Goal: Task Accomplishment & Management: Use online tool/utility

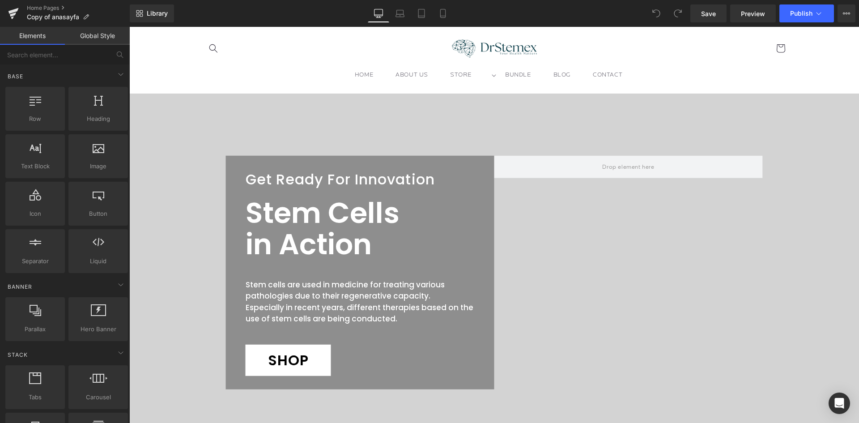
click at [344, 66] on header "HOME ABOUT US STORE STORE All Products [MEDICAL_DATA] Hair Care" at bounding box center [494, 60] width 626 height 67
click at [401, 14] on icon at bounding box center [399, 13] width 9 height 9
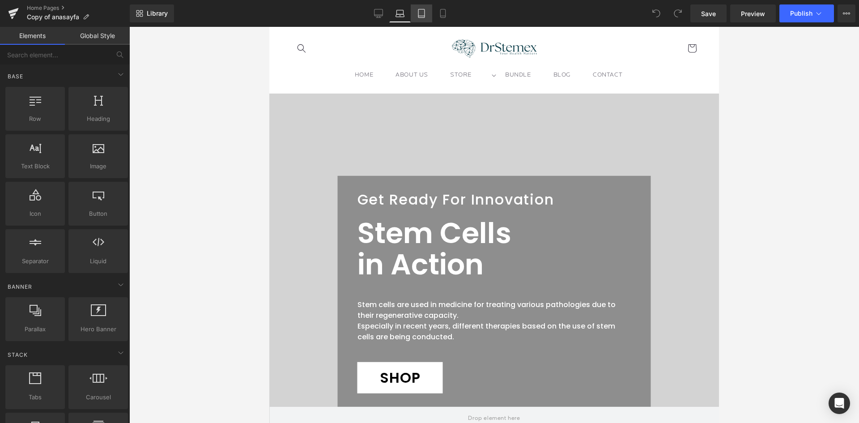
click at [414, 13] on link "Tablet" at bounding box center [420, 13] width 21 height 18
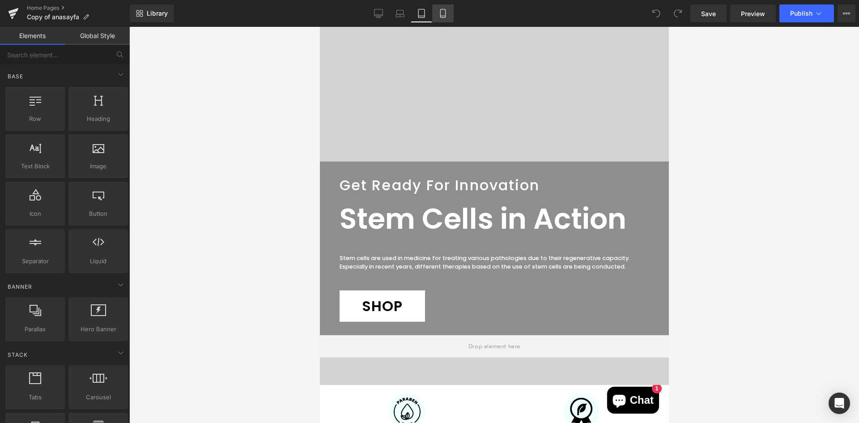
click at [441, 15] on icon at bounding box center [442, 13] width 9 height 9
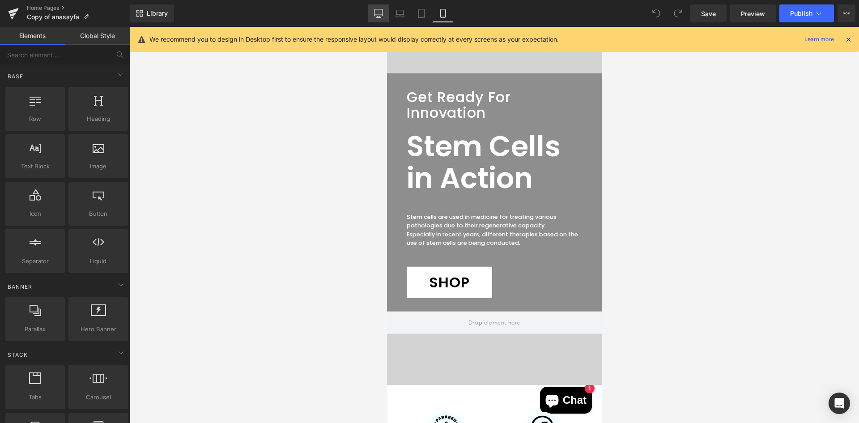
click at [377, 12] on icon at bounding box center [378, 13] width 9 height 9
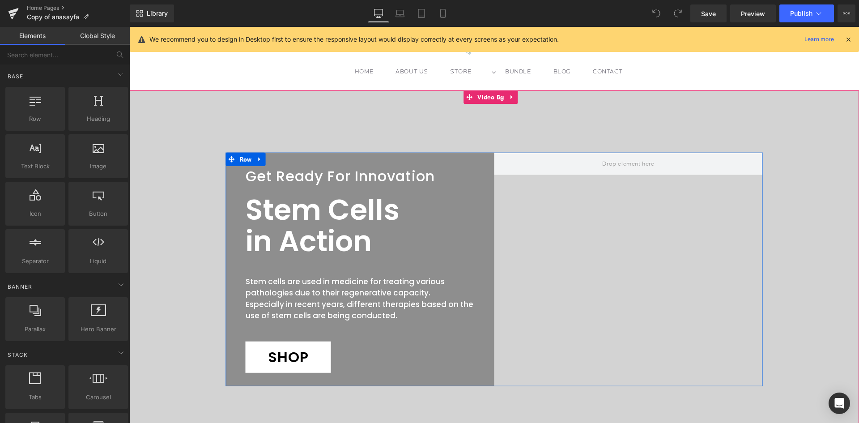
scroll to position [0, 0]
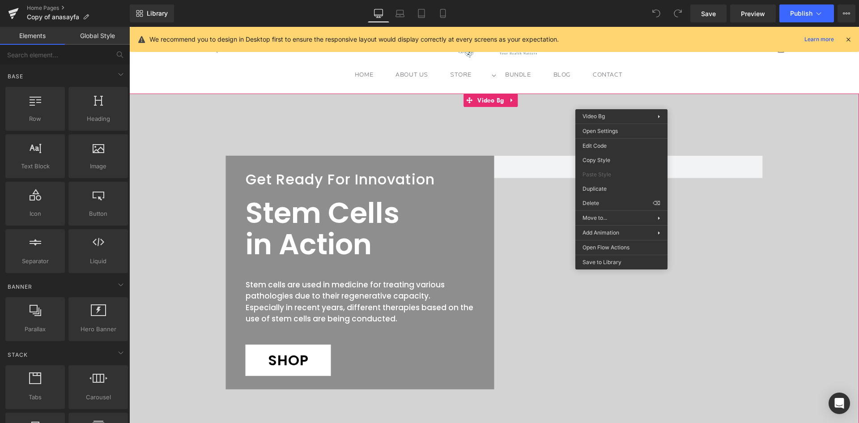
click at [665, 72] on header "HOME ABOUT US STORE STORE All Products [MEDICAL_DATA] Hair Care" at bounding box center [494, 60] width 626 height 67
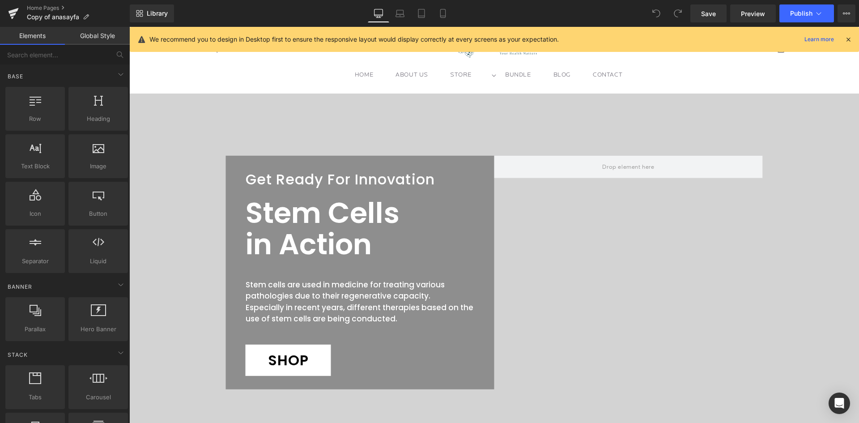
click at [669, 80] on header "HOME ABOUT US STORE STORE All Products [MEDICAL_DATA] Hair Care" at bounding box center [494, 60] width 626 height 67
click at [290, 178] on span "Get Ready For Innovation" at bounding box center [339, 179] width 189 height 20
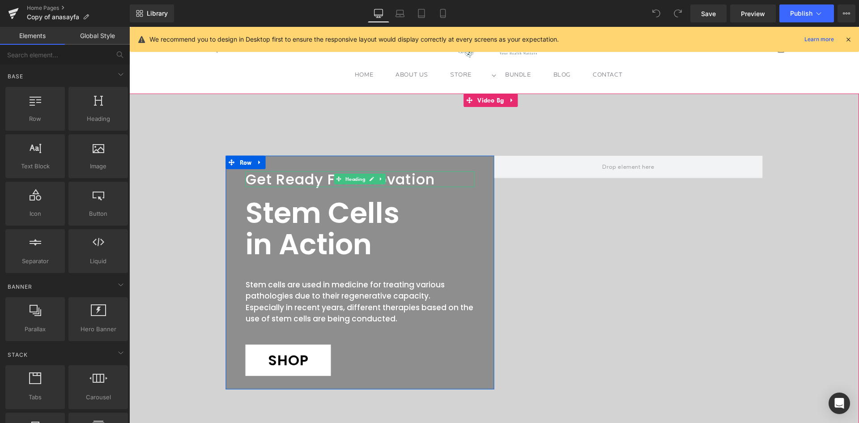
click at [290, 178] on span "Get Ready For Innovation" at bounding box center [339, 179] width 189 height 20
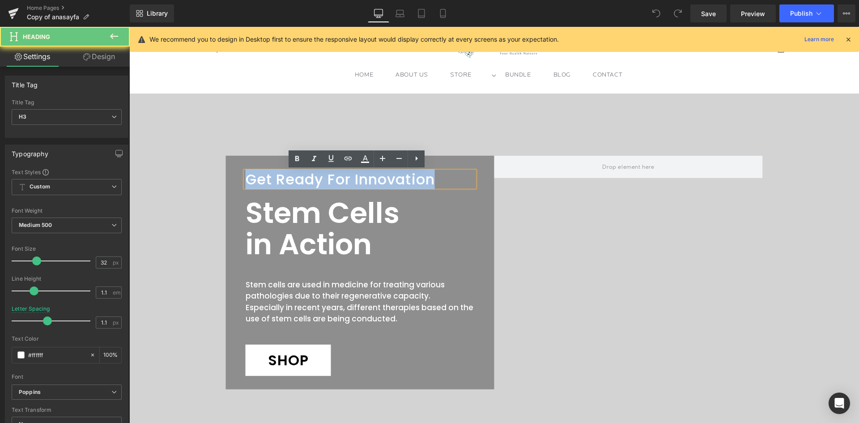
click at [290, 178] on span "Get Ready For Innovation" at bounding box center [339, 179] width 189 height 20
paste div
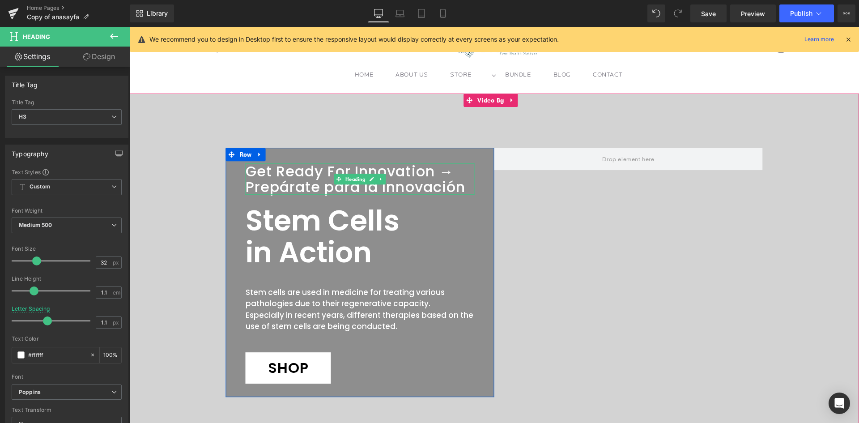
click at [341, 188] on h3 "Get Ready For Innovation → Prepárate para la Innovación" at bounding box center [359, 178] width 229 height 31
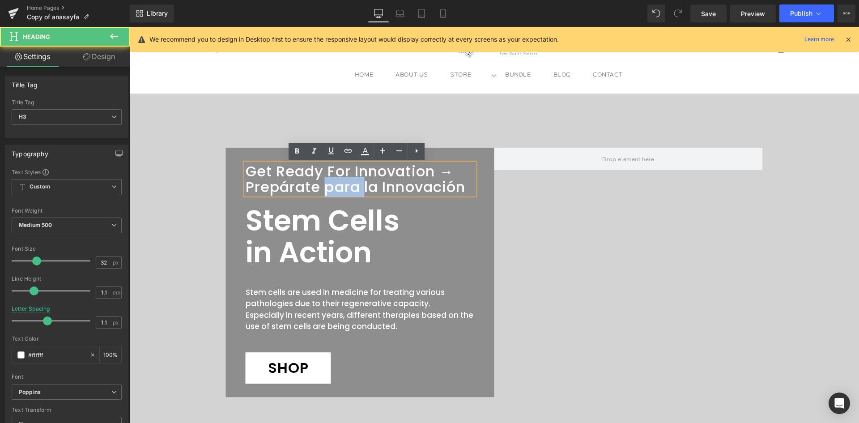
click at [341, 188] on h3 "Get Ready For Innovation → Prepárate para la Innovación" at bounding box center [359, 178] width 229 height 31
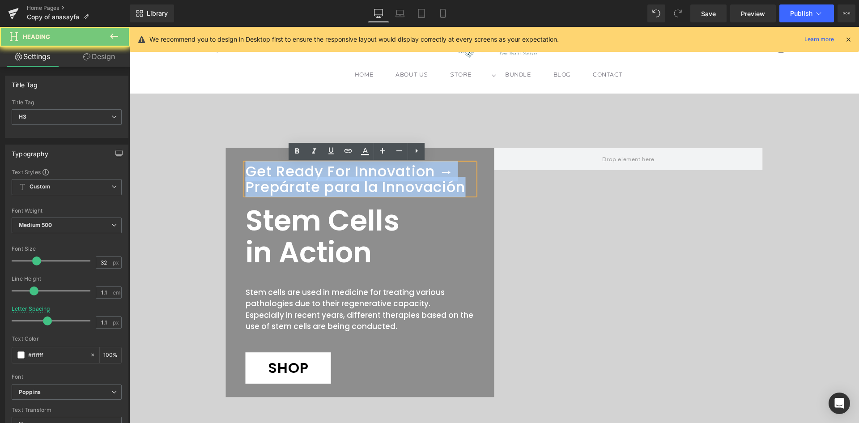
click at [341, 188] on h3 "Get Ready For Innovation → Prepárate para la Innovación" at bounding box center [359, 178] width 229 height 31
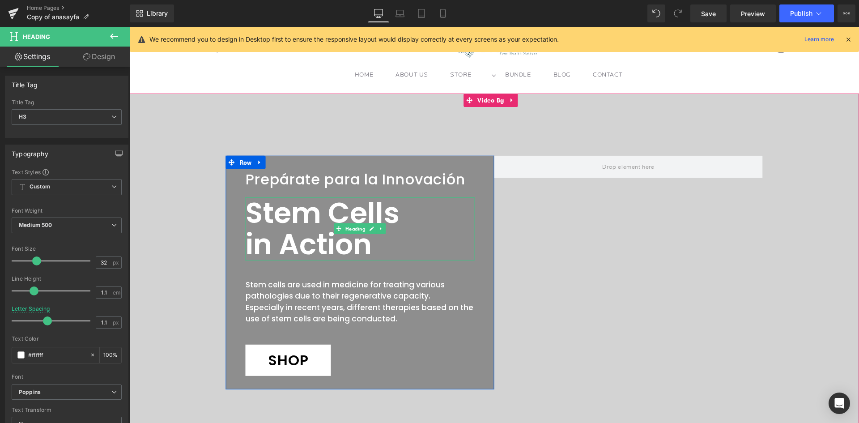
click at [337, 247] on span "Stem Cells in Action" at bounding box center [322, 228] width 154 height 71
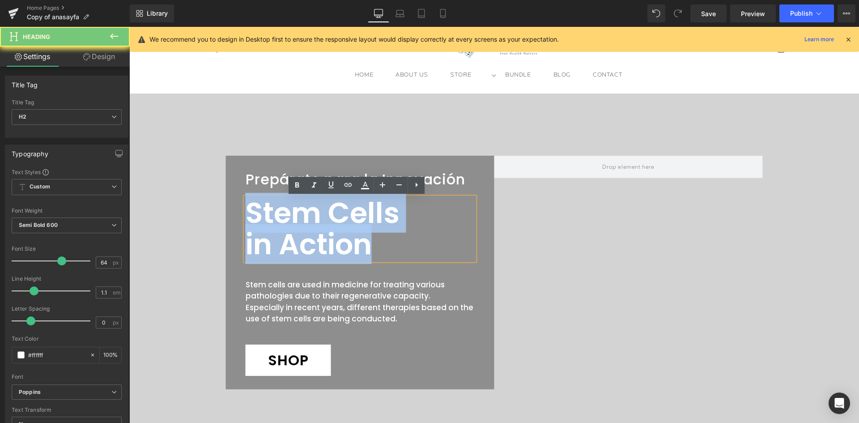
click at [337, 247] on span "Stem Cells in Action" at bounding box center [322, 228] width 154 height 71
paste div
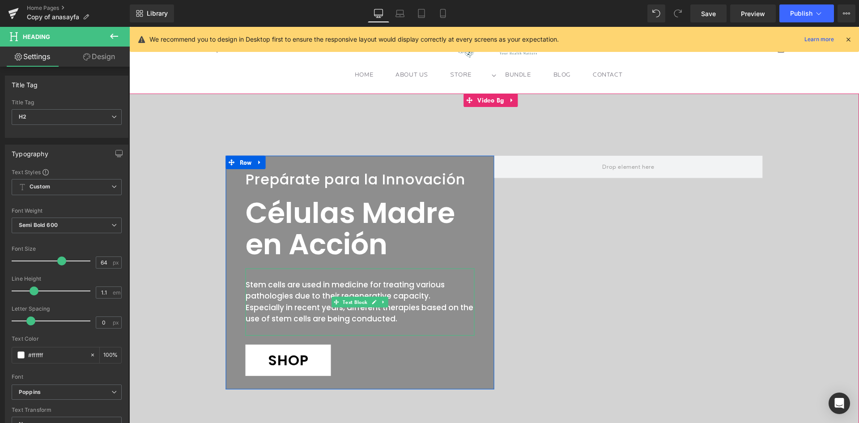
click at [262, 303] on span "Especially in recent years, different therapies based on the use of stem cells …" at bounding box center [359, 313] width 228 height 22
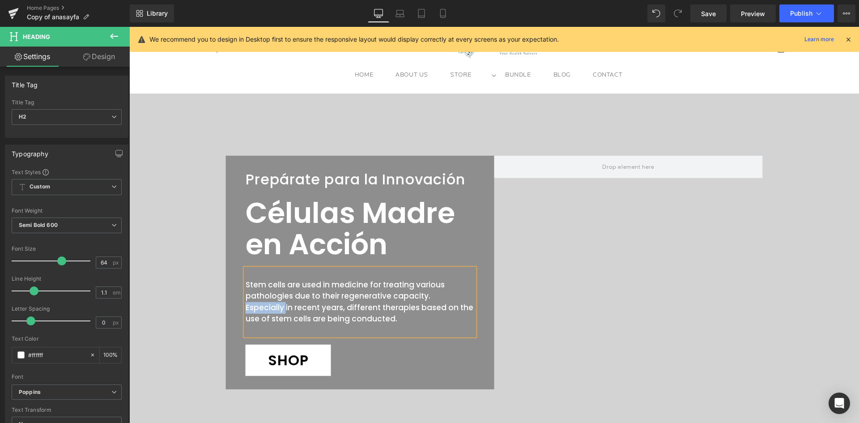
click at [262, 303] on span "Especially in recent years, different therapies based on the use of stem cells …" at bounding box center [359, 313] width 228 height 22
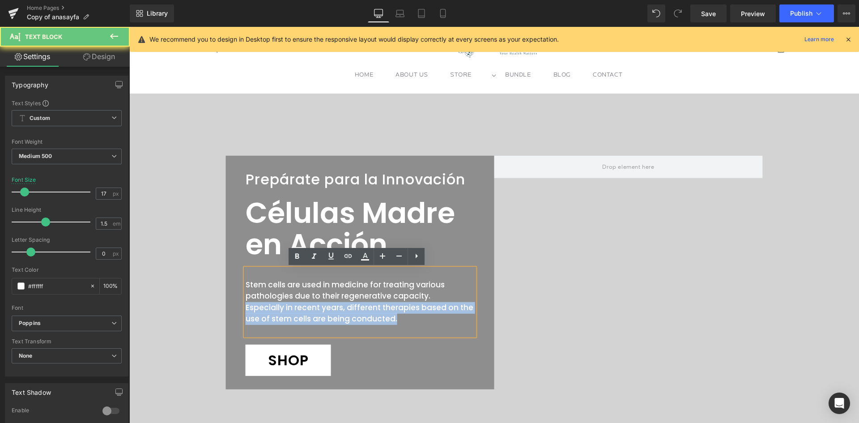
click at [262, 303] on span "Especially in recent years, different therapies based on the use of stem cells …" at bounding box center [359, 313] width 228 height 22
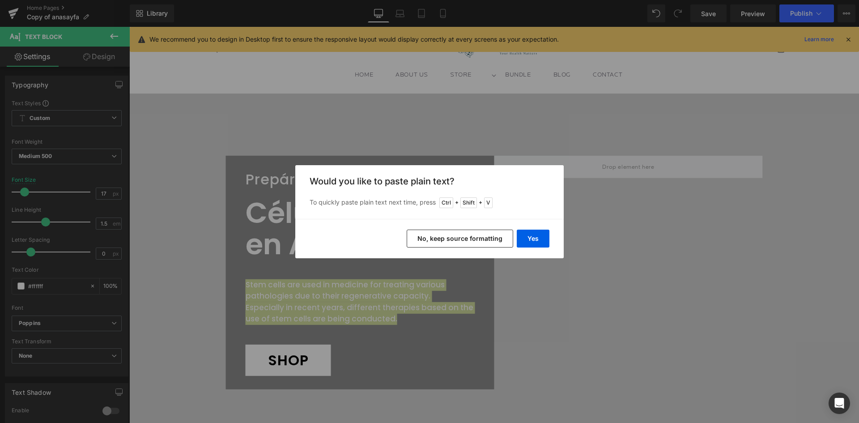
click at [488, 241] on button "No, keep source formatting" at bounding box center [459, 238] width 106 height 18
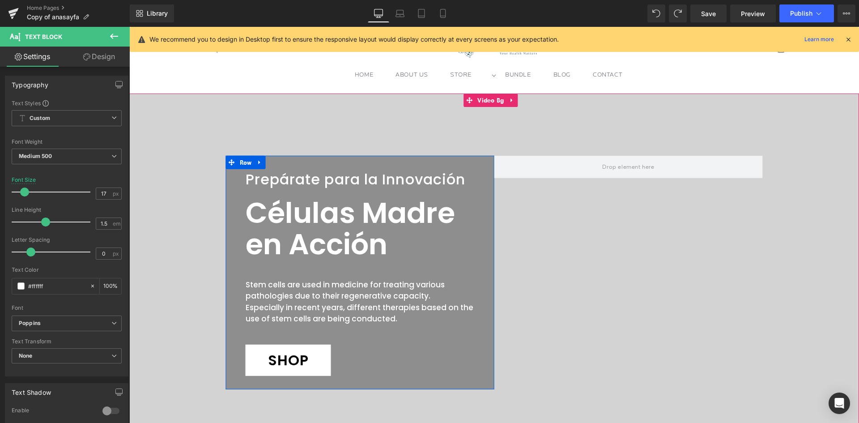
click at [416, 306] on span "Especially in recent years, different therapies based on the use of stem cells …" at bounding box center [359, 313] width 228 height 22
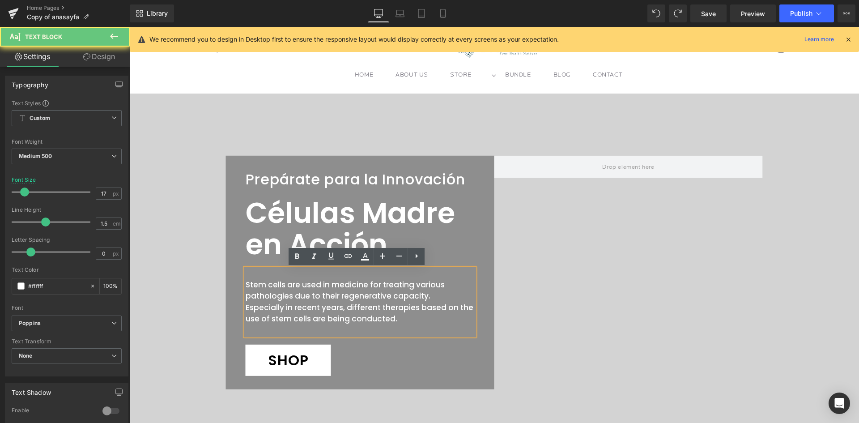
click at [419, 289] on span "Stem cells are used in medicine for treating various pathologies due to their r…" at bounding box center [344, 290] width 199 height 22
drag, startPoint x: 424, startPoint y: 295, endPoint x: 231, endPoint y: 283, distance: 193.6
click at [231, 283] on div "Prepárate para la Innovación Heading Células Madre en Acción Heading Stem cells…" at bounding box center [360, 271] width 268 height 233
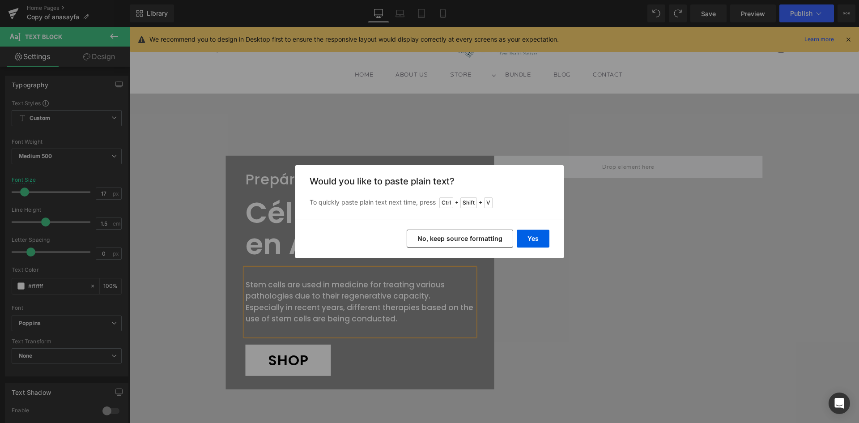
click at [504, 242] on button "No, keep source formatting" at bounding box center [459, 238] width 106 height 18
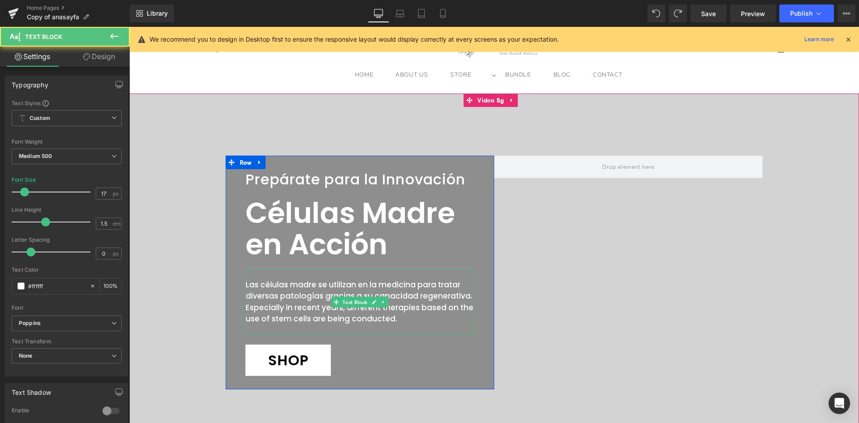
click at [247, 282] on p "Las células madre se utilizan en la medicina para tratar diversas patologías gr…" at bounding box center [359, 290] width 229 height 23
click at [272, 302] on span "Especially in recent years, different therapies based on the use of stem cells …" at bounding box center [359, 313] width 228 height 22
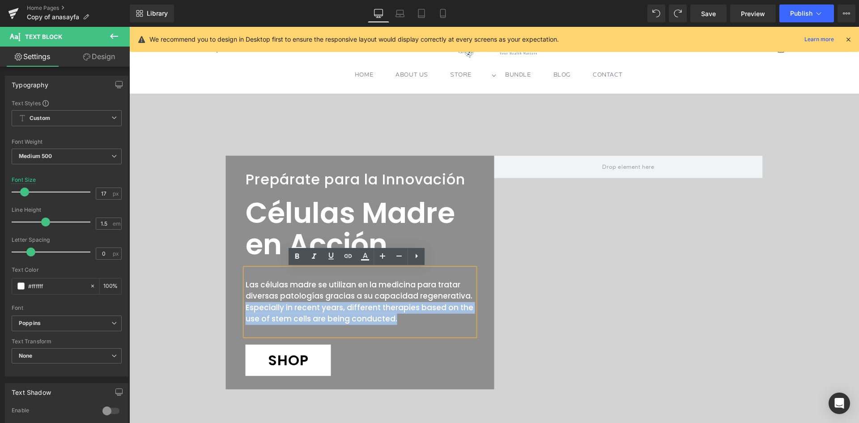
drag, startPoint x: 393, startPoint y: 319, endPoint x: 242, endPoint y: 309, distance: 150.6
click at [245, 309] on p "Especially in recent years, different therapies based on the use of stem cells …" at bounding box center [359, 313] width 229 height 23
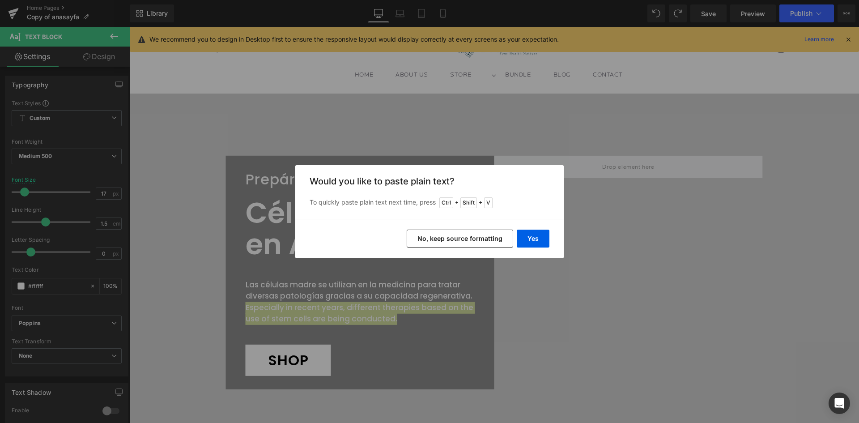
click at [444, 237] on button "No, keep source formatting" at bounding box center [459, 238] width 106 height 18
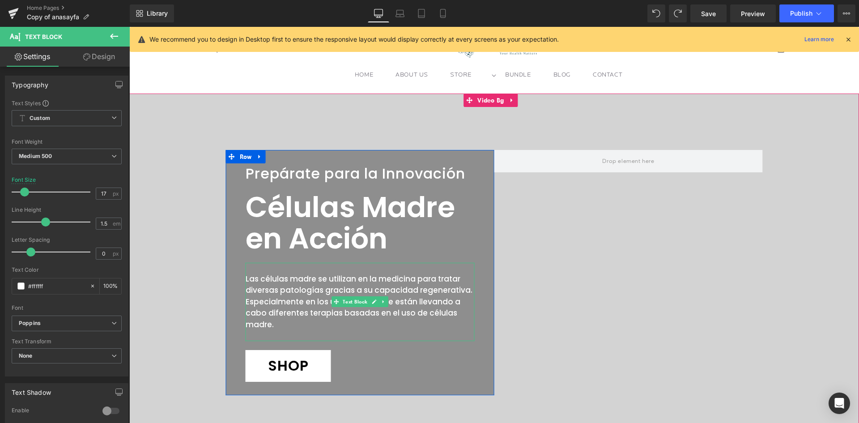
click at [247, 300] on p "Especialmente en los últimos años, se están llevando a cabo diferentes terapias…" at bounding box center [359, 313] width 229 height 34
click at [287, 368] on span "Button" at bounding box center [287, 365] width 19 height 11
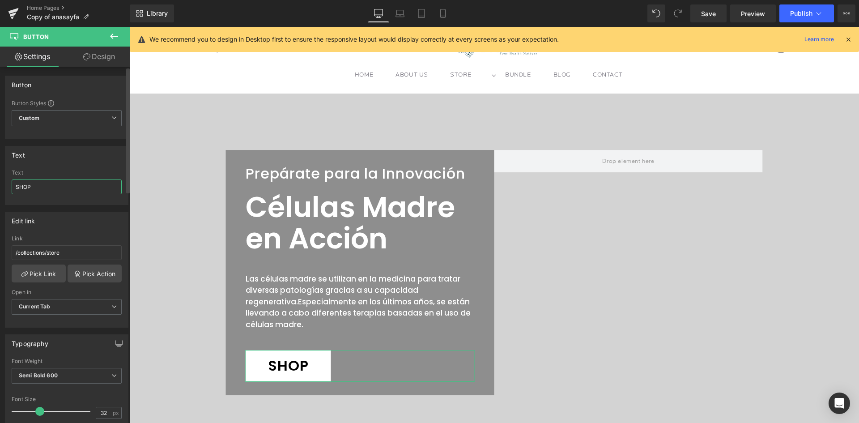
click at [50, 186] on input "SHOP" at bounding box center [67, 186] width 110 height 15
paste input "COMPRAR"
type input "COMPRAR"
click at [70, 212] on div "Edit link" at bounding box center [66, 220] width 123 height 17
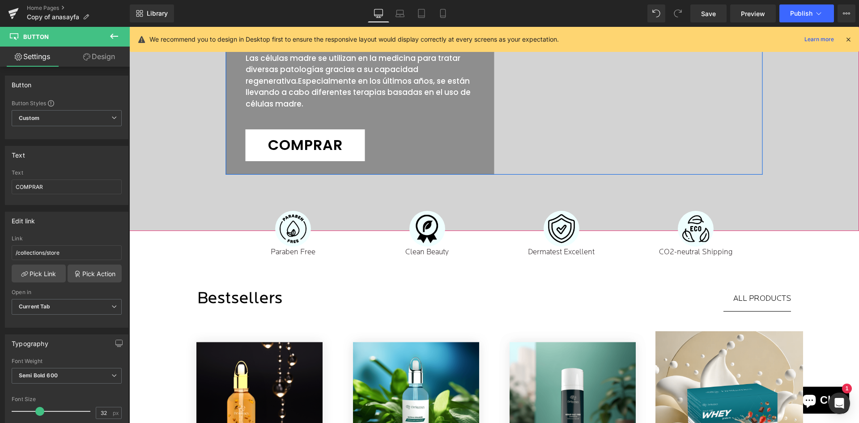
scroll to position [224, 0]
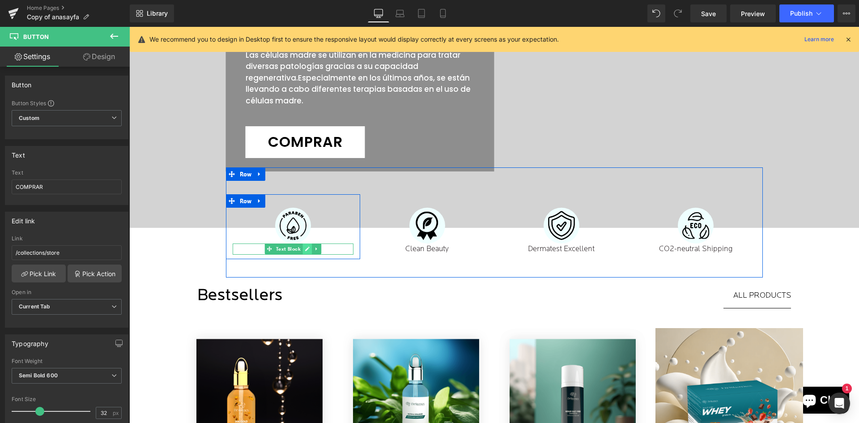
click at [306, 250] on icon at bounding box center [307, 248] width 5 height 5
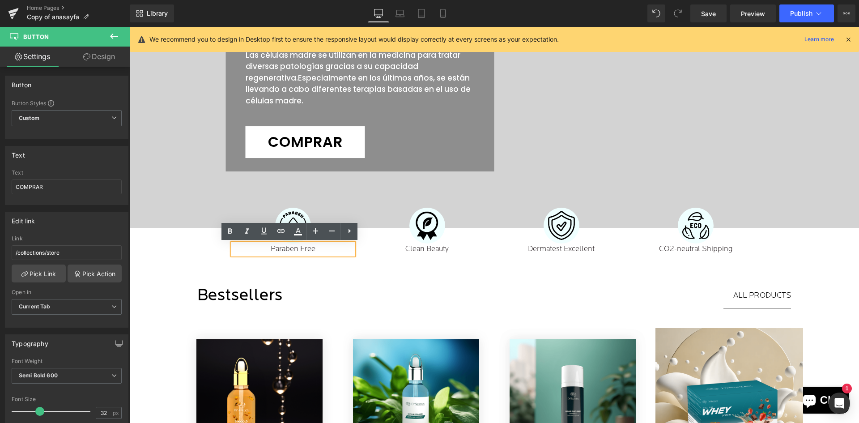
click at [293, 250] on p "Paraben Free" at bounding box center [292, 249] width 107 height 12
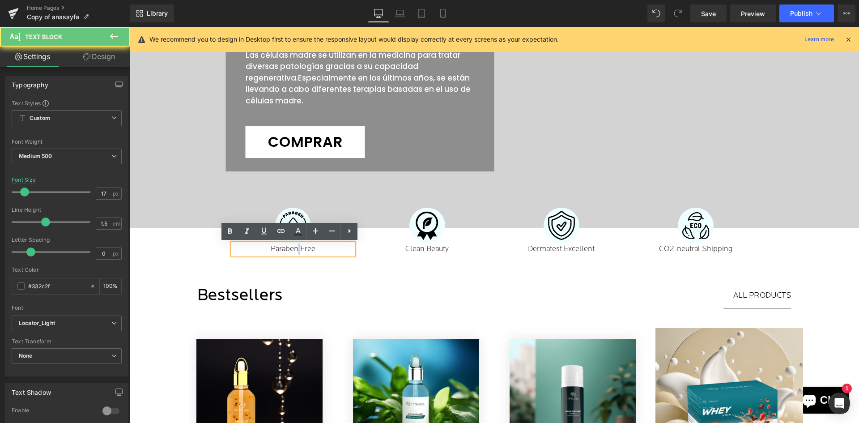
click at [293, 250] on p "Paraben Free" at bounding box center [292, 249] width 107 height 12
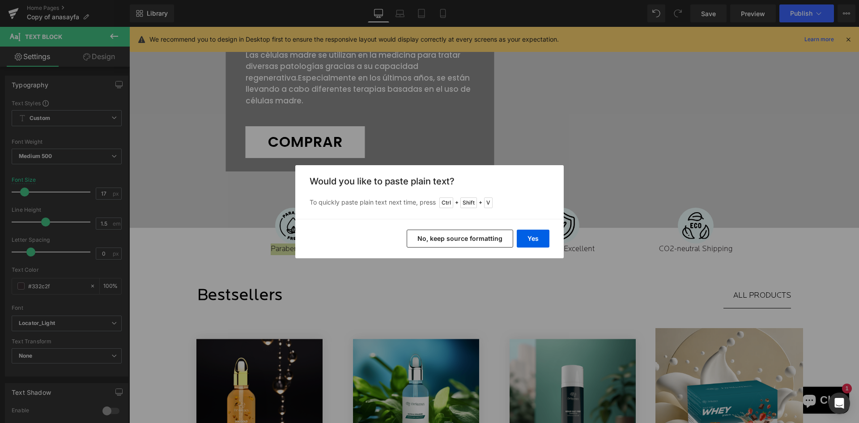
click at [438, 242] on button "No, keep source formatting" at bounding box center [459, 238] width 106 height 18
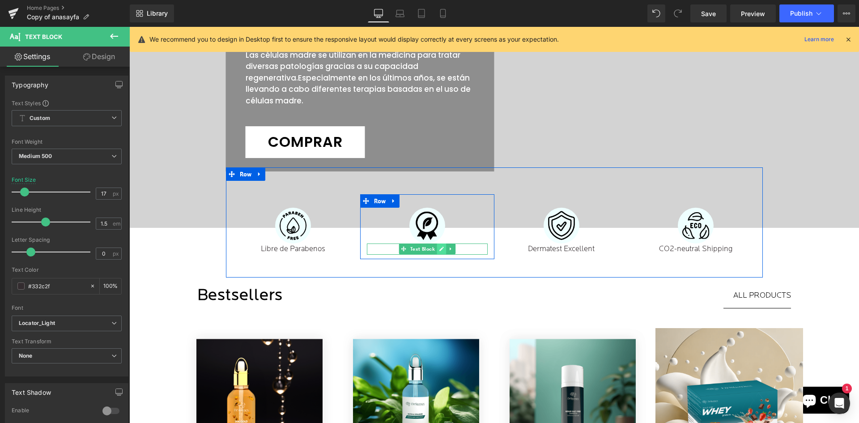
click at [439, 249] on icon at bounding box center [441, 249] width 4 height 4
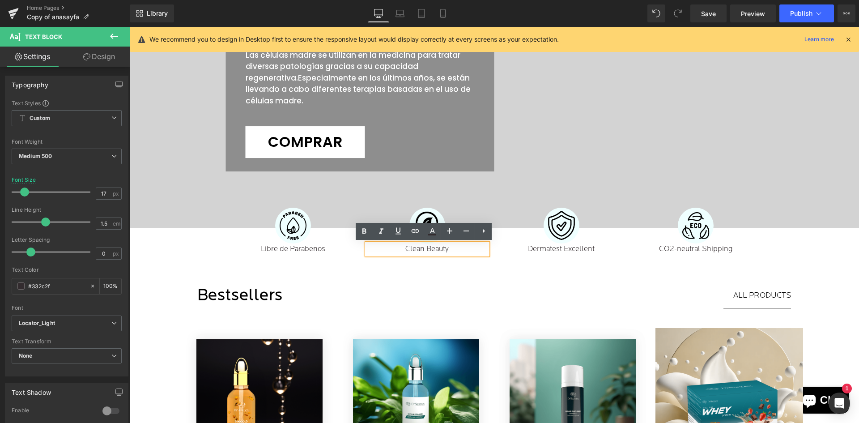
click at [427, 250] on p "Clean Beauty" at bounding box center [426, 249] width 107 height 12
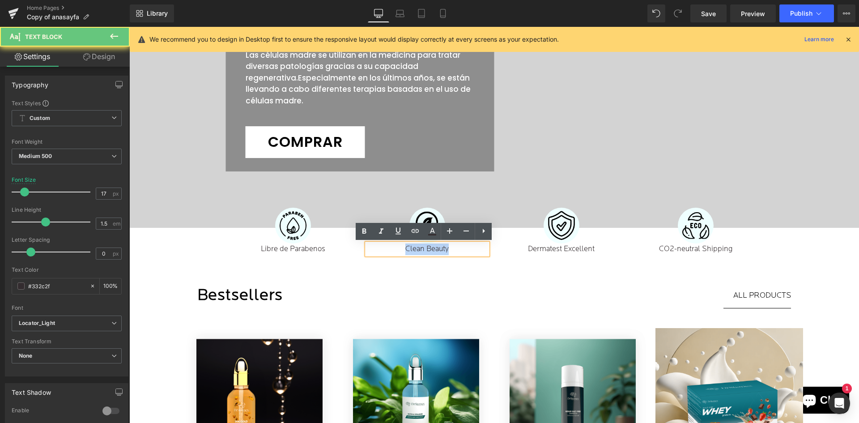
click at [427, 250] on p "Clean Beauty" at bounding box center [426, 249] width 107 height 12
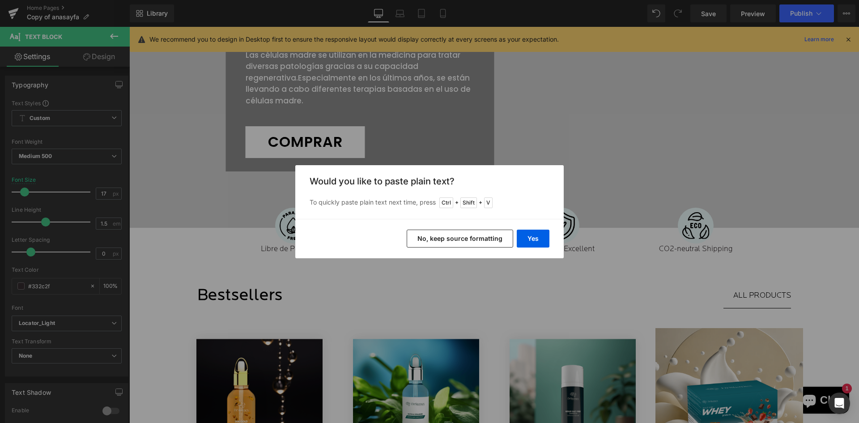
click at [488, 237] on button "No, keep source formatting" at bounding box center [459, 238] width 106 height 18
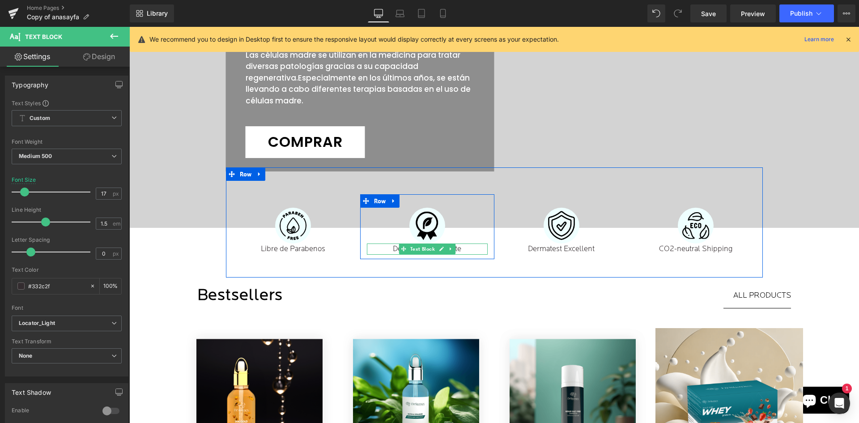
click at [427, 250] on span "Text Block" at bounding box center [422, 248] width 29 height 11
click at [455, 250] on p "Dermatest Excelente" at bounding box center [426, 249] width 107 height 12
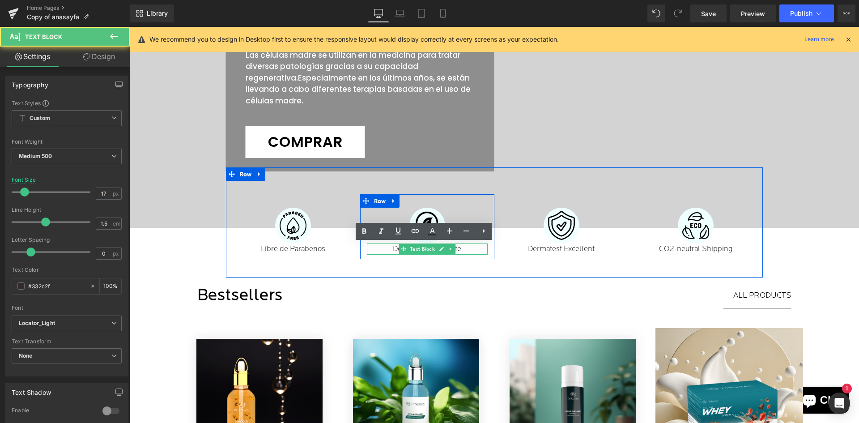
click at [455, 250] on p "Dermatest Excelente" at bounding box center [426, 249] width 107 height 12
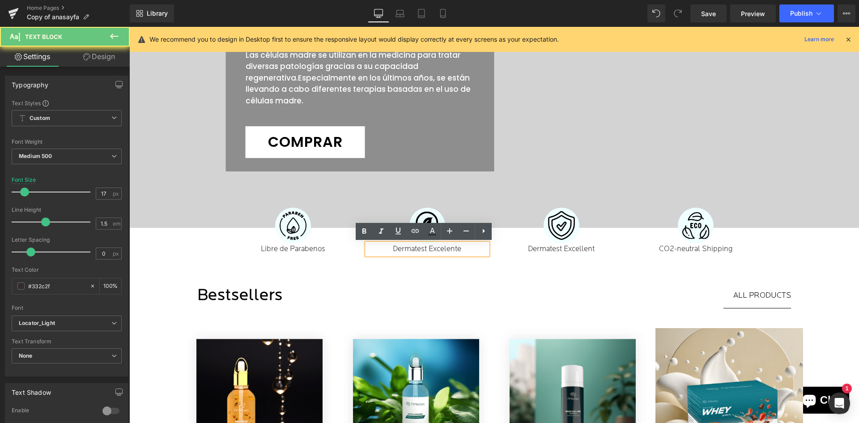
click at [455, 250] on p "Dermatest Excelente" at bounding box center [426, 249] width 107 height 12
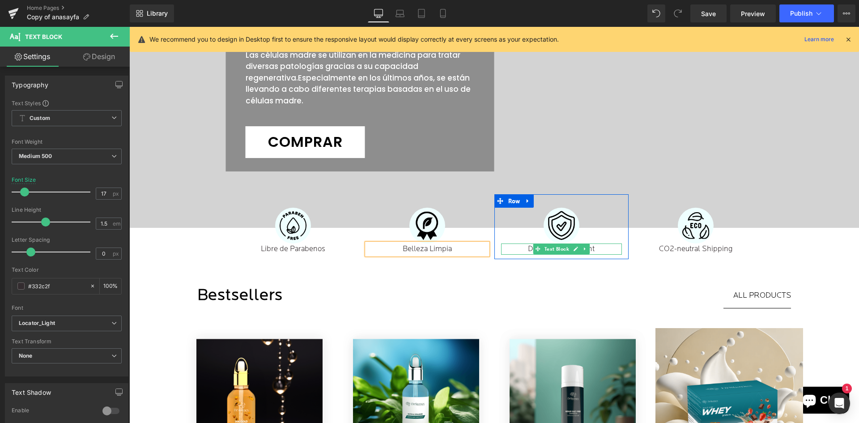
click at [590, 248] on p "Dermatest Excellent" at bounding box center [561, 249] width 107 height 12
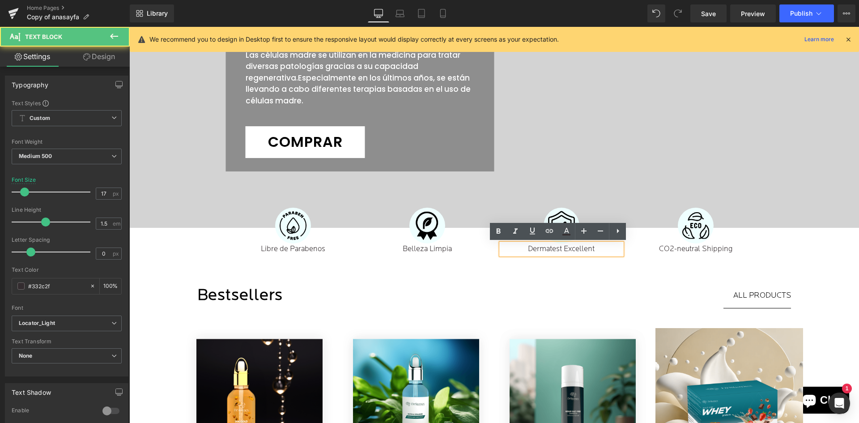
click at [590, 248] on p "Dermatest Excellent" at bounding box center [561, 249] width 107 height 12
paste div
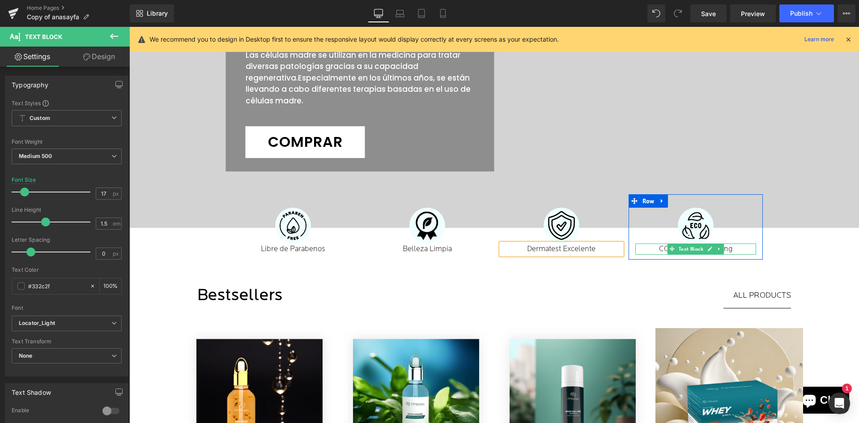
click at [732, 247] on p "CO2-neutral Shipping" at bounding box center [695, 249] width 107 height 12
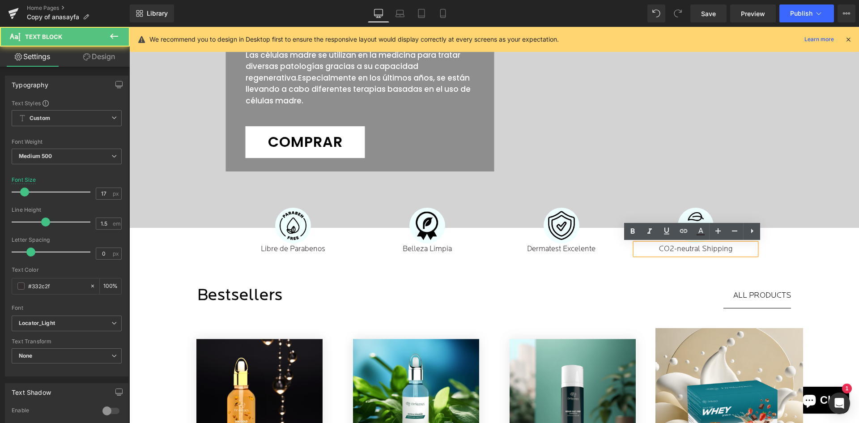
click at [732, 247] on p "CO2-neutral Shipping" at bounding box center [695, 249] width 107 height 12
paste div
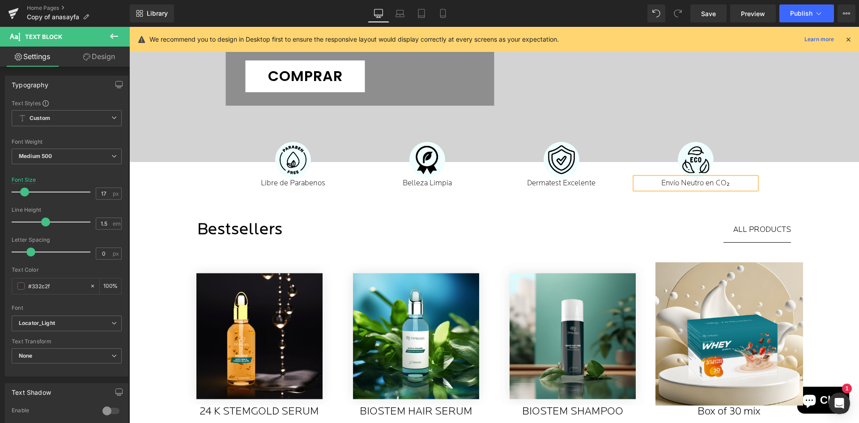
scroll to position [313, 0]
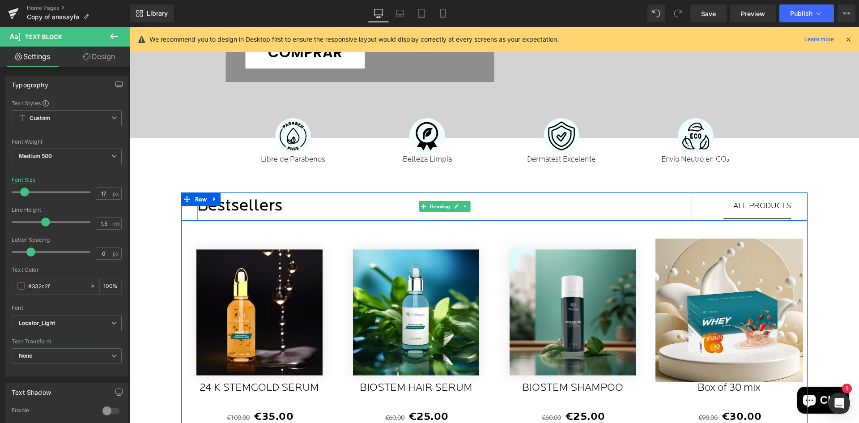
click at [271, 212] on h1 "Bestsellers" at bounding box center [444, 206] width 495 height 28
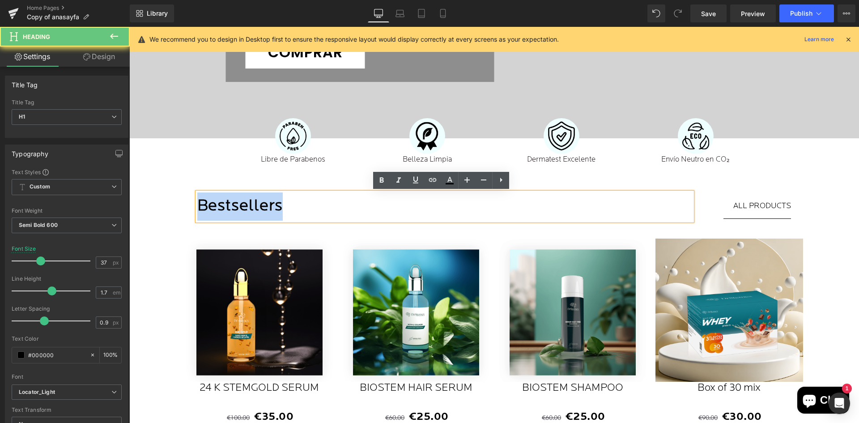
click at [271, 212] on h1 "Bestsellers" at bounding box center [444, 206] width 495 height 28
paste div
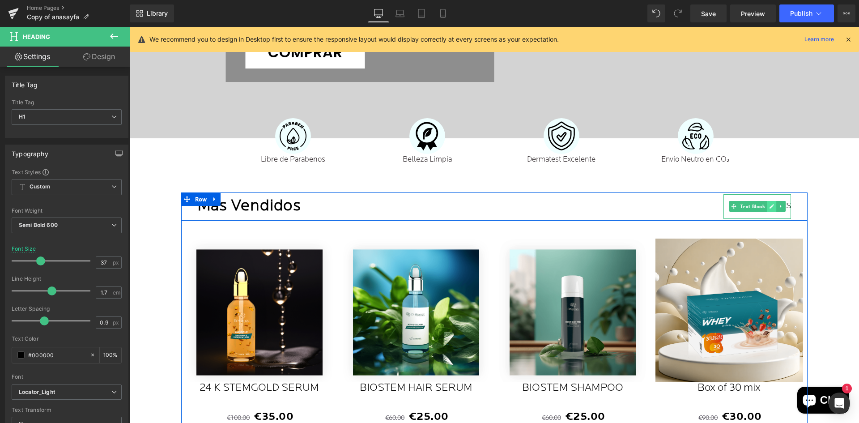
click at [770, 207] on icon at bounding box center [771, 205] width 5 height 5
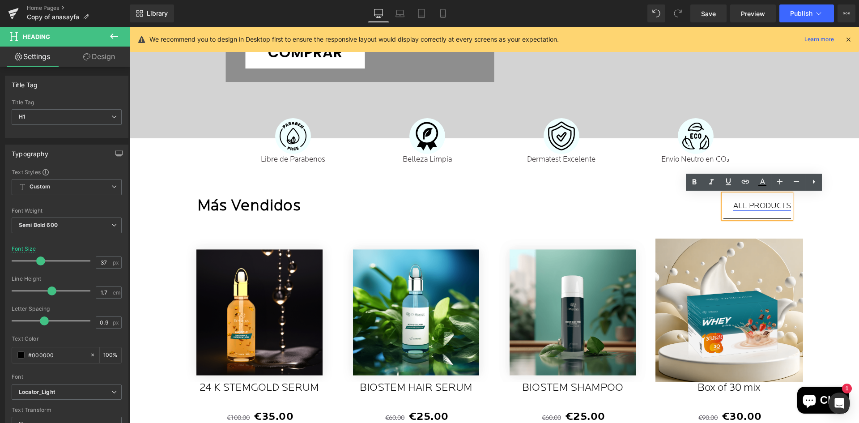
click at [757, 207] on link "ALL PRODUCTS" at bounding box center [762, 206] width 58 height 8
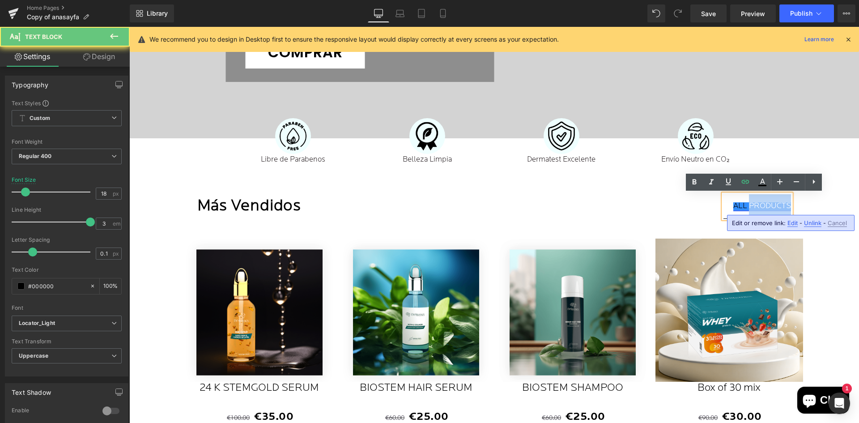
click at [757, 207] on link "ALL PRODUCTS" at bounding box center [762, 206] width 58 height 8
paste div
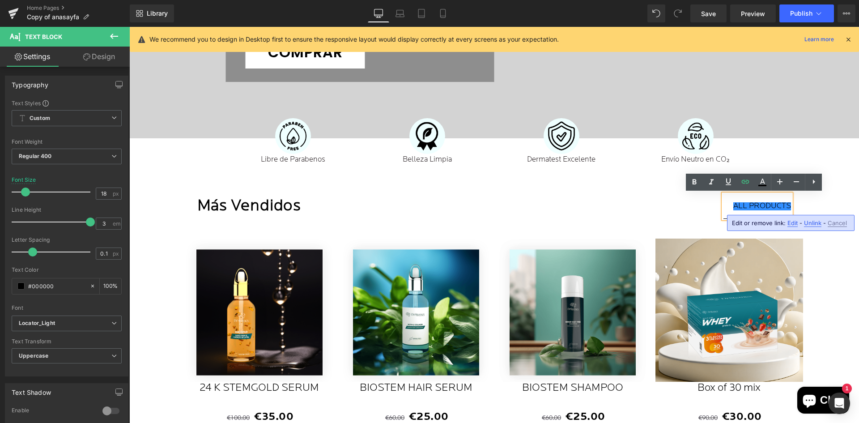
scroll to position [311, 0]
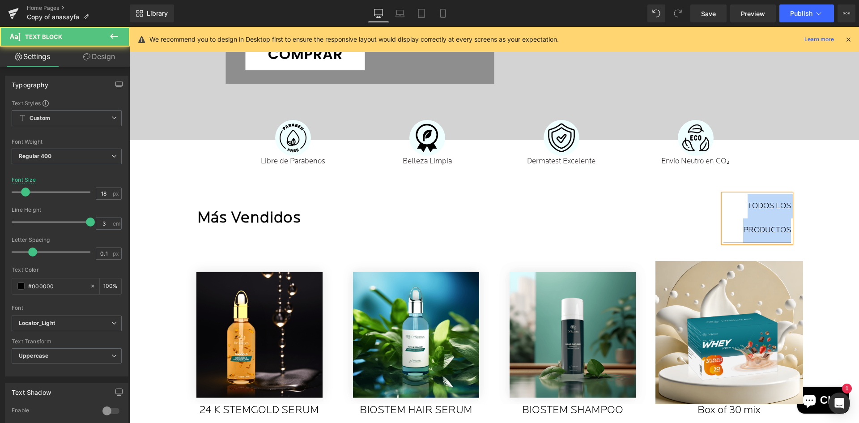
click at [753, 212] on p "Todos los Productos" at bounding box center [757, 218] width 68 height 48
click at [778, 204] on span "Todos los Productos" at bounding box center [767, 218] width 48 height 32
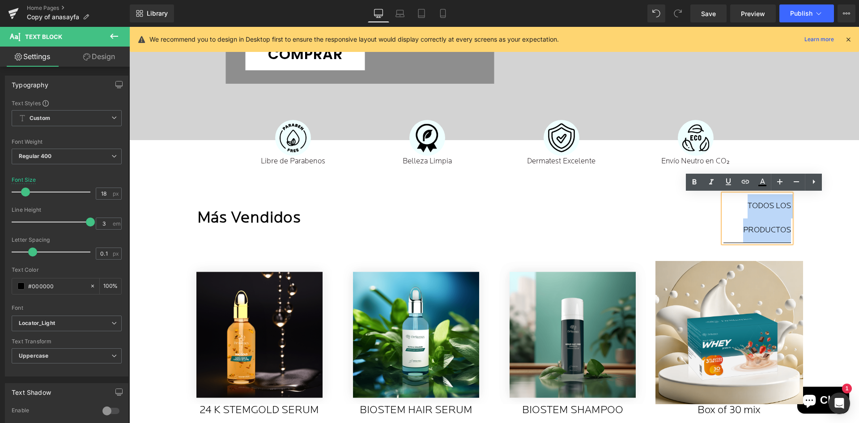
drag, startPoint x: 743, startPoint y: 204, endPoint x: 791, endPoint y: 228, distance: 53.4
click at [791, 228] on div "Más Vendidos Heading Todos los Productos Text Block Row" at bounding box center [494, 218] width 626 height 49
click at [796, 180] on icon at bounding box center [796, 181] width 11 height 11
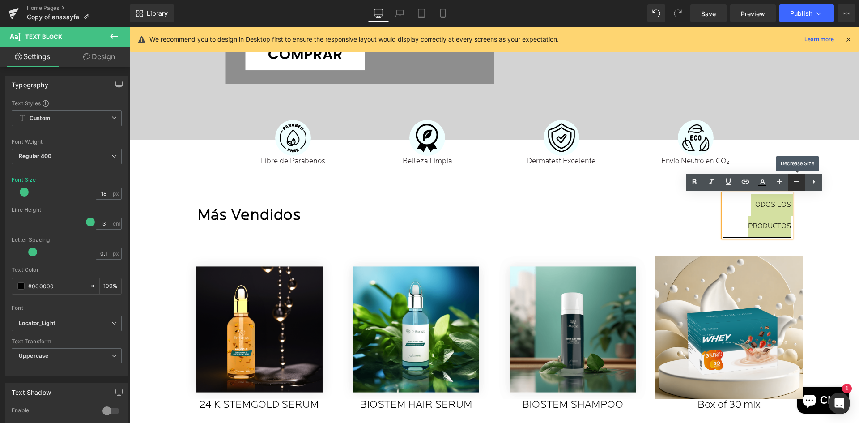
click at [796, 180] on icon at bounding box center [796, 181] width 11 height 11
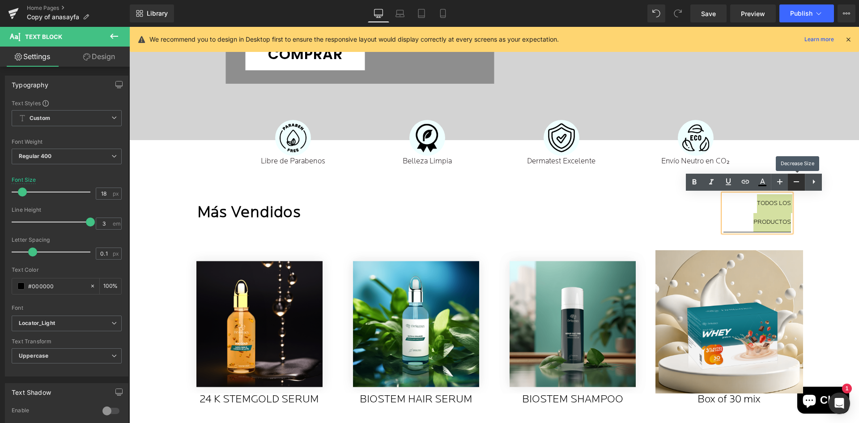
click at [796, 180] on icon at bounding box center [796, 181] width 11 height 11
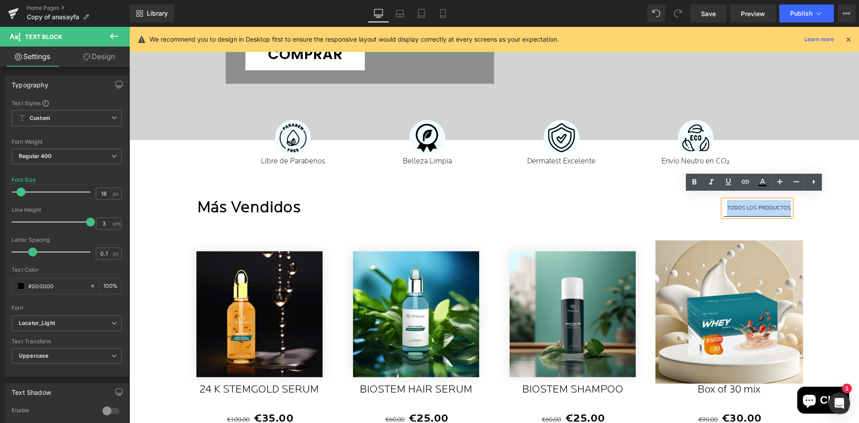
click at [645, 211] on h1 "Más Vendidos" at bounding box center [444, 208] width 495 height 28
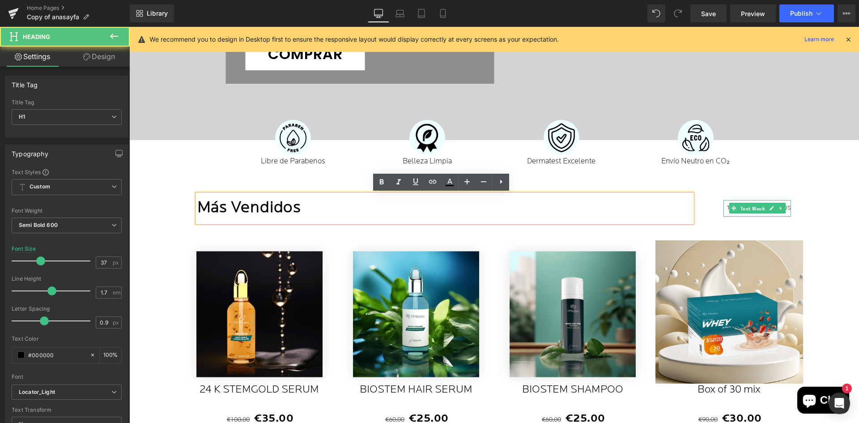
click at [738, 208] on span "Text Block" at bounding box center [752, 208] width 29 height 11
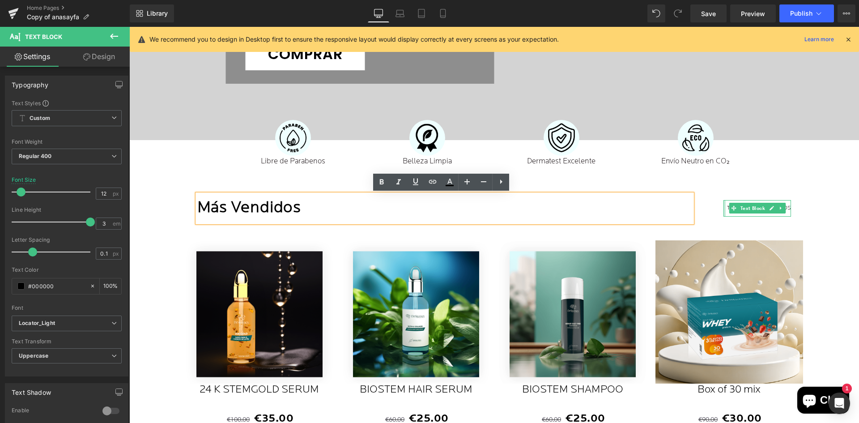
drag, startPoint x: 720, startPoint y: 210, endPoint x: 706, endPoint y: 209, distance: 14.8
click at [706, 209] on div "Todos los Productos Text Block" at bounding box center [741, 208] width 99 height 28
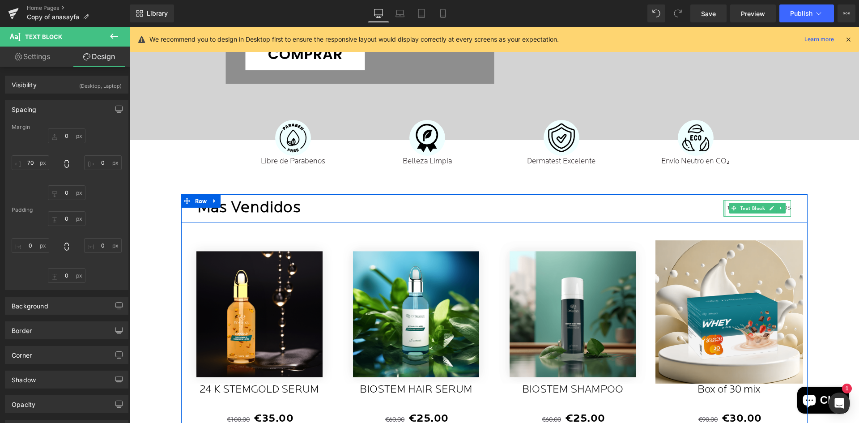
drag, startPoint x: 720, startPoint y: 208, endPoint x: 700, endPoint y: 207, distance: 19.7
click at [700, 207] on div "Todos los Productos Text Block" at bounding box center [741, 208] width 99 height 28
click at [697, 209] on div "Todos los Productos Text Block" at bounding box center [741, 208] width 99 height 28
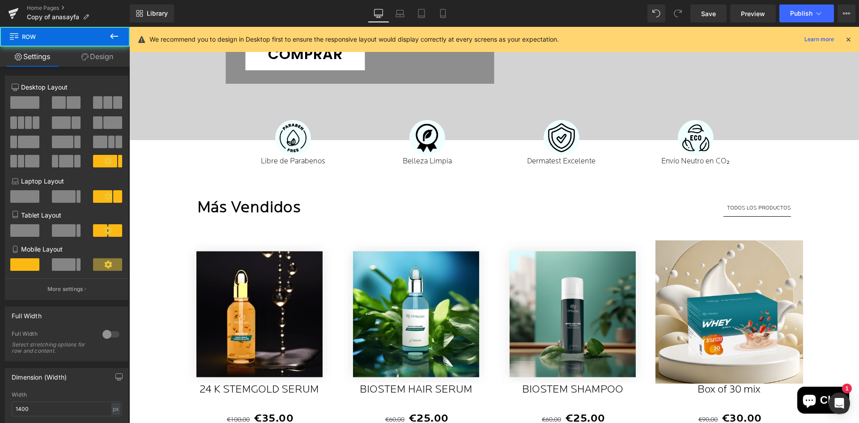
click at [129, 27] on div at bounding box center [129, 27] width 0 height 0
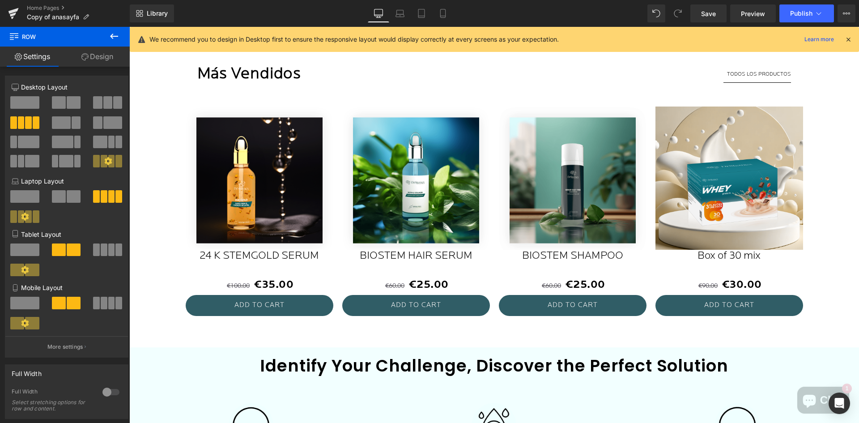
scroll to position [445, 0]
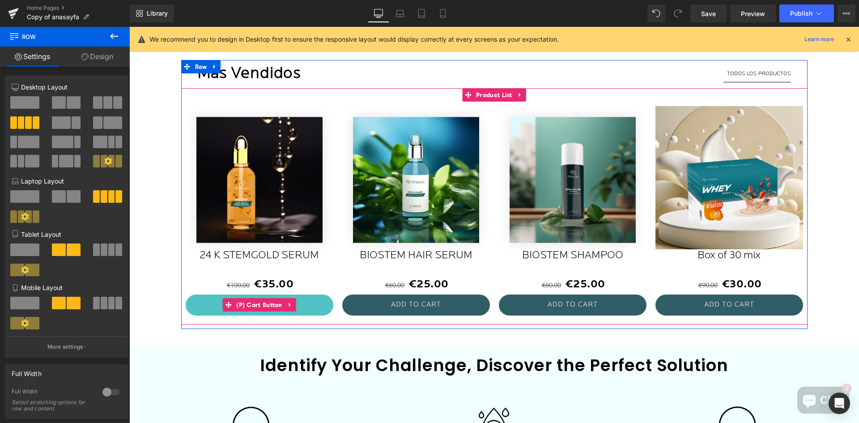
click at [307, 307] on button "ADD TO CART" at bounding box center [260, 304] width 148 height 21
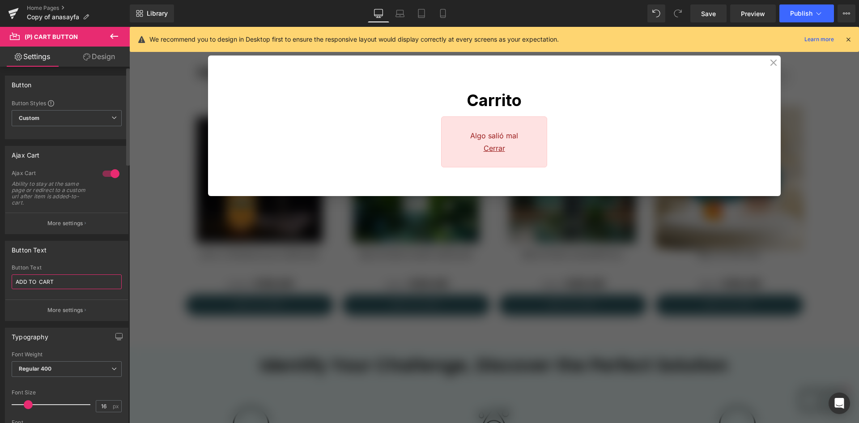
click at [66, 277] on input "ADD TO CART" at bounding box center [67, 281] width 110 height 15
click at [68, 283] on input "ADD TO CART" at bounding box center [67, 281] width 110 height 15
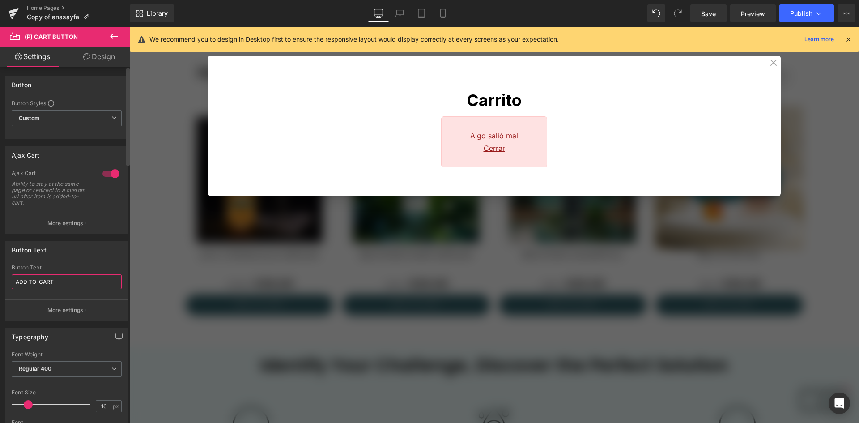
click at [68, 283] on input "ADD TO CART" at bounding box center [67, 281] width 110 height 15
paste input "[PERSON_NAME]"
type input "AÑADIR A LA CESTA"
click at [199, 277] on div "Carrito Algo salió mal Cerrar" at bounding box center [493, 225] width 729 height 396
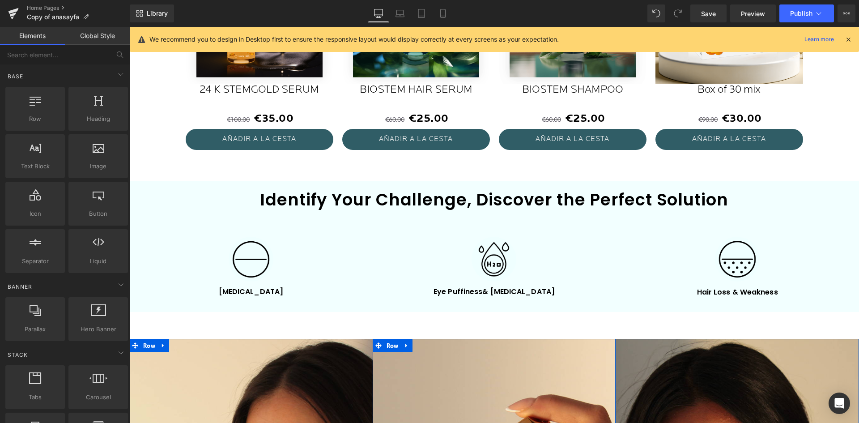
scroll to position [624, 0]
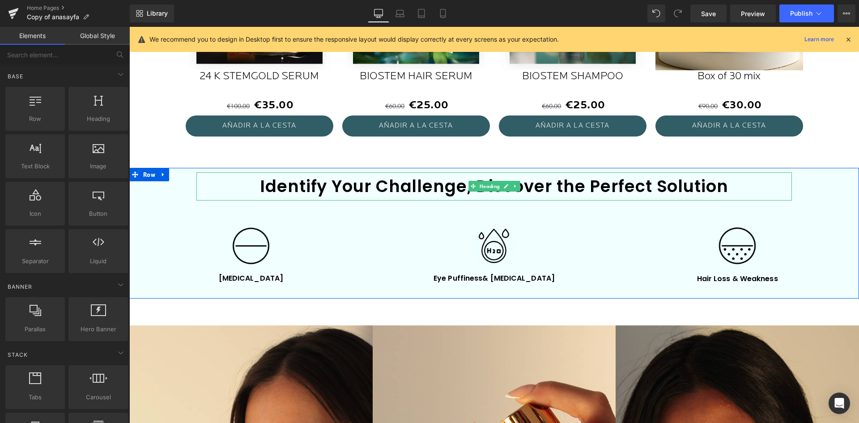
click at [412, 190] on h1 "Identify Your Challenge, Discover the Perfect Solution" at bounding box center [493, 186] width 595 height 28
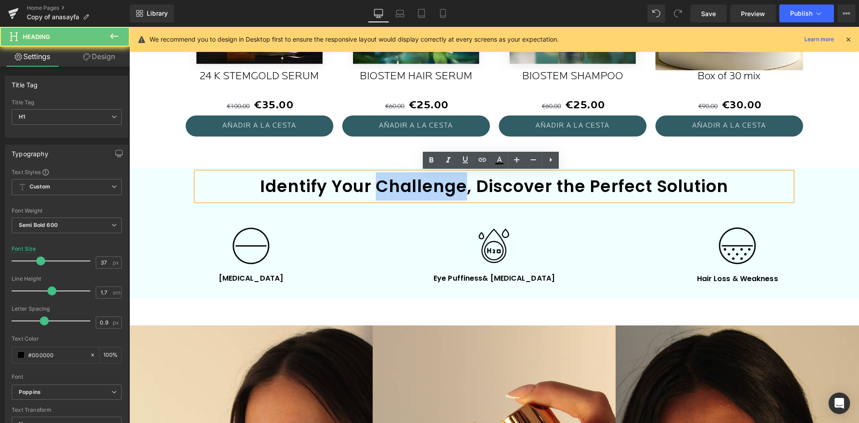
click at [412, 190] on h1 "Identify Your Challenge, Discover the Perfect Solution" at bounding box center [493, 186] width 595 height 28
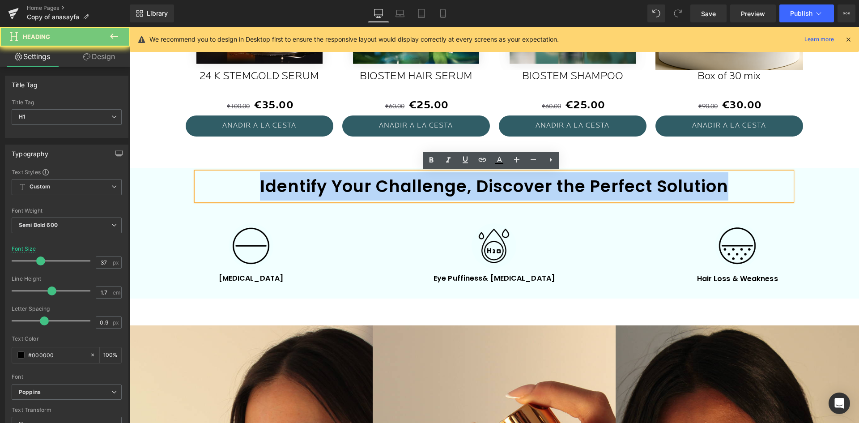
click at [412, 190] on h1 "Identify Your Challenge, Discover the Perfect Solution" at bounding box center [493, 186] width 595 height 28
paste div
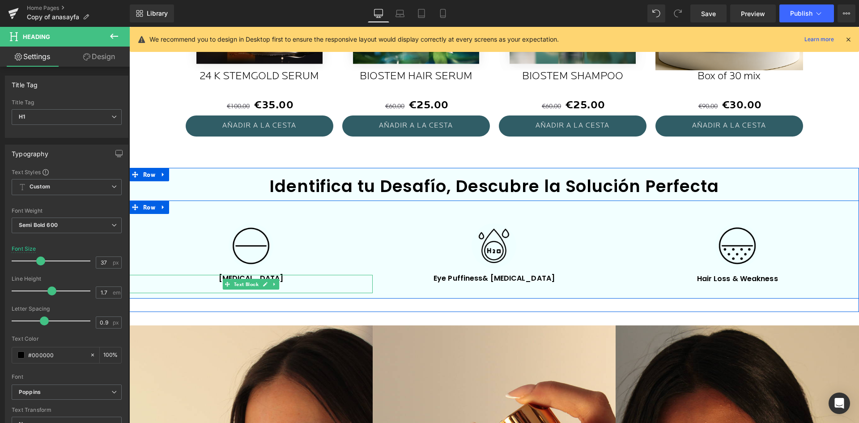
click at [293, 288] on div "[MEDICAL_DATA]" at bounding box center [250, 284] width 243 height 18
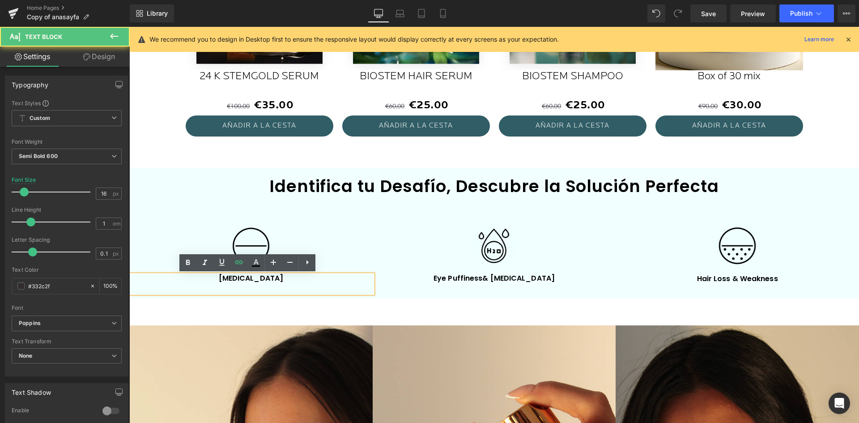
click at [293, 288] on div "[MEDICAL_DATA]" at bounding box center [250, 284] width 243 height 18
paste div
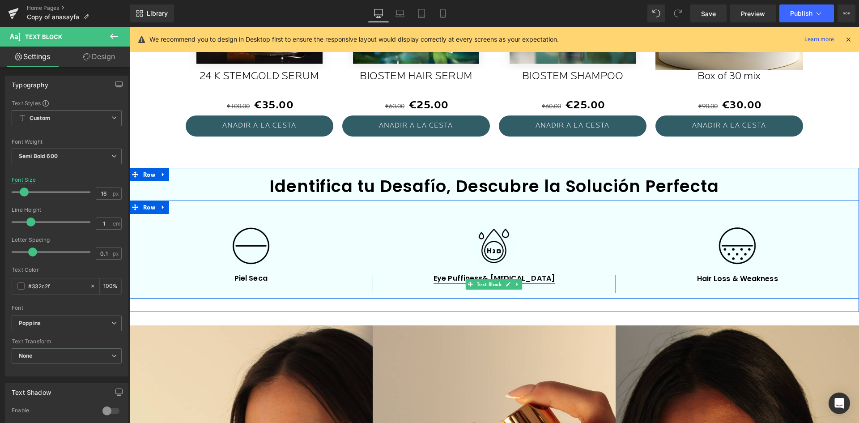
click at [540, 280] on span "& [MEDICAL_DATA]" at bounding box center [518, 278] width 72 height 10
click at [535, 281] on span "& [MEDICAL_DATA]" at bounding box center [518, 278] width 72 height 10
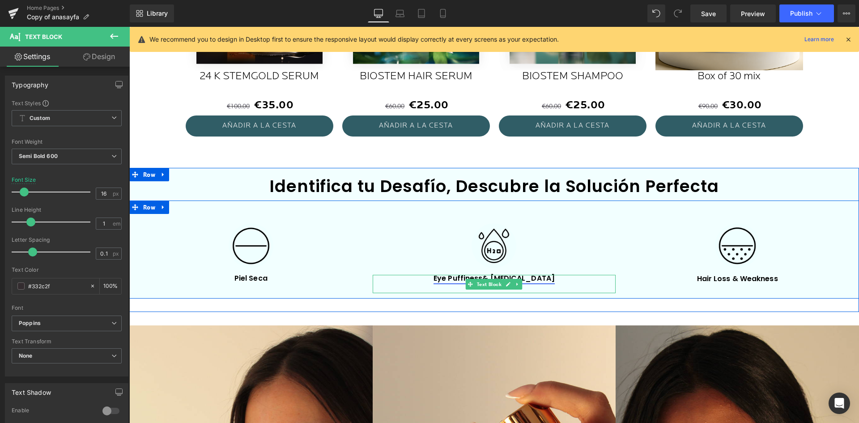
click at [535, 281] on span "& [MEDICAL_DATA]" at bounding box center [518, 278] width 72 height 10
click at [554, 282] on div "Eye Puffiness & [MEDICAL_DATA]" at bounding box center [493, 284] width 243 height 18
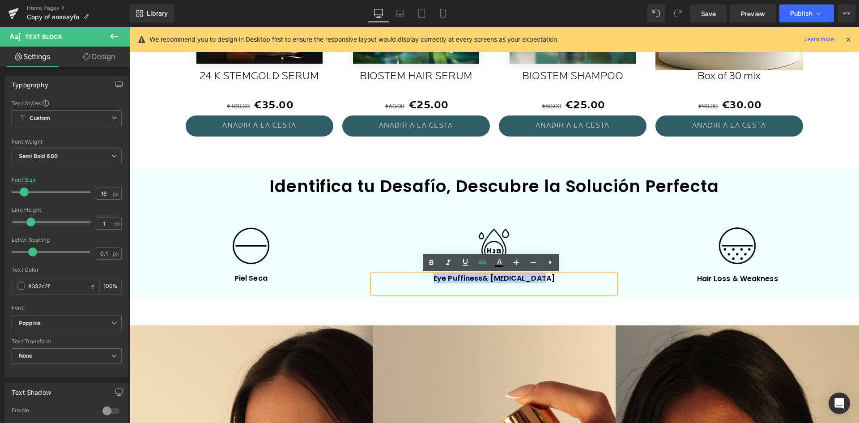
click at [554, 282] on div "Eye Puffiness & [MEDICAL_DATA]" at bounding box center [493, 284] width 243 height 18
paste div
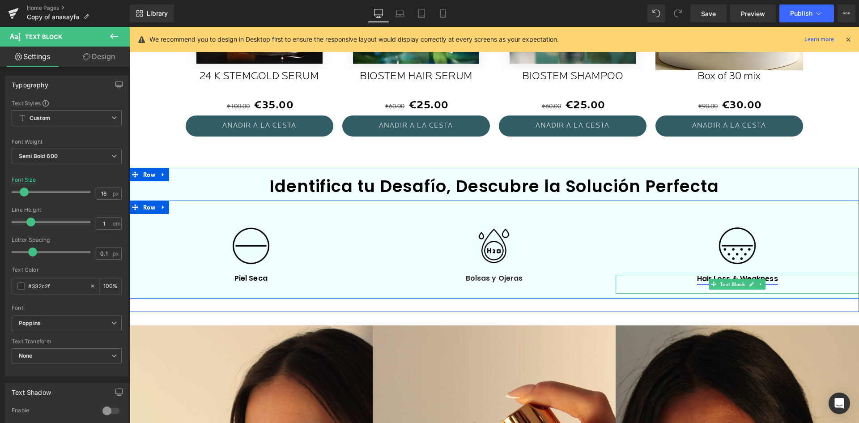
click at [774, 280] on p "Hair Loss & Weakness" at bounding box center [737, 278] width 230 height 7
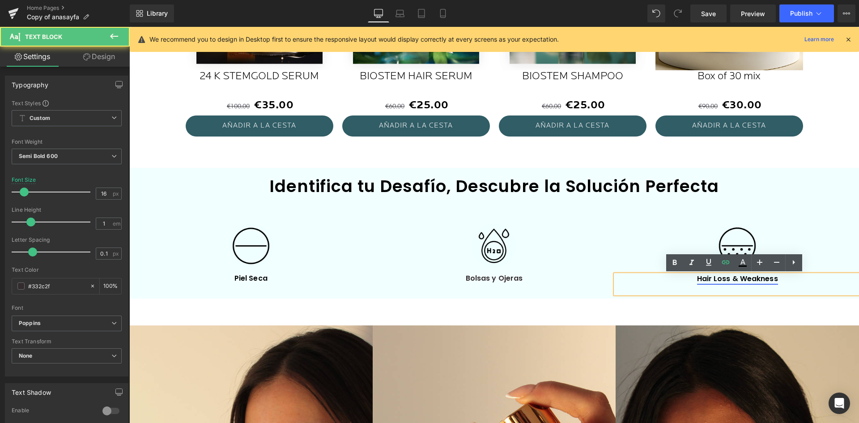
click at [768, 278] on link "Hair Loss & Weakness" at bounding box center [737, 278] width 81 height 10
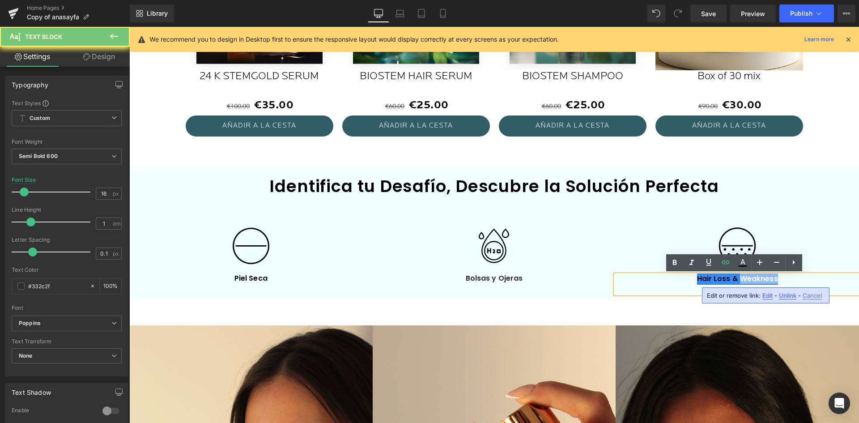
click at [768, 278] on link "Hair Loss & Weakness" at bounding box center [737, 278] width 81 height 10
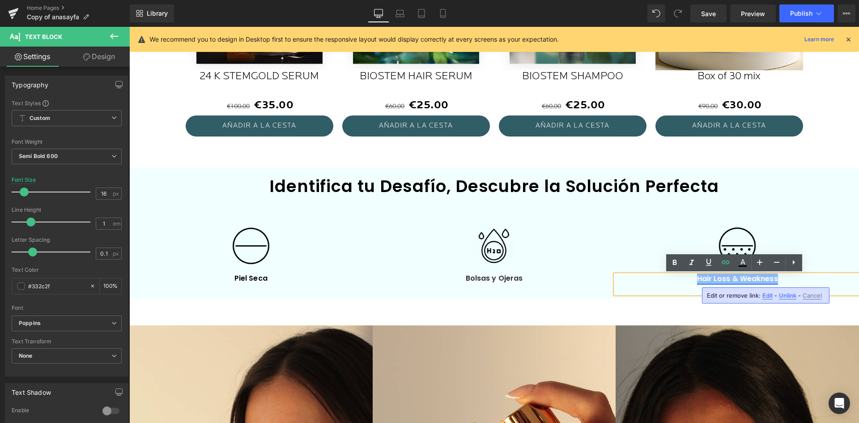
paste div
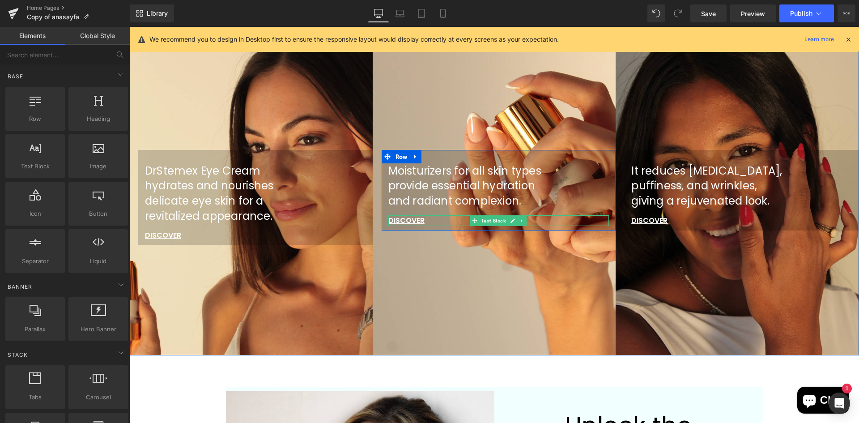
scroll to position [937, 0]
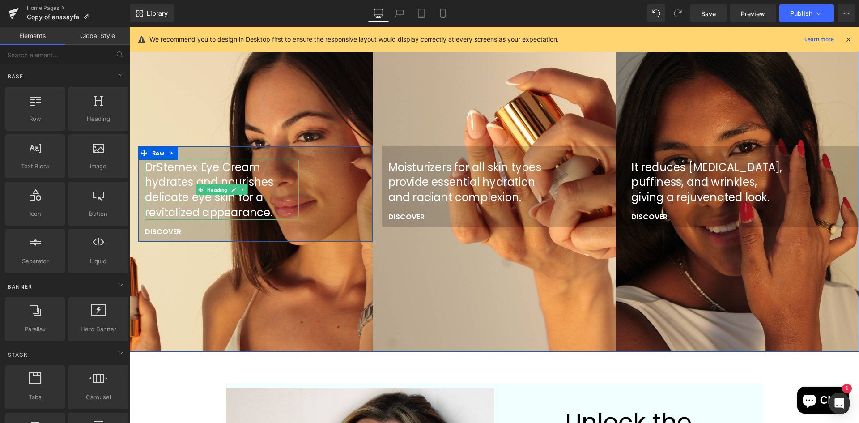
click at [254, 177] on h3 "DrStemex Eye Cream hydrates and nourishes delicate eye skin for a revitalized a…" at bounding box center [222, 190] width 154 height 60
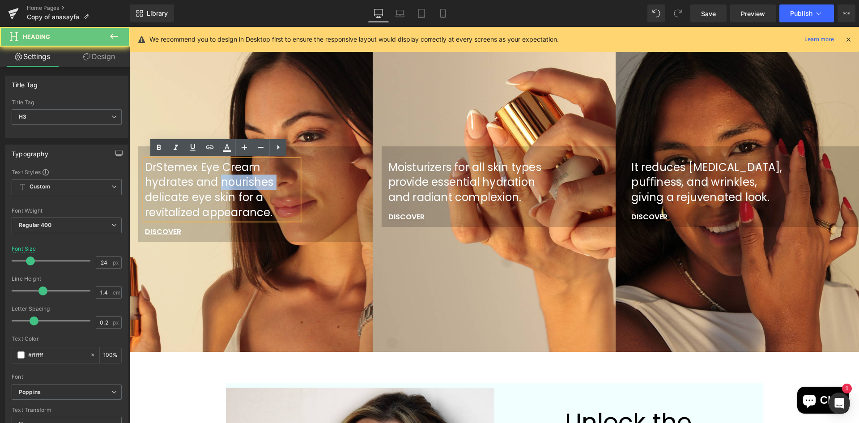
click at [254, 177] on h3 "DrStemex Eye Cream hydrates and nourishes delicate eye skin for a revitalized a…" at bounding box center [222, 190] width 154 height 60
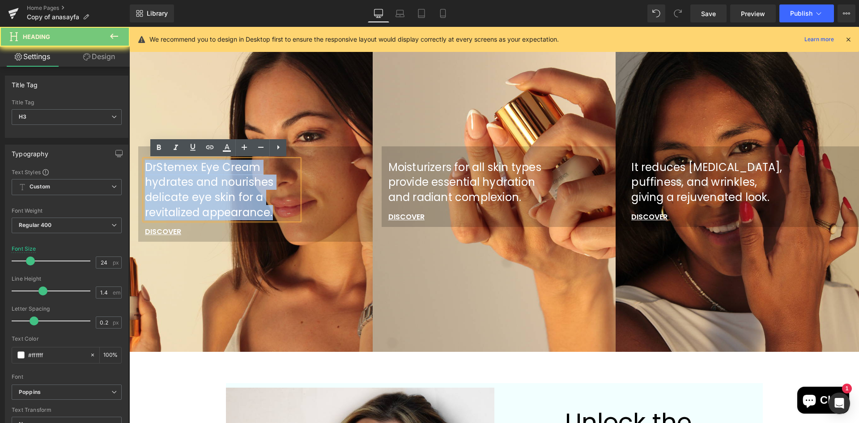
click at [254, 177] on h3 "DrStemex Eye Cream hydrates and nourishes delicate eye skin for a revitalized a…" at bounding box center [222, 190] width 154 height 60
paste div
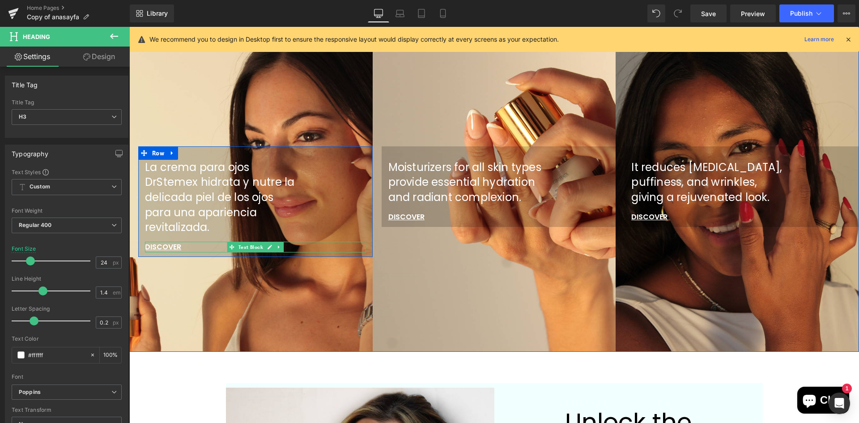
click at [186, 246] on div "DISCOVER" at bounding box center [255, 246] width 221 height 11
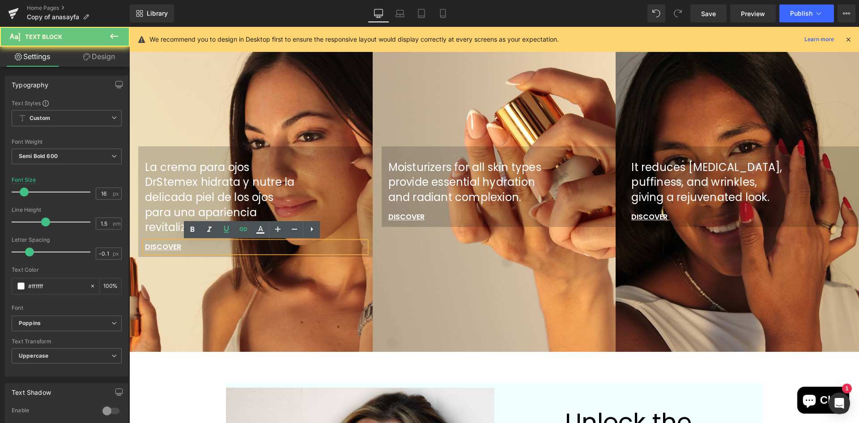
click at [186, 246] on div "DISCOVER" at bounding box center [255, 246] width 221 height 11
paste div
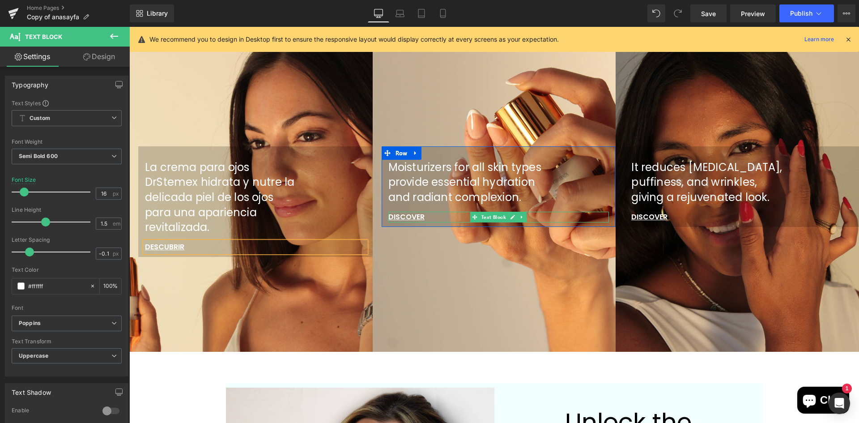
click at [434, 222] on div "DISCOVER" at bounding box center [498, 217] width 221 height 11
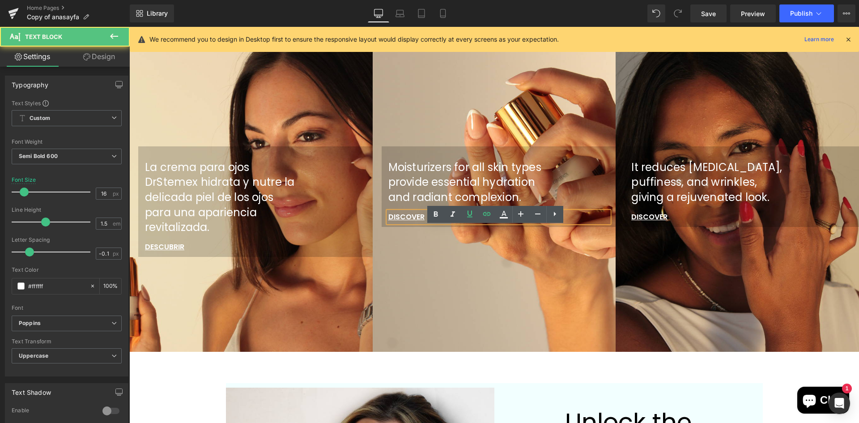
click at [434, 222] on div "DISCOVER" at bounding box center [498, 217] width 221 height 11
paste div
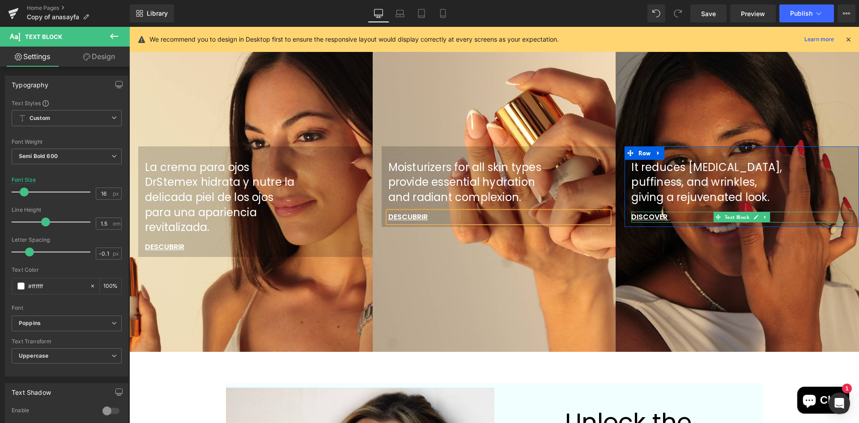
click at [672, 217] on div "DISCOVER" at bounding box center [741, 217] width 221 height 11
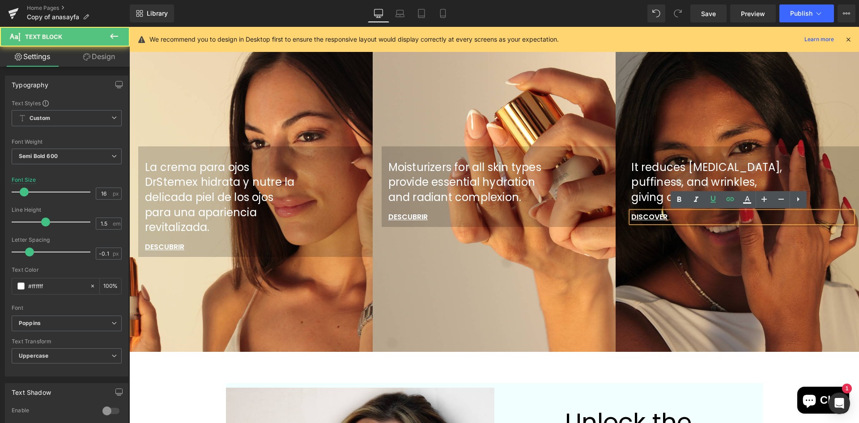
click at [672, 217] on div "DISCOVER" at bounding box center [741, 217] width 221 height 11
paste div
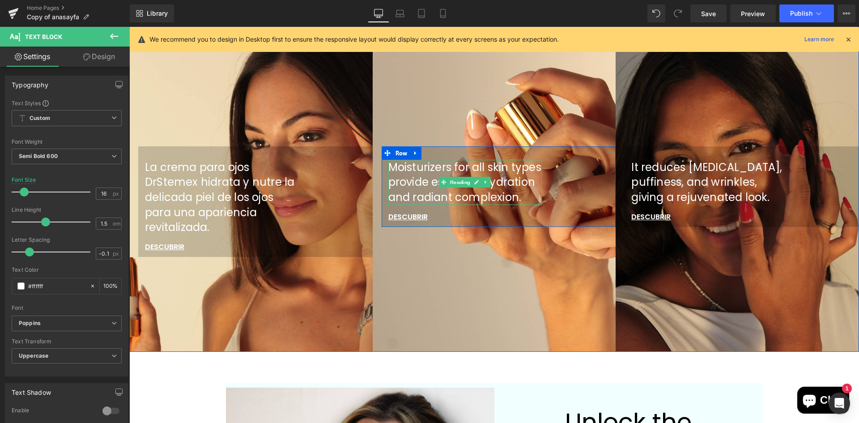
click at [406, 169] on h3 "Moisturizers for all skin types provide essential hydration and radiant complex…" at bounding box center [465, 182] width 154 height 45
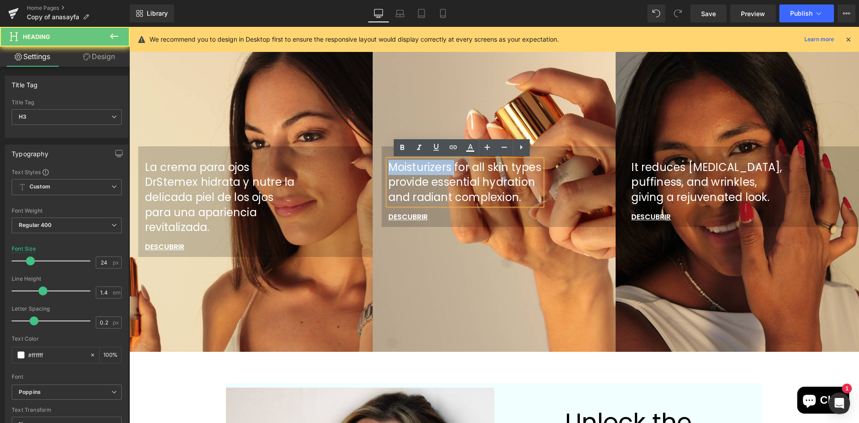
click at [406, 169] on h3 "Moisturizers for all skin types provide essential hydration and radiant complex…" at bounding box center [465, 182] width 154 height 45
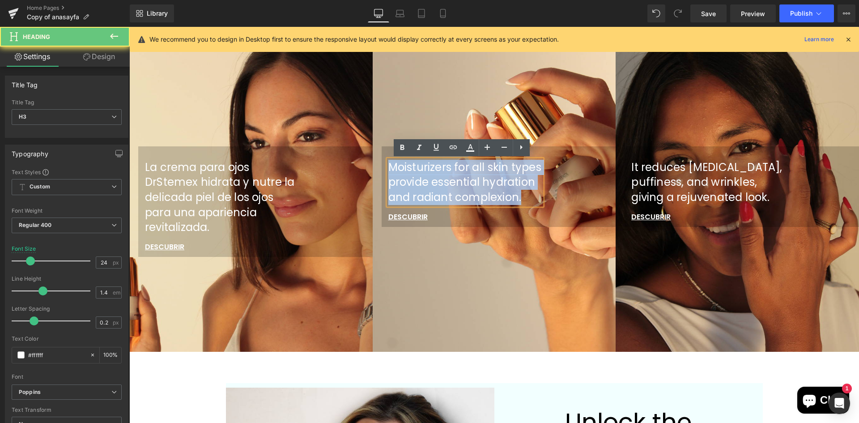
click at [406, 169] on h3 "Moisturizers for all skin types provide essential hydration and radiant complex…" at bounding box center [465, 182] width 154 height 45
paste div
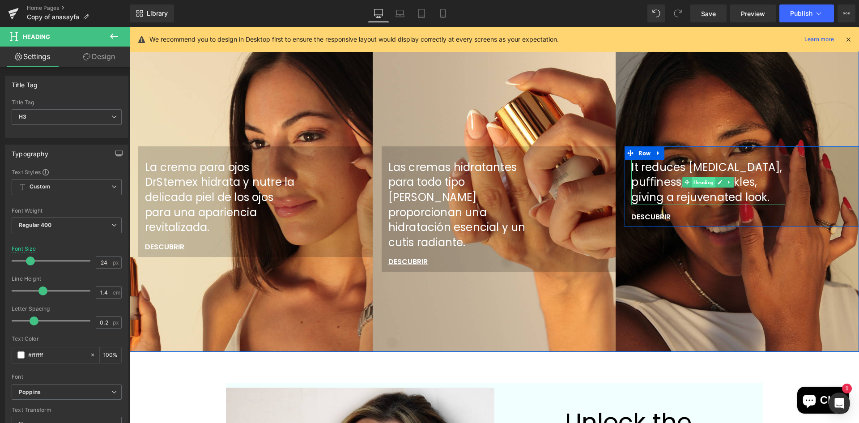
click at [692, 183] on span "Heading" at bounding box center [703, 182] width 24 height 11
click at [667, 184] on h3 "It reduces [MEDICAL_DATA], puffiness, and wrinkles, giving a rejuvenated look." at bounding box center [708, 182] width 154 height 45
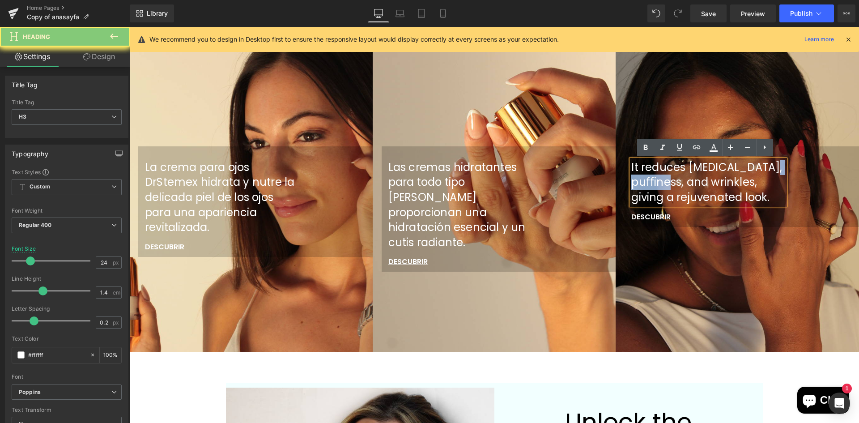
click at [667, 184] on h3 "It reduces [MEDICAL_DATA], puffiness, and wrinkles, giving a rejuvenated look." at bounding box center [708, 182] width 154 height 45
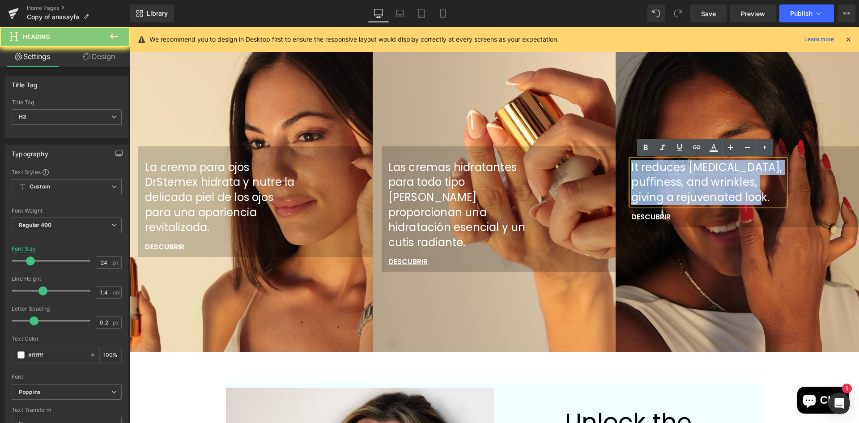
click at [667, 184] on h3 "It reduces [MEDICAL_DATA], puffiness, and wrinkles, giving a rejuvenated look." at bounding box center [708, 182] width 154 height 45
paste div
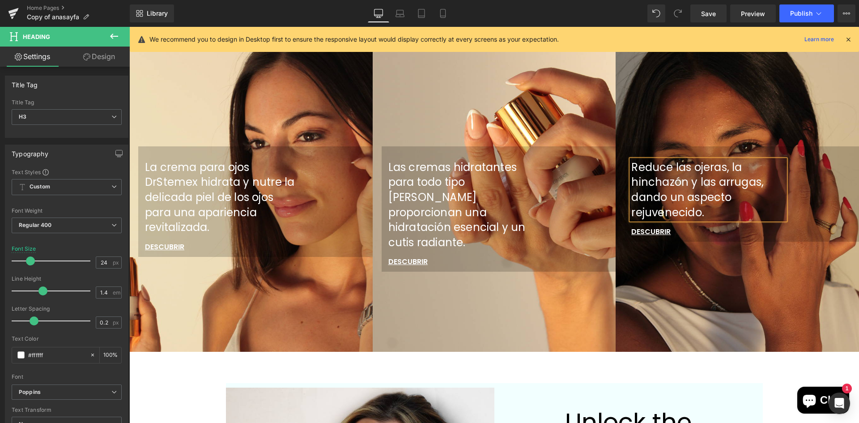
click at [681, 287] on div "Reduce las ojeras, la hinchazón y las arrugas, dando un aspecto rejuvenecido. H…" at bounding box center [736, 181] width 243 height 339
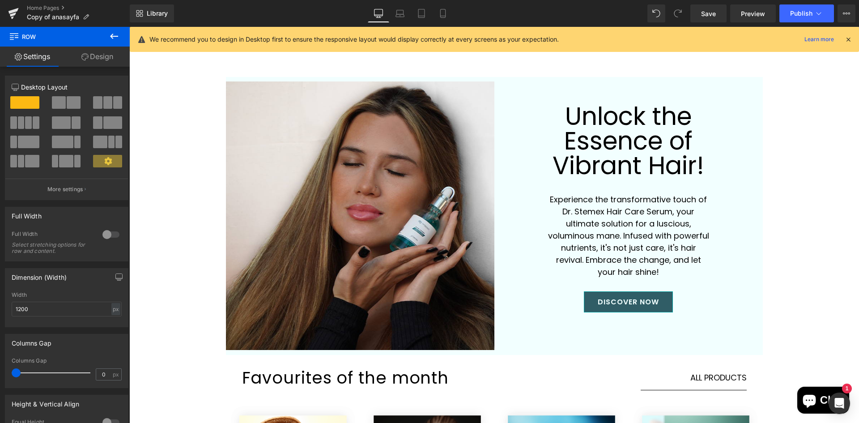
scroll to position [1250, 0]
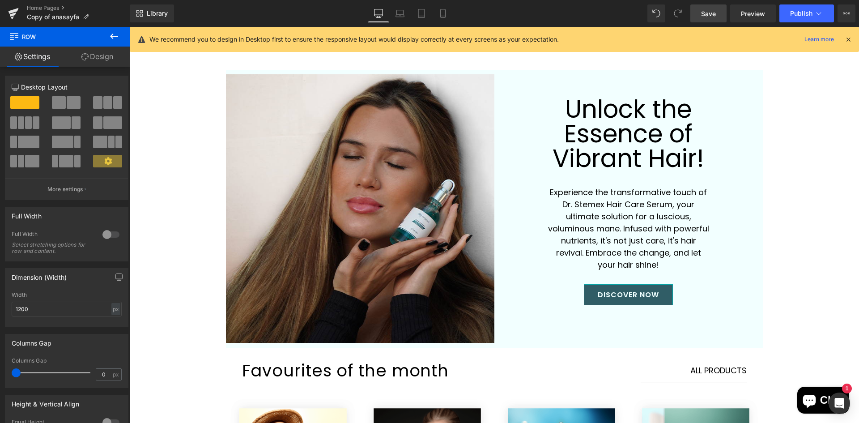
click at [704, 9] on span "Save" at bounding box center [708, 13] width 15 height 9
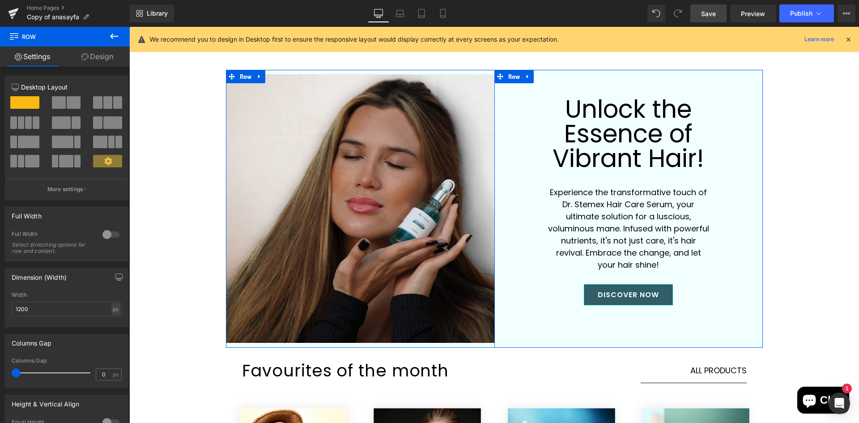
click at [645, 151] on h1 "Unlock the Essence of Vibrant Hair!" at bounding box center [628, 134] width 161 height 74
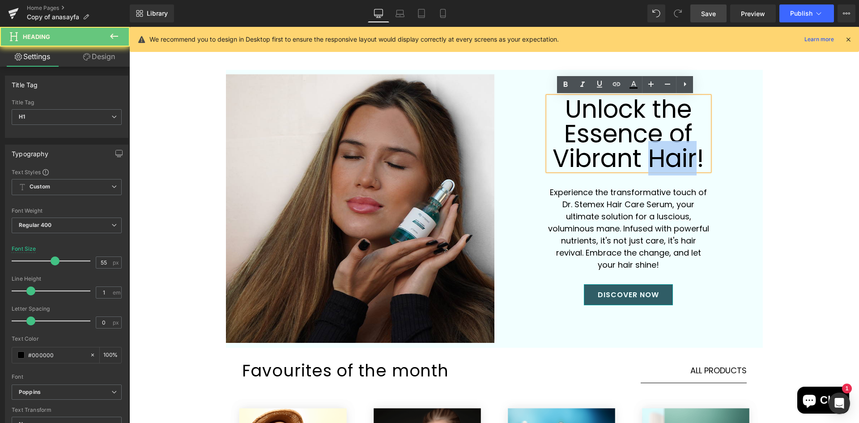
click at [645, 151] on h1 "Unlock the Essence of Vibrant Hair!" at bounding box center [628, 134] width 161 height 74
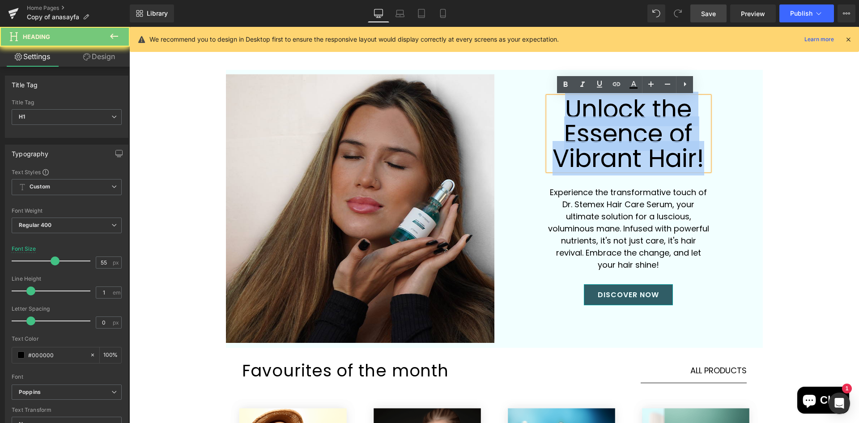
click at [645, 151] on h1 "Unlock the Essence of Vibrant Hair!" at bounding box center [628, 134] width 161 height 74
paste div
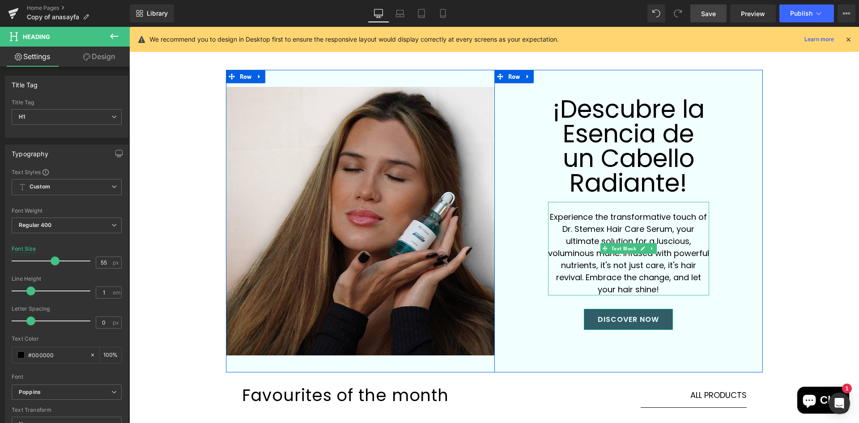
click at [601, 214] on p "Experience the transformative touch of Dr. Stemex Hair Care Serum, your ultimat…" at bounding box center [628, 253] width 161 height 85
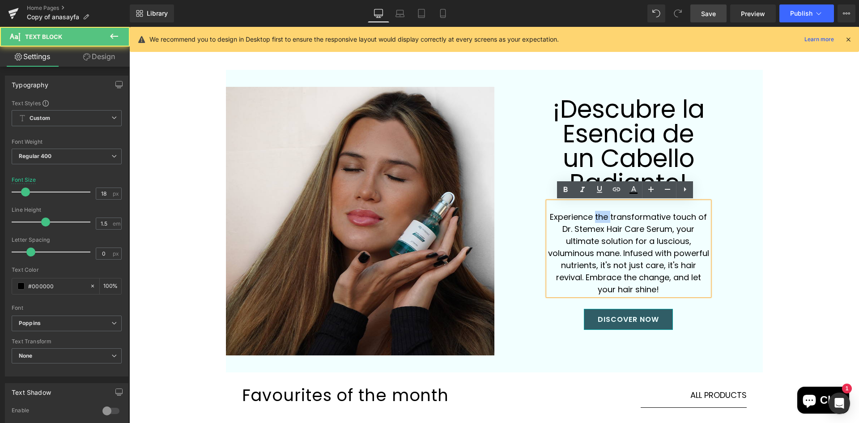
click at [601, 214] on p "Experience the transformative touch of Dr. Stemex Hair Care Serum, your ultimat…" at bounding box center [628, 253] width 161 height 85
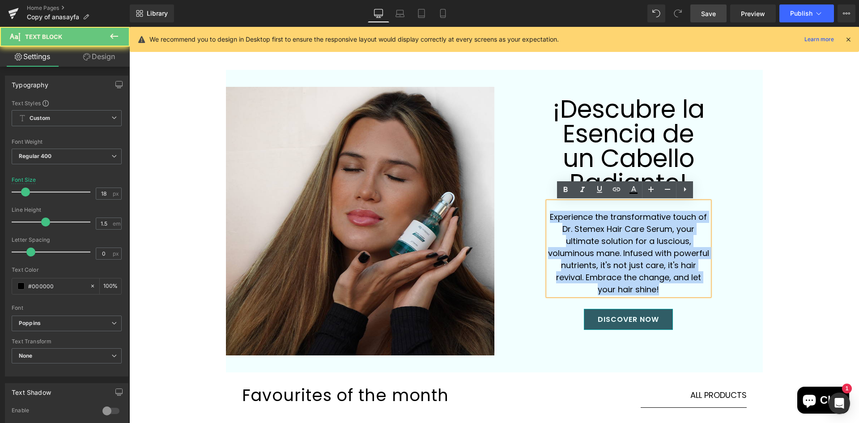
click at [601, 214] on p "Experience the transformative touch of Dr. Stemex Hair Care Serum, your ultimat…" at bounding box center [628, 253] width 161 height 85
paste div
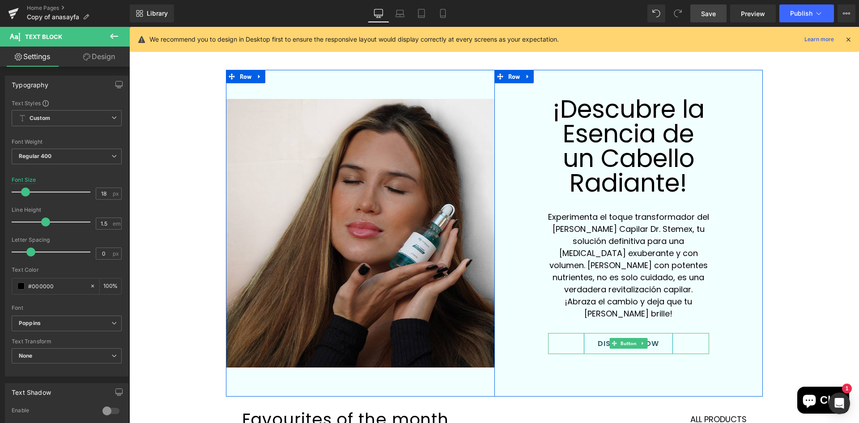
click at [592, 333] on link "DISCOVER NOW" at bounding box center [628, 343] width 89 height 21
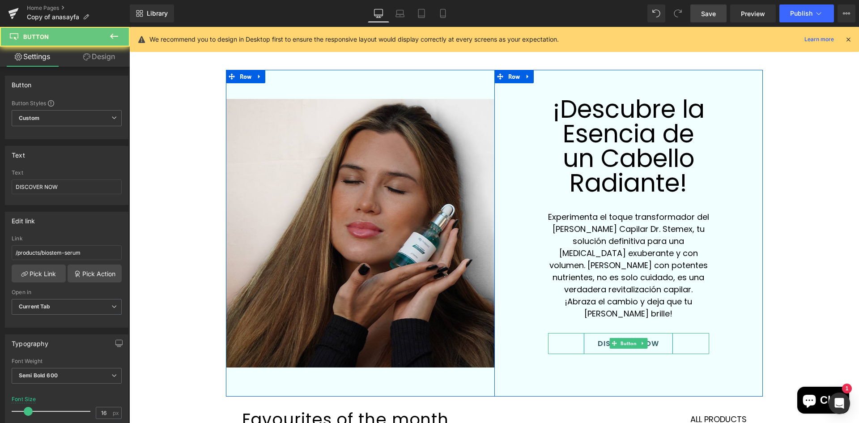
click at [592, 333] on link "DISCOVER NOW" at bounding box center [628, 343] width 89 height 21
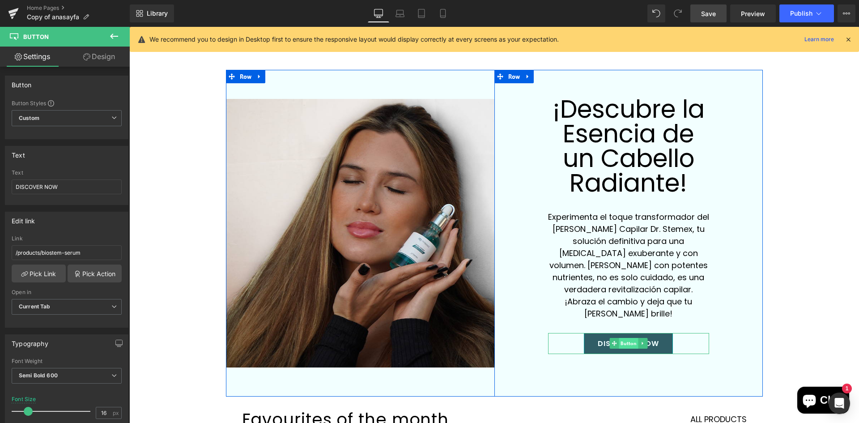
click at [631, 338] on span "Button" at bounding box center [627, 343] width 19 height 11
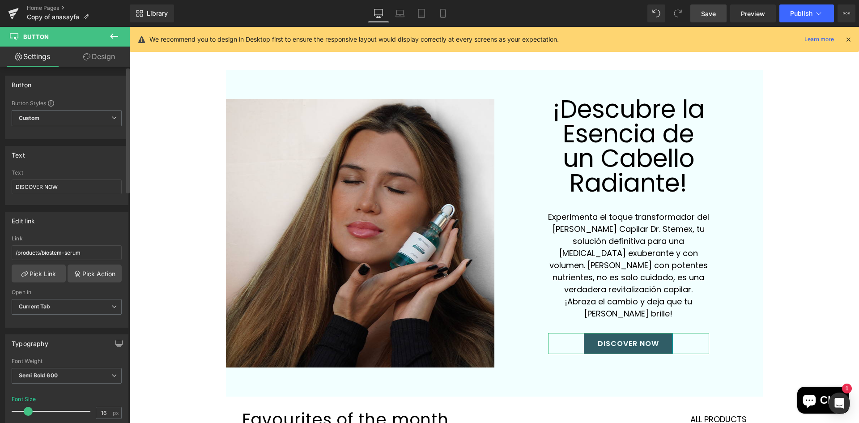
click at [73, 178] on div "Text DISCOVER NOW" at bounding box center [67, 186] width 110 height 35
click at [72, 188] on input "DISCOVER NOW" at bounding box center [67, 186] width 110 height 15
paste input "ESCUBRE AHORA"
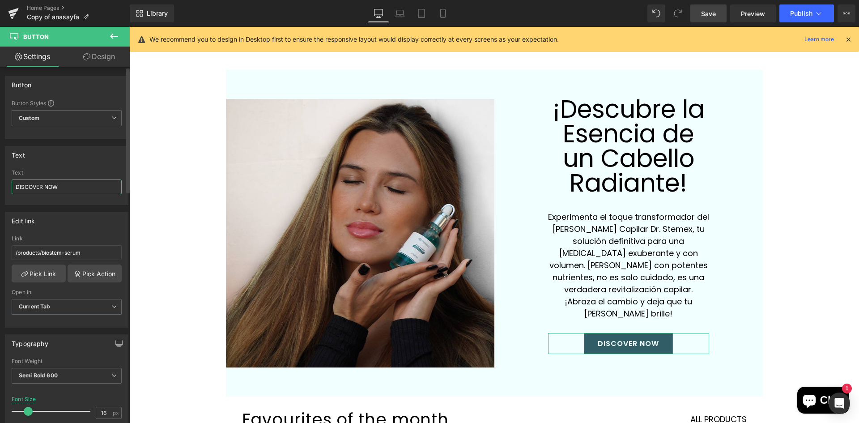
type input "DESCUBRE AHORA"
click at [817, 346] on div "Prepárate para la Innovación Heading Células Madre en Acción Heading Las célula…" at bounding box center [493, 234] width 729 height 2782
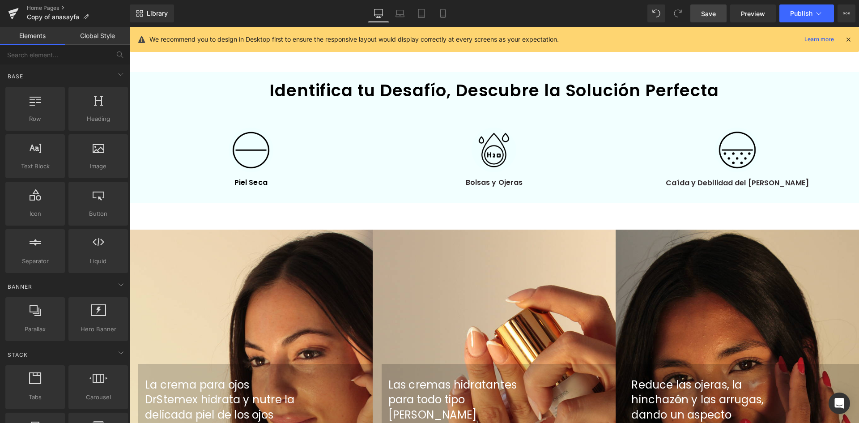
scroll to position [580, 0]
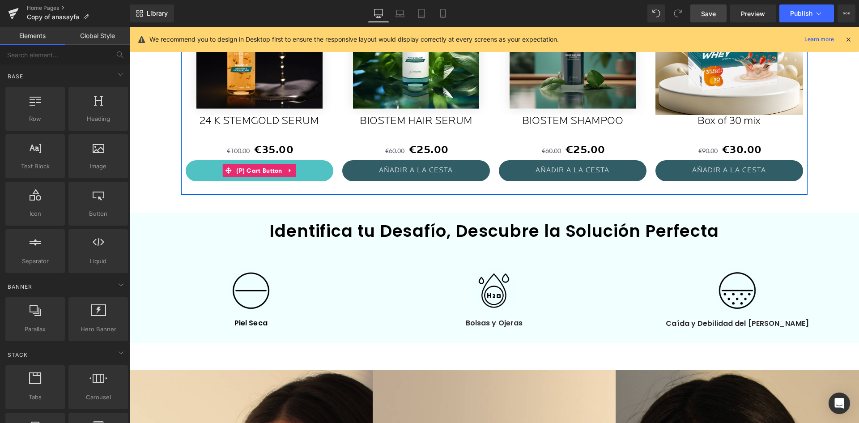
click at [313, 176] on button "AÑADIR A LA CESTA" at bounding box center [260, 170] width 148 height 21
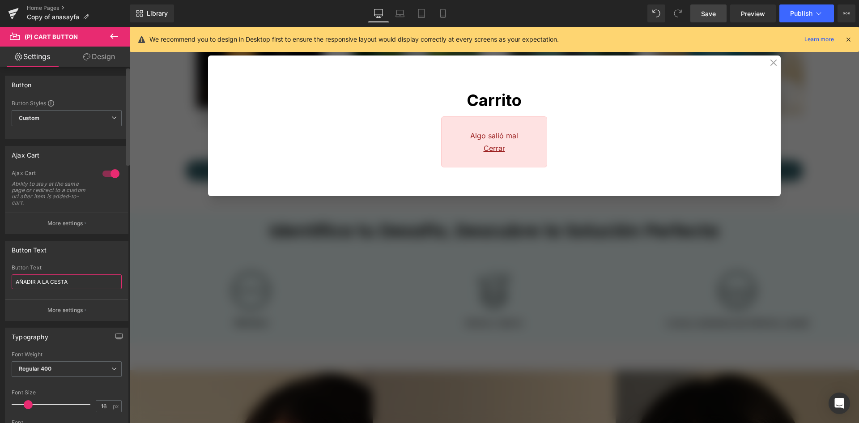
click at [65, 282] on input "AÑADIR A LA CESTA" at bounding box center [67, 281] width 110 height 15
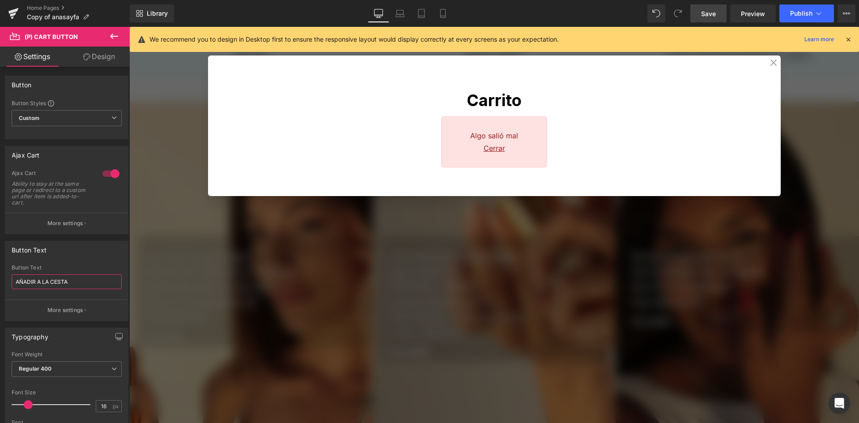
scroll to position [1206, 0]
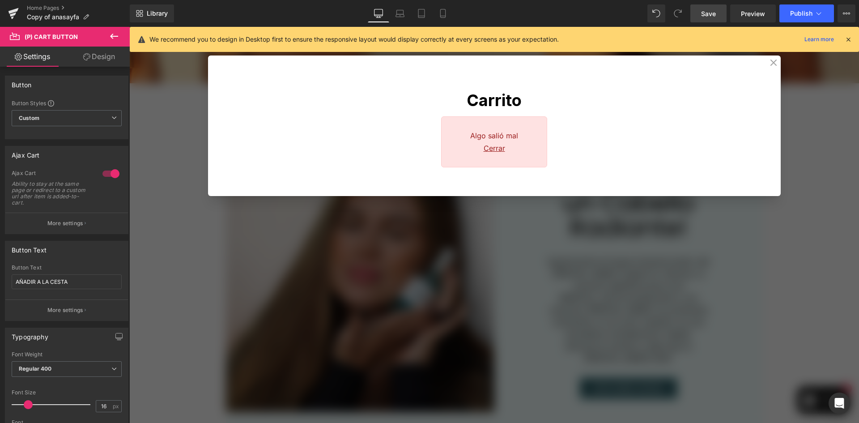
click at [355, 309] on div "Carrito Algo salió mal Cerrar" at bounding box center [493, 225] width 729 height 396
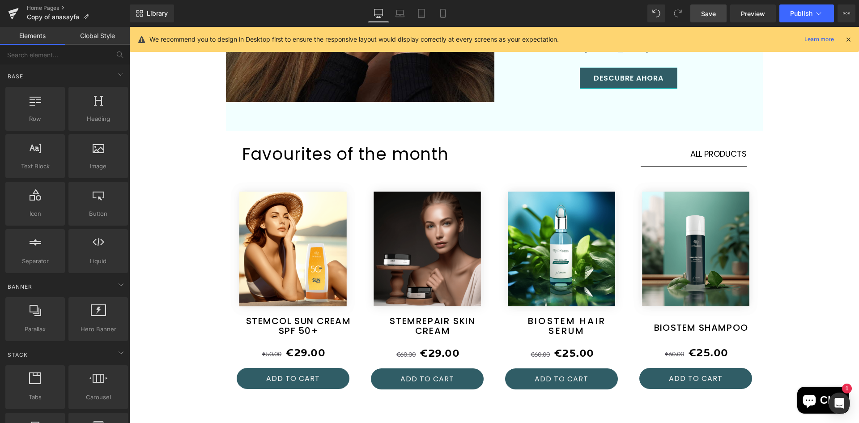
scroll to position [1653, 0]
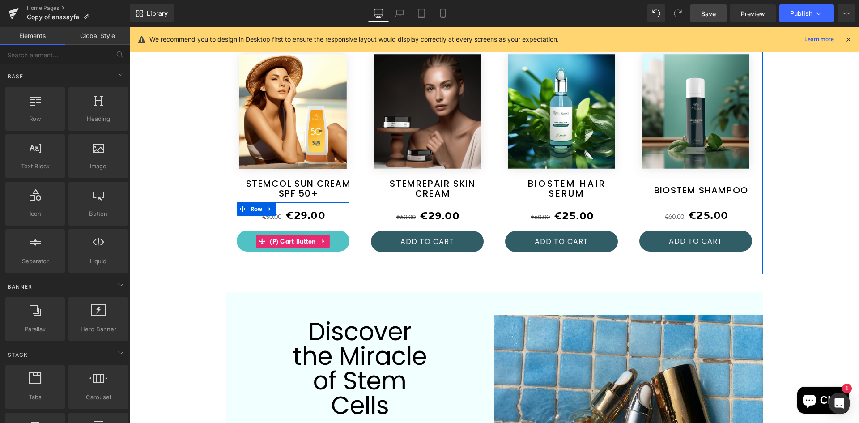
click at [330, 231] on button "ADD TO CART" at bounding box center [293, 240] width 113 height 21
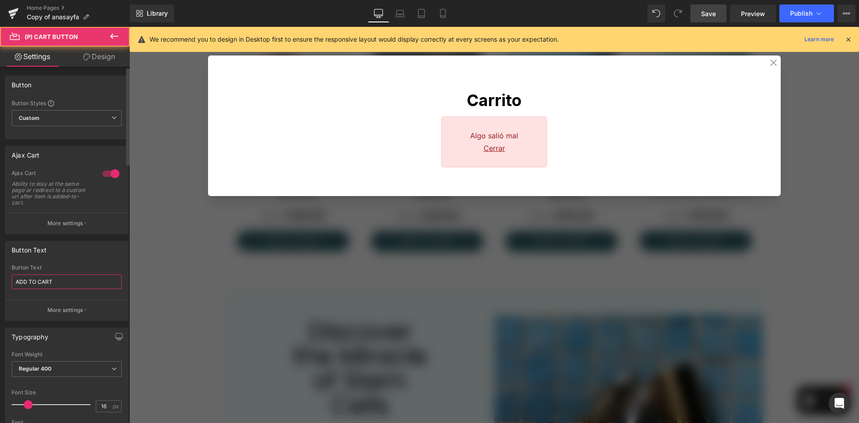
click at [97, 282] on input "ADD TO CART" at bounding box center [67, 281] width 110 height 15
paste input "[PERSON_NAME]"
type input "AÑADIR A LA CESTA"
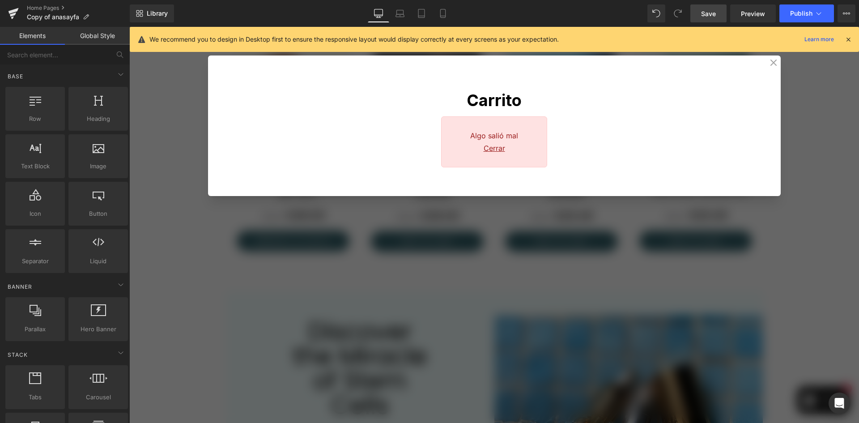
click at [219, 294] on div "Carrito Algo salió mal Cerrar" at bounding box center [493, 225] width 729 height 396
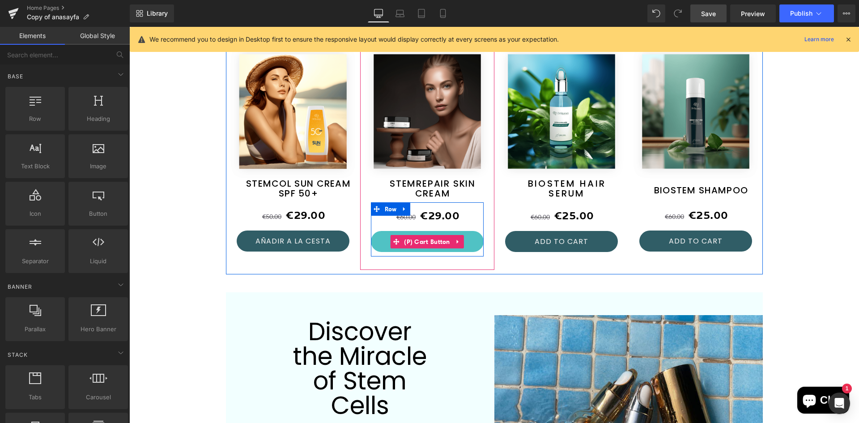
click at [476, 231] on button "ADD TO CART" at bounding box center [427, 241] width 113 height 21
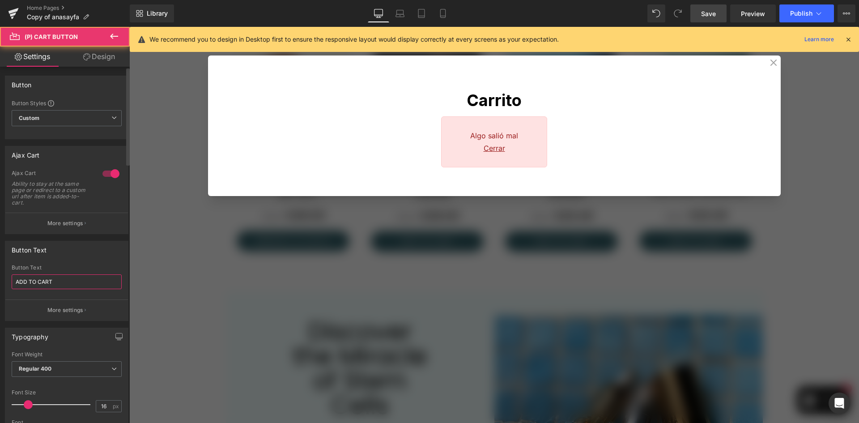
click at [68, 284] on input "ADD TO CART" at bounding box center [67, 281] width 110 height 15
drag, startPoint x: 68, startPoint y: 284, endPoint x: 4, endPoint y: 263, distance: 66.9
click at [68, 284] on input "ADD TO CART" at bounding box center [67, 281] width 110 height 15
paste input "[PERSON_NAME]"
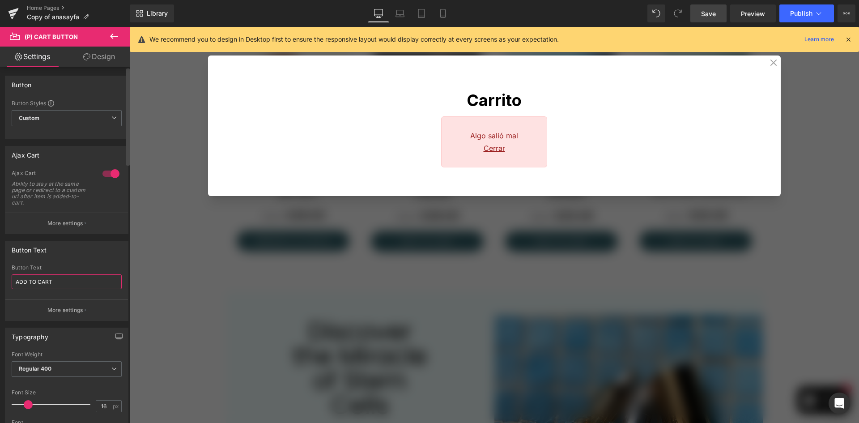
type input "AÑADIR A LA CESTA"
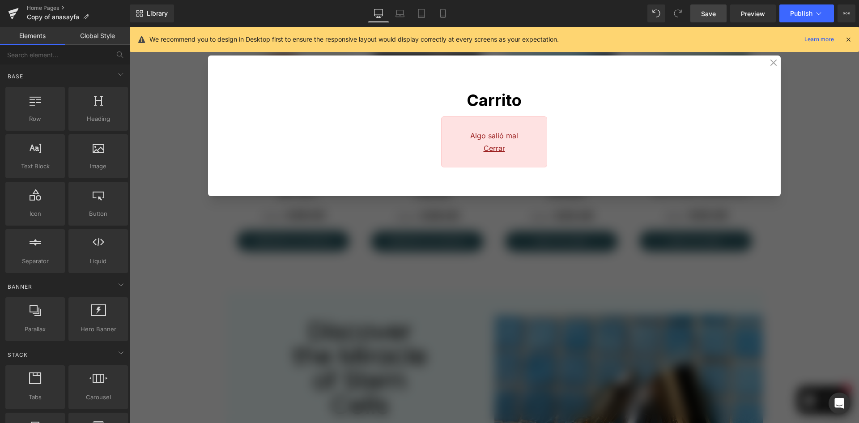
click at [191, 295] on div "Carrito Algo salió mal Cerrar" at bounding box center [493, 225] width 729 height 396
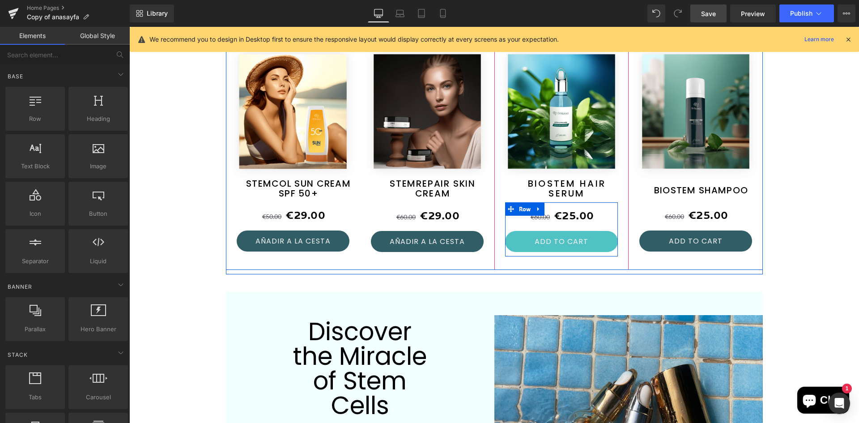
click at [609, 231] on button "ADD TO CART" at bounding box center [561, 241] width 113 height 21
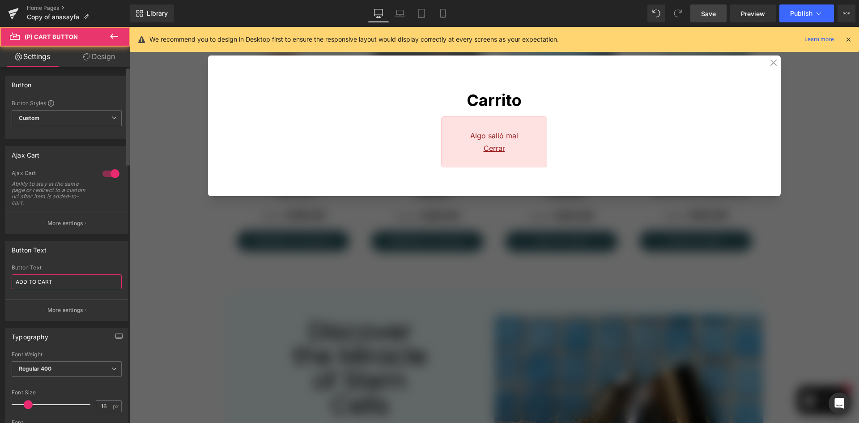
click at [82, 283] on input "ADD TO CART" at bounding box center [67, 281] width 110 height 15
paste input "[PERSON_NAME]"
type input "AÑADIR A LA CESTA"
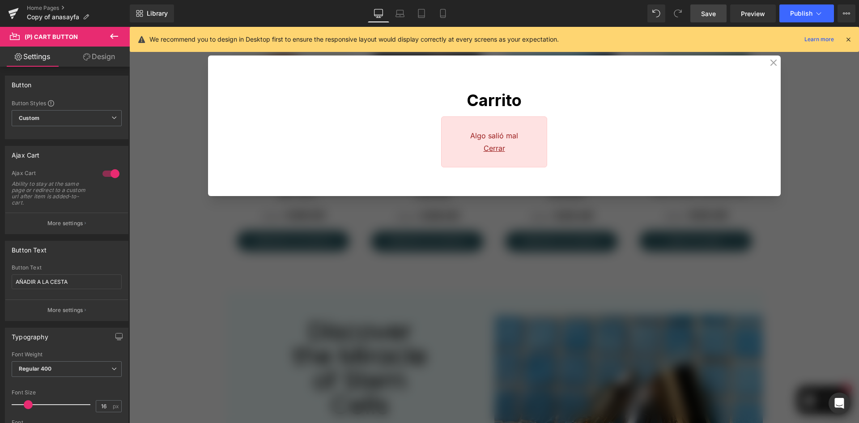
click at [173, 288] on div "Carrito Algo salió mal Cerrar" at bounding box center [493, 225] width 729 height 396
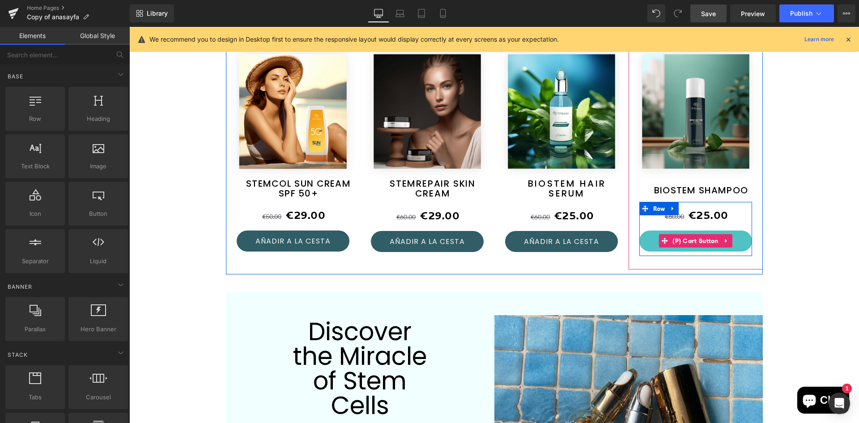
click at [739, 230] on button "ADD TO CART" at bounding box center [695, 240] width 113 height 21
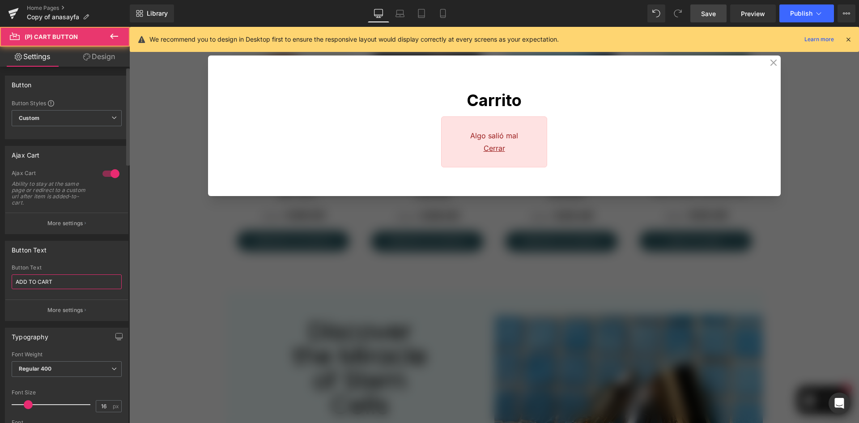
click at [68, 285] on input "ADD TO CART" at bounding box center [67, 281] width 110 height 15
paste input "[PERSON_NAME]"
type input "AÑADIR A LA CESTA"
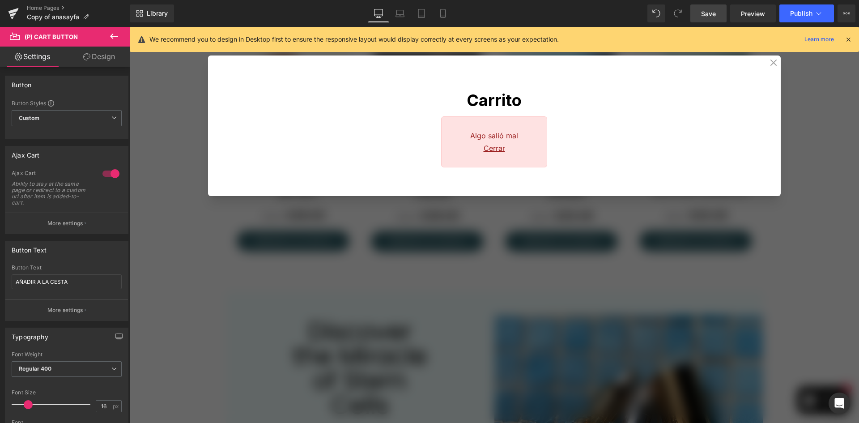
click at [194, 294] on div "Carrito Algo salió mal Cerrar" at bounding box center [493, 225] width 729 height 396
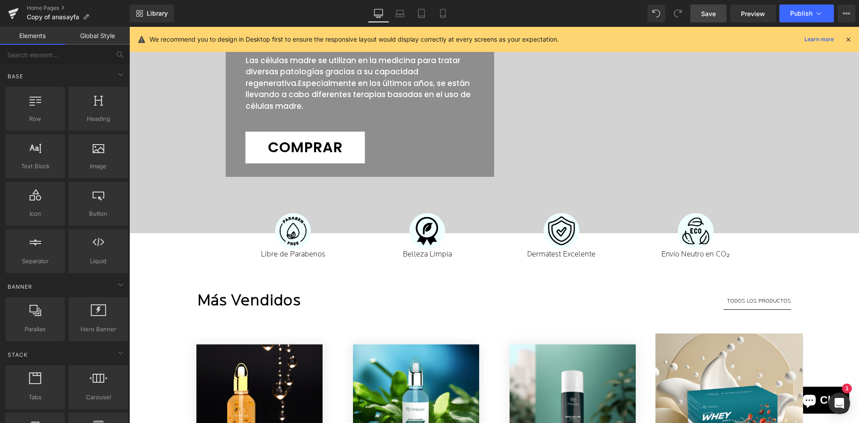
scroll to position [222, 0]
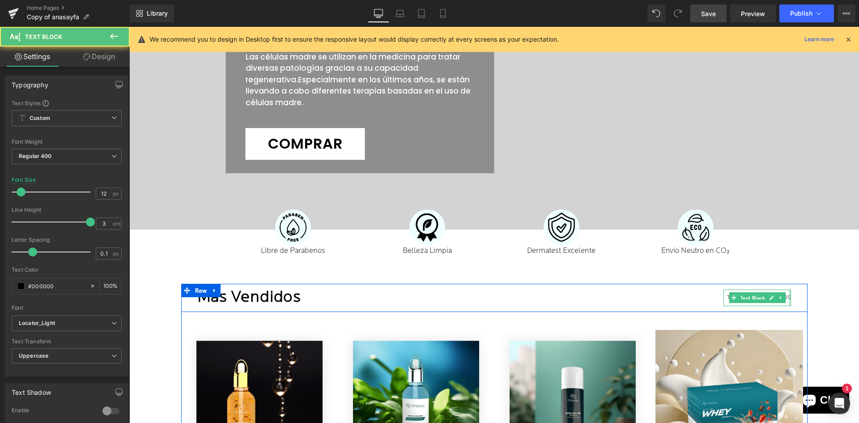
drag, startPoint x: 785, startPoint y: 299, endPoint x: 794, endPoint y: 299, distance: 9.0
click at [794, 299] on div "Más Vendidos Heading Todos los Productos Text Block Row" at bounding box center [494, 298] width 626 height 28
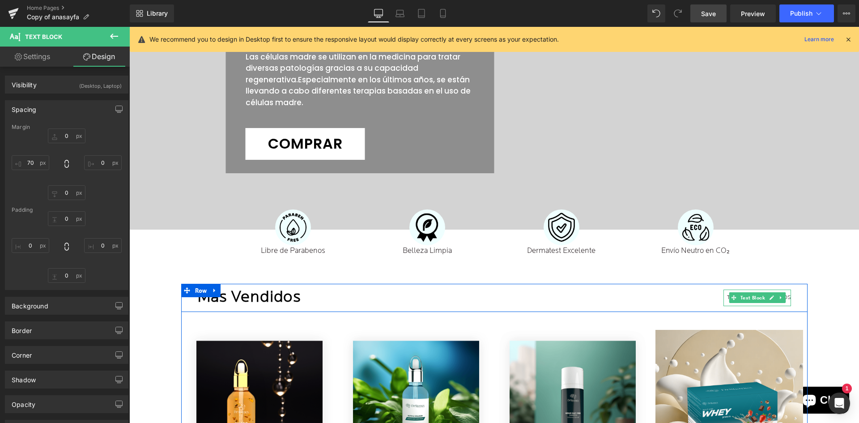
click at [783, 298] on span "Todos los Productos" at bounding box center [759, 297] width 64 height 5
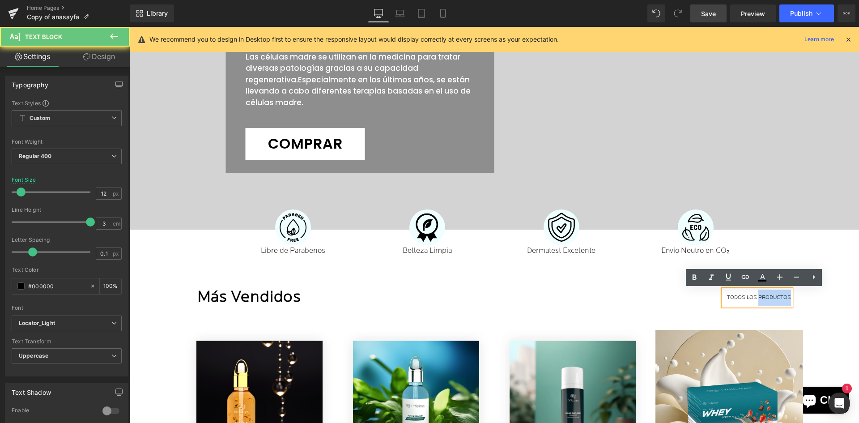
click at [783, 298] on span "Todos los Productos" at bounding box center [759, 297] width 64 height 5
copy span "Todos los Productos"
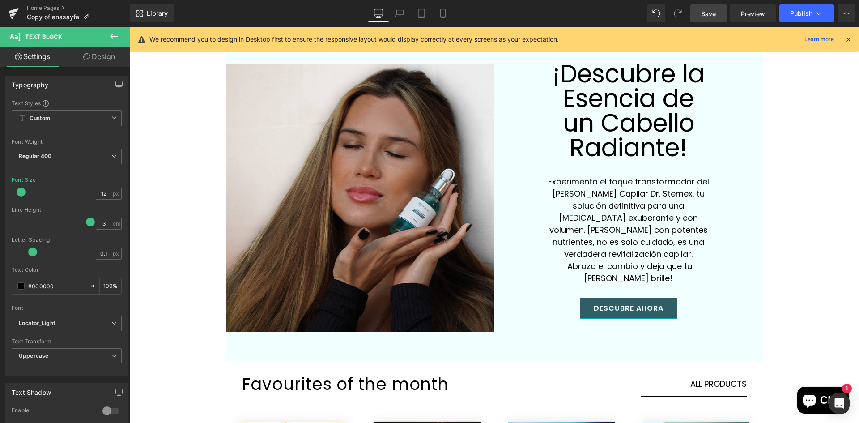
scroll to position [1429, 0]
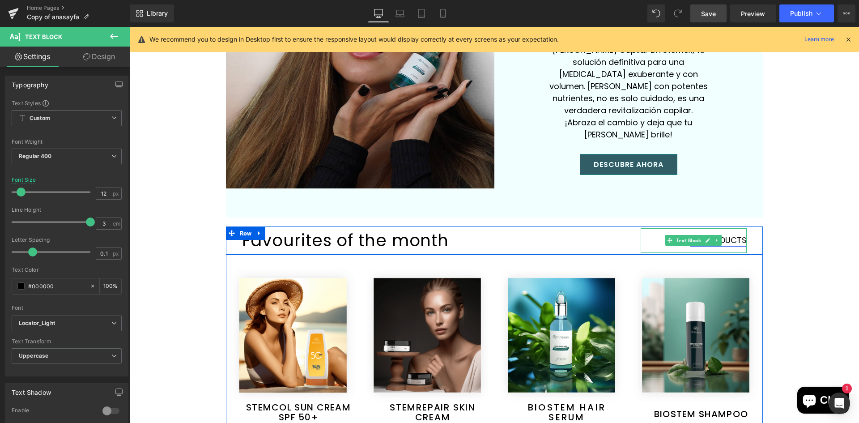
click at [735, 234] on link "ALL PRODUCTS" at bounding box center [718, 239] width 56 height 11
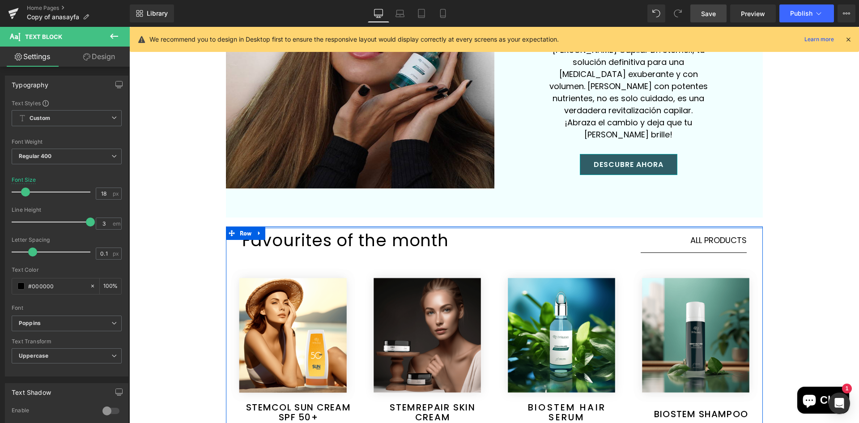
click at [720, 226] on div at bounding box center [494, 227] width 537 height 2
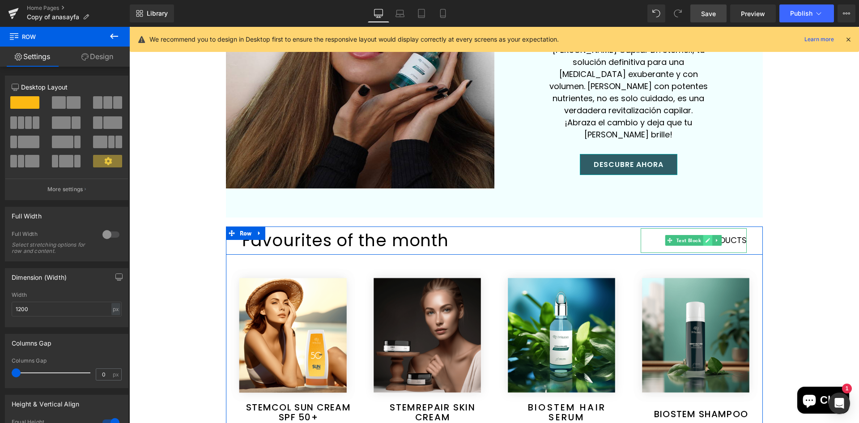
click at [705, 237] on icon at bounding box center [707, 239] width 5 height 5
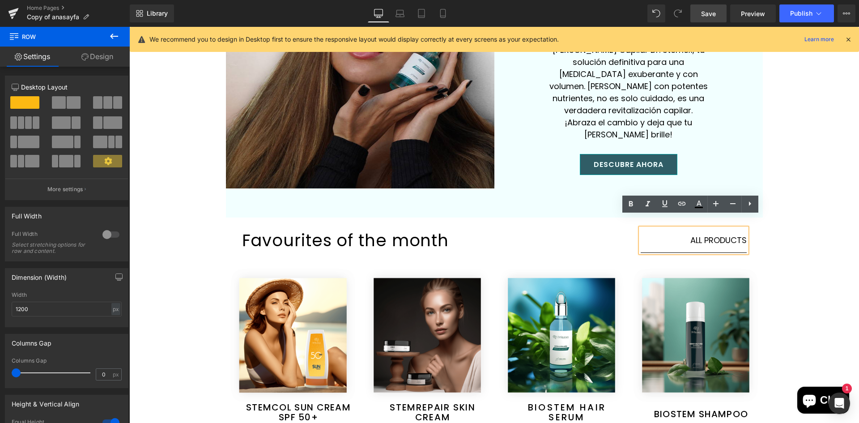
click at [702, 234] on link "ALL PRODUCTS" at bounding box center [718, 239] width 56 height 11
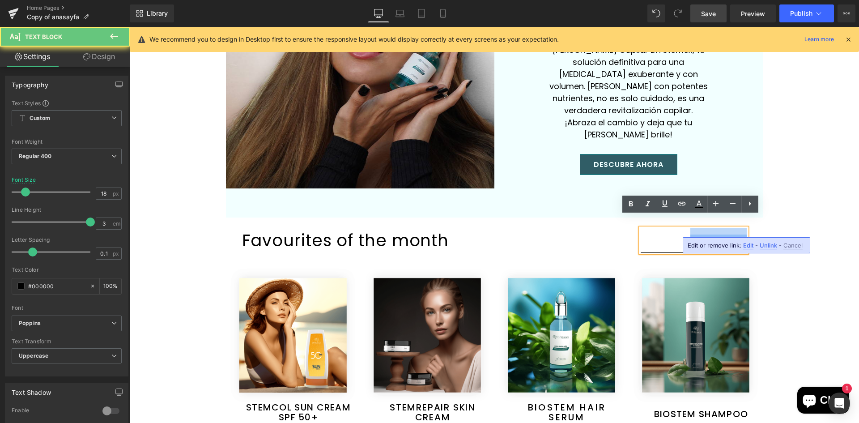
click at [702, 234] on link "ALL PRODUCTS" at bounding box center [718, 239] width 56 height 11
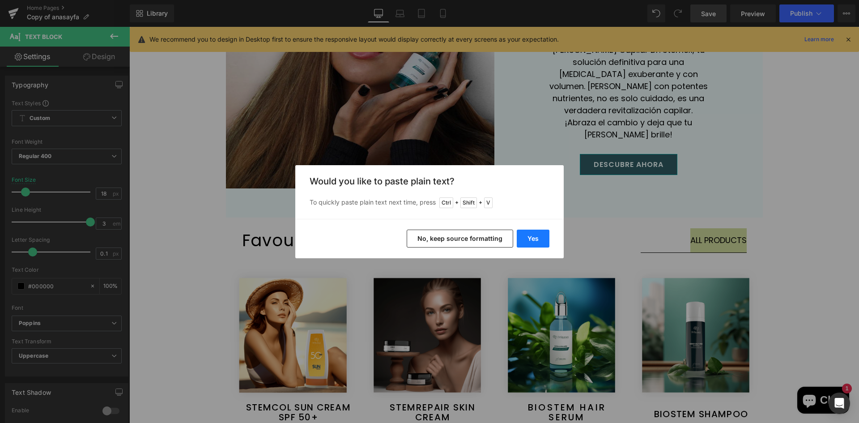
click at [525, 241] on button "Yes" at bounding box center [532, 238] width 33 height 18
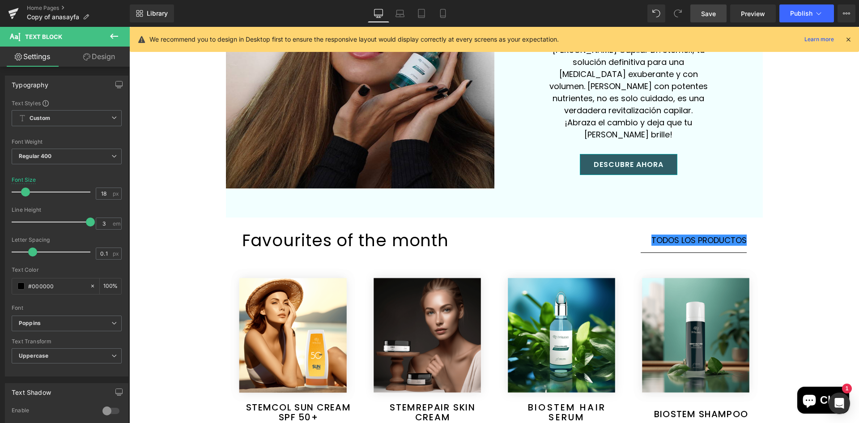
click at [799, 218] on div "Prepárate para la Innovación Heading Células Madre en Acción Heading Las célula…" at bounding box center [493, 55] width 729 height 2782
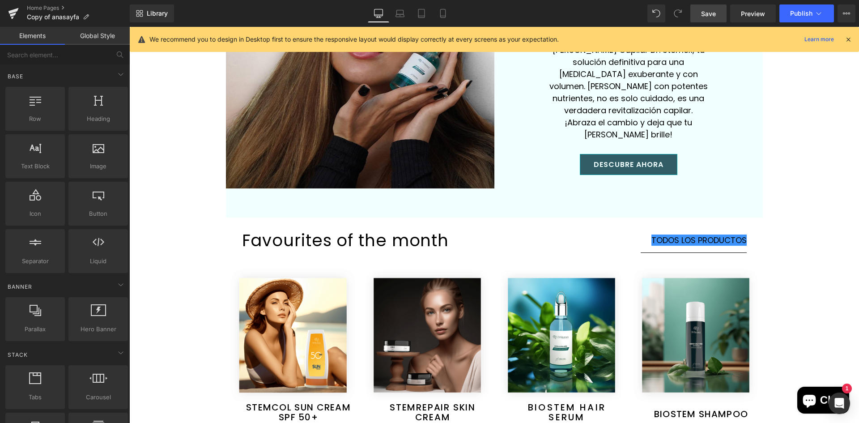
click at [772, 267] on div "Prepárate para la Innovación Heading Células Madre en Acción Heading Las célula…" at bounding box center [493, 55] width 729 height 2782
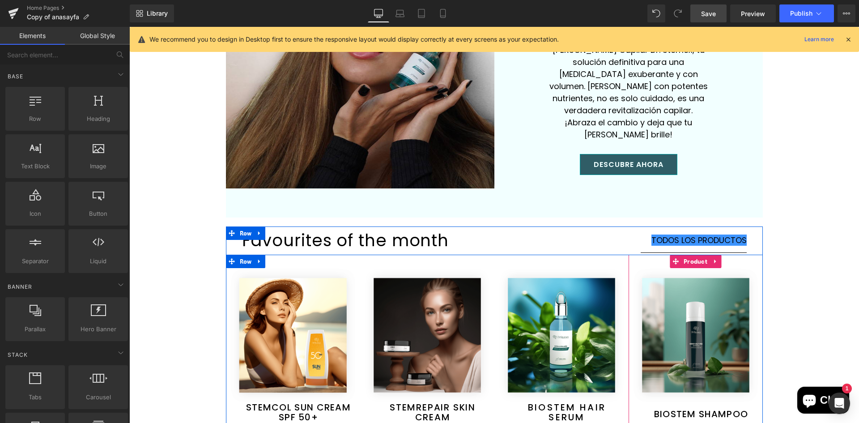
click at [683, 254] on div at bounding box center [494, 255] width 537 height 2
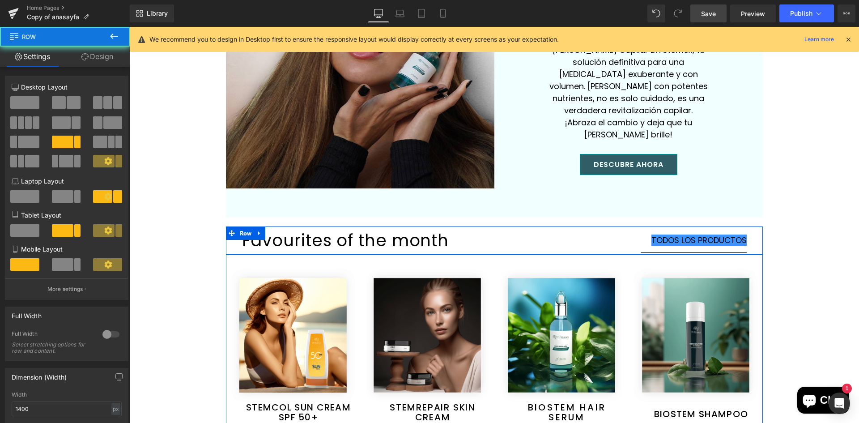
click at [627, 239] on div "Todos los Productos Text Block" at bounding box center [683, 240] width 126 height 28
click at [633, 226] on div "Todos los Productos Text Block" at bounding box center [683, 240] width 126 height 28
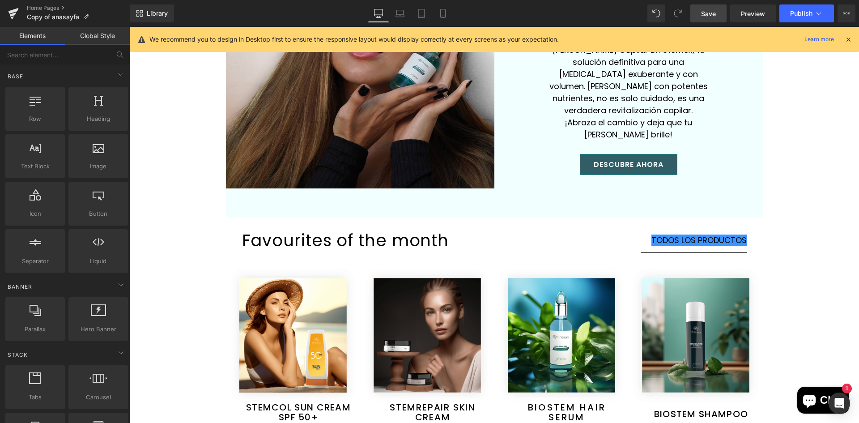
click at [818, 225] on div "Prepárate para la Innovación Heading Células Madre en Acción Heading Las célula…" at bounding box center [493, 55] width 729 height 2782
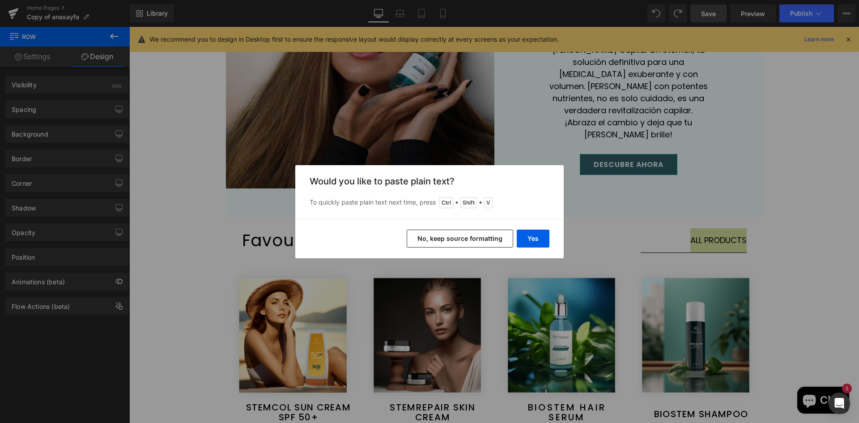
click at [486, 243] on button "No, keep source formatting" at bounding box center [459, 238] width 106 height 18
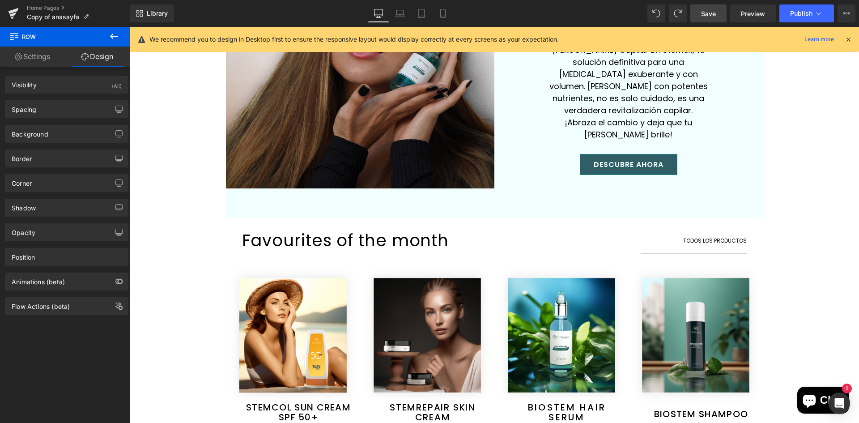
click at [809, 241] on div "Prepárate para la Innovación Heading Células Madre en Acción Heading Las célula…" at bounding box center [493, 55] width 729 height 2782
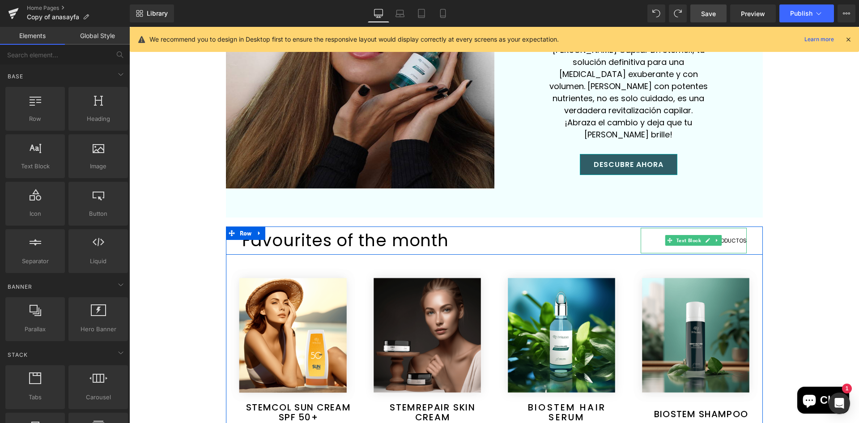
click at [731, 237] on span "Todos los Productos" at bounding box center [714, 241] width 63 height 8
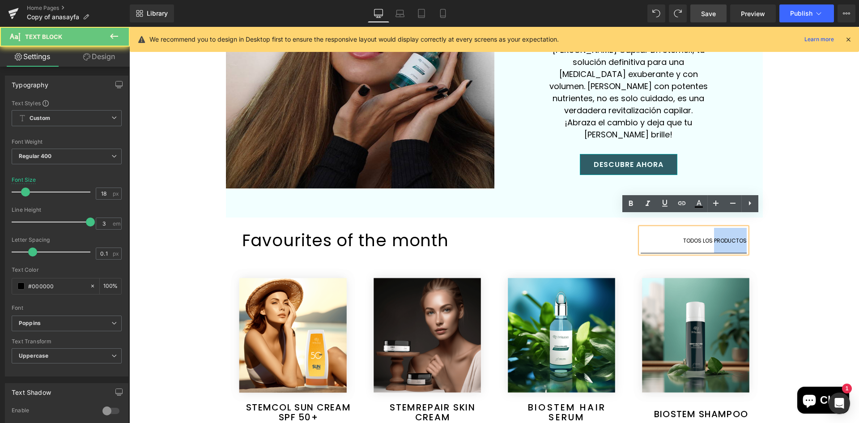
click at [731, 237] on span "Todos los Productos" at bounding box center [714, 241] width 63 height 8
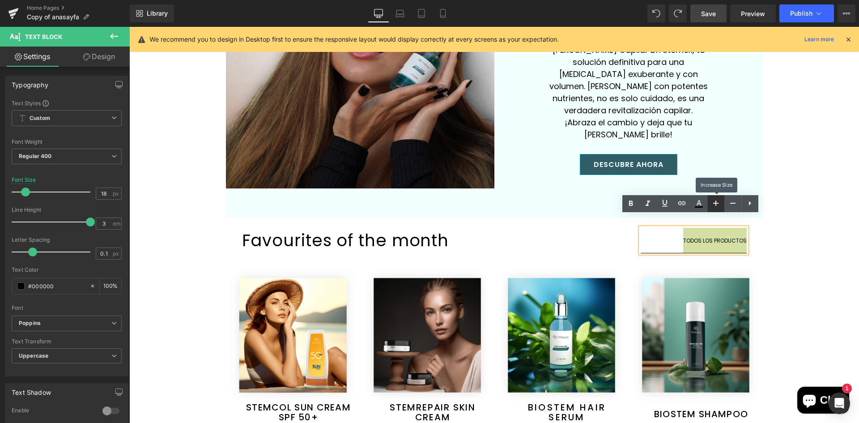
click at [713, 205] on icon at bounding box center [715, 203] width 11 height 11
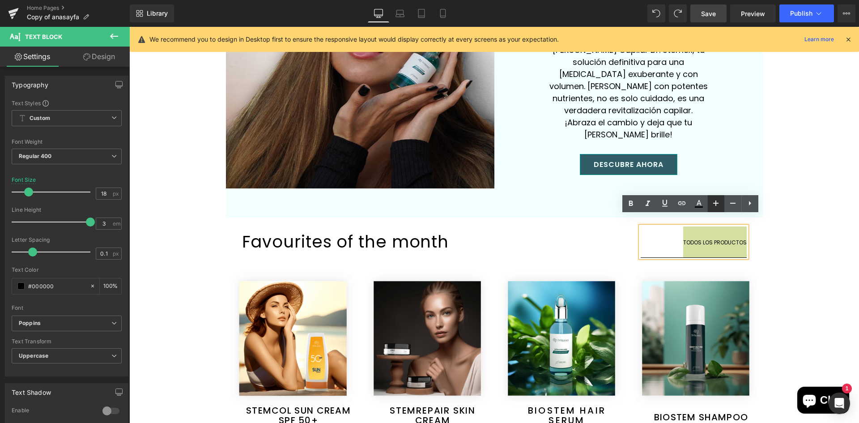
click at [717, 204] on icon at bounding box center [715, 203] width 11 height 11
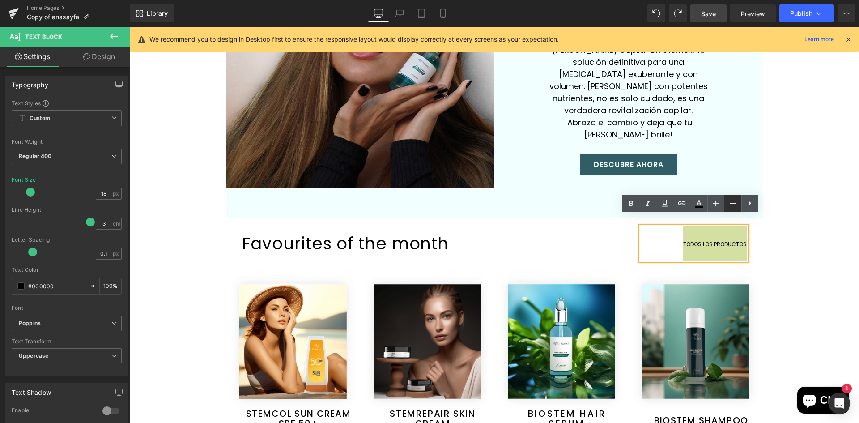
click at [728, 205] on icon at bounding box center [732, 203] width 11 height 11
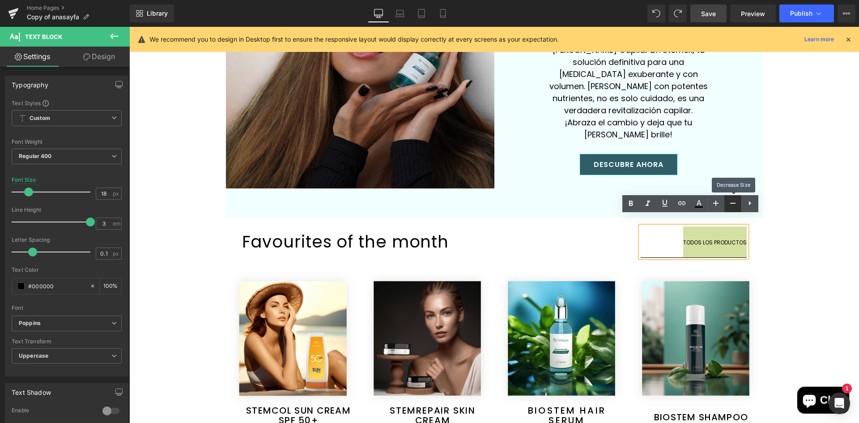
click at [728, 205] on icon at bounding box center [732, 203] width 11 height 11
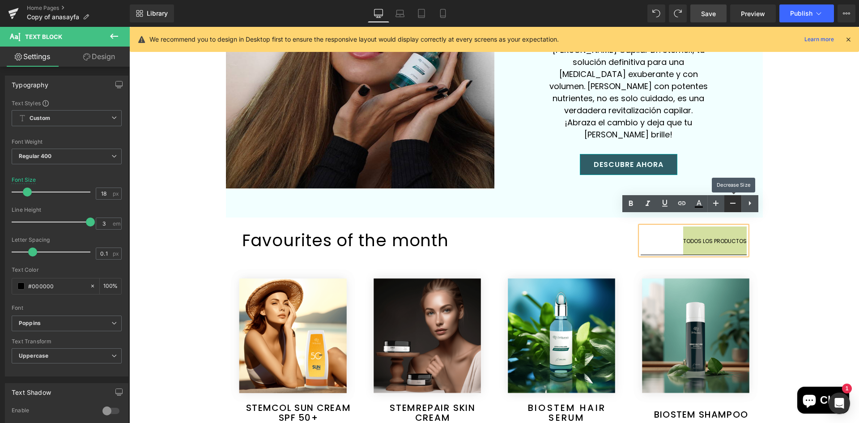
click at [728, 205] on icon at bounding box center [732, 203] width 11 height 11
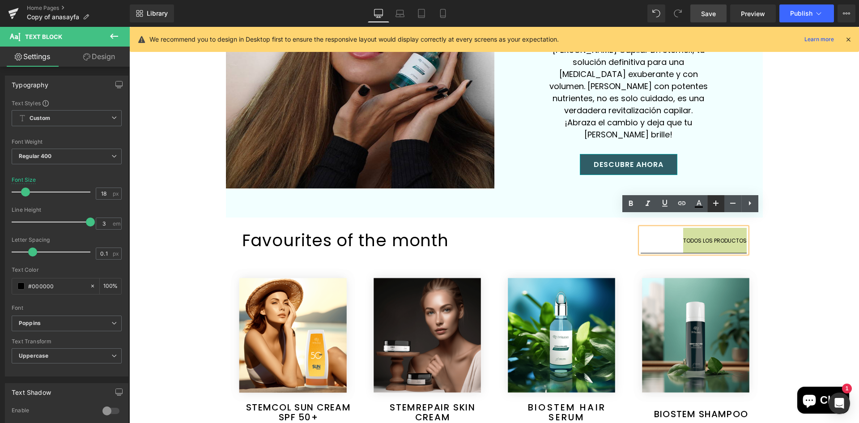
click at [717, 202] on icon at bounding box center [715, 203] width 11 height 11
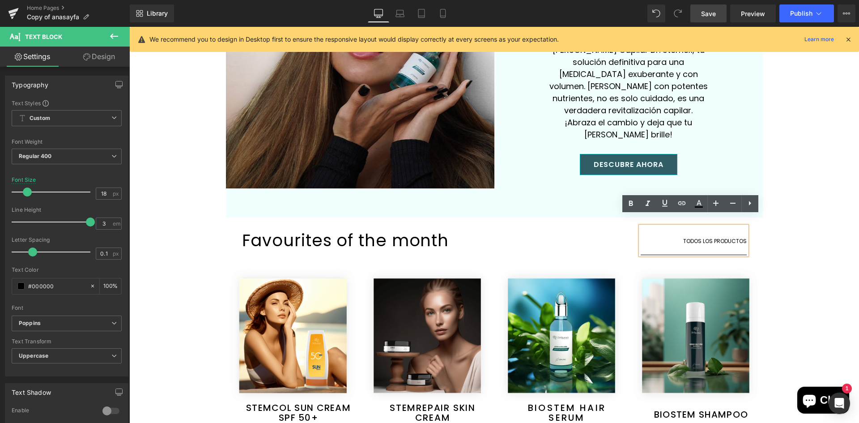
click at [792, 232] on div "Prepárate para la Innovación Heading Células Madre en Acción Heading Las célula…" at bounding box center [493, 55] width 729 height 2782
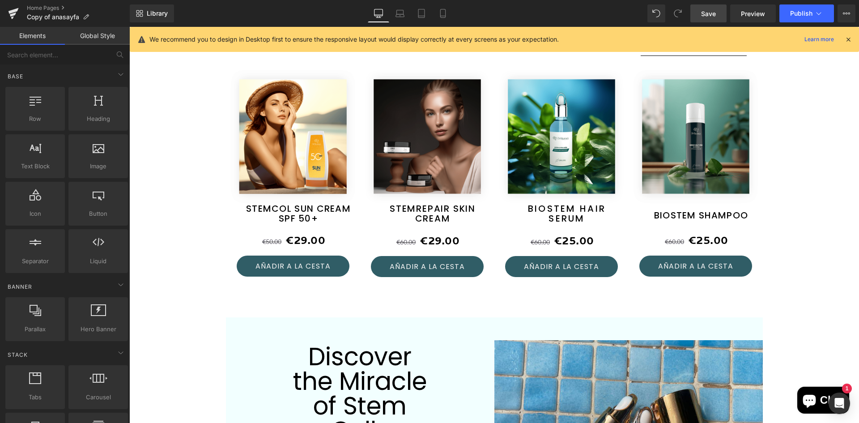
scroll to position [1519, 0]
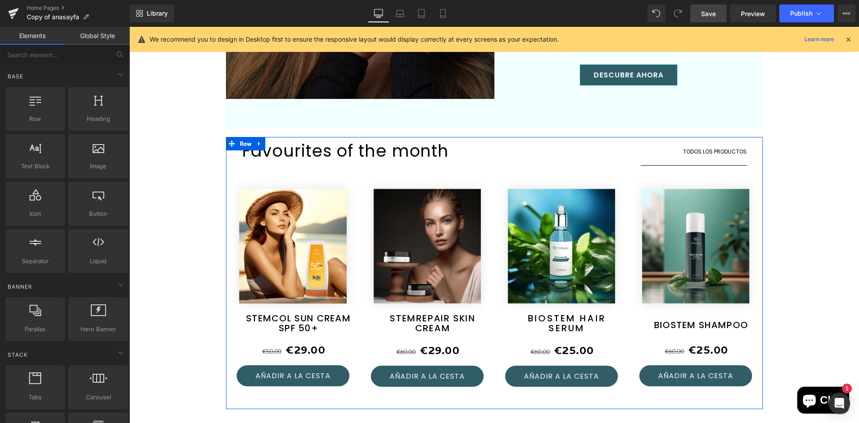
click at [393, 139] on h1 "Favourites of the month" at bounding box center [431, 151] width 378 height 28
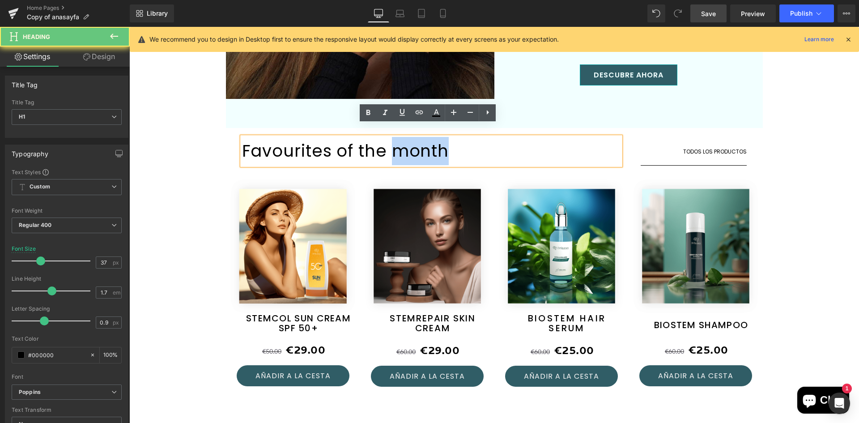
click at [393, 139] on h1 "Favourites of the month" at bounding box center [431, 151] width 378 height 28
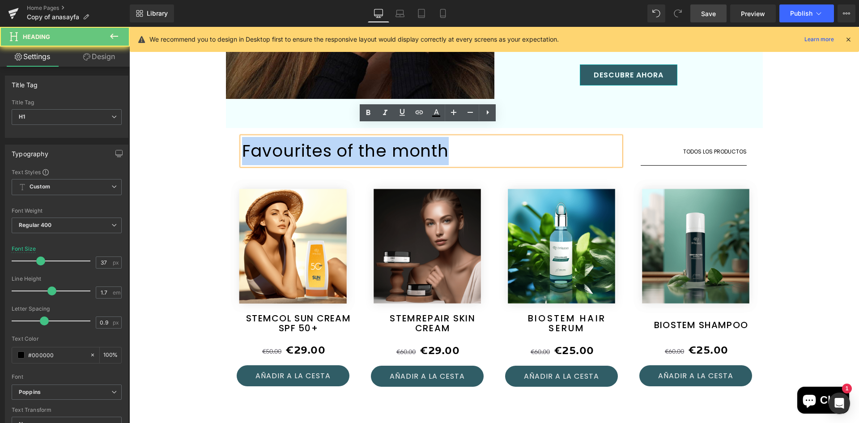
click at [393, 139] on h1 "Favourites of the month" at bounding box center [431, 151] width 378 height 28
copy h1 "Favourites of the month"
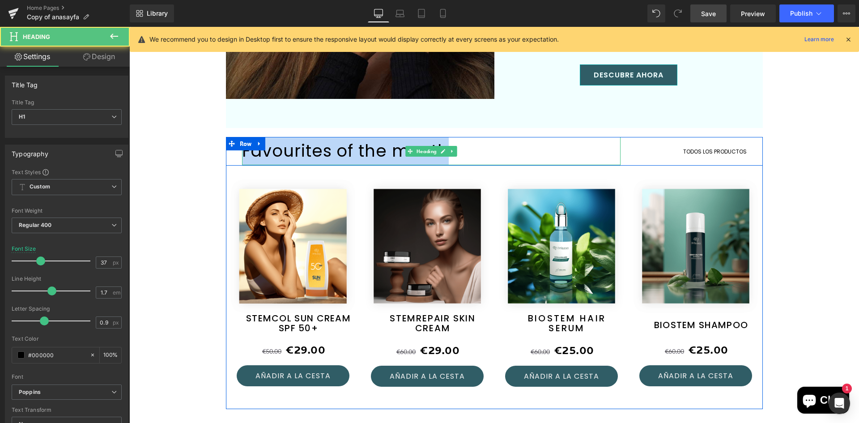
click at [318, 143] on h1 "Favourites of the month" at bounding box center [431, 151] width 378 height 28
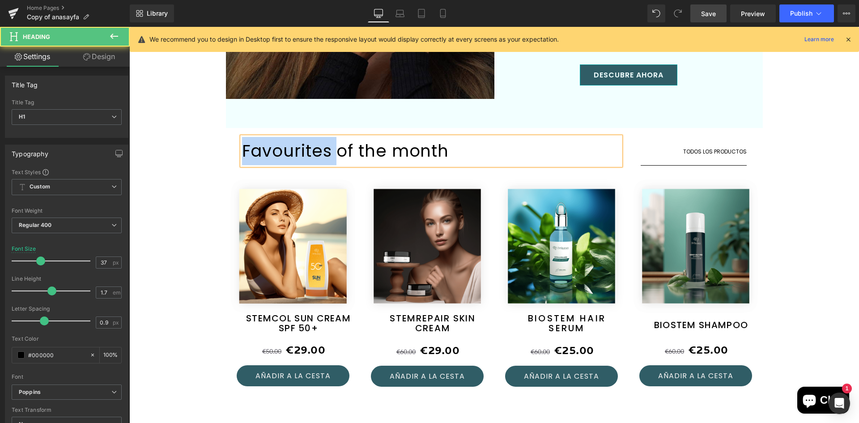
click at [318, 143] on h1 "Favourites of the month" at bounding box center [431, 151] width 378 height 28
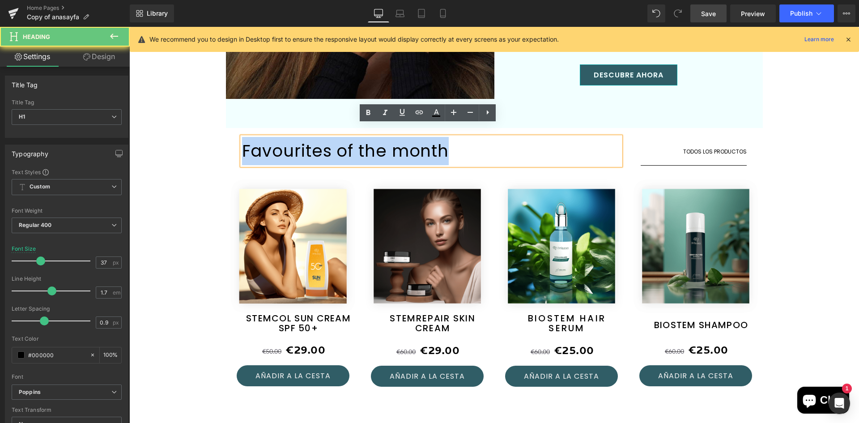
click at [318, 143] on h1 "Favourites of the month" at bounding box center [431, 151] width 378 height 28
paste div
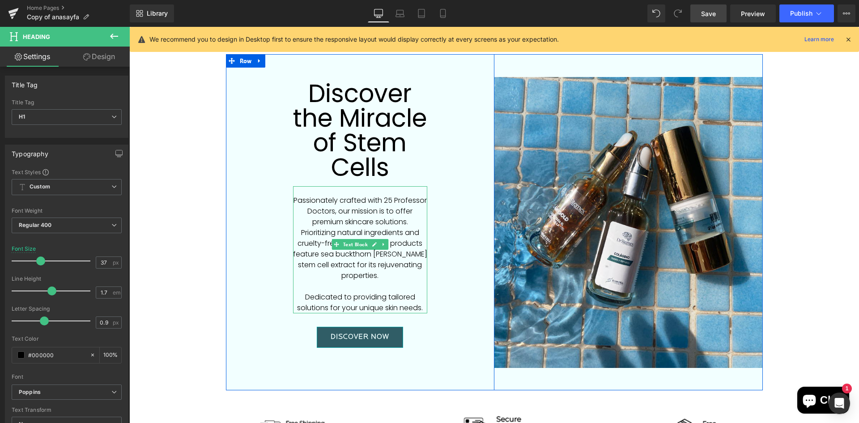
scroll to position [1876, 0]
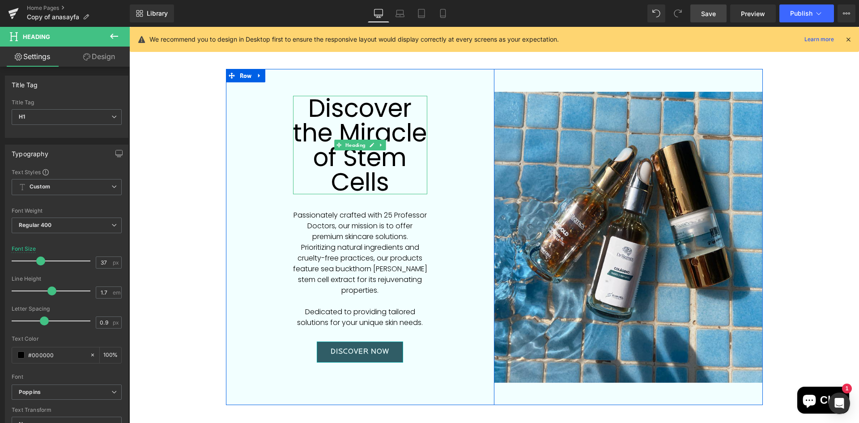
click at [385, 141] on h1 "Discover the Miracle of Stem Cells" at bounding box center [360, 145] width 134 height 98
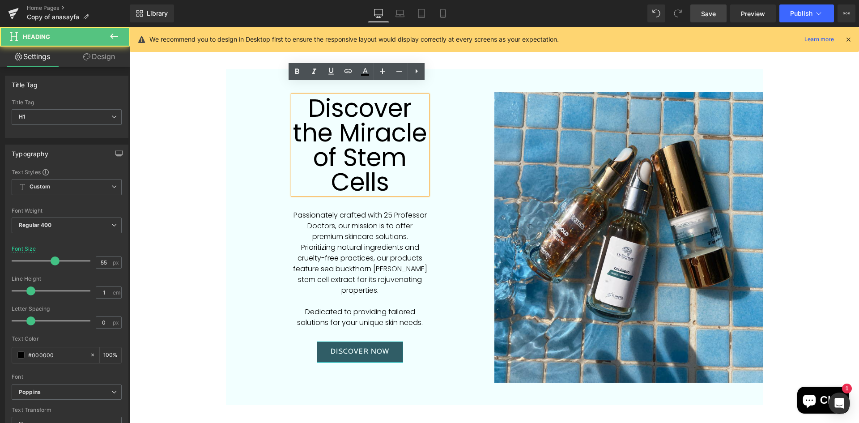
click at [385, 141] on h1 "Discover the Miracle of Stem Cells" at bounding box center [360, 145] width 134 height 98
paste div
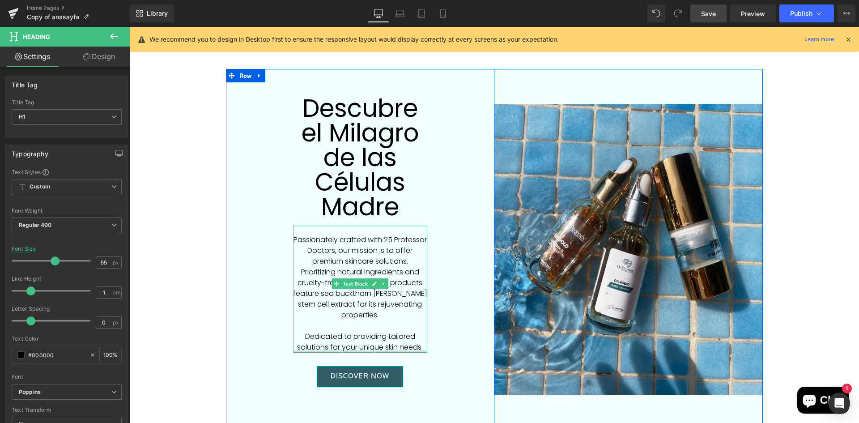
click at [379, 320] on p at bounding box center [360, 325] width 134 height 11
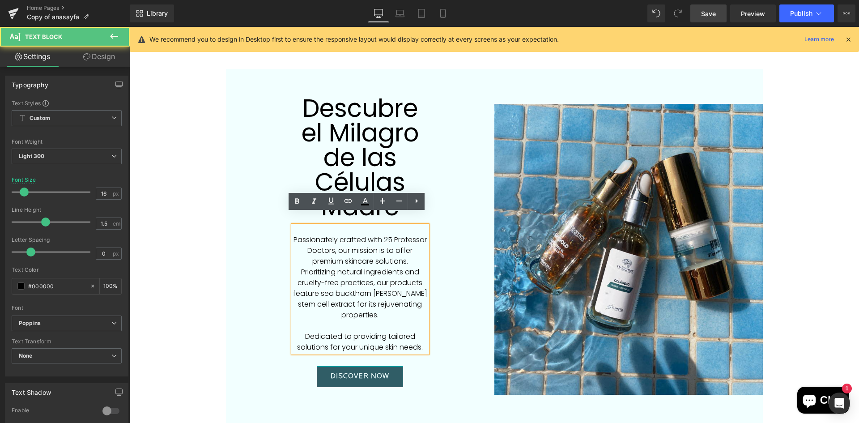
click at [386, 290] on p "Prioritizing natural ingredients and cruelty-free practices, our products featu…" at bounding box center [360, 294] width 134 height 54
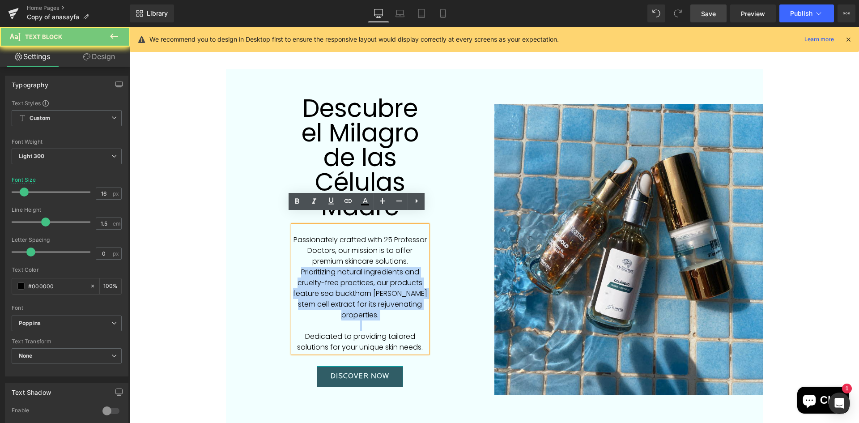
click at [386, 290] on p "Prioritizing natural ingredients and cruelty-free practices, our products featu…" at bounding box center [360, 294] width 134 height 54
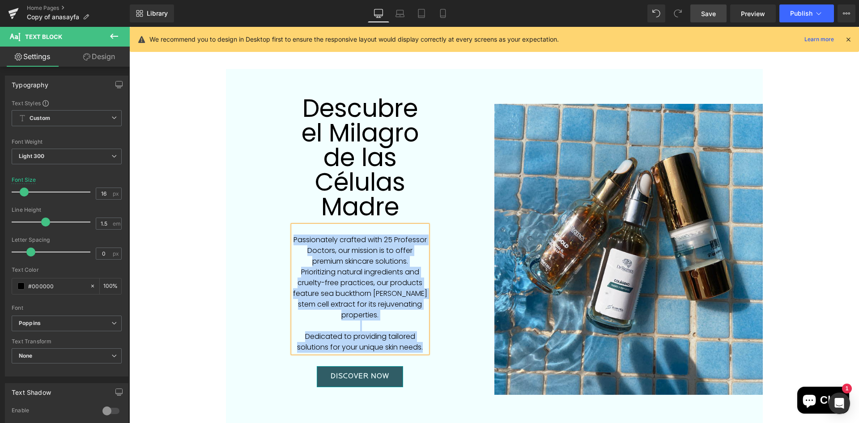
click at [386, 290] on p "Prioritizing natural ingredients and cruelty-free practices, our products featu…" at bounding box center [360, 294] width 134 height 54
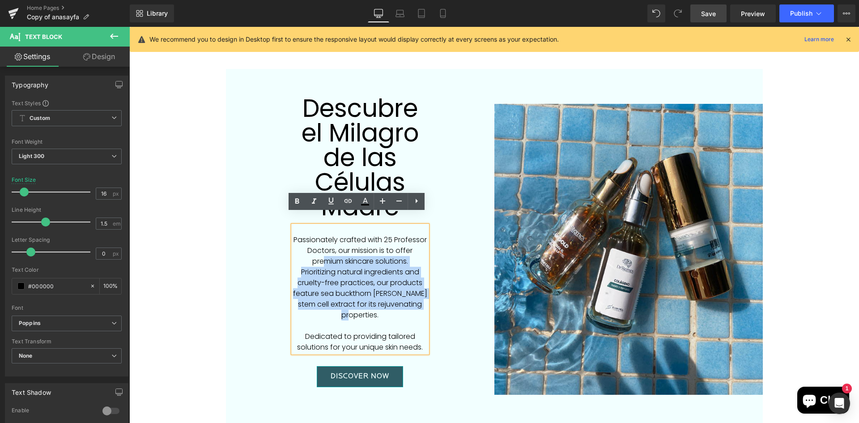
drag, startPoint x: 420, startPoint y: 293, endPoint x: 319, endPoint y: 254, distance: 108.3
click at [319, 254] on div "Passionately crafted with 25 Professor Doctors, our mission is to offer premium…" at bounding box center [360, 288] width 134 height 127
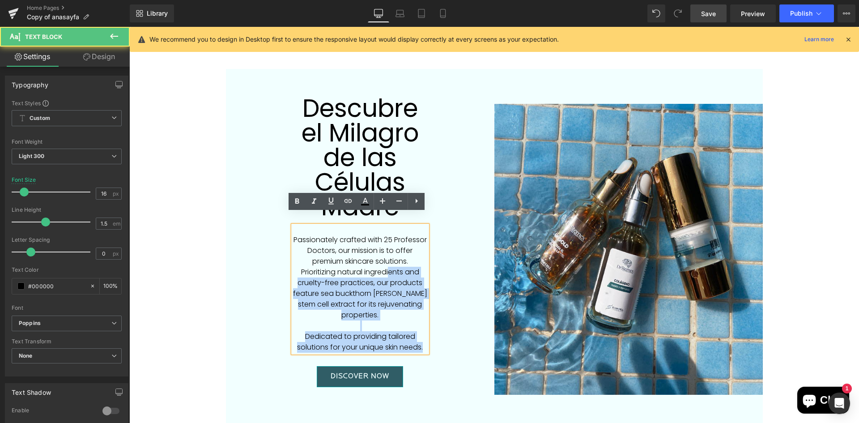
drag, startPoint x: 289, startPoint y: 228, endPoint x: 385, endPoint y: 258, distance: 101.0
click at [385, 258] on div "Passionately crafted with 25 Professor Doctors, our mission is to offer premium…" at bounding box center [360, 288] width 134 height 127
click at [404, 284] on p "Prioritizing natural ingredients and cruelty-free practices, our products featu…" at bounding box center [360, 294] width 134 height 54
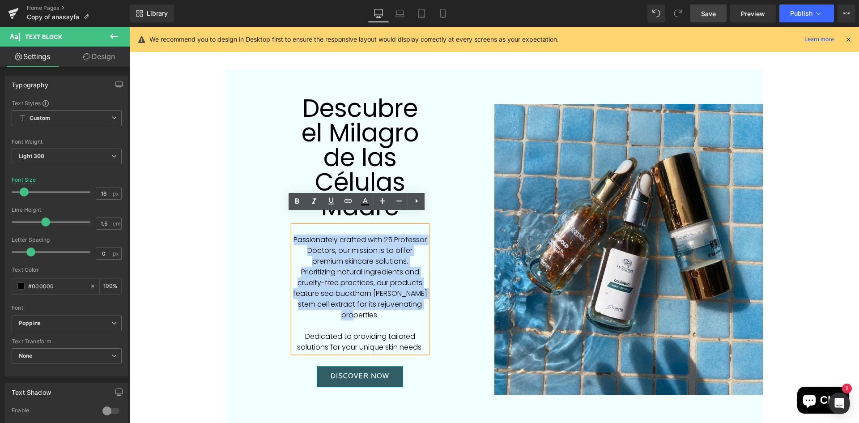
drag, startPoint x: 294, startPoint y: 228, endPoint x: 422, endPoint y: 292, distance: 143.4
click at [422, 292] on div "Passionately crafted with 25 Professor Doctors, our mission is to offer premium…" at bounding box center [360, 288] width 134 height 127
paste div
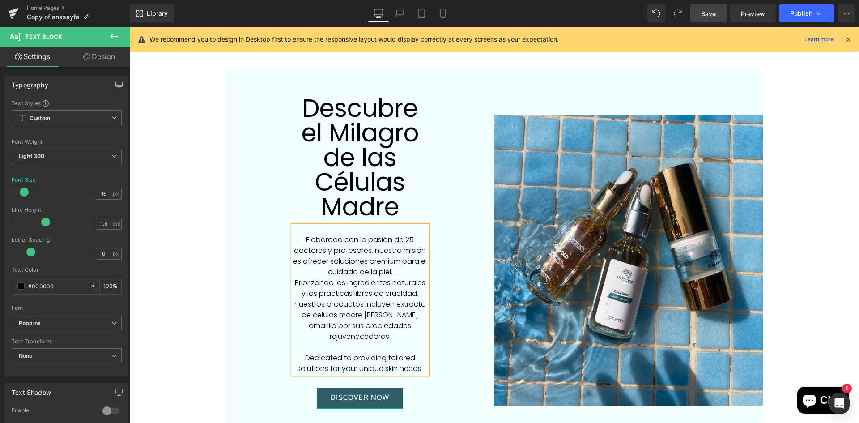
click at [293, 277] on p "Priorizando los ingredientes naturales y las prácticas libres de crueldad, nues…" at bounding box center [360, 309] width 134 height 64
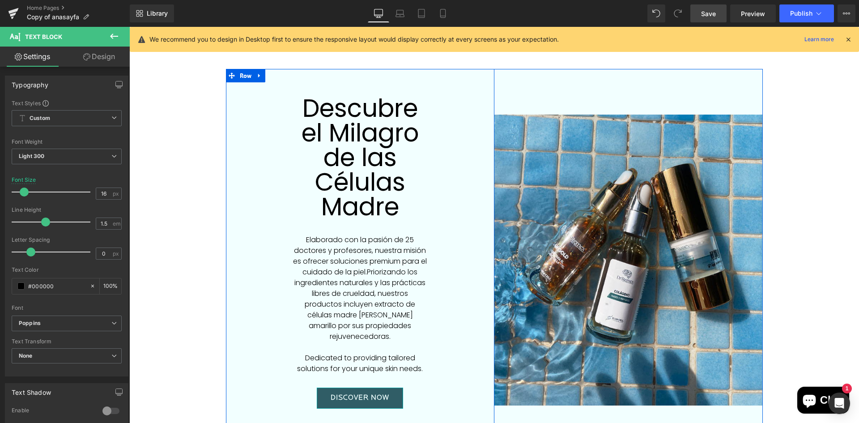
click at [323, 352] on p "Dedicated to providing tailored solutions for your unique skin needs." at bounding box center [360, 362] width 134 height 21
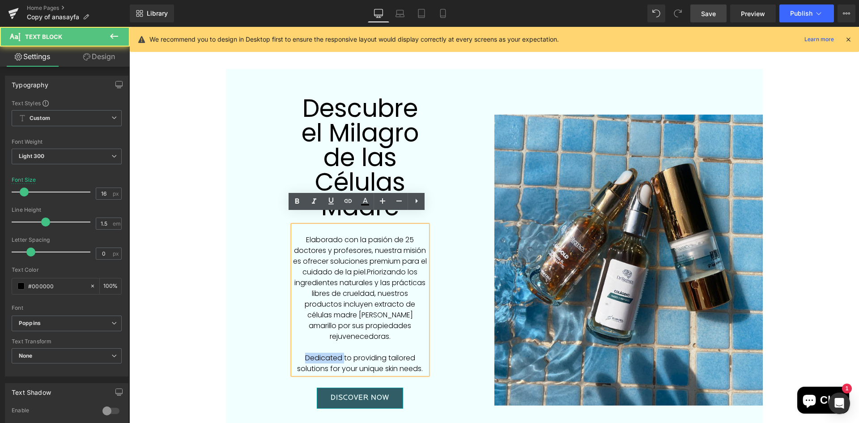
click at [323, 352] on p "Dedicated to providing tailored solutions for your unique skin needs." at bounding box center [360, 362] width 134 height 21
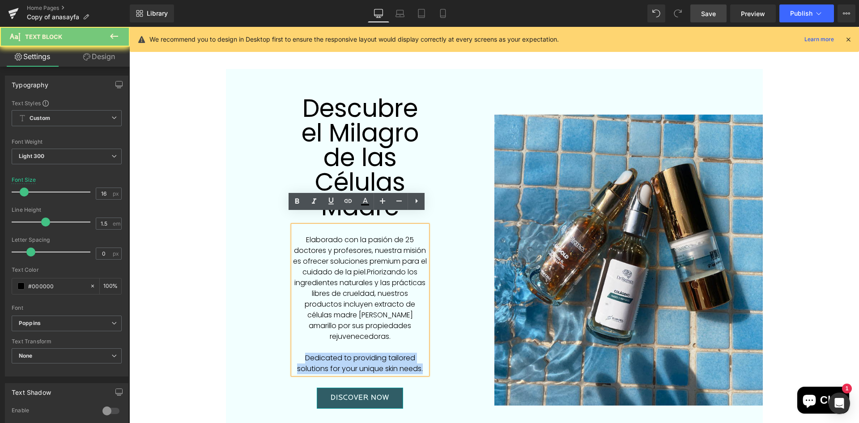
click at [323, 352] on p "Dedicated to providing tailored solutions for your unique skin needs." at bounding box center [360, 362] width 134 height 21
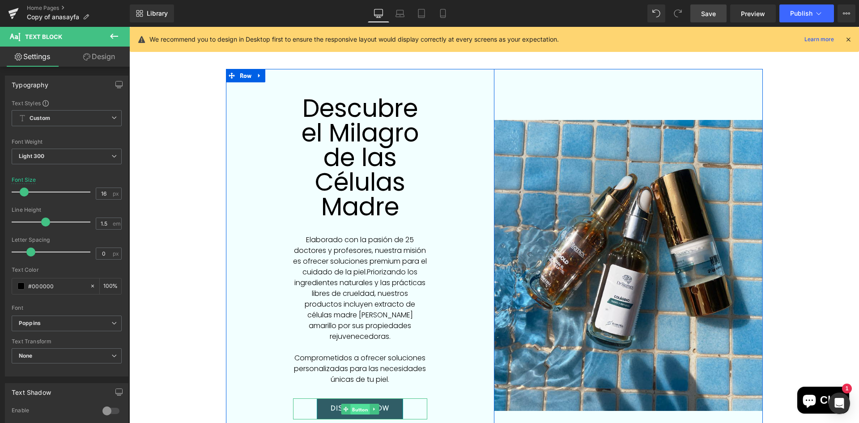
click at [357, 403] on span "Button" at bounding box center [359, 408] width 19 height 11
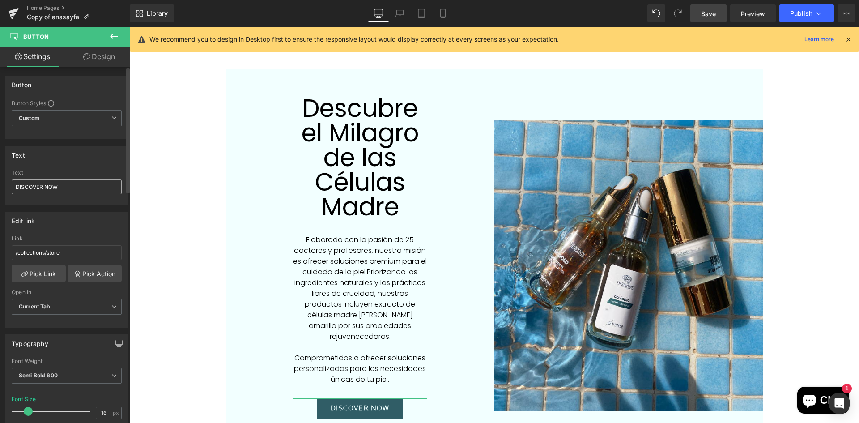
click at [62, 187] on input "DISCOVER NOW" at bounding box center [67, 186] width 110 height 15
type input "DESCUBRE AHORA"
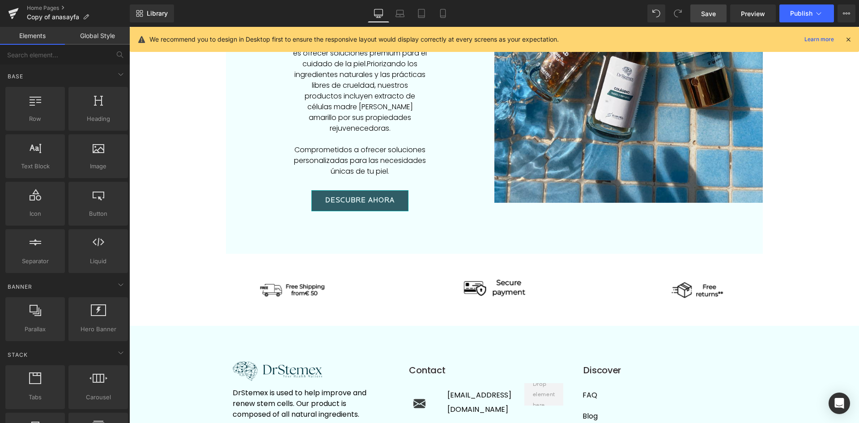
scroll to position [2100, 0]
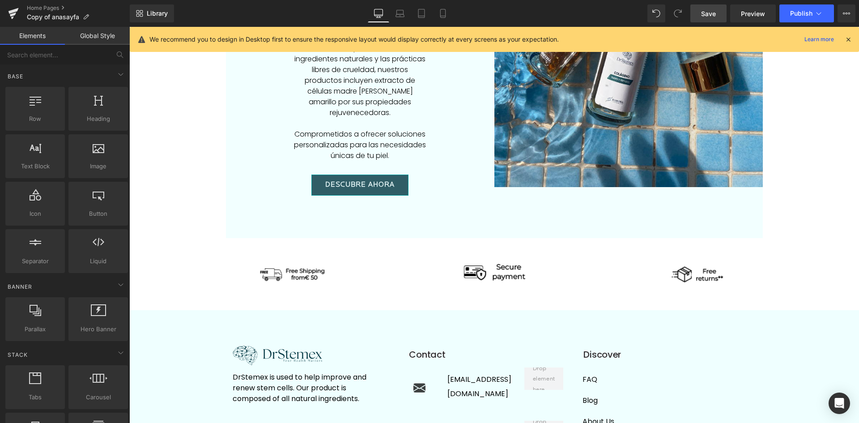
click at [299, 242] on img at bounding box center [293, 274] width 72 height 72
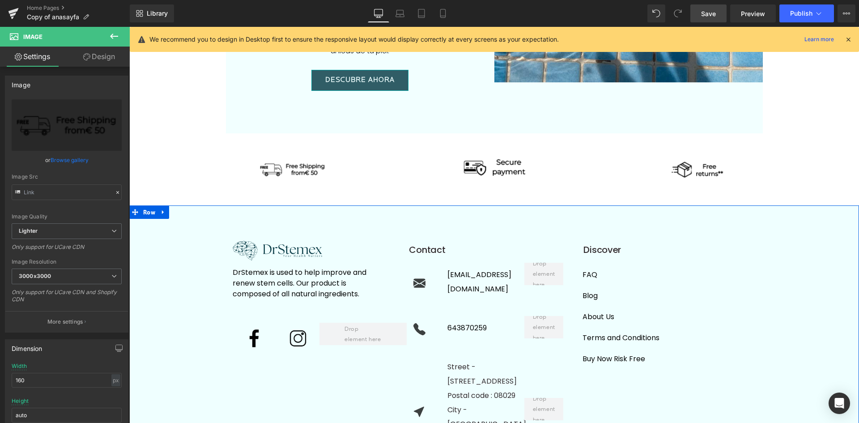
scroll to position [2234, 0]
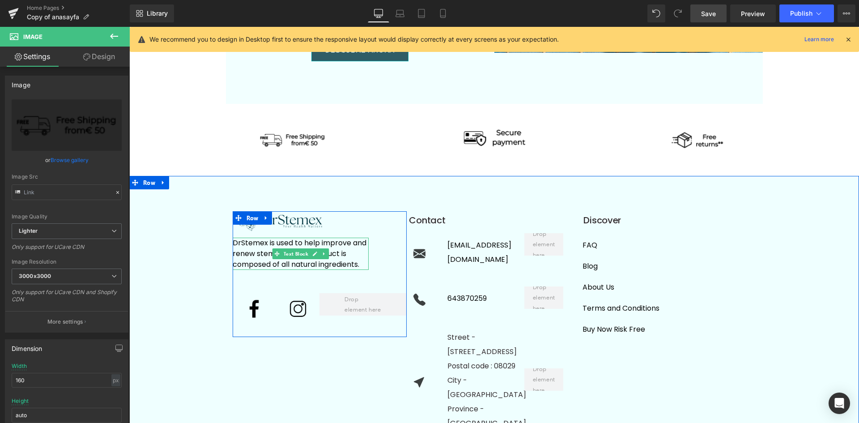
click at [334, 237] on p "DrStemex is used to help improve and renew stem cells. Our product is composed …" at bounding box center [301, 253] width 136 height 32
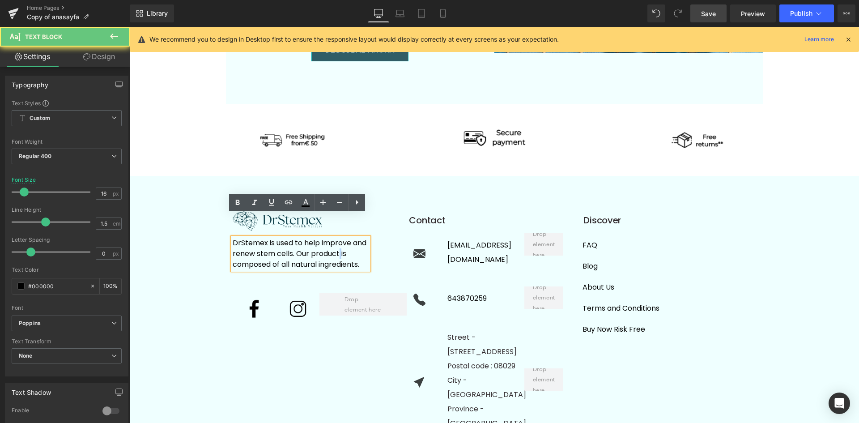
click at [334, 237] on p "DrStemex is used to help improve and renew stem cells. Our product is composed …" at bounding box center [301, 253] width 136 height 32
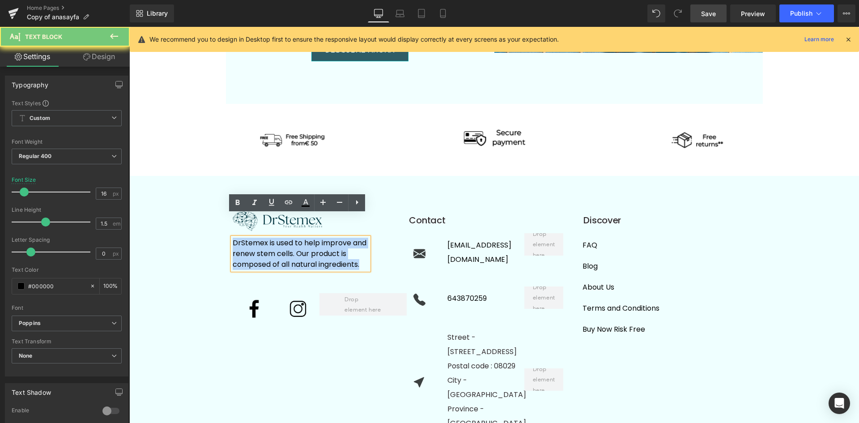
copy p "DrStemex is used to help improve and renew stem cells. Our product is composed …"
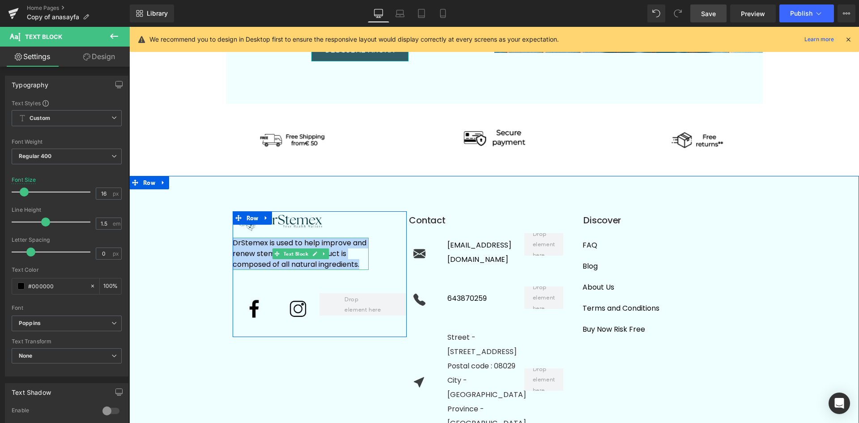
click at [335, 237] on p "DrStemex is used to help improve and renew stem cells. Our product is composed …" at bounding box center [301, 253] width 136 height 32
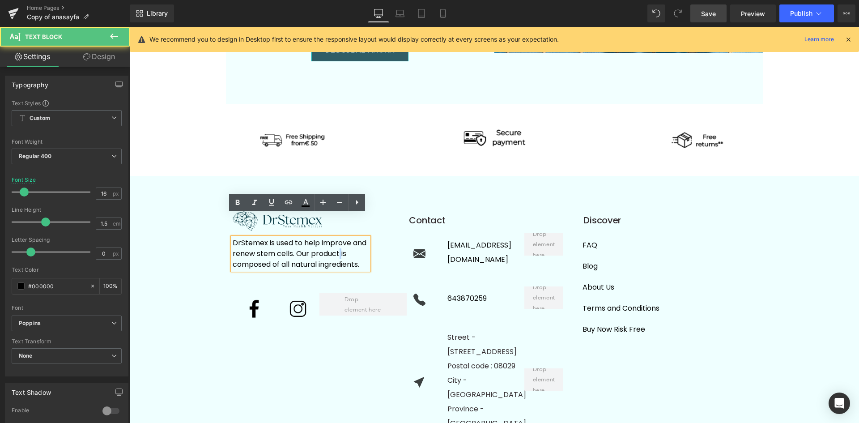
click at [335, 237] on p "DrStemex is used to help improve and renew stem cells. Our product is composed …" at bounding box center [301, 253] width 136 height 32
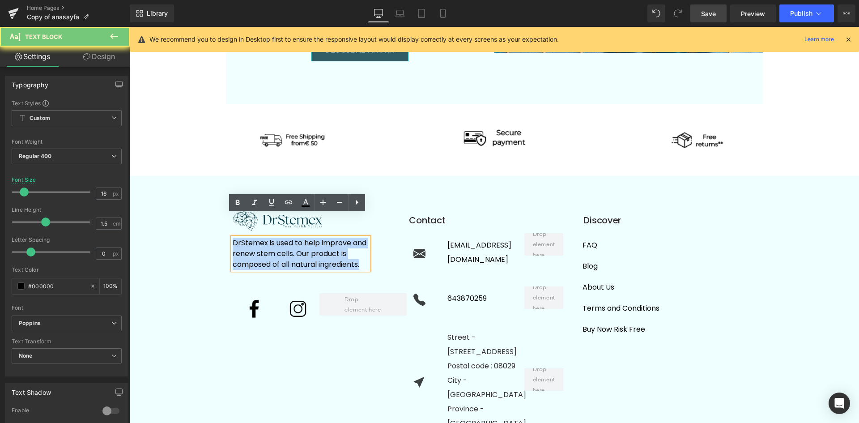
click at [335, 237] on p "DrStemex is used to help improve and renew stem cells. Our product is composed …" at bounding box center [301, 253] width 136 height 32
paste div
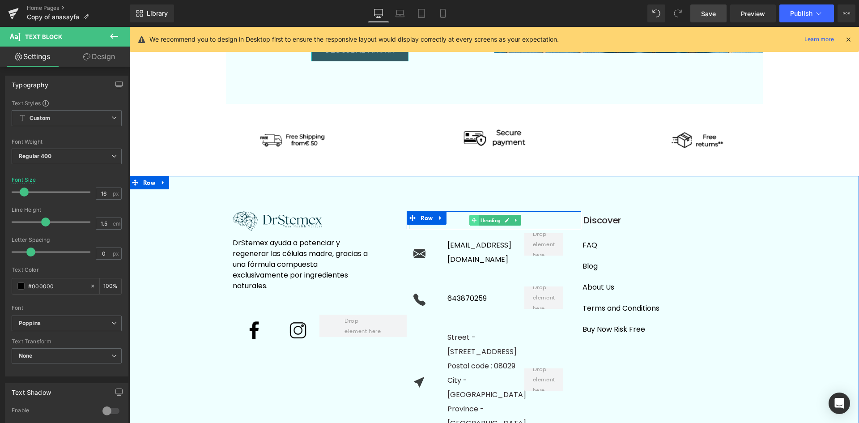
click at [469, 215] on span at bounding box center [473, 220] width 9 height 11
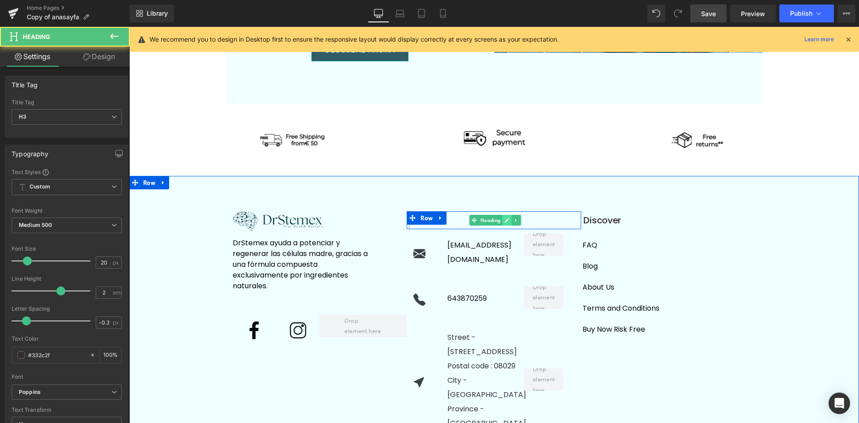
click at [502, 215] on link at bounding box center [506, 220] width 9 height 11
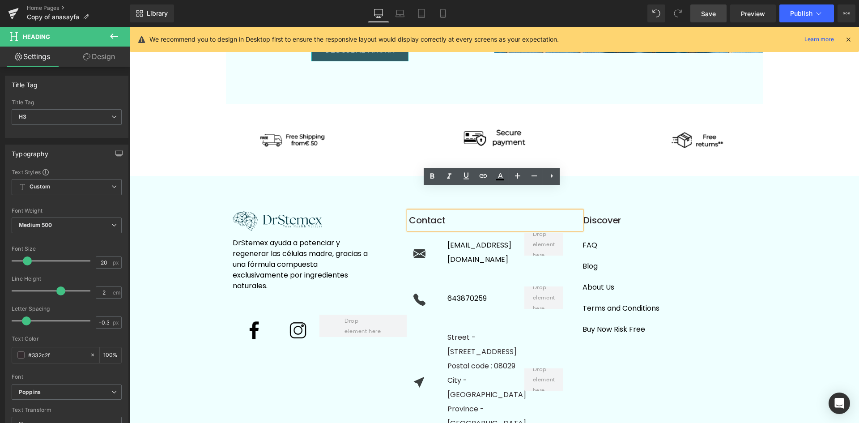
click at [433, 212] on link at bounding box center [437, 217] width 9 height 11
click at [432, 212] on ul "Row" at bounding box center [444, 217] width 60 height 11
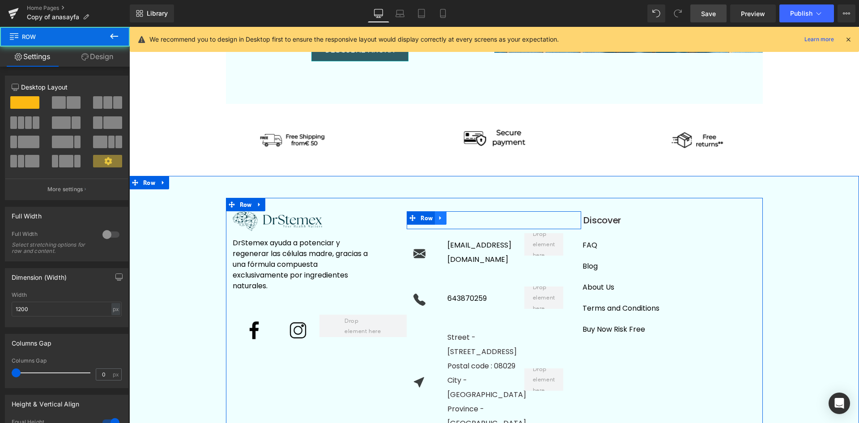
click at [432, 211] on span "Row" at bounding box center [426, 217] width 17 height 13
click at [432, 212] on span "Row" at bounding box center [426, 218] width 17 height 13
click at [462, 211] on div "Contact" at bounding box center [495, 220] width 172 height 18
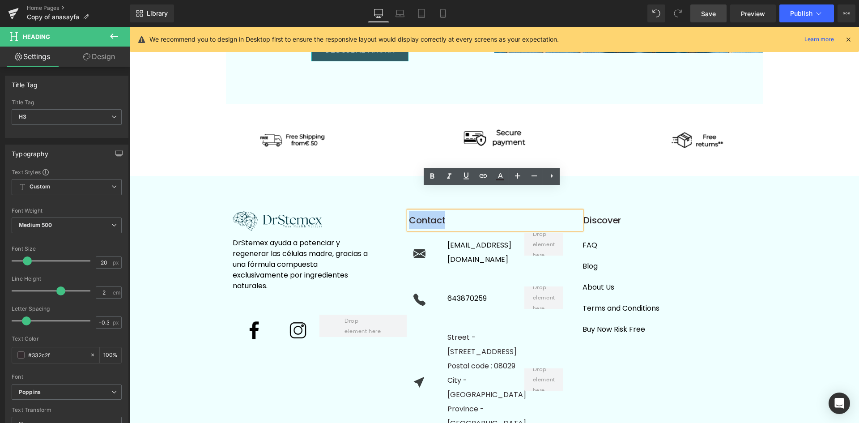
drag, startPoint x: 445, startPoint y: 199, endPoint x: 407, endPoint y: 195, distance: 38.2
click at [409, 211] on div "Contact" at bounding box center [495, 220] width 172 height 18
paste div
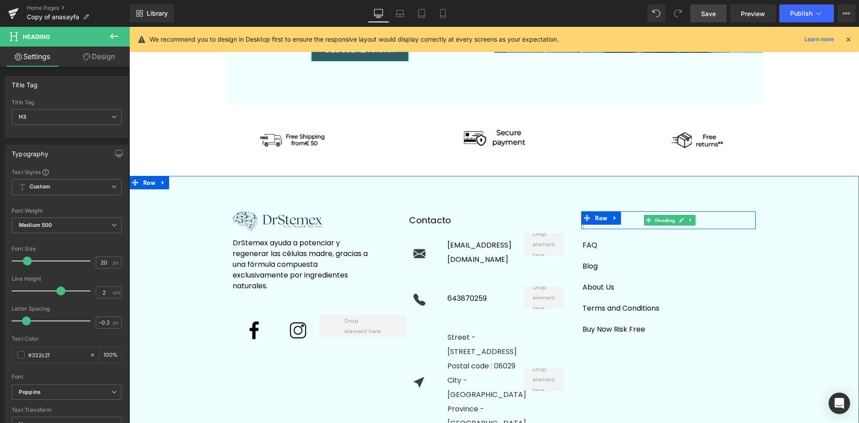
click at [626, 211] on div "Discover" at bounding box center [669, 220] width 172 height 18
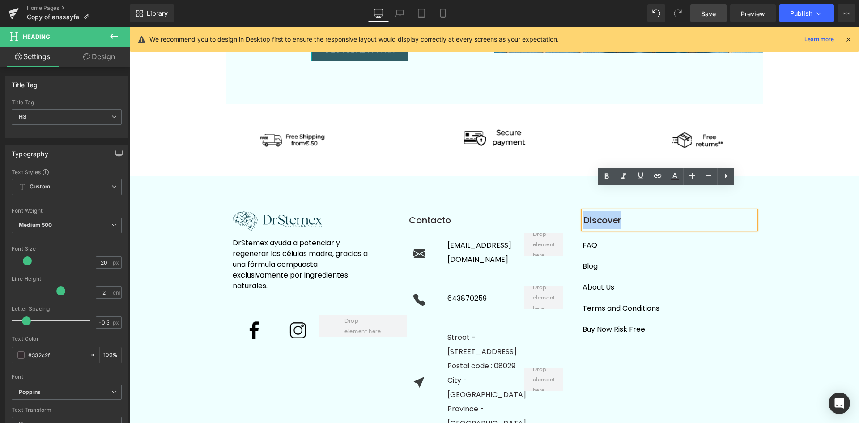
drag, startPoint x: 613, startPoint y: 197, endPoint x: 585, endPoint y: 196, distance: 28.2
click at [585, 211] on div "Separator Discover Heading Row" at bounding box center [668, 220] width 174 height 18
paste div
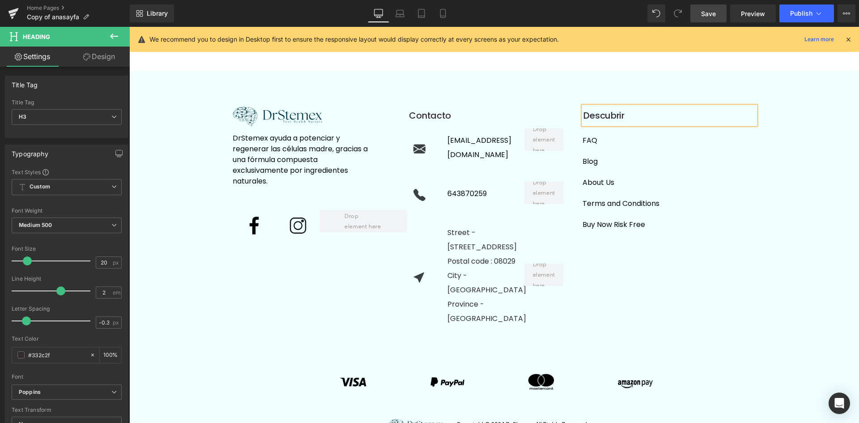
scroll to position [2323, 0]
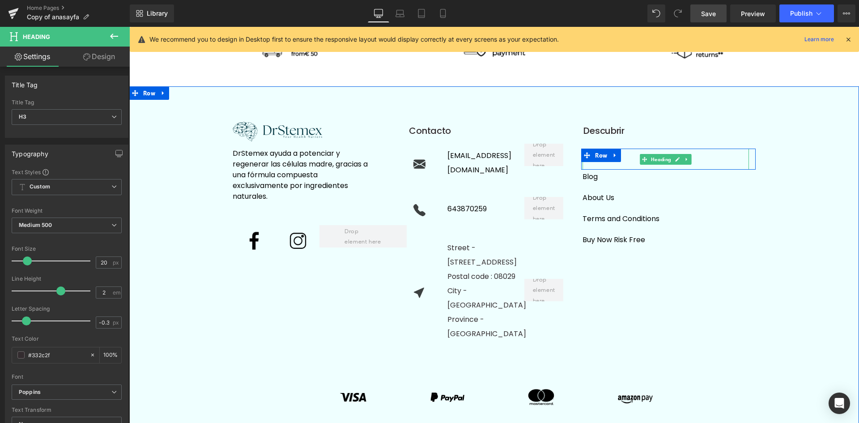
click at [625, 148] on div "FAQ" at bounding box center [665, 158] width 166 height 21
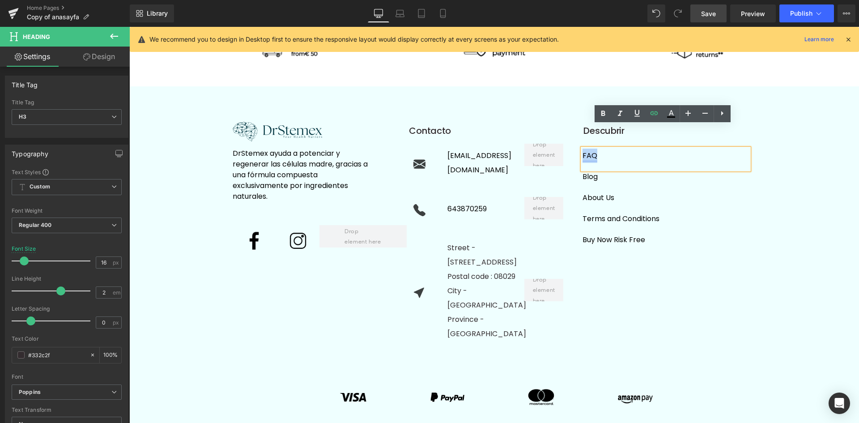
drag, startPoint x: 599, startPoint y: 131, endPoint x: 580, endPoint y: 131, distance: 19.2
click at [582, 148] on div "FAQ" at bounding box center [665, 158] width 166 height 21
paste div
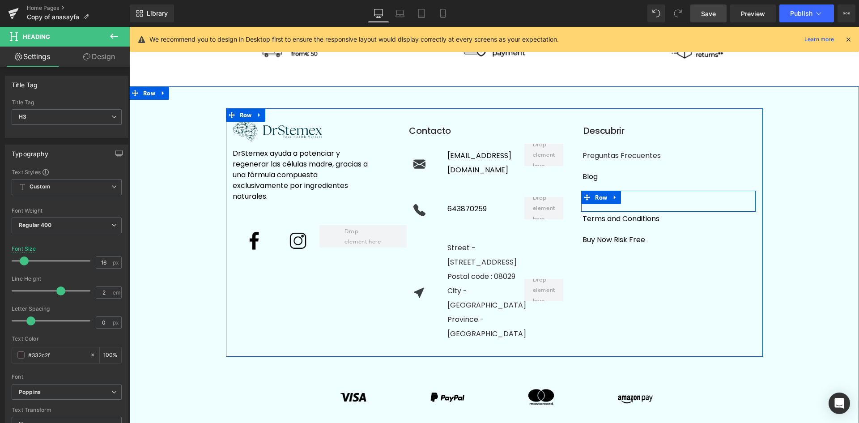
click at [625, 190] on div "About Us" at bounding box center [665, 200] width 166 height 21
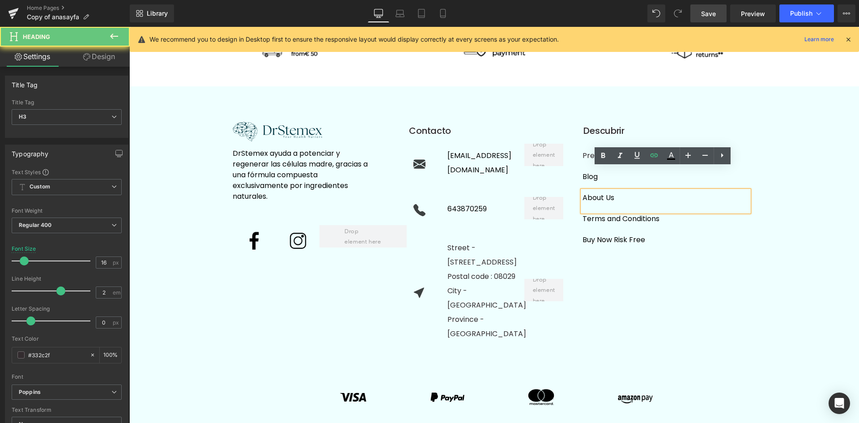
click at [625, 190] on div "About Us" at bounding box center [665, 200] width 166 height 21
paste div
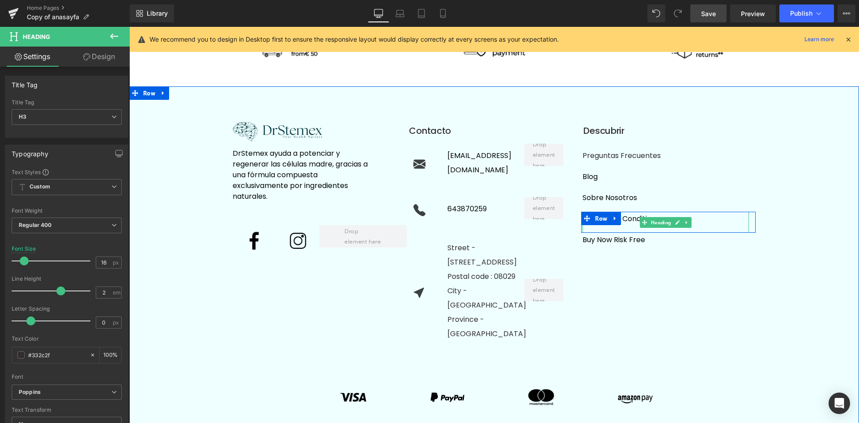
click at [698, 212] on div "Terms and Conditions" at bounding box center [665, 222] width 166 height 21
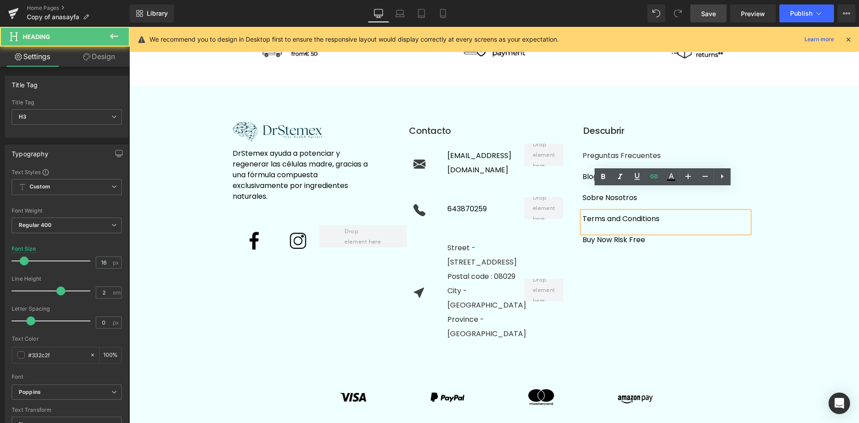
click at [660, 212] on div "Terms and Conditions" at bounding box center [665, 222] width 166 height 21
paste div
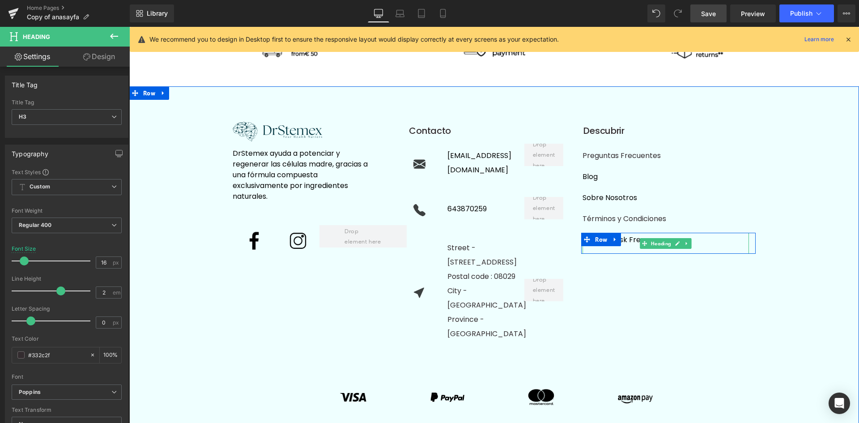
click at [718, 233] on div "Buy Now Risk Free" at bounding box center [665, 243] width 166 height 21
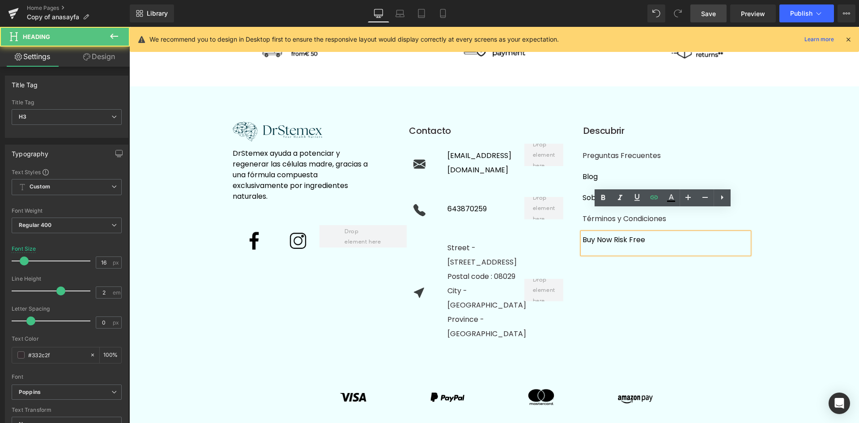
click at [656, 233] on div "Buy Now Risk Free" at bounding box center [665, 243] width 166 height 21
paste div
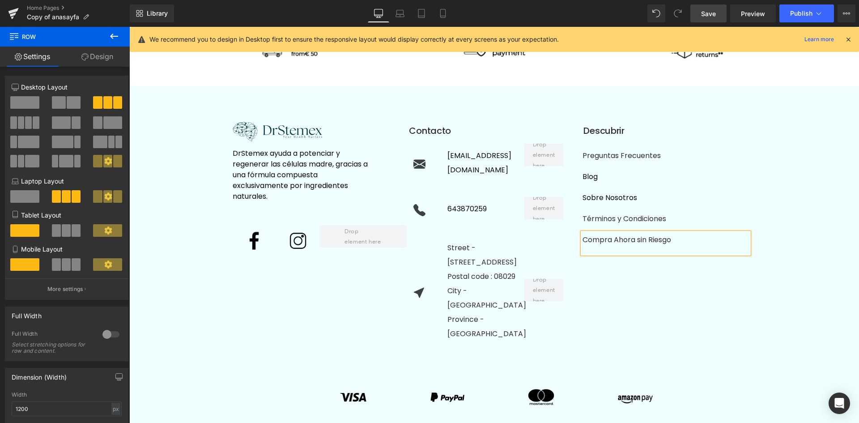
click at [714, 283] on div "Image DrStemex ayuda a potenciar y regenerar las células madre, gracias a una f…" at bounding box center [494, 232] width 537 height 248
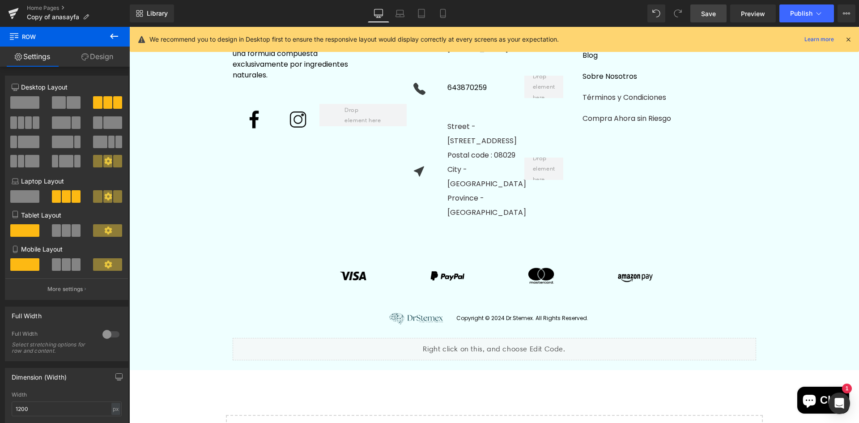
scroll to position [2458, 0]
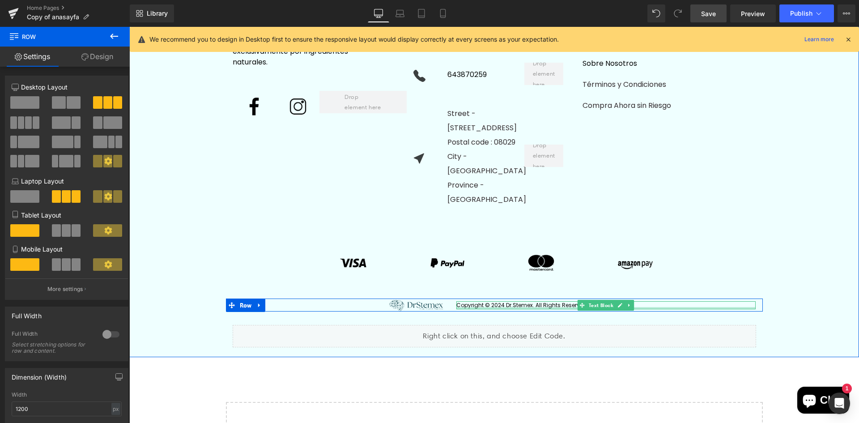
click at [658, 307] on div at bounding box center [606, 308] width 300 height 2
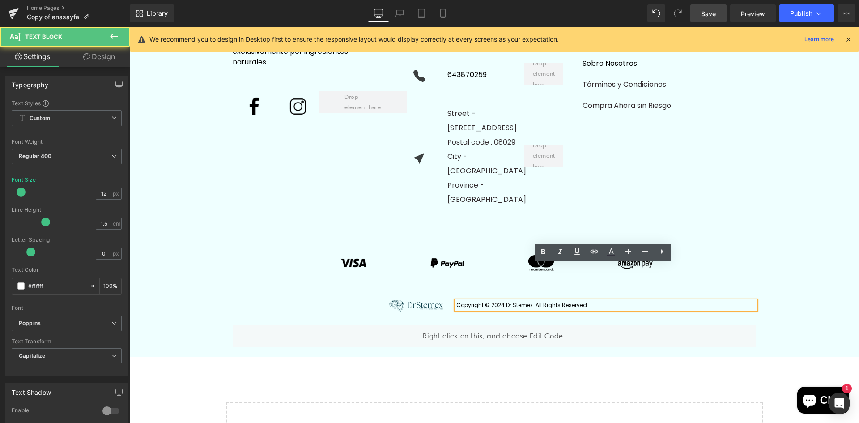
click at [550, 301] on span "Copyright © 2024 Dr.Stemex. All Rights Reserved." at bounding box center [522, 305] width 132 height 8
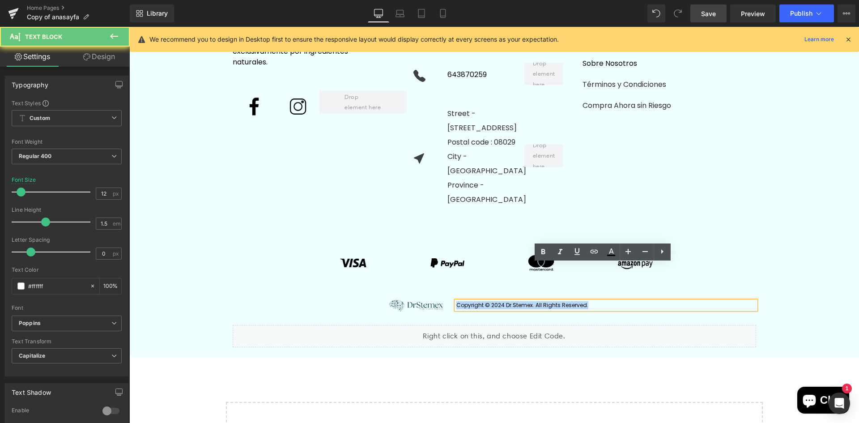
click at [550, 301] on span "Copyright © 2024 Dr.Stemex. All Rights Reserved." at bounding box center [522, 305] width 132 height 8
copy span "Copyright © 2024 Dr.Stemex. All Rights Reserved."
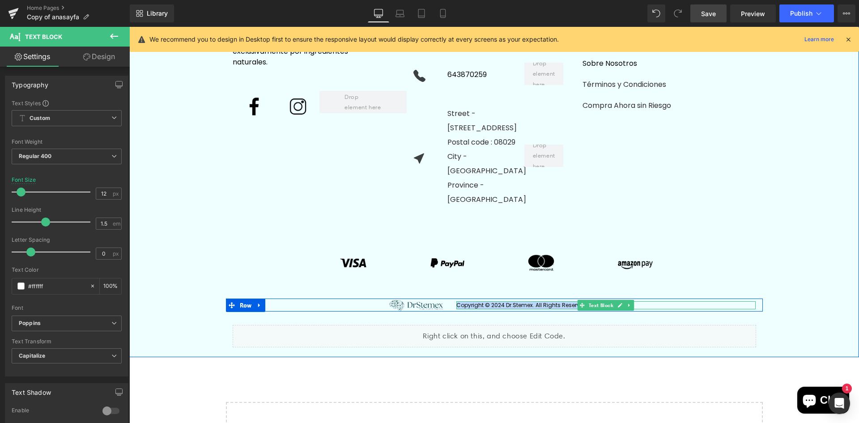
click at [495, 301] on div "Copyright © 2024 Dr.Stemex. All Rights Reserved. Text Block" at bounding box center [606, 305] width 300 height 8
click at [495, 301] on span "Copyright © 2024 Dr.Stemex. All Rights Reserved." at bounding box center [522, 305] width 132 height 8
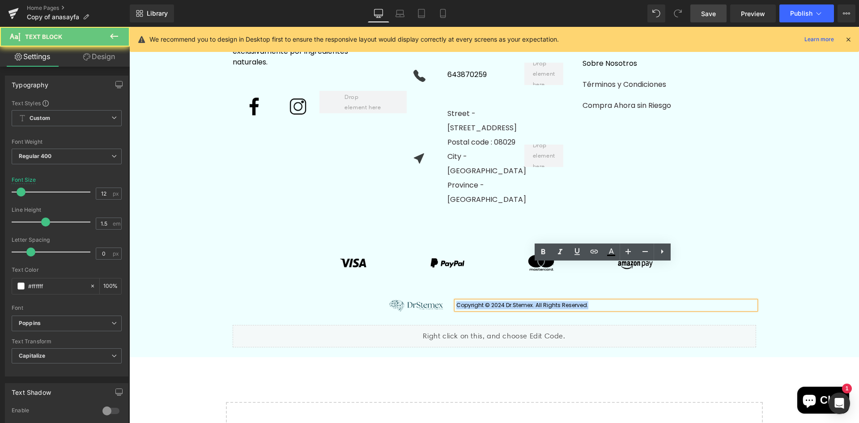
click at [495, 301] on span "Copyright © 2024 Dr.Stemex. All Rights Reserved." at bounding box center [522, 305] width 132 height 8
paste div
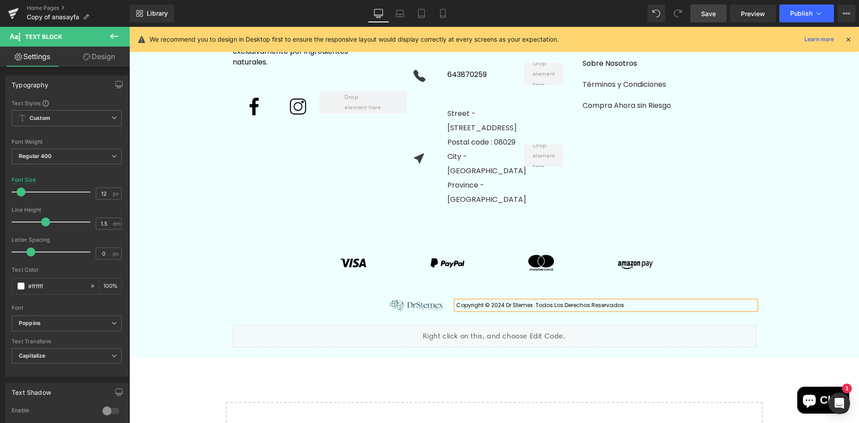
click at [499, 301] on font "Copyright © 2024 Dr.Stemex. Todos los derechos reservados." at bounding box center [540, 305] width 169 height 8
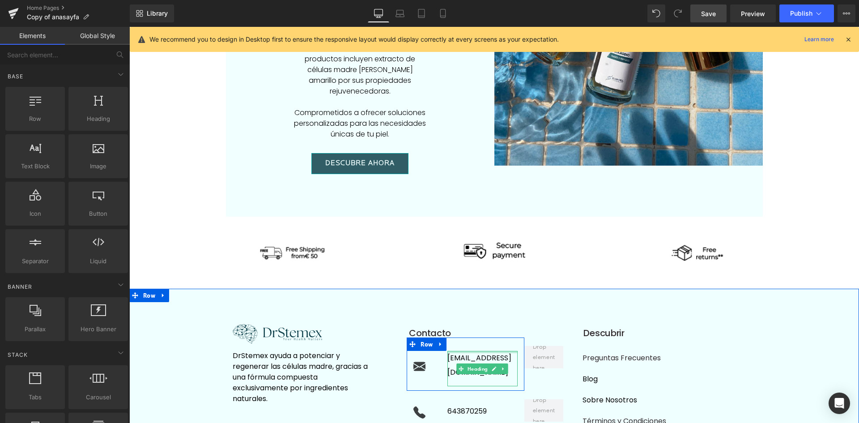
scroll to position [2100, 0]
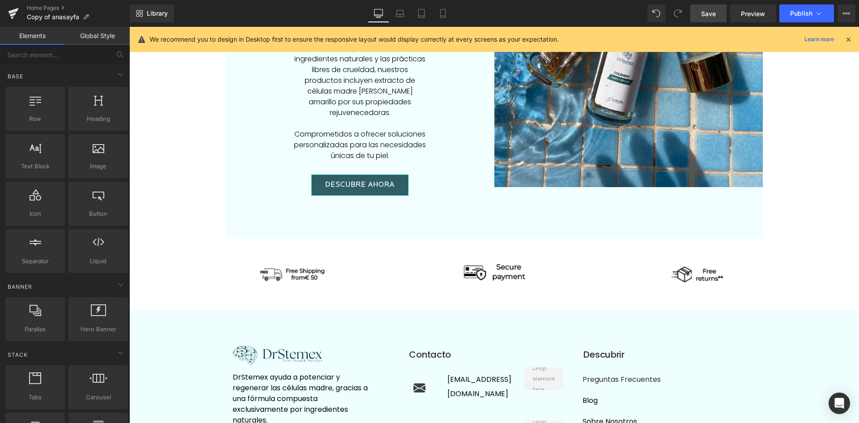
click at [712, 11] on span "Save" at bounding box center [708, 13] width 15 height 9
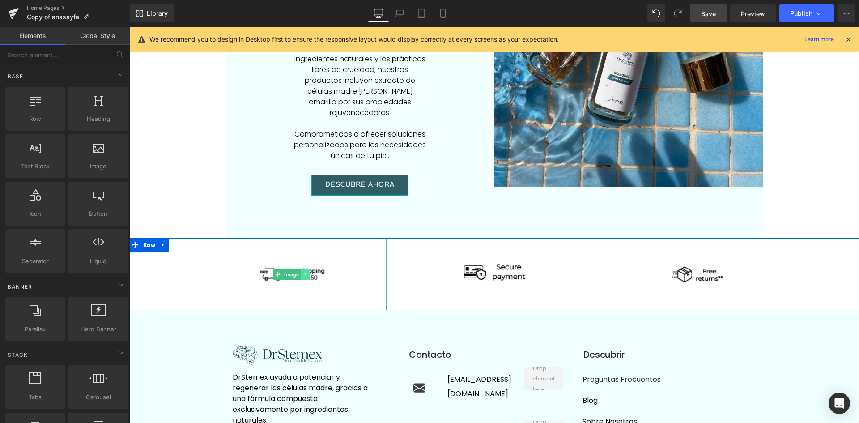
click at [304, 271] on icon at bounding box center [305, 273] width 5 height 5
click at [322, 269] on link at bounding box center [318, 274] width 9 height 11
click at [307, 271] on icon at bounding box center [305, 273] width 5 height 5
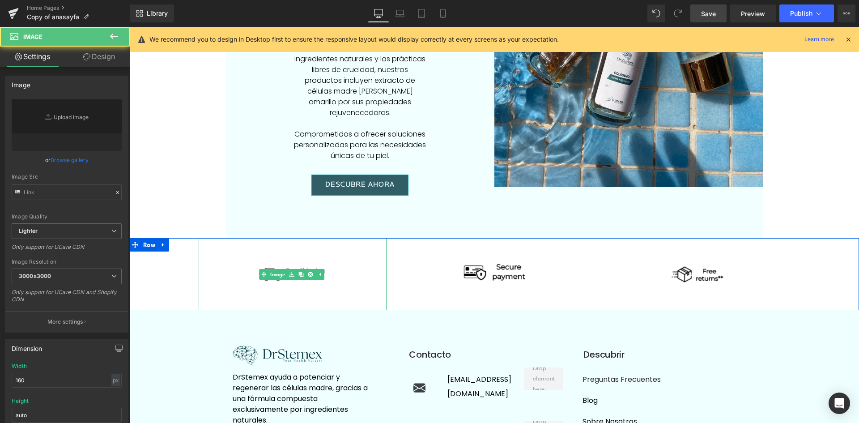
click at [315, 238] on img at bounding box center [293, 274] width 72 height 72
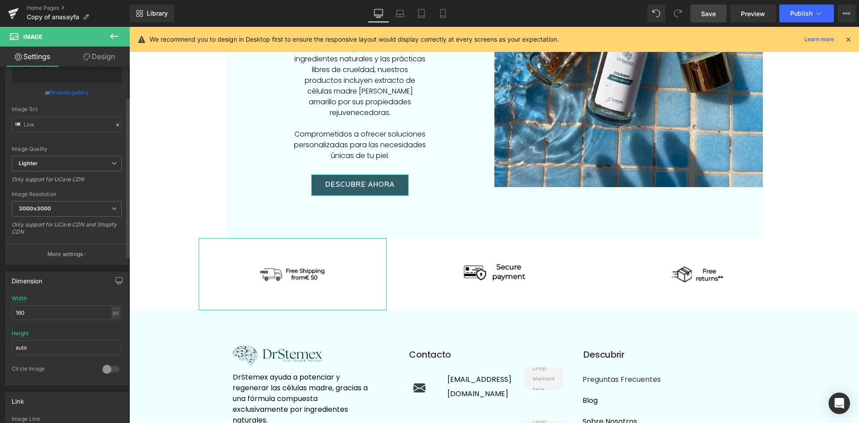
scroll to position [0, 0]
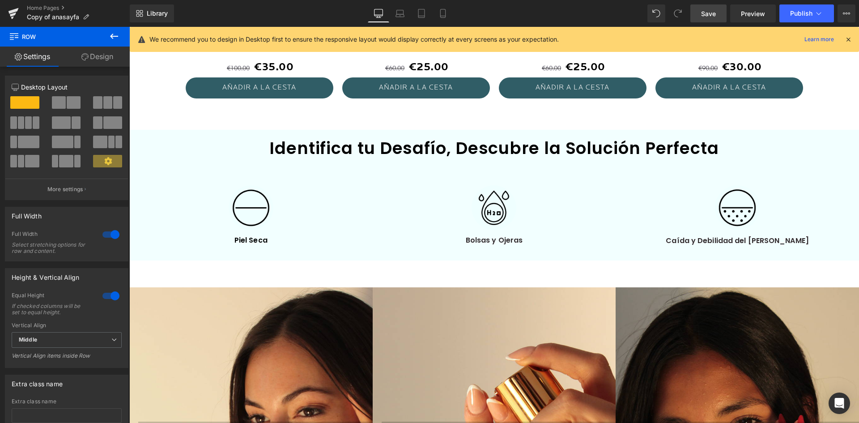
scroll to position [669, 0]
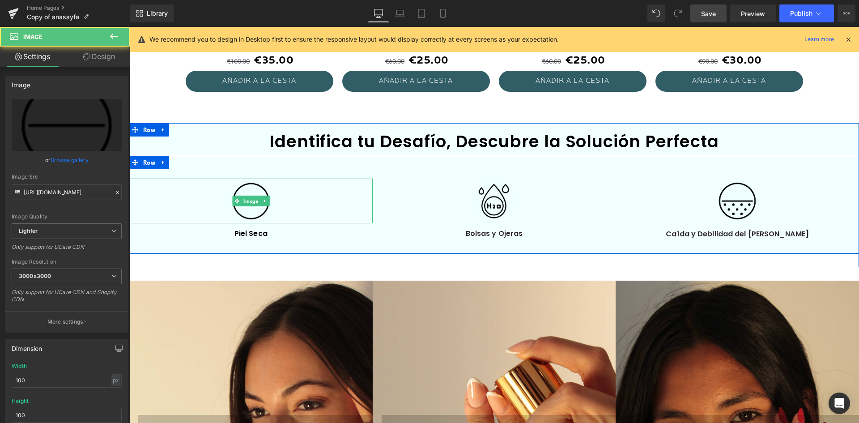
click at [315, 200] on link at bounding box center [250, 200] width 243 height 45
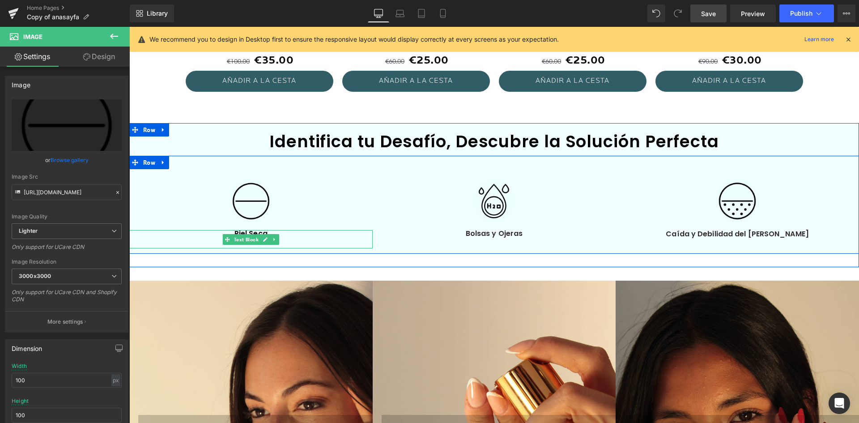
click at [311, 236] on p "Piel Seca" at bounding box center [251, 233] width 230 height 7
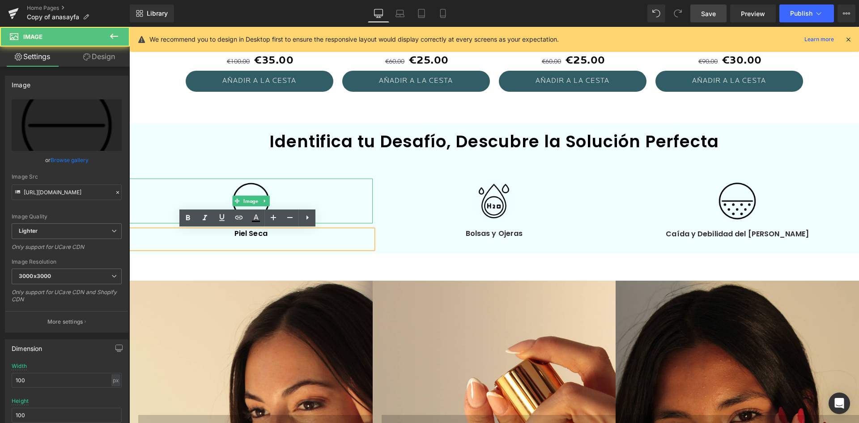
click at [318, 192] on link at bounding box center [250, 200] width 243 height 45
click at [312, 169] on div "Image Piel Seca Text Block" at bounding box center [250, 213] width 243 height 107
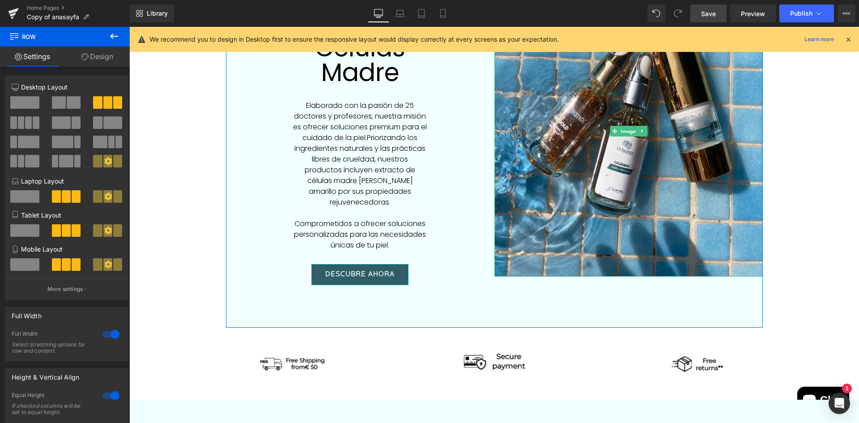
scroll to position [2145, 0]
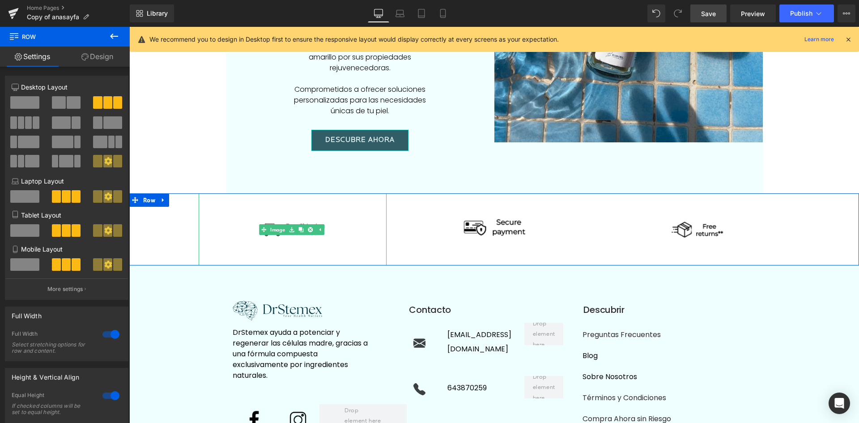
click at [359, 212] on div at bounding box center [293, 229] width 188 height 72
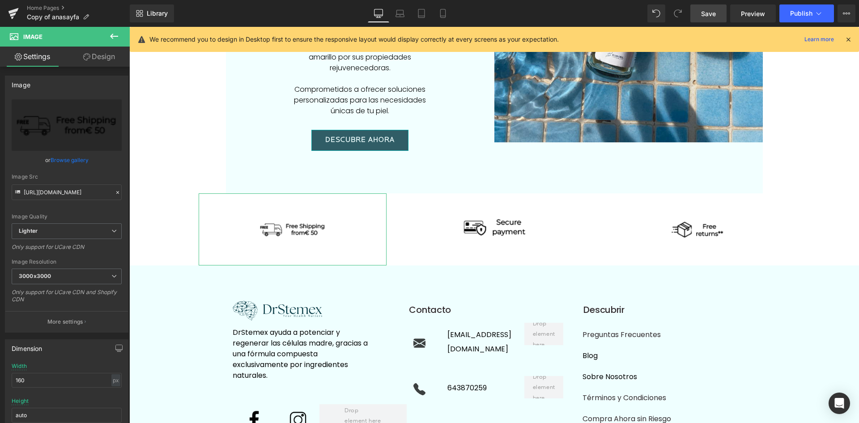
click at [105, 52] on link "Design" at bounding box center [99, 57] width 65 height 20
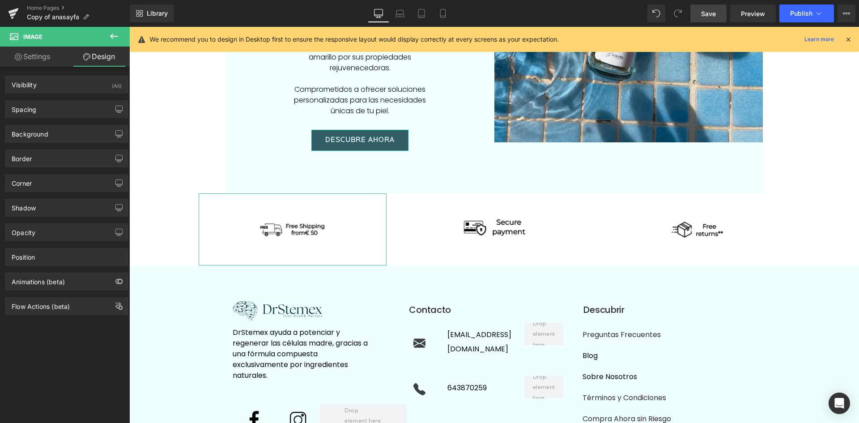
click at [51, 60] on link "Settings" at bounding box center [32, 57] width 65 height 20
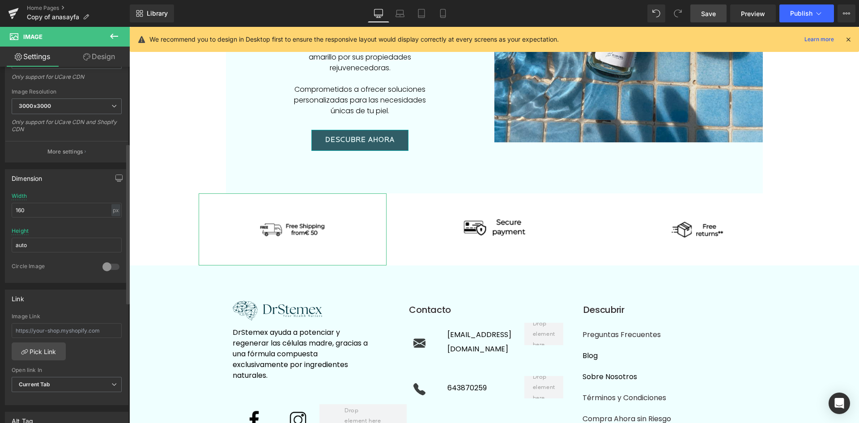
scroll to position [0, 0]
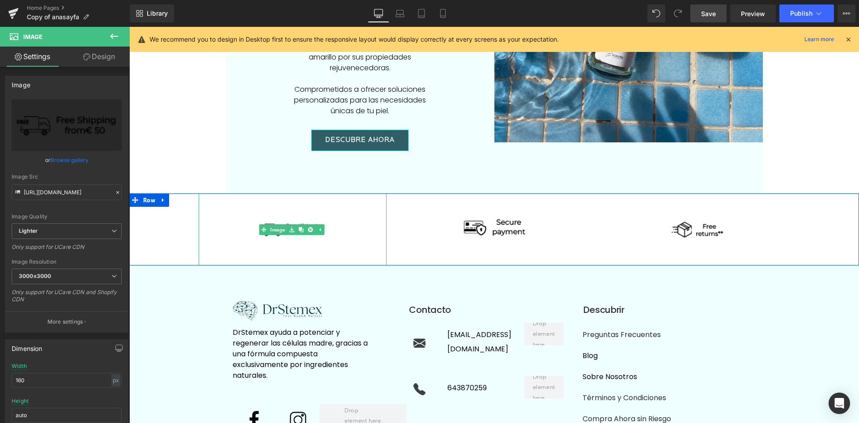
click at [284, 218] on img at bounding box center [293, 229] width 72 height 72
click at [340, 207] on div at bounding box center [293, 229] width 188 height 72
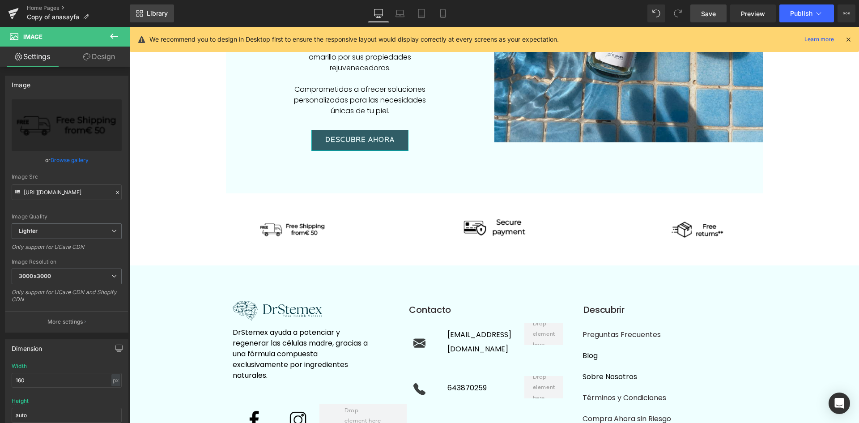
click at [163, 10] on span "Library" at bounding box center [157, 13] width 21 height 8
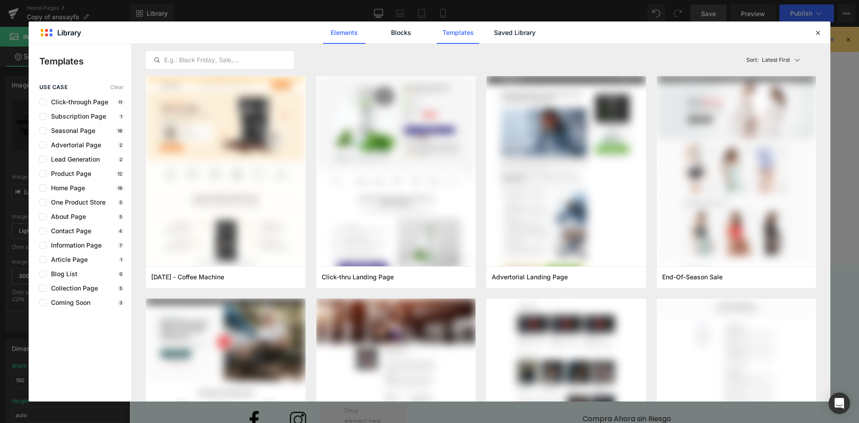
click at [436, 32] on link "Elements" at bounding box center [457, 32] width 42 height 22
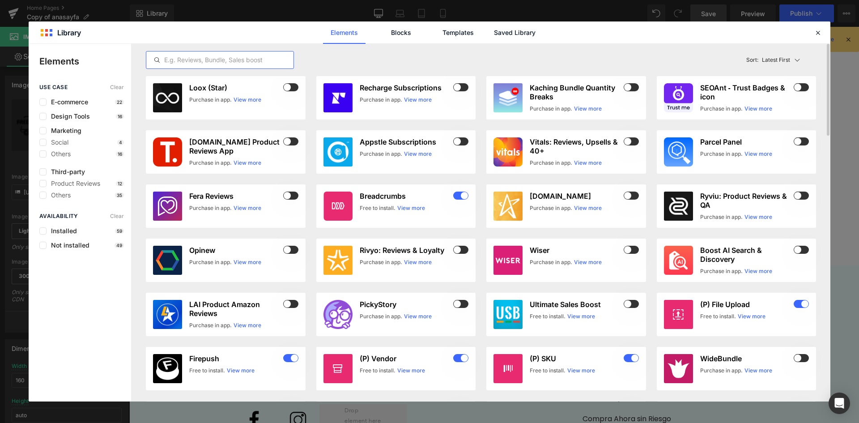
click at [247, 58] on input "text" at bounding box center [219, 60] width 147 height 11
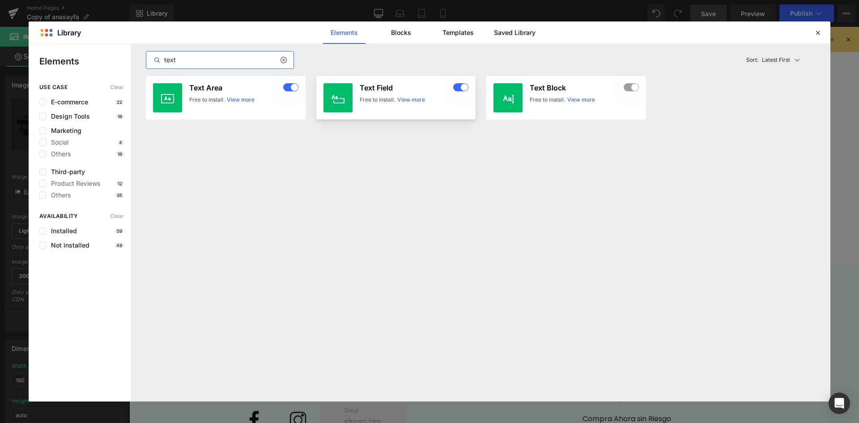
type input "text"
click at [366, 93] on div "Text Field Free to install. View more" at bounding box center [414, 97] width 109 height 29
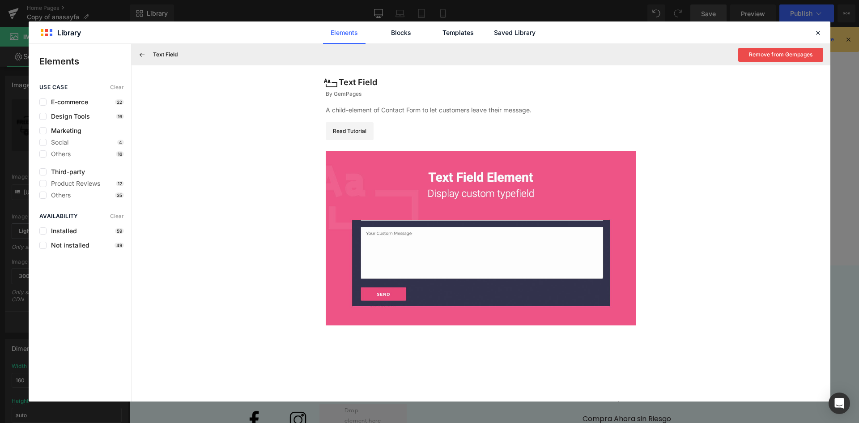
click at [164, 54] on h3 "Text Field" at bounding box center [165, 55] width 25 height 8
click at [819, 31] on icon at bounding box center [817, 33] width 8 height 8
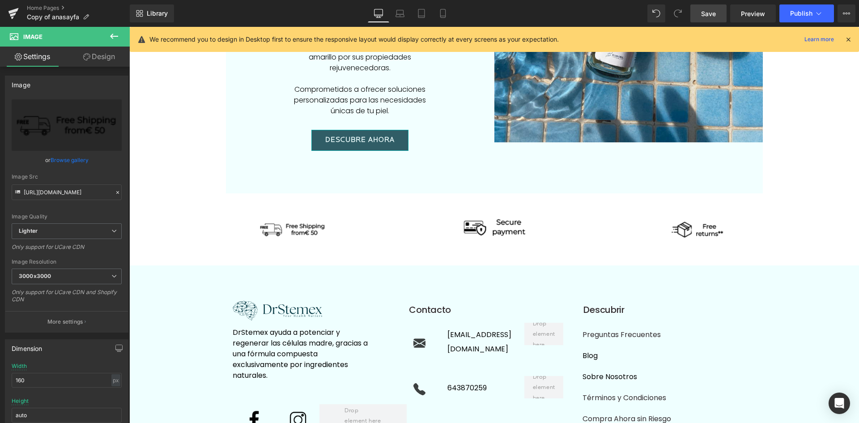
click at [114, 39] on icon at bounding box center [114, 36] width 11 height 11
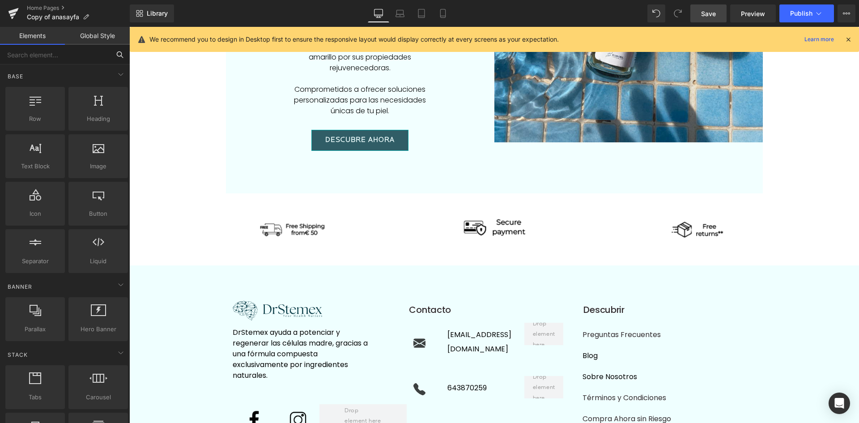
click at [97, 55] on input "text" at bounding box center [55, 55] width 110 height 20
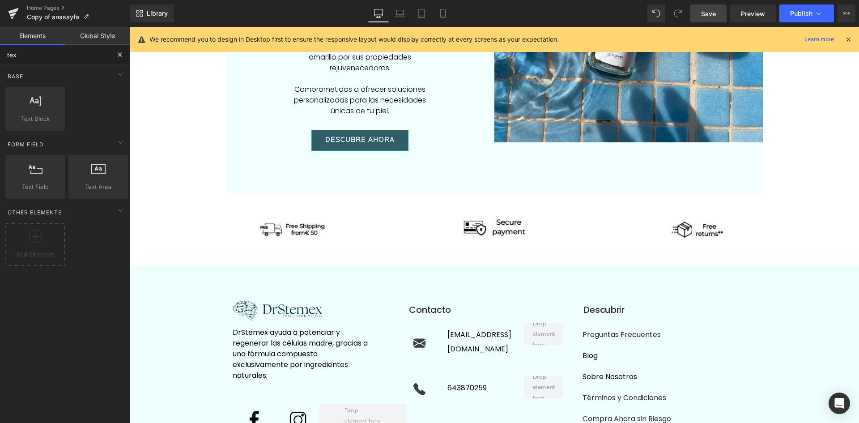
type input "text"
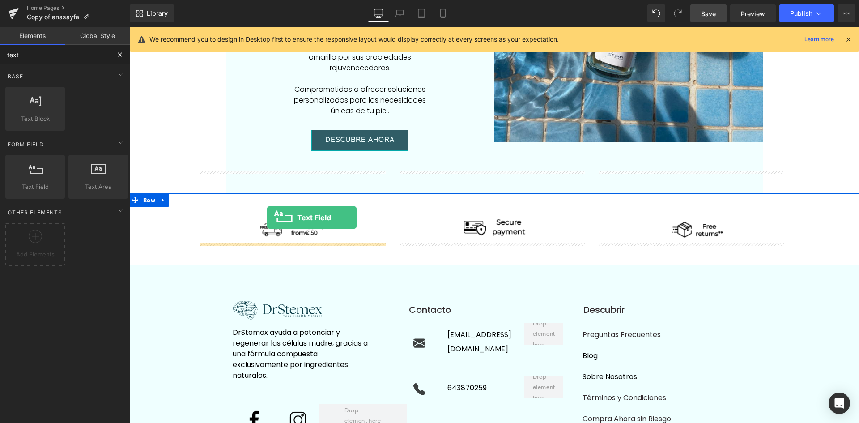
drag, startPoint x: 167, startPoint y: 208, endPoint x: 267, endPoint y: 217, distance: 100.6
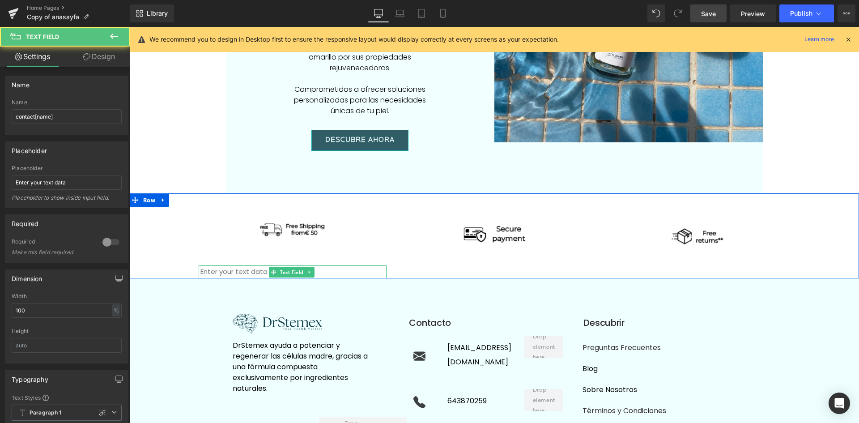
click at [249, 265] on input "text" at bounding box center [293, 271] width 188 height 13
click at [219, 265] on input "text" at bounding box center [293, 271] width 188 height 13
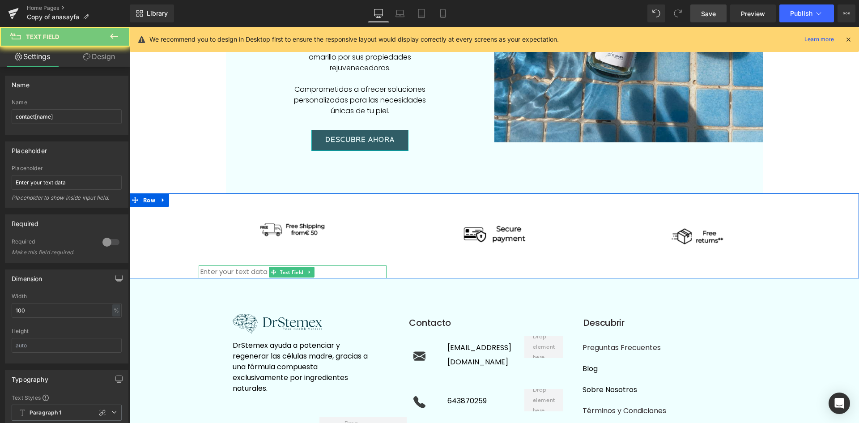
click at [219, 265] on input "text" at bounding box center [293, 271] width 188 height 13
paste input "Envío Gratis desde 50€"
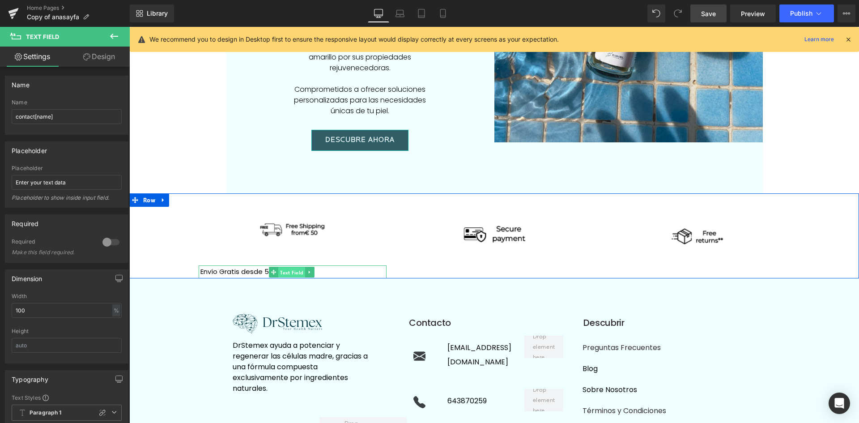
click at [295, 267] on span "Text Field" at bounding box center [291, 272] width 27 height 11
type input "Envío Gratis desde 50€"
click at [309, 269] on icon at bounding box center [309, 271] width 5 height 5
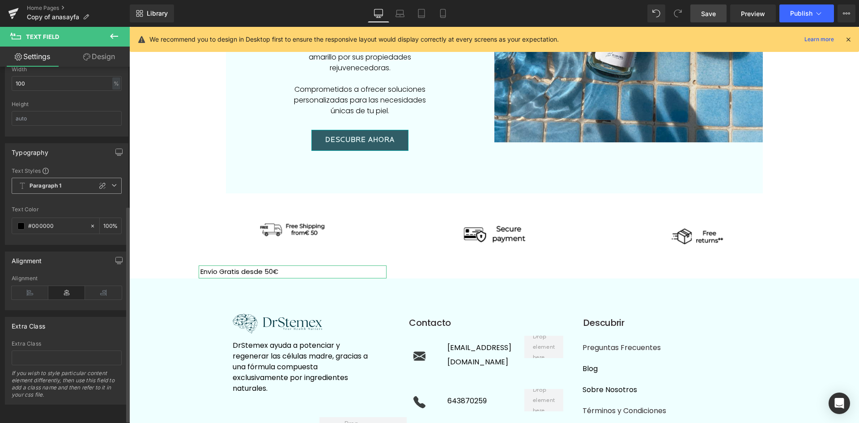
scroll to position [233, 0]
click at [25, 288] on icon at bounding box center [30, 292] width 37 height 13
click at [64, 287] on icon at bounding box center [66, 292] width 37 height 13
click at [217, 265] on input "Envío Gratis desde 50€" at bounding box center [293, 271] width 188 height 13
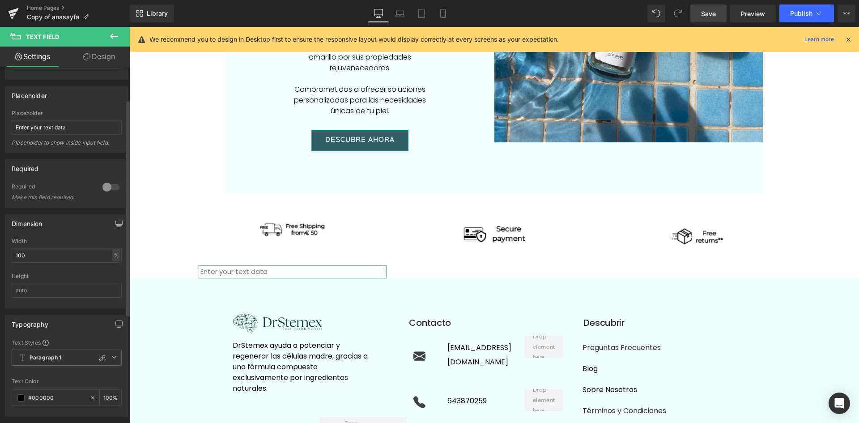
scroll to position [55, 0]
click at [63, 127] on input "Enter your text data" at bounding box center [67, 127] width 110 height 15
type input "Envío Gratis desde 50€"
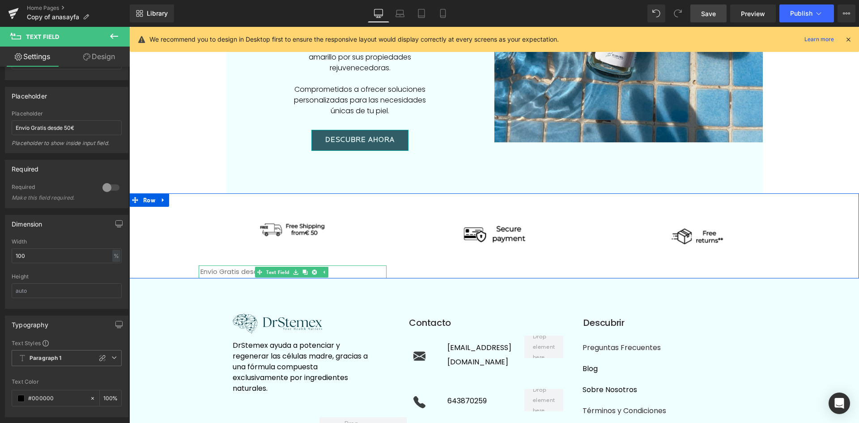
click at [216, 265] on input "text" at bounding box center [293, 271] width 188 height 13
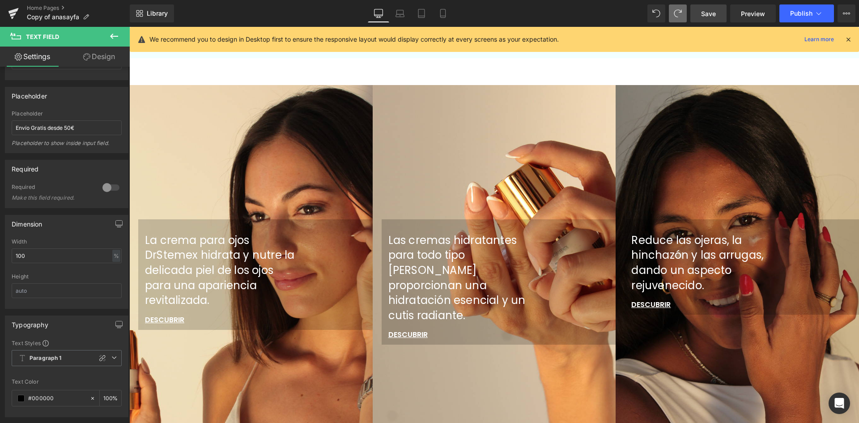
scroll to position [739, 0]
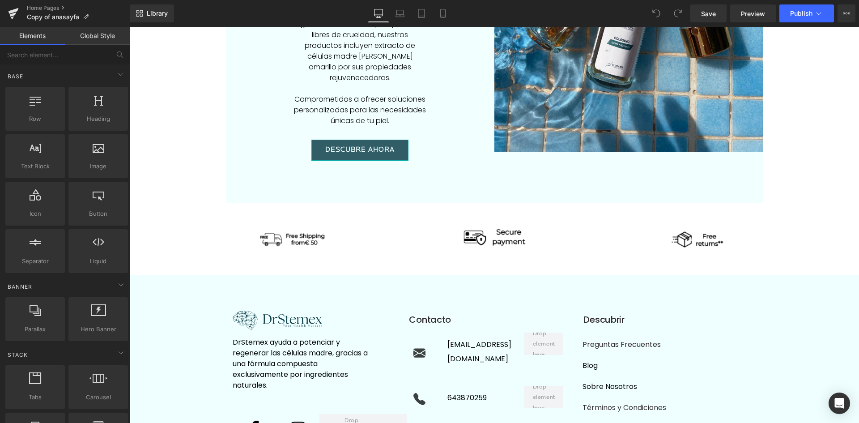
scroll to position [2114, 0]
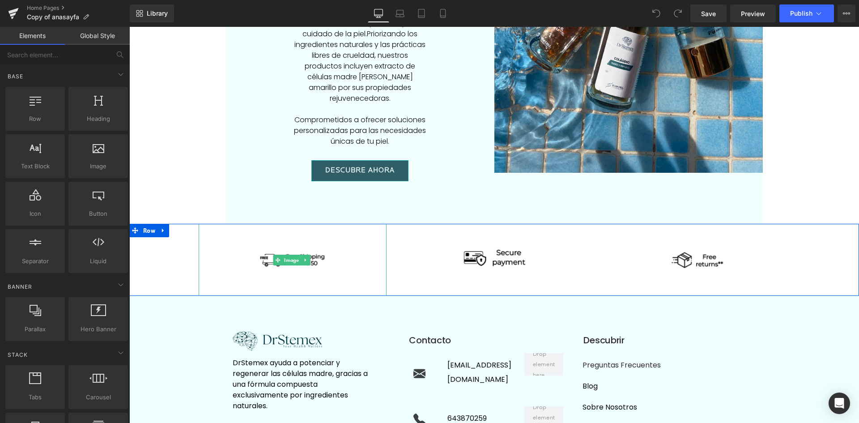
click at [323, 234] on img at bounding box center [293, 260] width 72 height 72
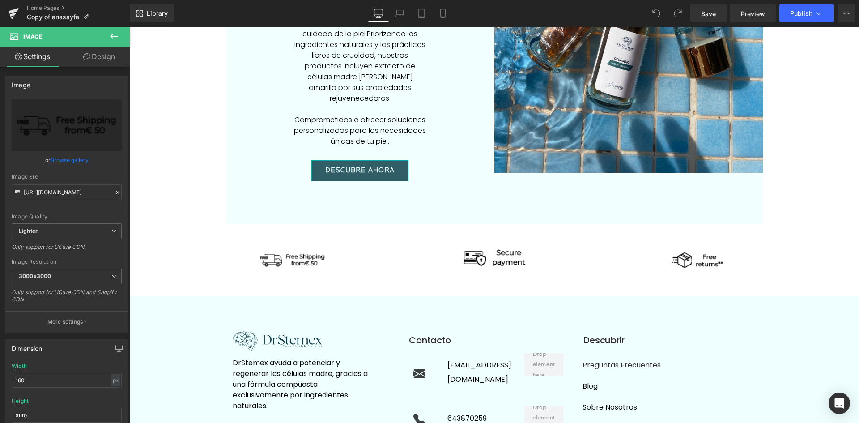
click at [113, 32] on icon at bounding box center [114, 36] width 11 height 11
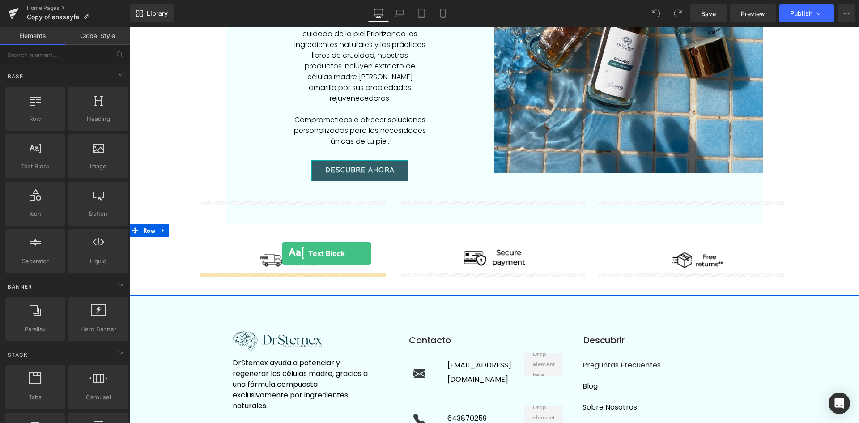
drag, startPoint x: 170, startPoint y: 182, endPoint x: 282, endPoint y: 253, distance: 132.3
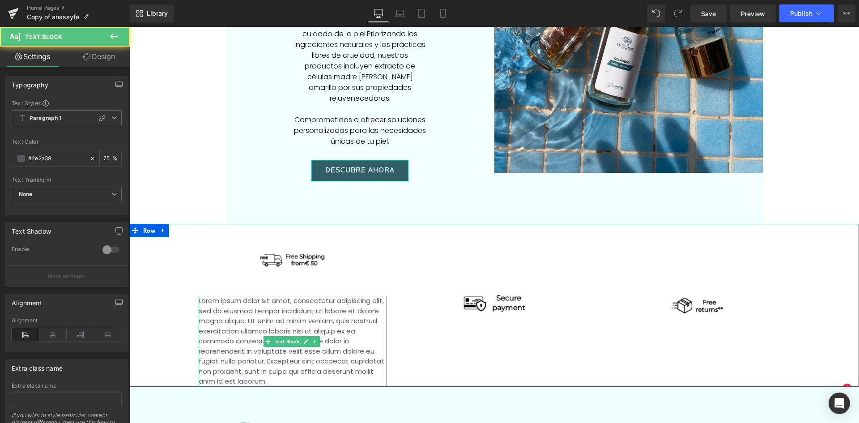
click at [272, 297] on p "Lorem ipsum dolor sit amet, consectetur adipiscing elit, sed do eiusmod tempor …" at bounding box center [293, 341] width 188 height 91
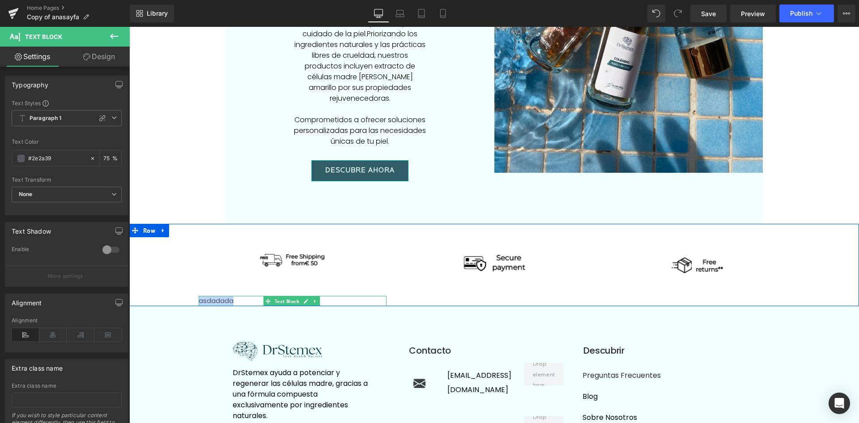
click at [208, 296] on p "asdadada" at bounding box center [293, 301] width 188 height 10
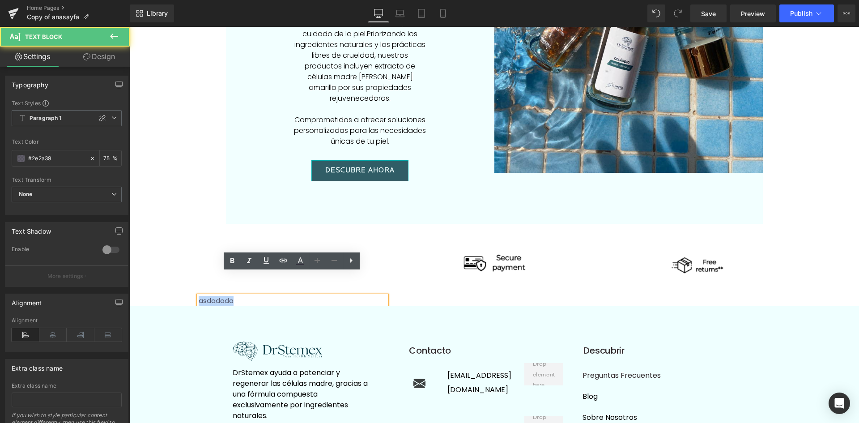
click at [208, 296] on p "asdadada" at bounding box center [293, 301] width 188 height 10
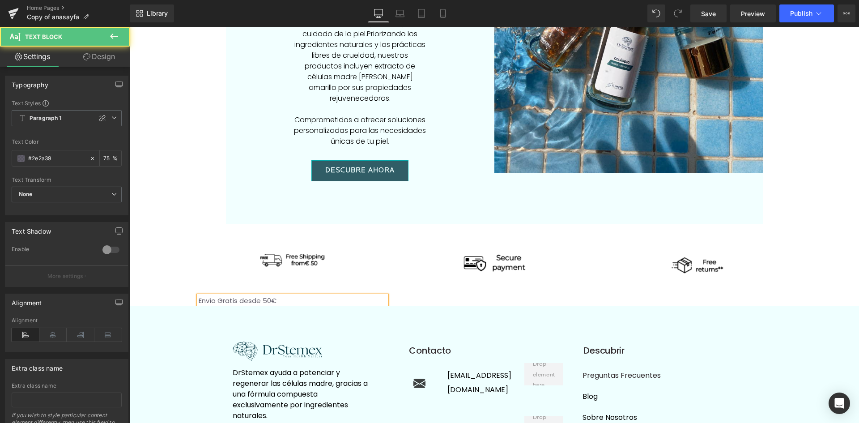
click at [253, 296] on p "Envío Gratis desde 50€" at bounding box center [293, 301] width 188 height 10
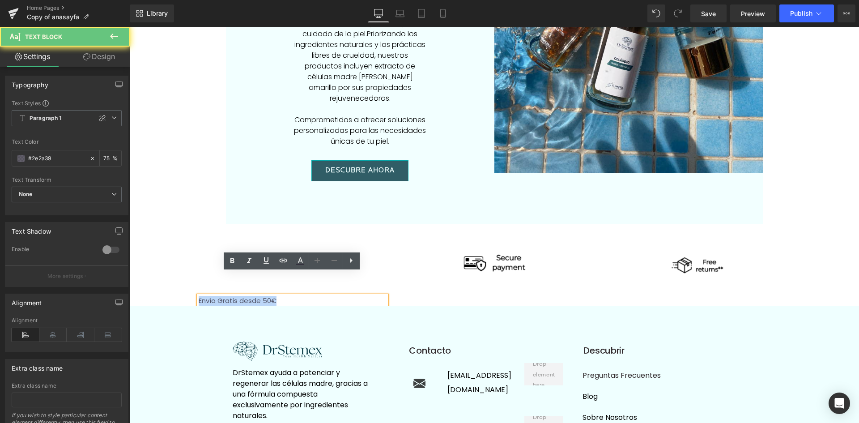
click at [253, 296] on p "Envío Gratis desde 50€" at bounding box center [293, 301] width 188 height 10
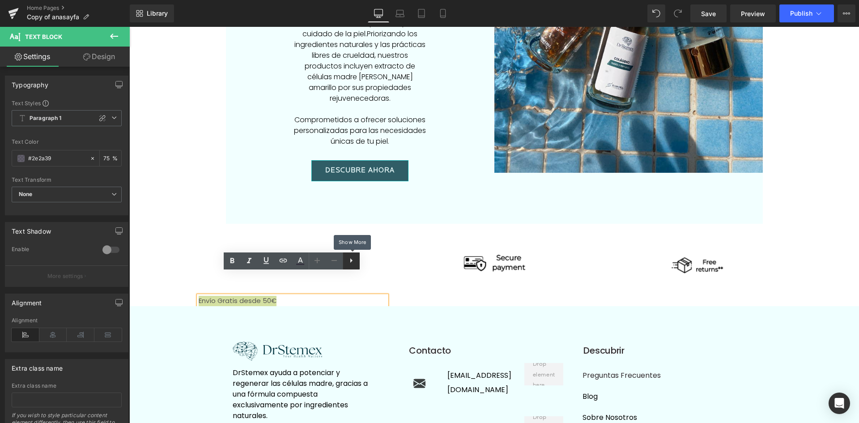
click at [356, 262] on icon at bounding box center [351, 260] width 11 height 11
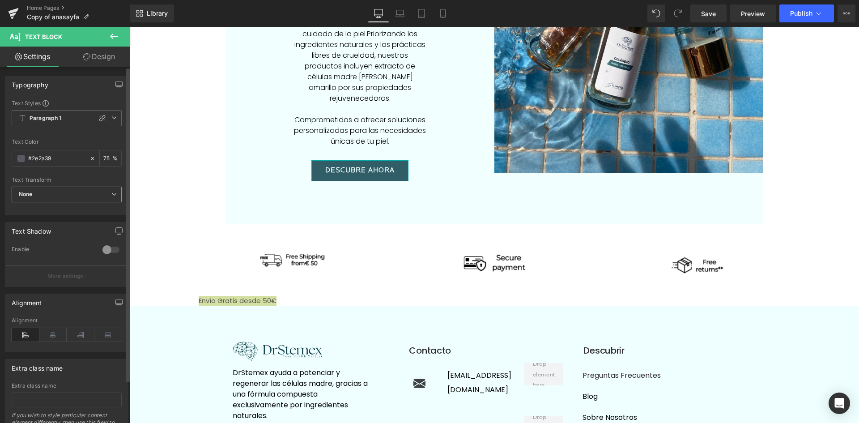
click at [107, 194] on span "None" at bounding box center [67, 194] width 110 height 16
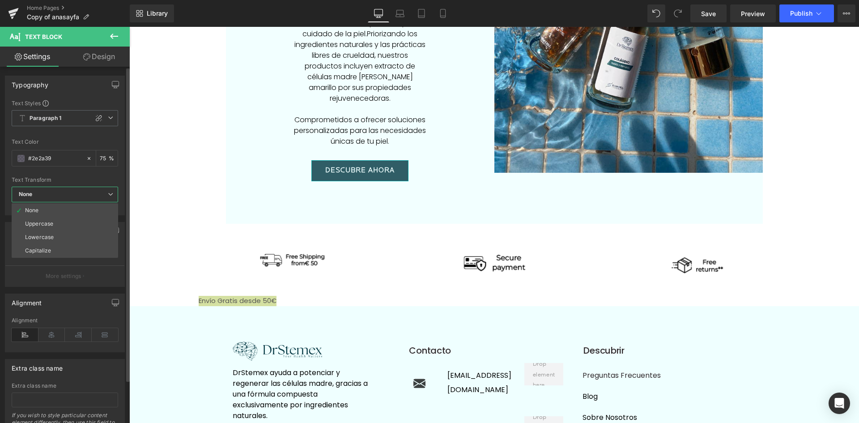
click at [107, 194] on span "None" at bounding box center [65, 194] width 106 height 16
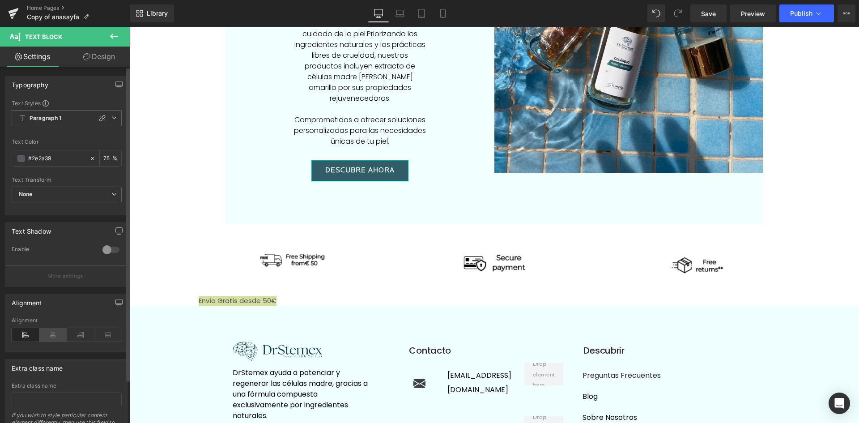
click at [51, 337] on icon at bounding box center [53, 334] width 28 height 13
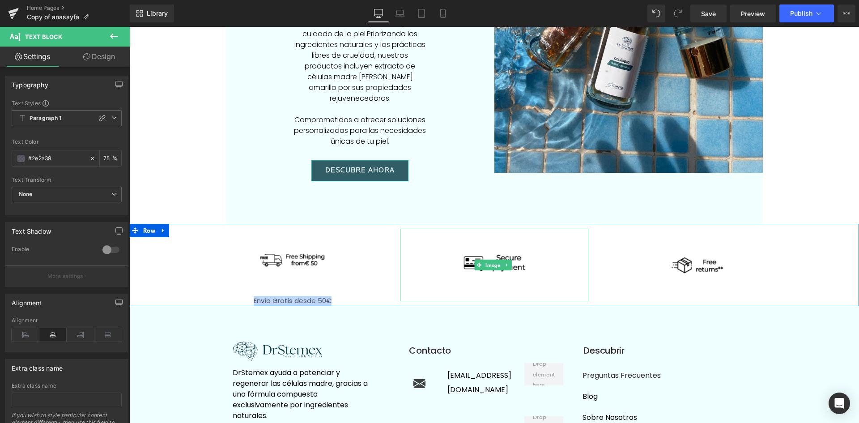
click at [401, 259] on div at bounding box center [494, 265] width 188 height 72
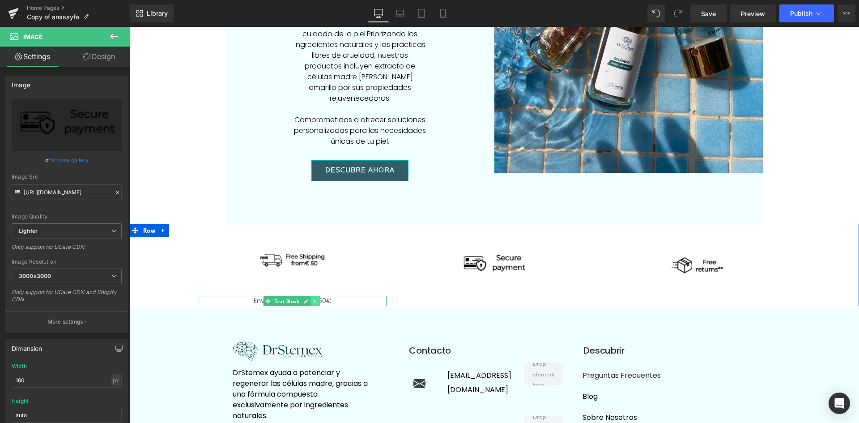
click at [314, 299] on icon at bounding box center [314, 300] width 1 height 3
click at [343, 296] on p "Envío Gratis desde 50€" at bounding box center [293, 301] width 188 height 10
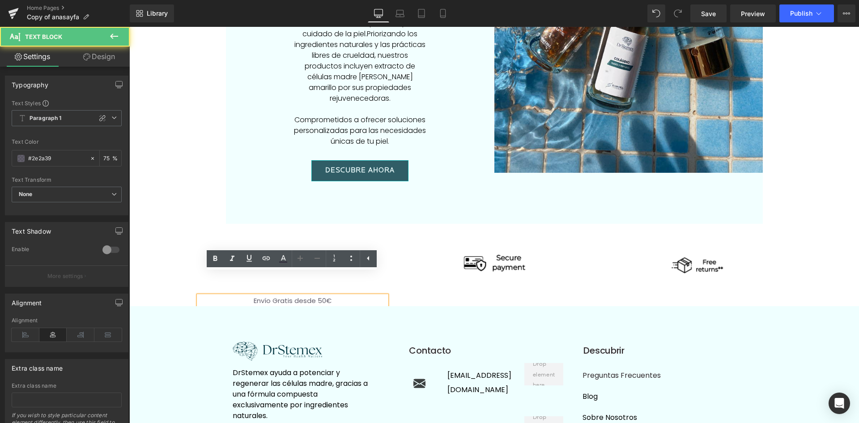
click at [343, 296] on p "Envío Gratis desde 50€" at bounding box center [293, 301] width 188 height 10
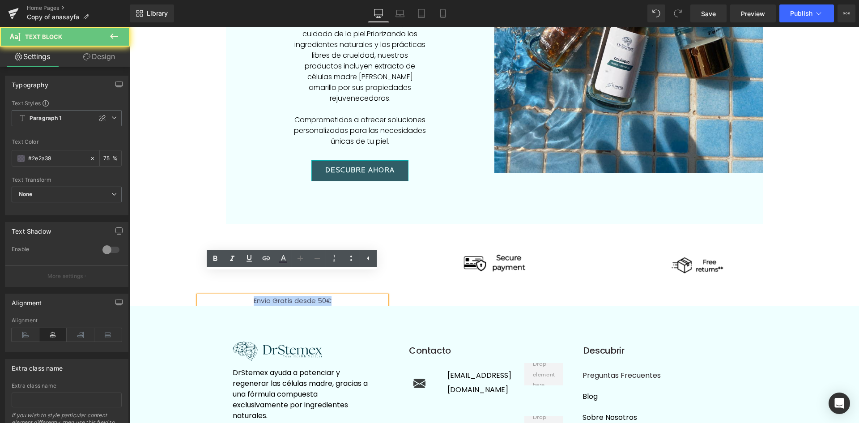
click at [343, 296] on p "Envío Gratis desde 50€" at bounding box center [293, 301] width 188 height 10
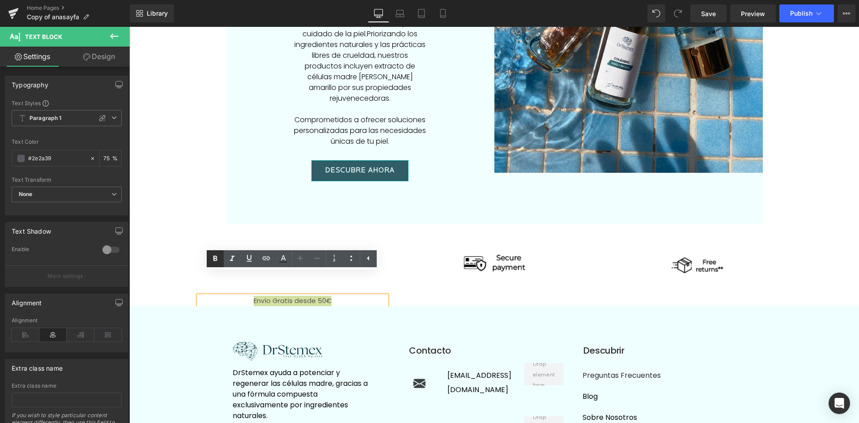
click at [216, 257] on icon at bounding box center [215, 258] width 11 height 11
click at [443, 268] on div at bounding box center [494, 265] width 188 height 72
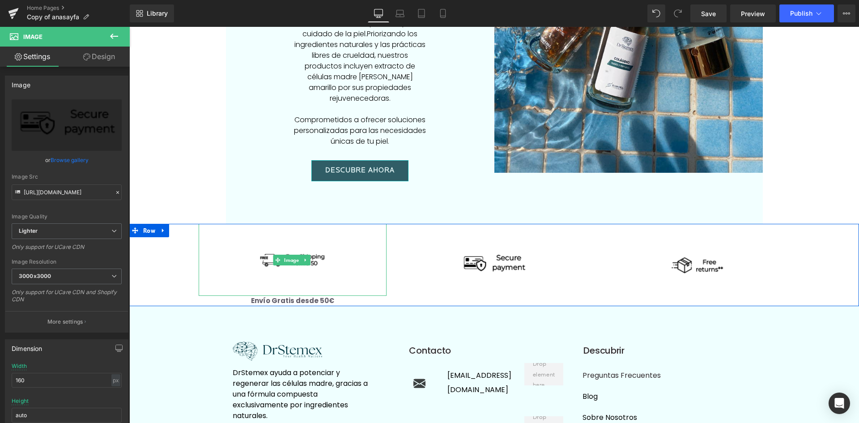
click at [320, 247] on img at bounding box center [293, 260] width 72 height 72
click at [366, 296] on p "Envío Gratis desde 50€" at bounding box center [293, 301] width 188 height 10
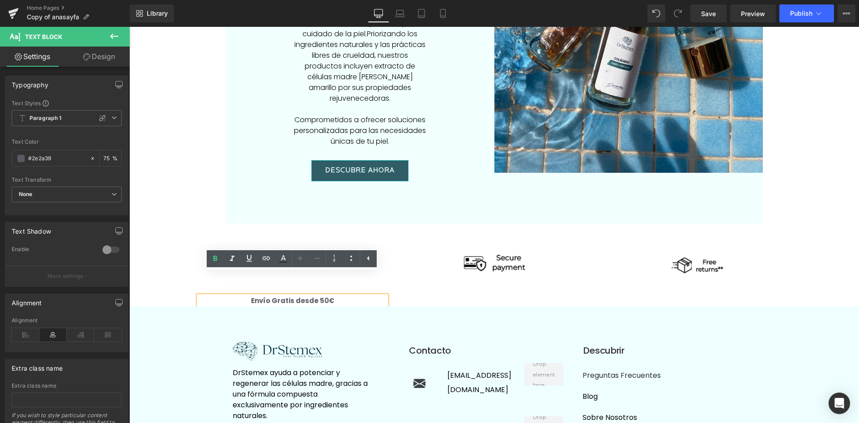
click at [400, 264] on div "Image" at bounding box center [494, 265] width 188 height 72
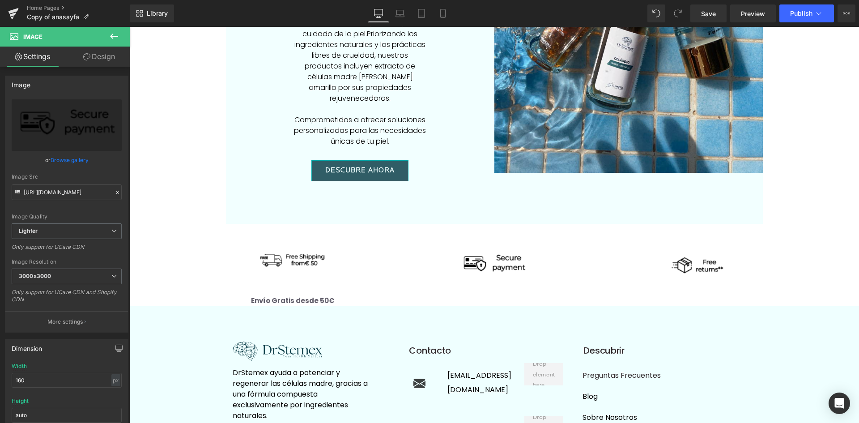
click at [118, 34] on icon at bounding box center [114, 36] width 11 height 11
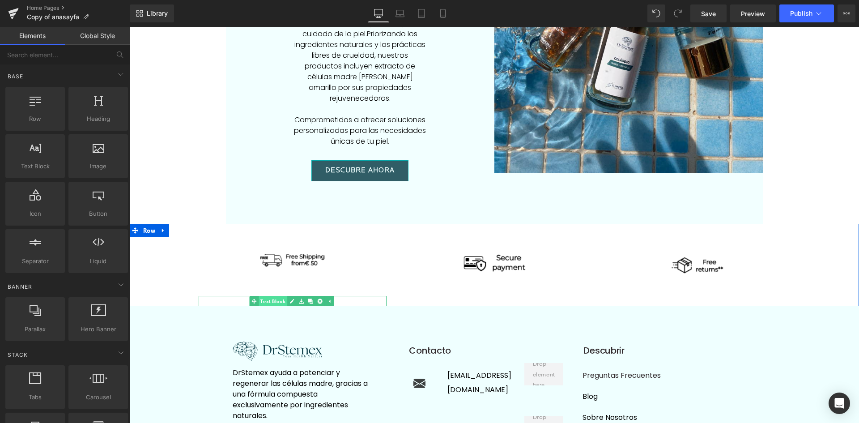
click at [265, 296] on link "Text Block" at bounding box center [268, 301] width 38 height 11
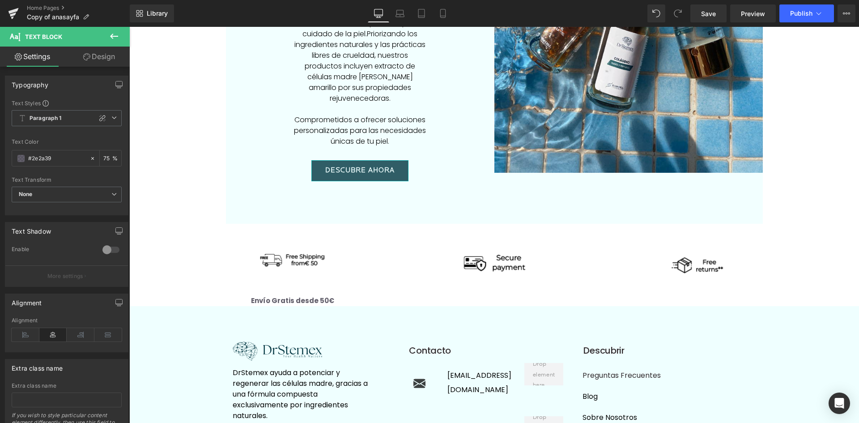
click at [114, 35] on icon at bounding box center [114, 36] width 11 height 11
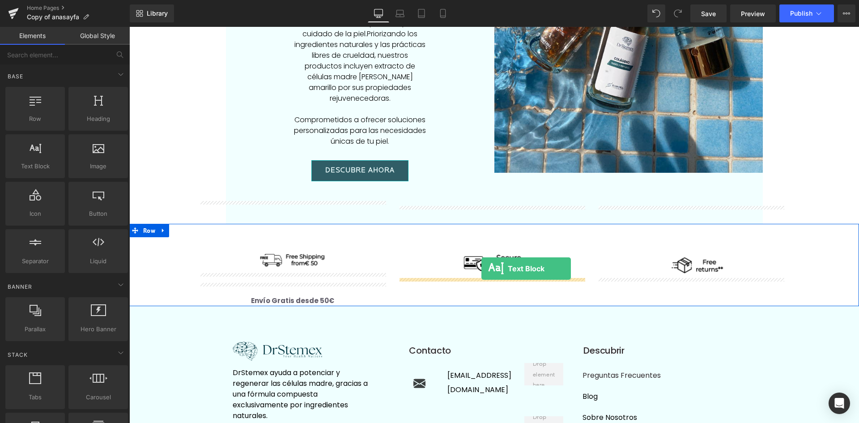
drag, startPoint x: 162, startPoint y: 185, endPoint x: 481, endPoint y: 268, distance: 329.9
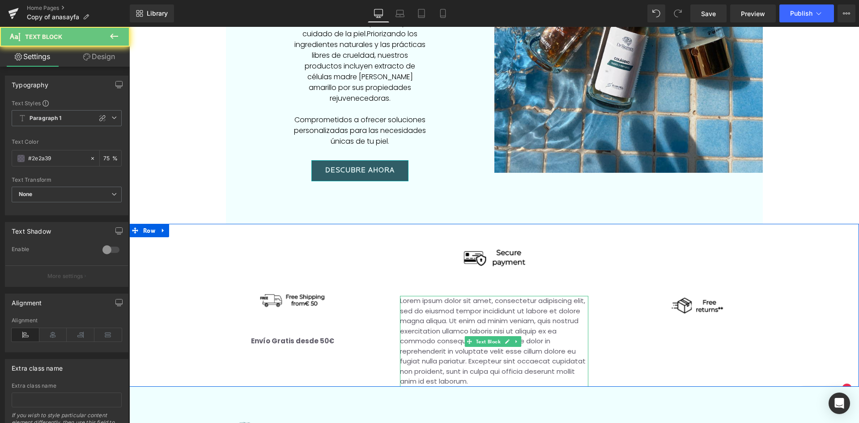
click at [481, 296] on p "Lorem ipsum dolor sit amet, consectetur adipiscing elit, sed do eiusmod tempor …" at bounding box center [494, 341] width 188 height 91
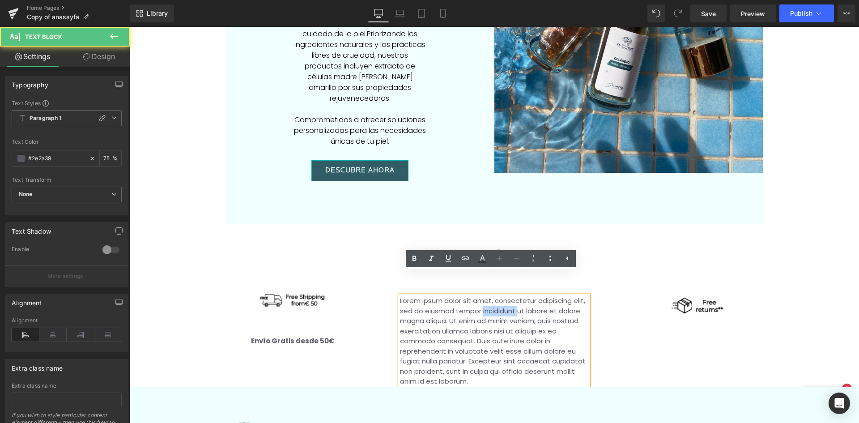
click at [481, 296] on p "Lorem ipsum dolor sit amet, consectetur adipiscing elit, sed do eiusmod tempor …" at bounding box center [494, 341] width 188 height 91
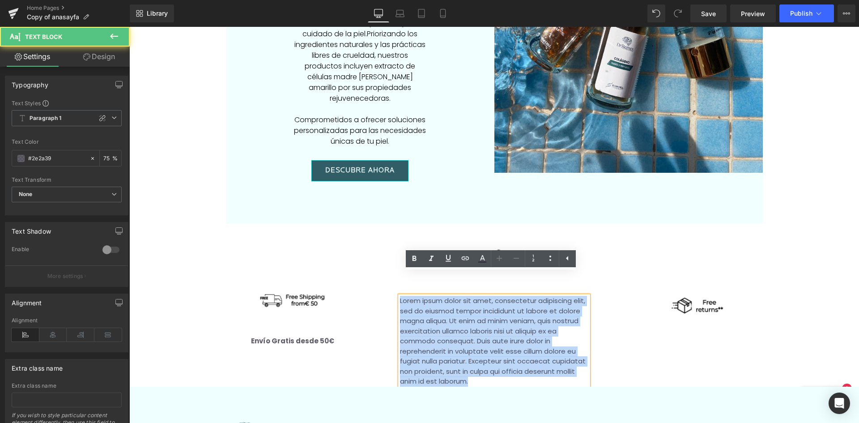
click at [481, 296] on p "Lorem ipsum dolor sit amet, consectetur adipiscing elit, sed do eiusmod tempor …" at bounding box center [494, 341] width 188 height 91
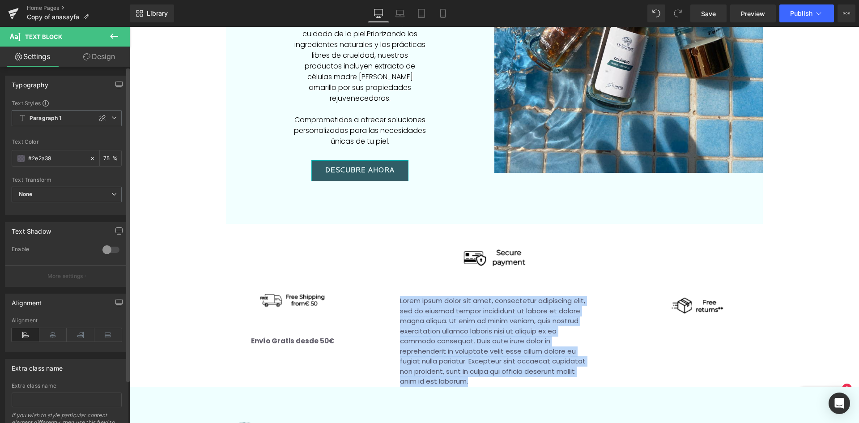
copy p "Lorem ipsum dolor sit amet, consectetur adipiscing elit, sed do eiusmod tempor …"
click at [424, 322] on p "Lorem ipsum dolor sit amet, consectetur adipiscing elit, sed do eiusmod tempor …" at bounding box center [494, 341] width 188 height 91
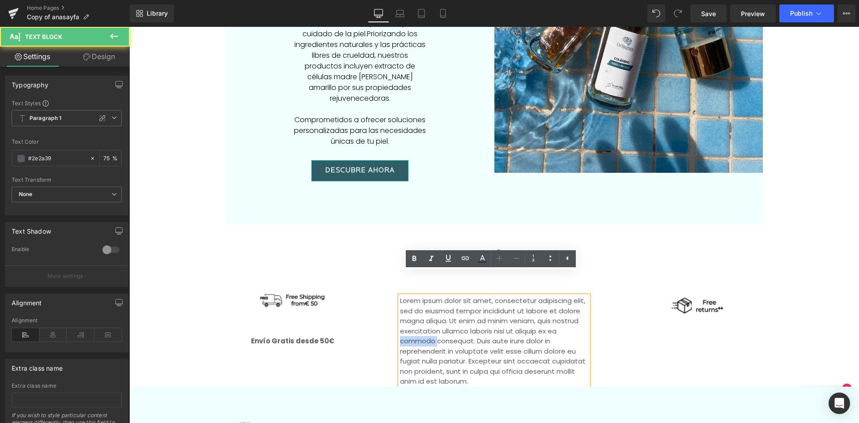
click at [424, 322] on p "Lorem ipsum dolor sit amet, consectetur adipiscing elit, sed do eiusmod tempor …" at bounding box center [494, 341] width 188 height 91
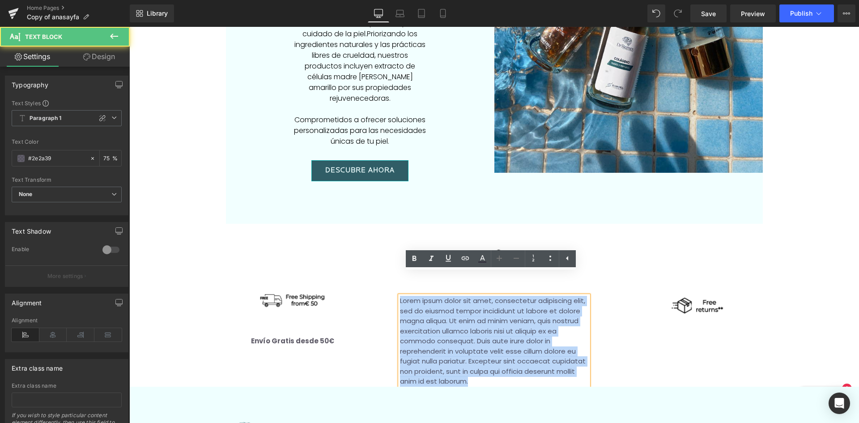
click at [424, 322] on p "Lorem ipsum dolor sit amet, consectetur adipiscing elit, sed do eiusmod tempor …" at bounding box center [494, 341] width 188 height 91
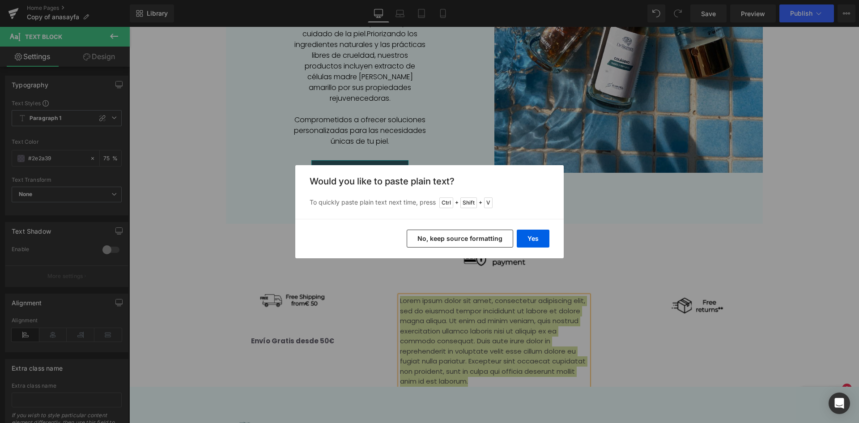
click at [491, 239] on button "No, keep source formatting" at bounding box center [459, 238] width 106 height 18
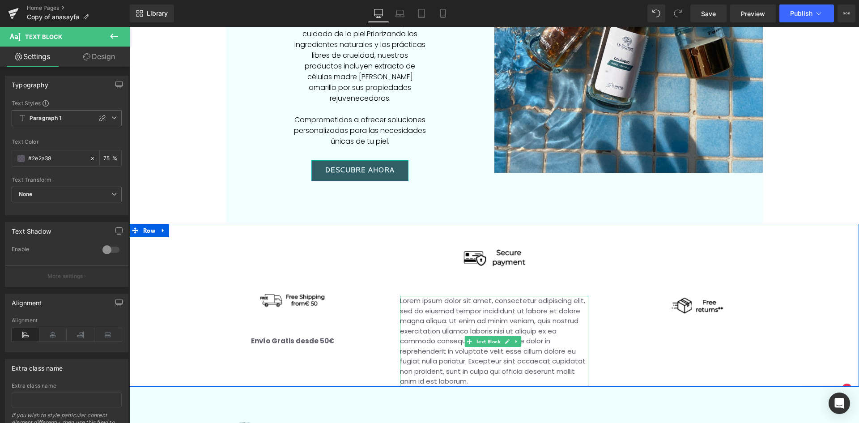
click at [483, 297] on span "Lorem ipsum dolor sit amet, consectetur adipiscing elit, sed do eiusmod tempor …" at bounding box center [493, 341] width 186 height 90
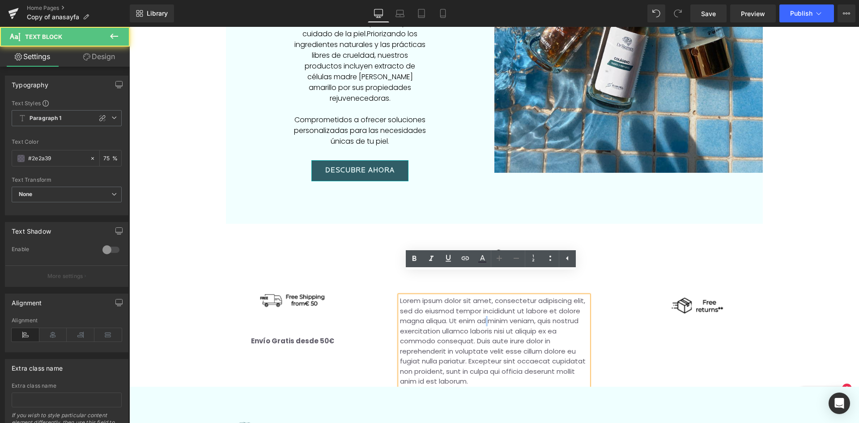
click at [483, 297] on span "Lorem ipsum dolor sit amet, consectetur adipiscing elit, sed do eiusmod tempor …" at bounding box center [493, 341] width 186 height 90
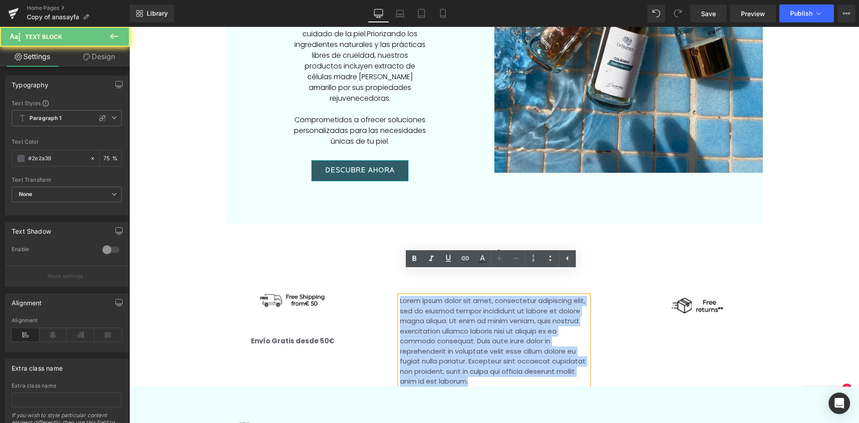
click at [483, 297] on span "Lorem ipsum dolor sit amet, consectetur adipiscing elit, sed do eiusmod tempor …" at bounding box center [493, 341] width 186 height 90
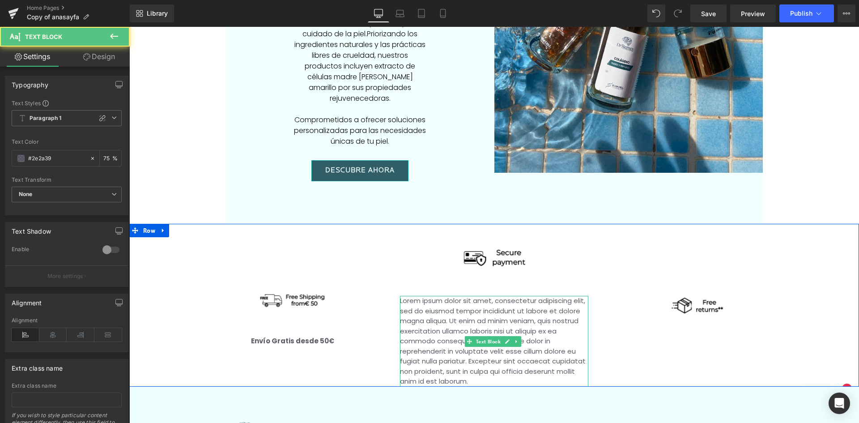
click at [483, 302] on p "Lorem ipsum dolor sit amet, consectetur adipiscing elit, sed do eiusmod tempor …" at bounding box center [494, 341] width 188 height 91
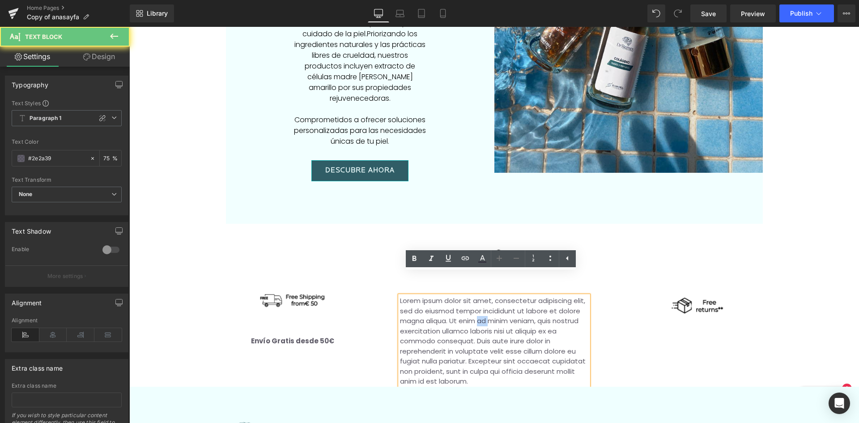
click at [483, 302] on p "Lorem ipsum dolor sit amet, consectetur adipiscing elit, sed do eiusmod tempor …" at bounding box center [494, 341] width 188 height 91
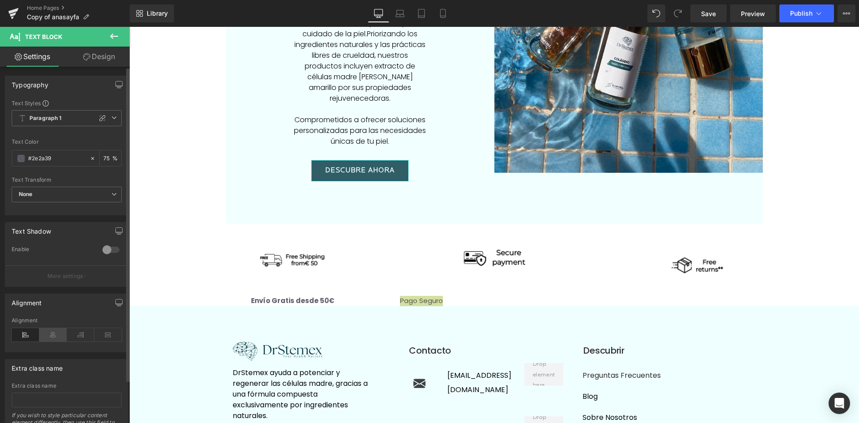
click at [52, 337] on icon at bounding box center [53, 334] width 28 height 13
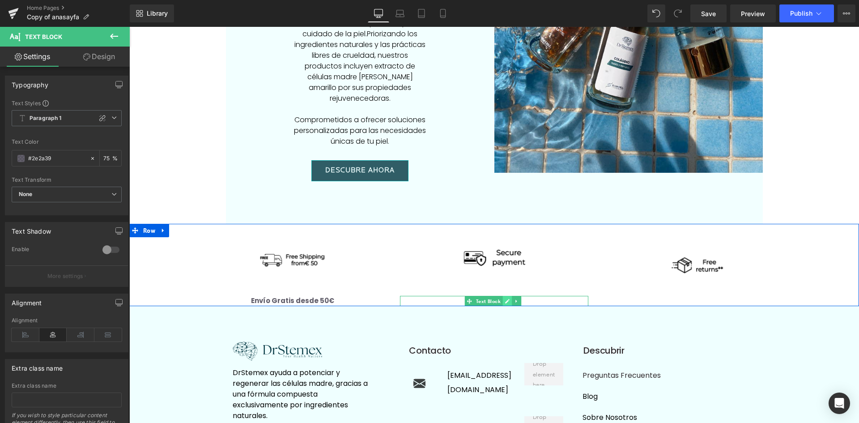
click at [506, 298] on icon at bounding box center [506, 300] width 5 height 5
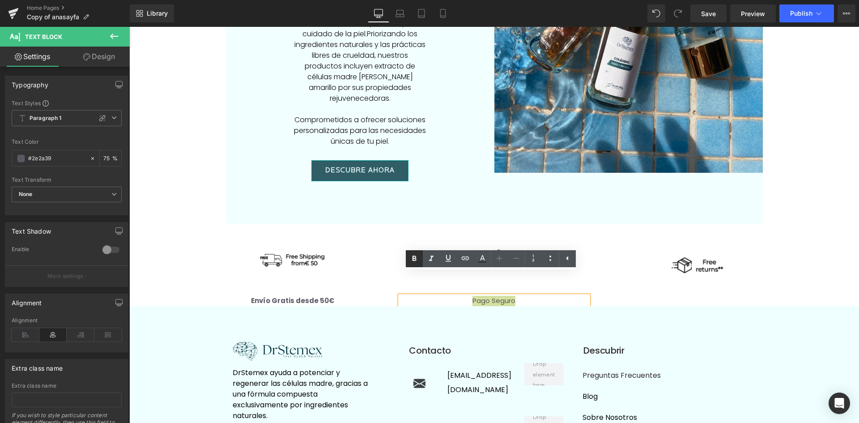
click at [415, 258] on icon at bounding box center [414, 258] width 4 height 5
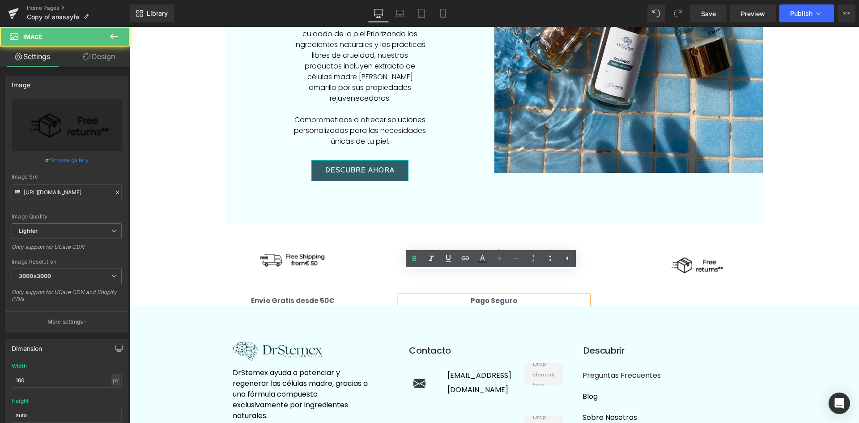
click at [660, 271] on img at bounding box center [696, 265] width 72 height 72
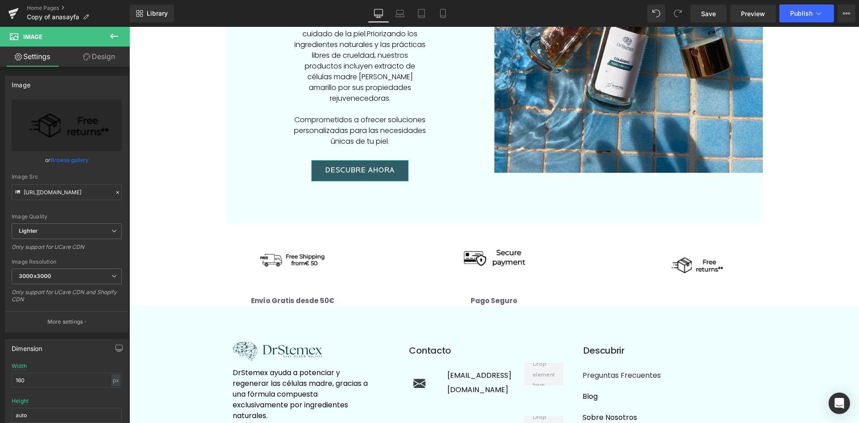
click at [125, 34] on button at bounding box center [113, 37] width 31 height 20
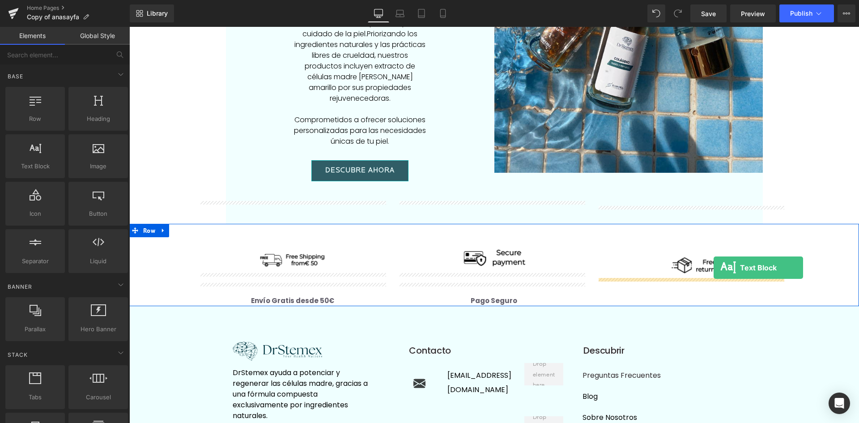
drag, startPoint x: 167, startPoint y: 184, endPoint x: 713, endPoint y: 267, distance: 552.4
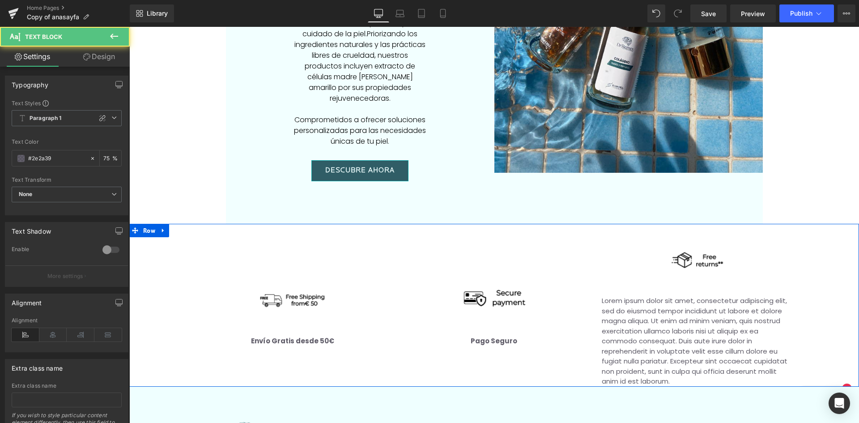
click at [636, 300] on p "Lorem ipsum dolor sit amet, consectetur adipiscing elit, sed do eiusmod tempor …" at bounding box center [695, 341] width 188 height 91
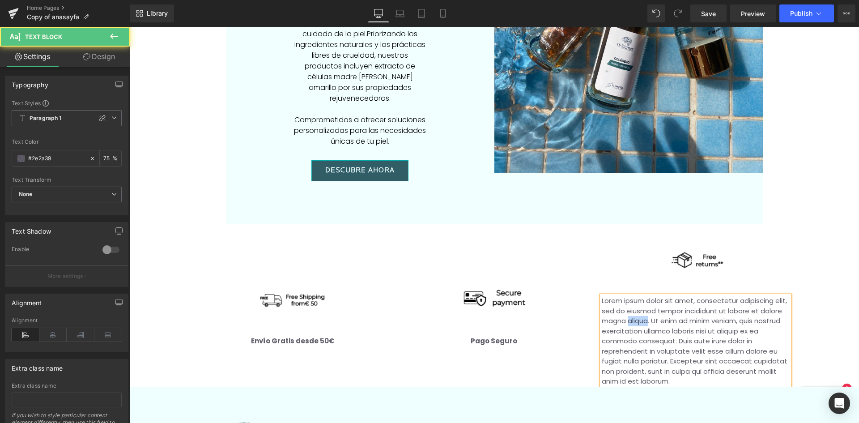
click at [636, 300] on p "Lorem ipsum dolor sit amet, consectetur adipiscing elit, sed do eiusmod tempor …" at bounding box center [695, 341] width 188 height 91
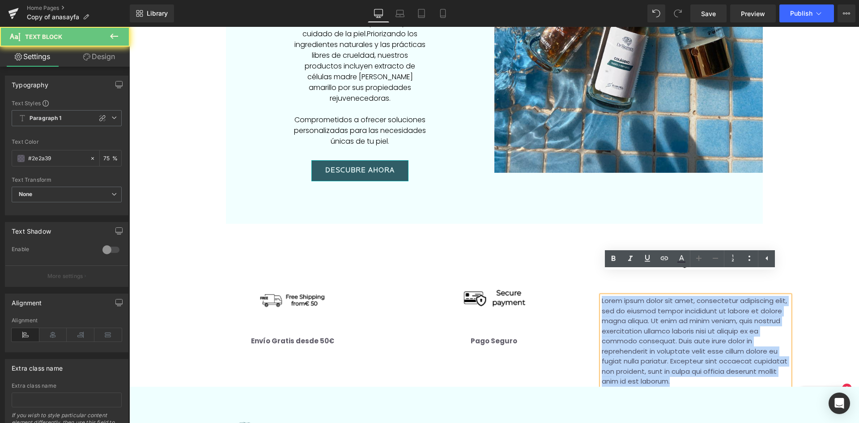
click at [636, 300] on p "Lorem ipsum dolor sit amet, consectetur adipiscing elit, sed do eiusmod tempor …" at bounding box center [695, 341] width 188 height 91
paste div
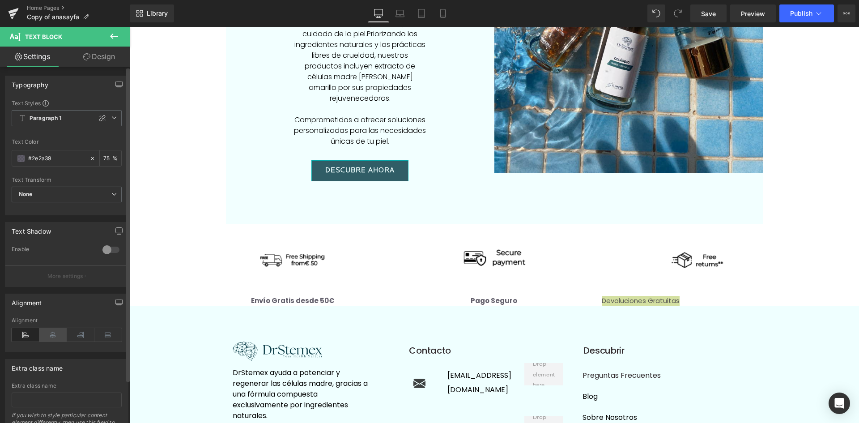
click at [46, 332] on icon at bounding box center [53, 334] width 28 height 13
click at [707, 298] on icon at bounding box center [708, 300] width 5 height 5
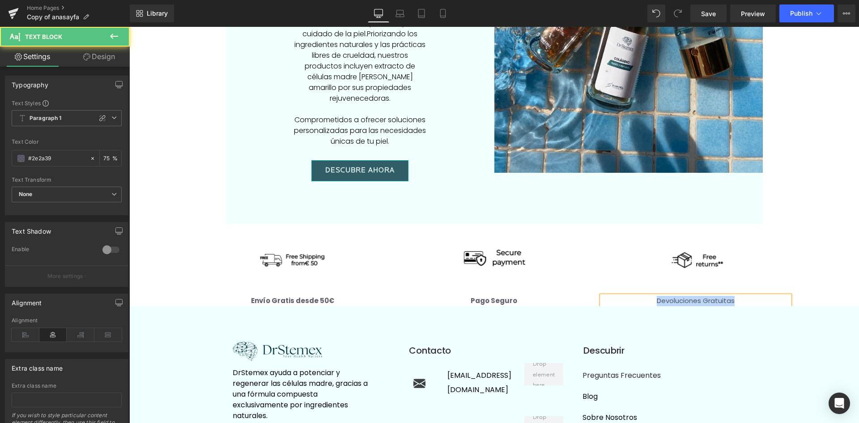
click at [665, 296] on p "Devoluciones Gratuitas" at bounding box center [695, 301] width 188 height 10
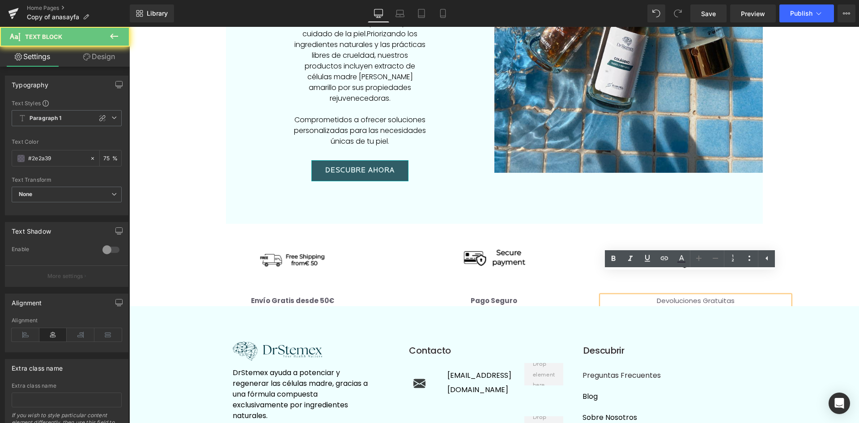
click at [665, 296] on p "Devoluciones Gratuitas" at bounding box center [695, 301] width 188 height 10
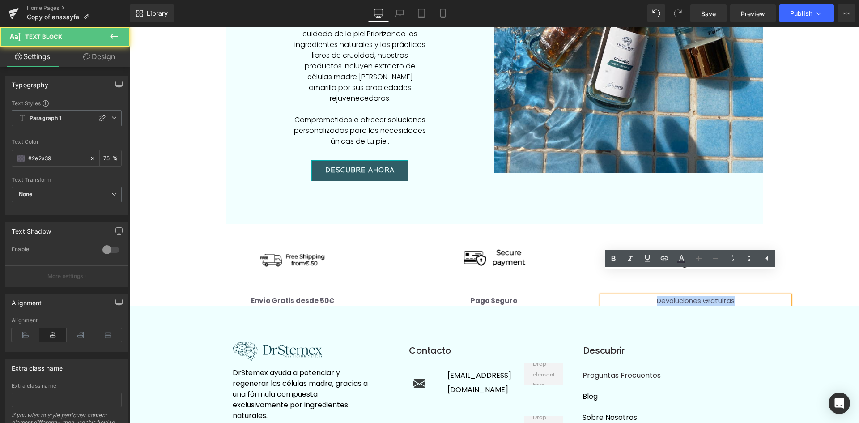
click at [665, 296] on p "Devoluciones Gratuitas" at bounding box center [695, 301] width 188 height 10
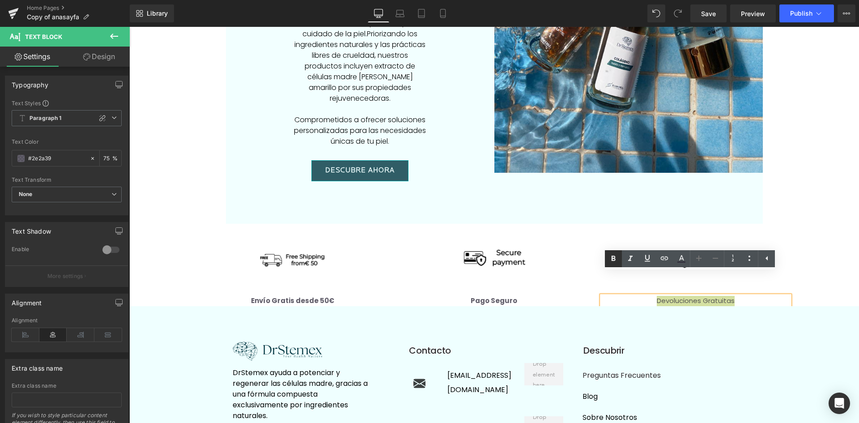
click at [615, 258] on icon at bounding box center [613, 258] width 4 height 5
click at [559, 257] on div at bounding box center [494, 260] width 188 height 72
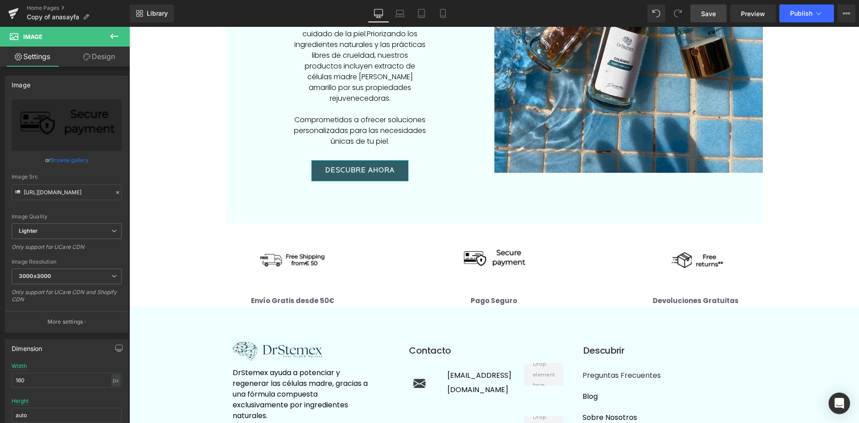
click at [712, 13] on span "Save" at bounding box center [708, 13] width 15 height 9
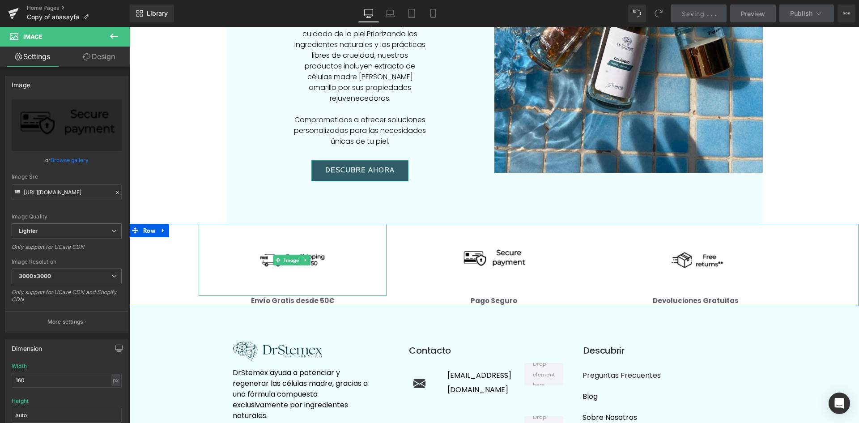
click at [305, 257] on icon at bounding box center [305, 259] width 5 height 5
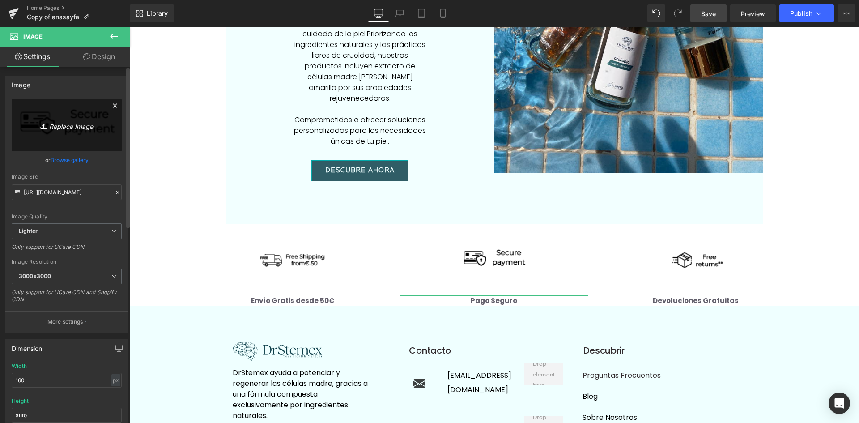
click at [86, 127] on icon "Replace Image" at bounding box center [67, 124] width 72 height 11
type input "C:\fakepath\truck (1).png"
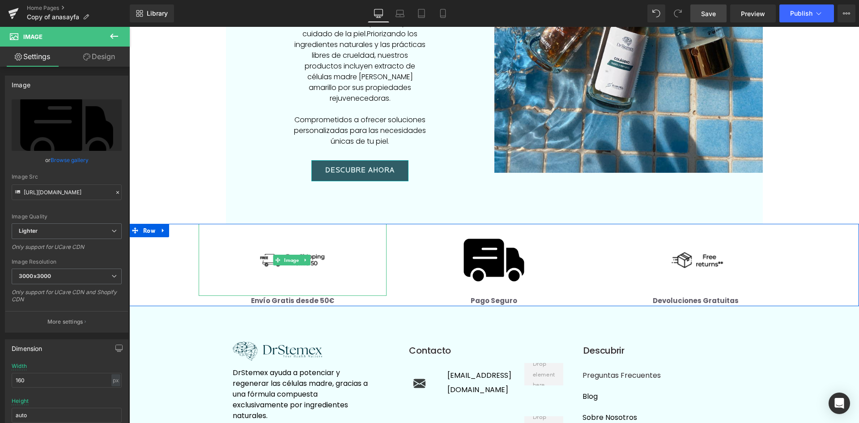
click at [264, 238] on div "Image" at bounding box center [293, 260] width 188 height 72
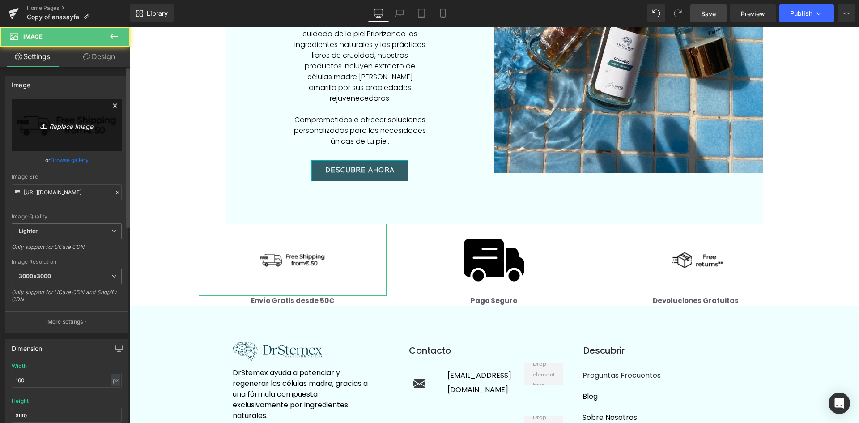
click at [72, 123] on icon "Replace Image" at bounding box center [67, 124] width 72 height 11
type input "C:\fakepath\truck (1).png"
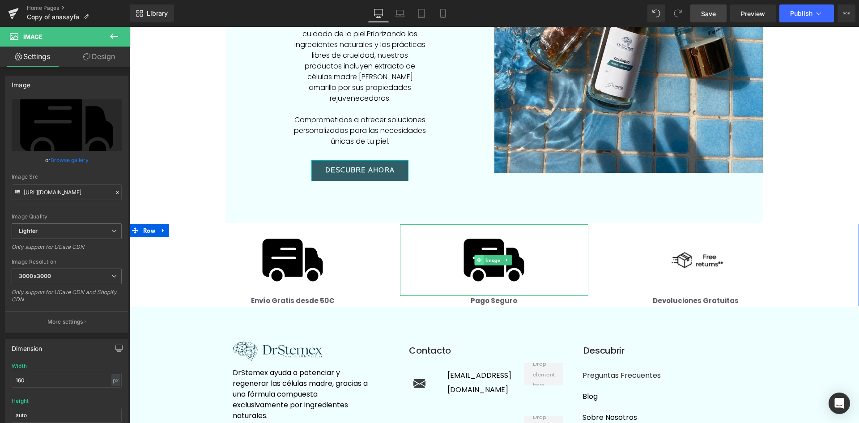
click at [477, 257] on icon at bounding box center [478, 259] width 5 height 5
click at [62, 122] on icon "Replace Image" at bounding box center [67, 124] width 72 height 11
type input "C:\fakepath\secure-payment.png"
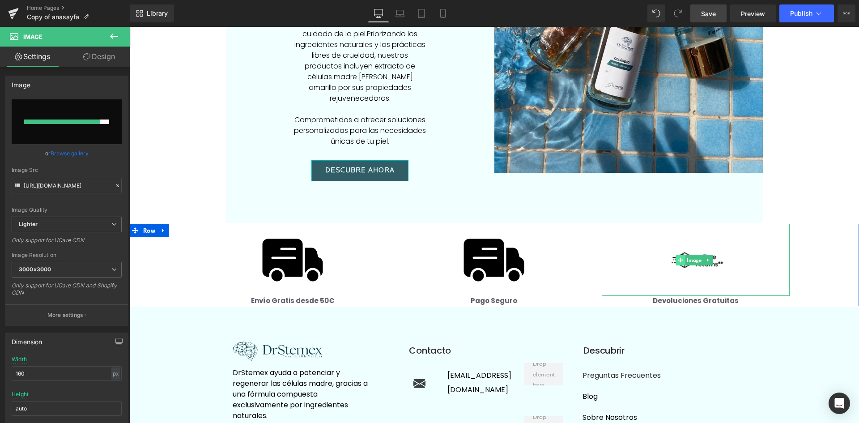
click at [678, 257] on icon at bounding box center [680, 259] width 5 height 5
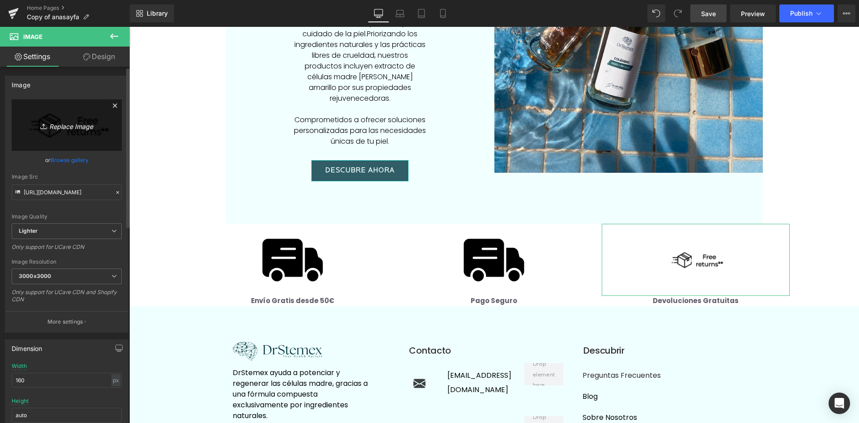
click at [79, 124] on icon "Replace Image" at bounding box center [67, 124] width 72 height 11
type input "C:\fakepath\return-box.png"
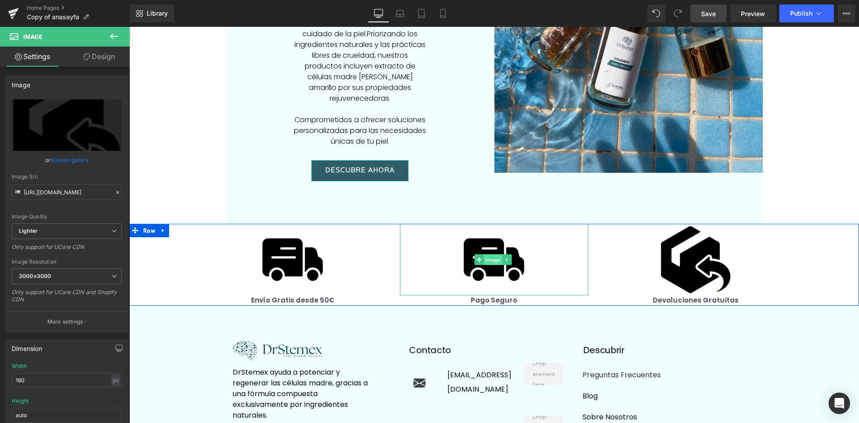
click at [489, 254] on span "Image" at bounding box center [492, 259] width 18 height 11
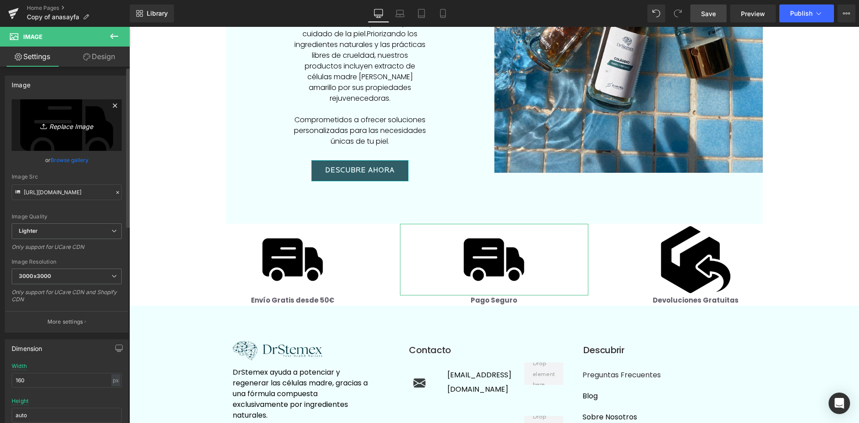
click at [70, 127] on icon "Replace Image" at bounding box center [67, 124] width 72 height 11
type input "C:\fakepath\secure-payment.png"
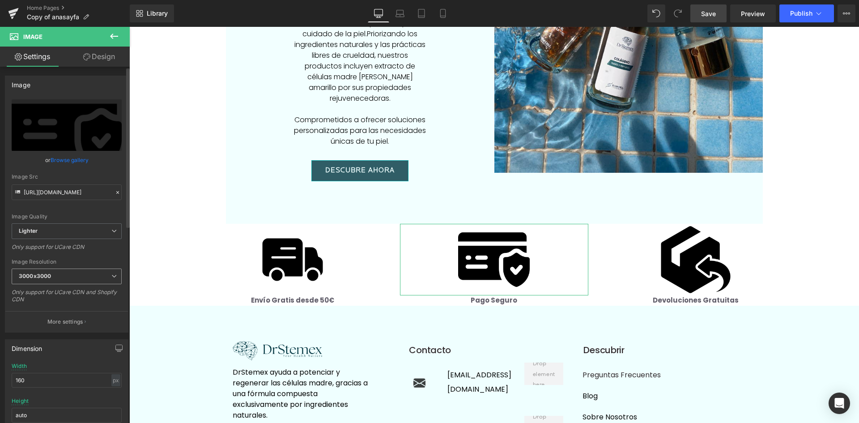
click at [111, 275] on icon at bounding box center [113, 275] width 5 height 5
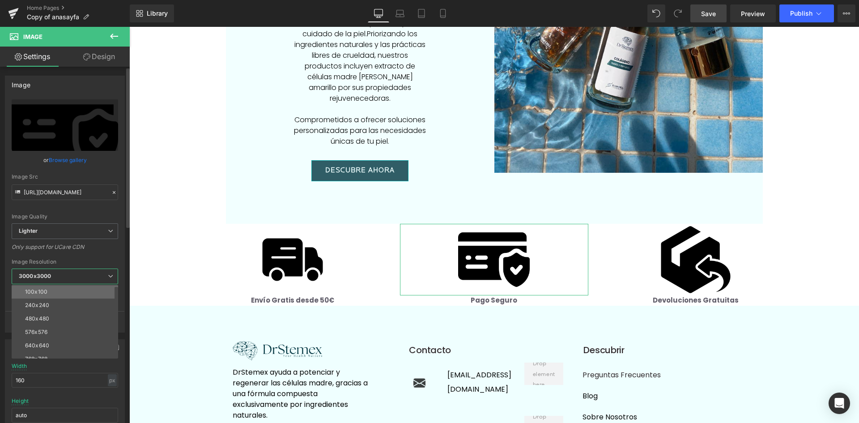
click at [97, 293] on li "100x100" at bounding box center [67, 291] width 110 height 13
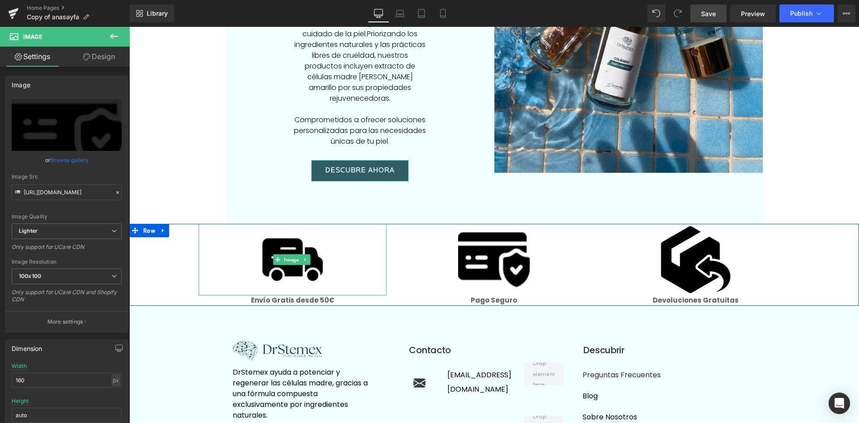
click at [315, 225] on img at bounding box center [293, 260] width 72 height 72
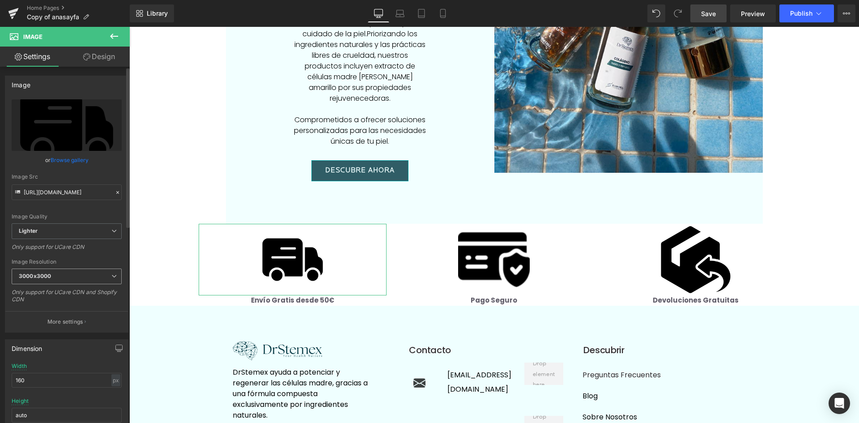
click at [111, 273] on icon at bounding box center [113, 275] width 5 height 5
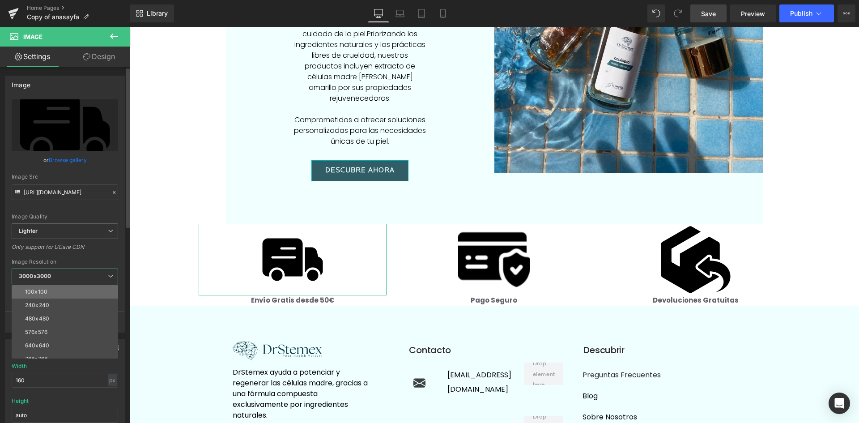
click at [106, 288] on li "100x100" at bounding box center [67, 291] width 110 height 13
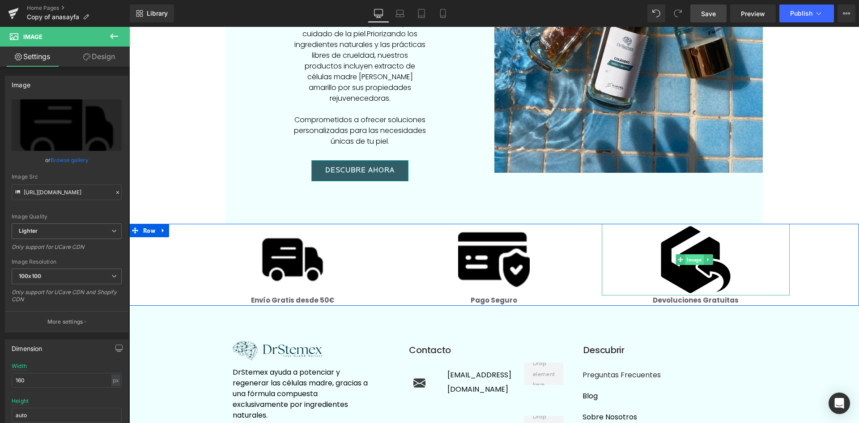
click at [685, 254] on span "Image" at bounding box center [694, 259] width 18 height 11
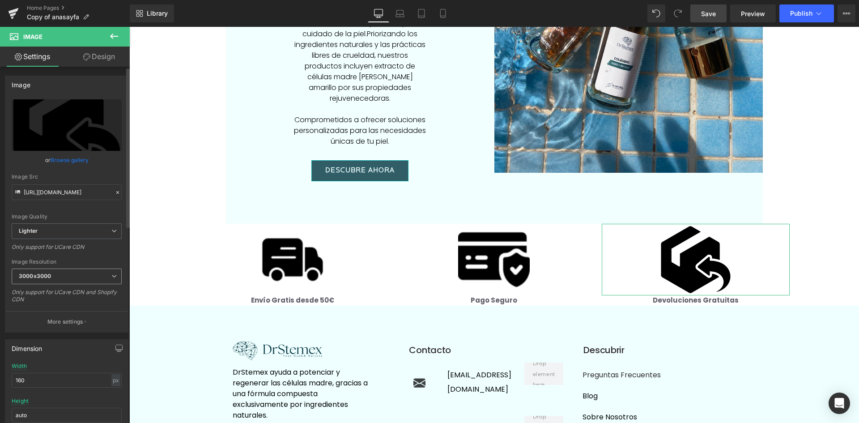
click at [107, 274] on span "3000x3000" at bounding box center [67, 276] width 110 height 16
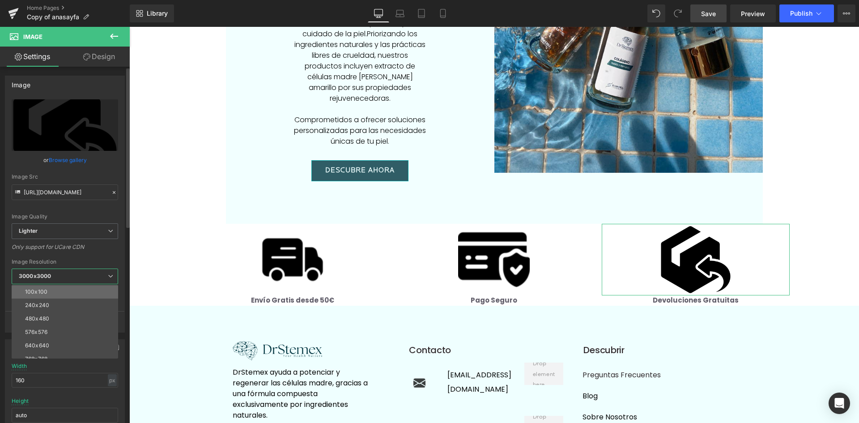
click at [99, 287] on li "100x100" at bounding box center [67, 291] width 110 height 13
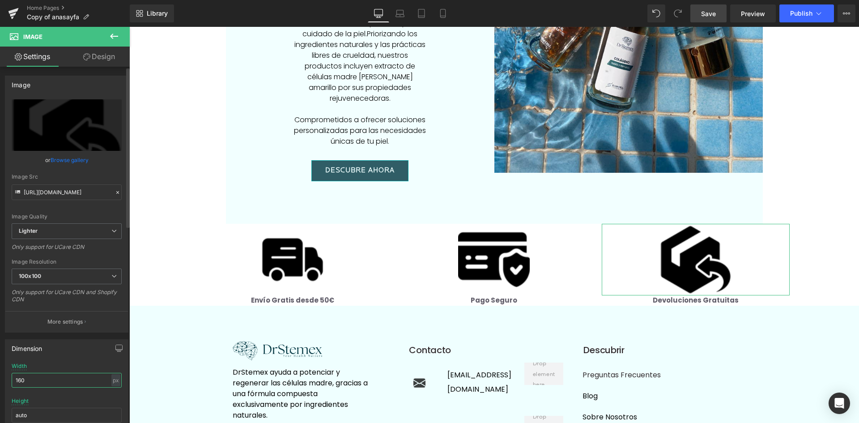
click at [89, 377] on input "160" at bounding box center [67, 379] width 110 height 15
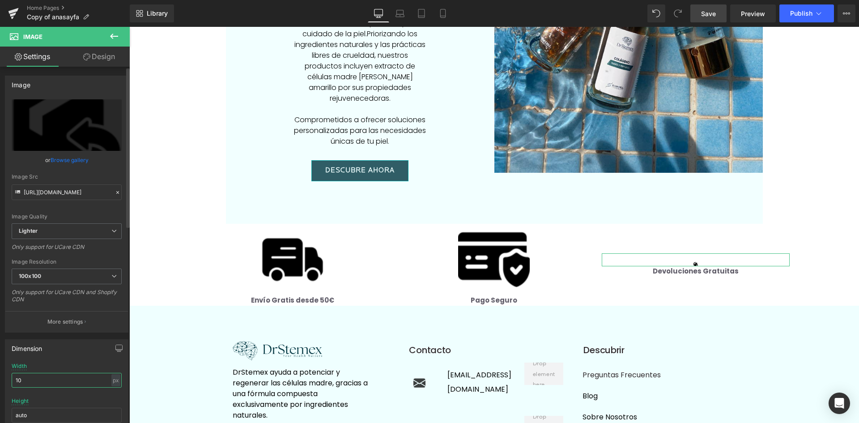
type input "1"
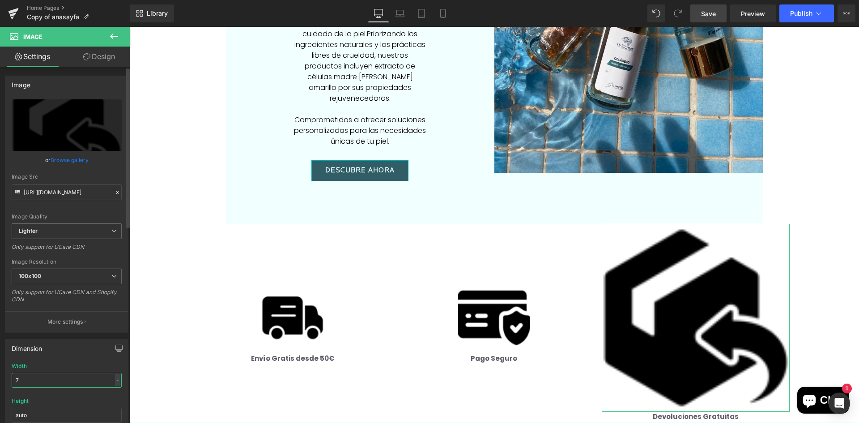
type input "75"
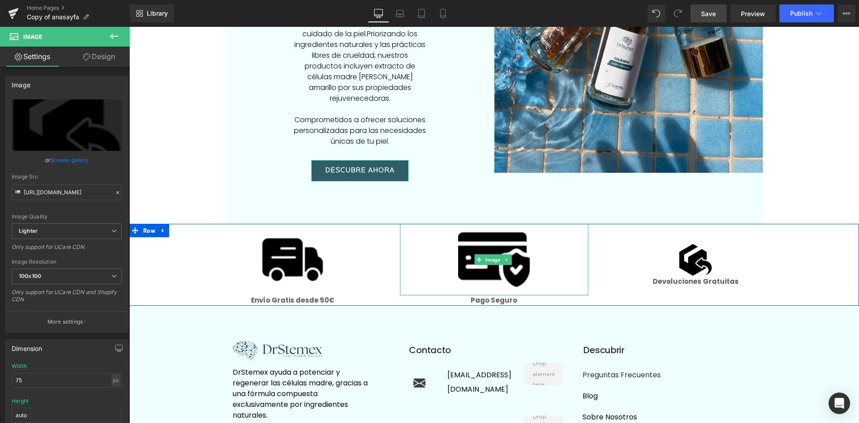
click at [508, 224] on img at bounding box center [494, 260] width 72 height 72
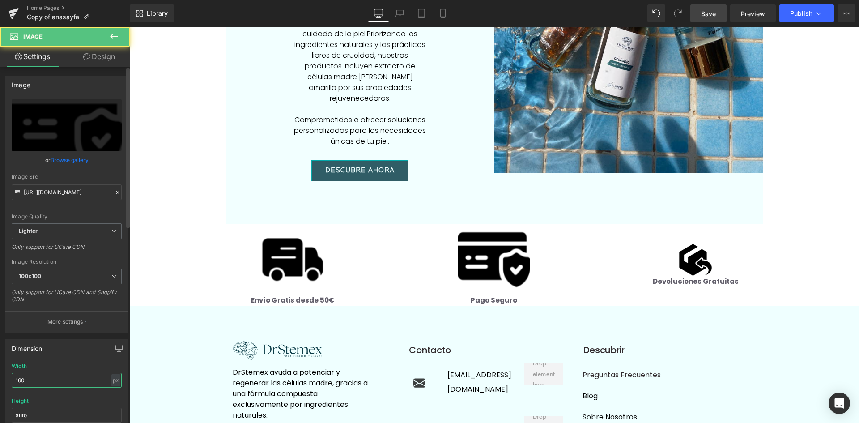
click at [39, 378] on input "160" at bounding box center [67, 379] width 110 height 15
type input "75"
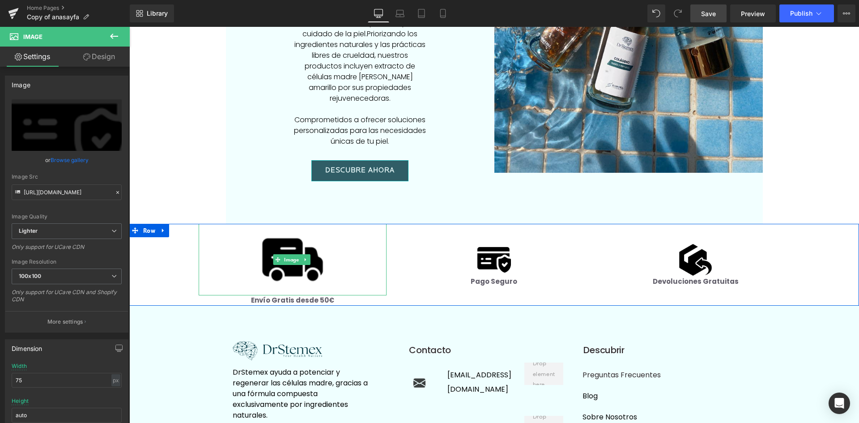
click at [281, 225] on img at bounding box center [293, 260] width 72 height 72
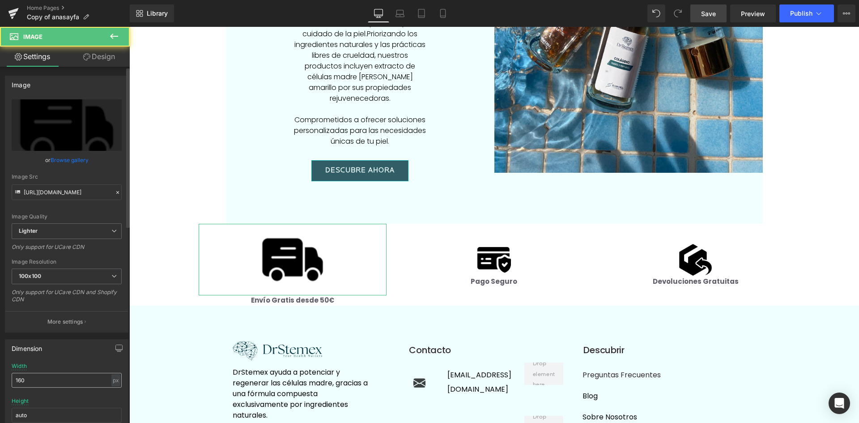
click at [24, 382] on input "160" at bounding box center [67, 379] width 110 height 15
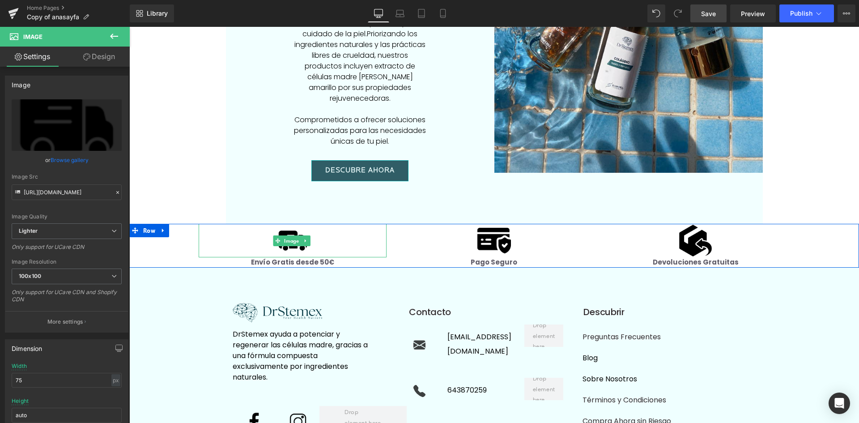
click at [309, 224] on div at bounding box center [293, 241] width 188 height 34
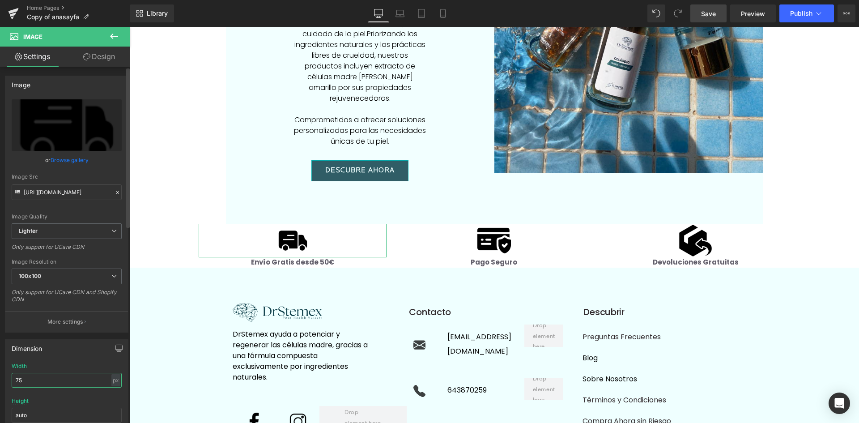
click at [47, 377] on input "75" at bounding box center [67, 379] width 110 height 15
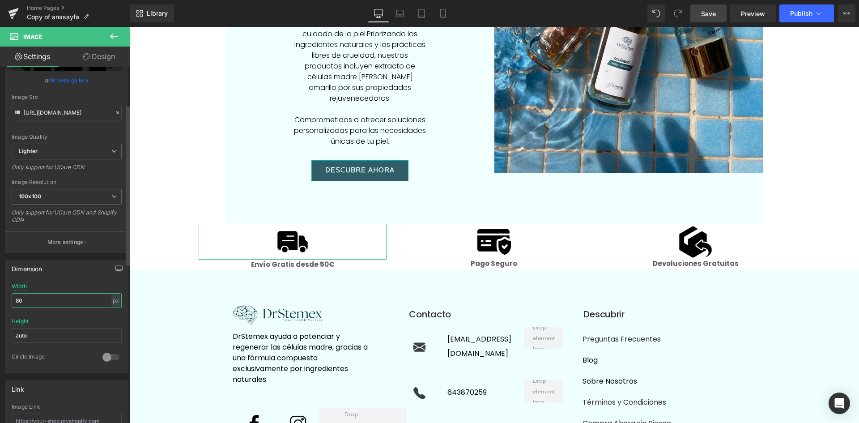
scroll to position [89, 0]
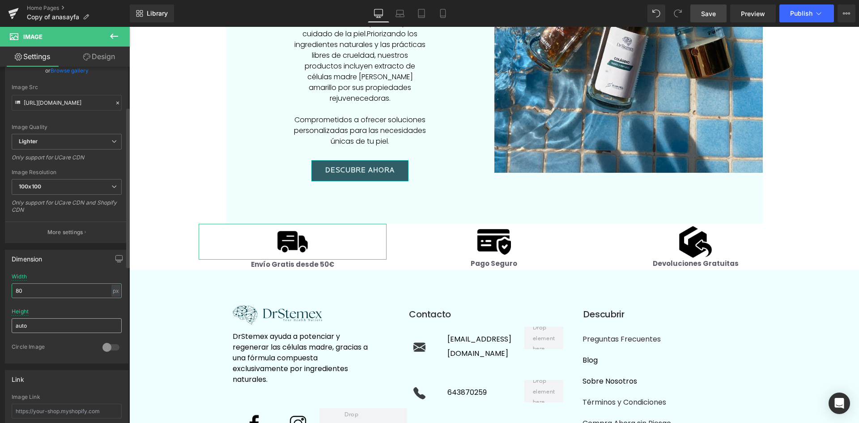
type input "80"
click at [45, 328] on input "auto" at bounding box center [67, 325] width 110 height 15
type input "80"
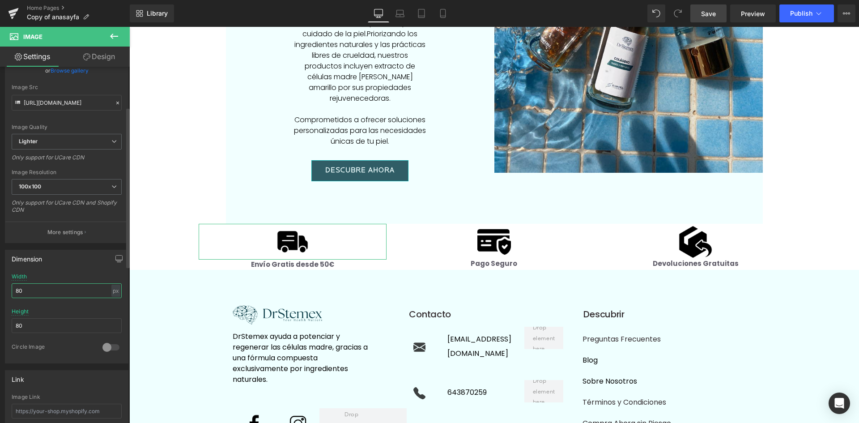
click at [57, 289] on input "80" at bounding box center [67, 290] width 110 height 15
click at [56, 326] on input "80" at bounding box center [67, 325] width 110 height 15
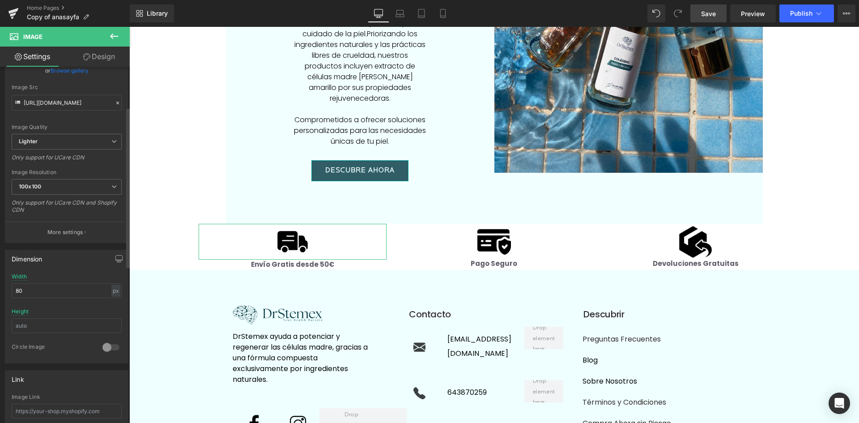
click at [64, 307] on div at bounding box center [67, 305] width 110 height 6
click at [110, 348] on div at bounding box center [110, 347] width 21 height 14
click at [104, 347] on div at bounding box center [110, 347] width 21 height 14
click at [267, 224] on div at bounding box center [293, 242] width 188 height 36
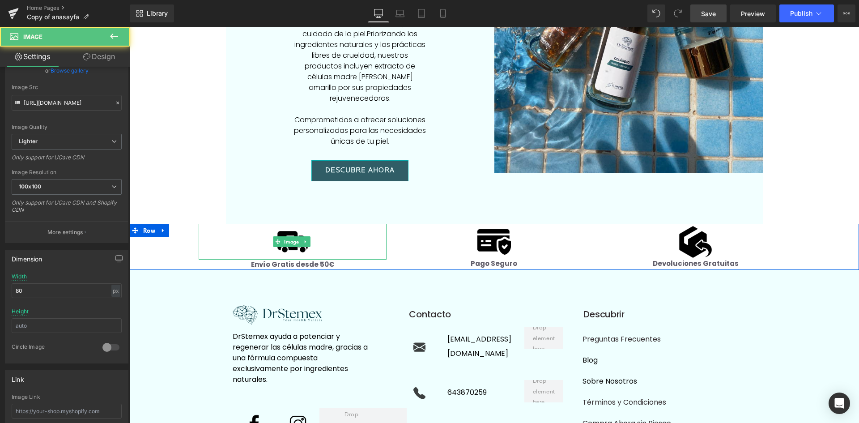
click at [296, 224] on img at bounding box center [293, 242] width 36 height 36
click at [293, 237] on span "Image" at bounding box center [291, 242] width 18 height 11
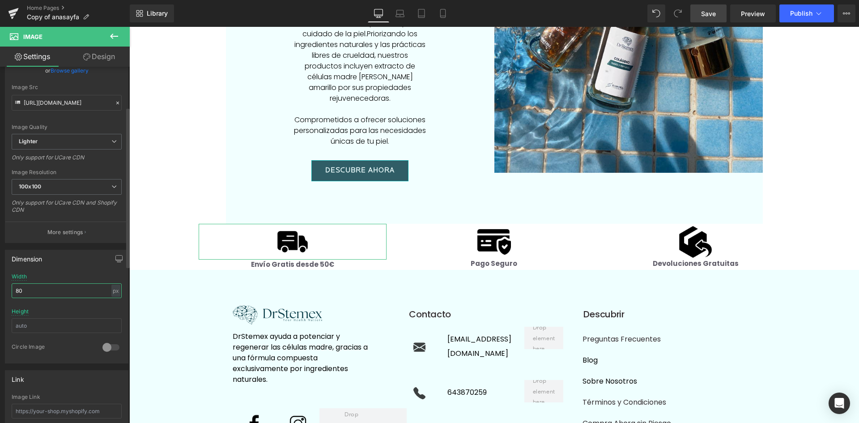
click at [61, 288] on input "80" at bounding box center [67, 290] width 110 height 15
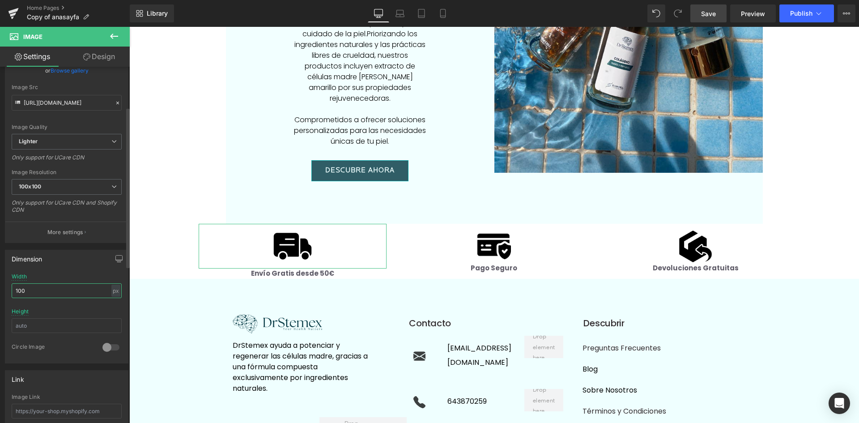
click at [42, 289] on input "100" at bounding box center [67, 290] width 110 height 15
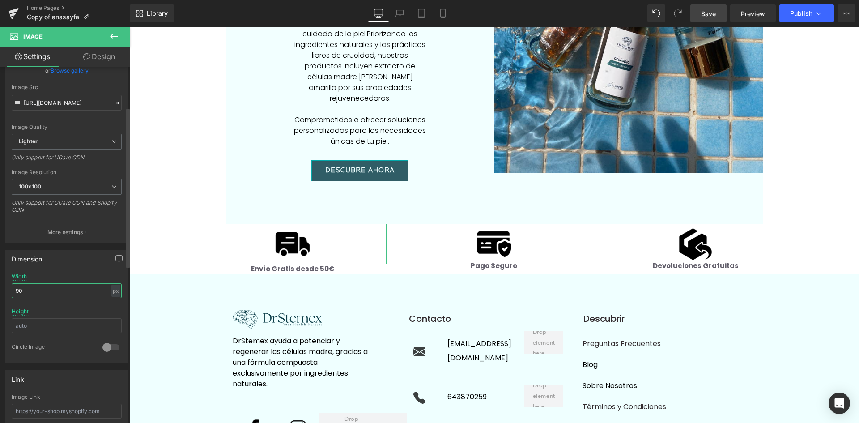
type input "90"
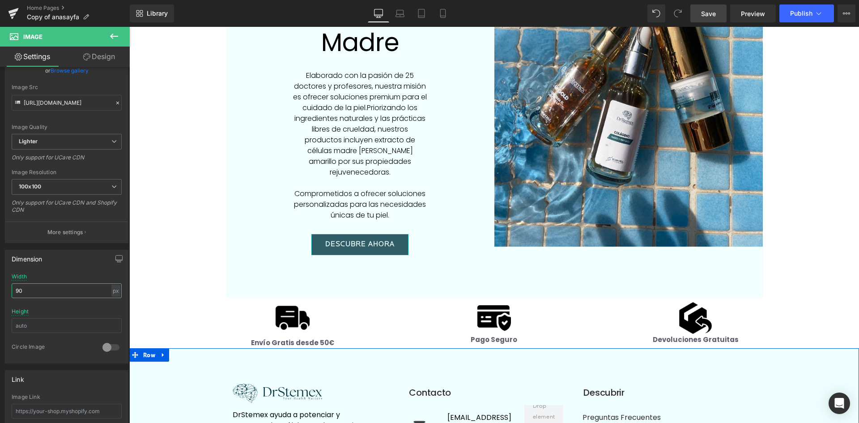
scroll to position [2025, 0]
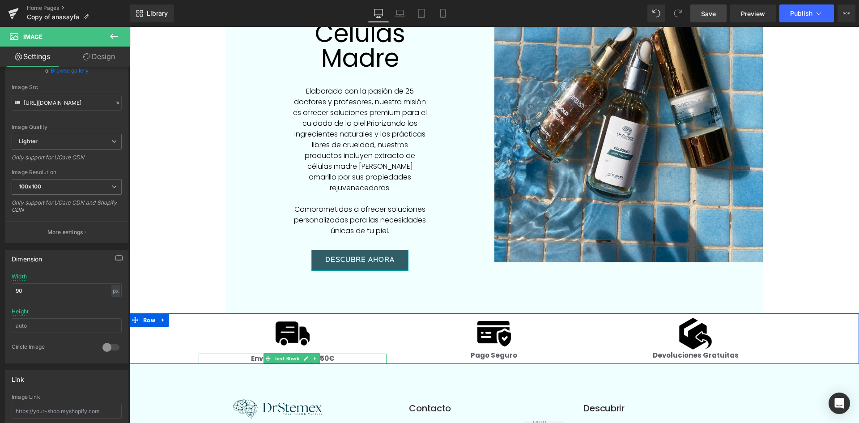
click at [326, 353] on strong "Envío Gratis desde 50€" at bounding box center [292, 357] width 83 height 9
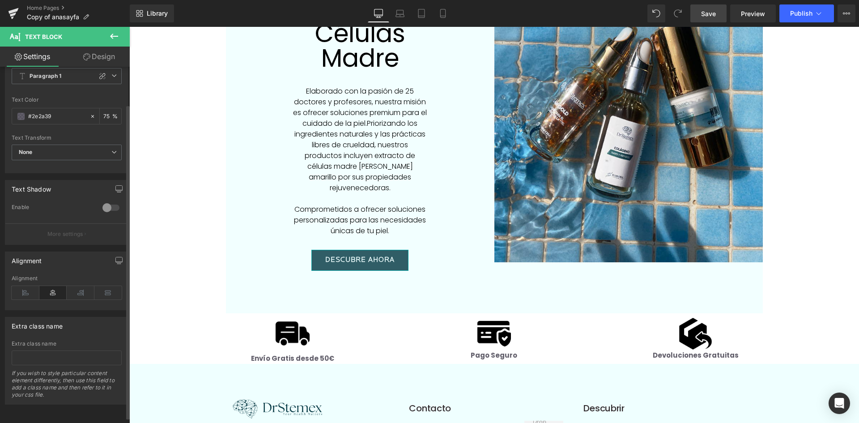
scroll to position [0, 0]
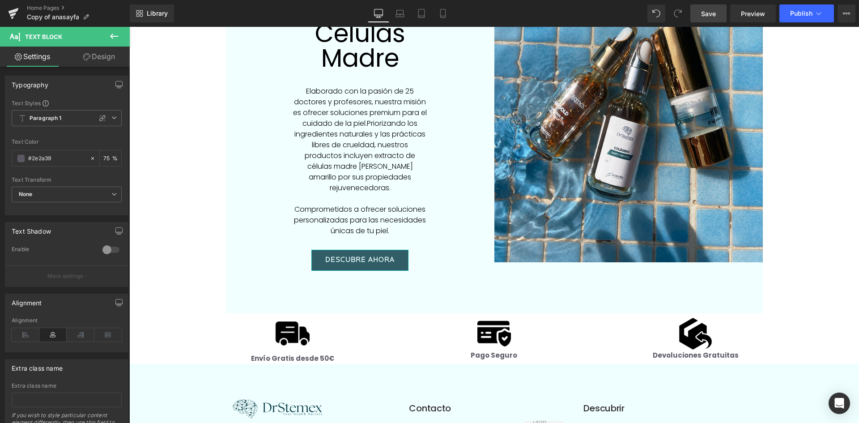
click at [90, 60] on link "Design" at bounding box center [99, 57] width 65 height 20
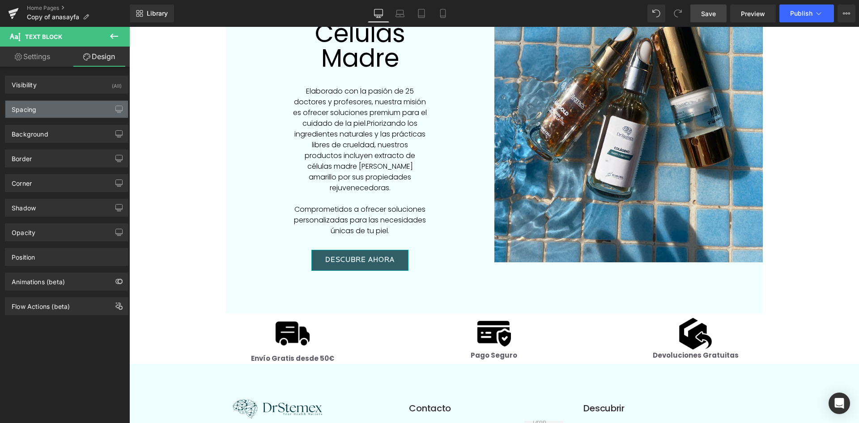
click at [75, 108] on div "Spacing" at bounding box center [66, 109] width 123 height 17
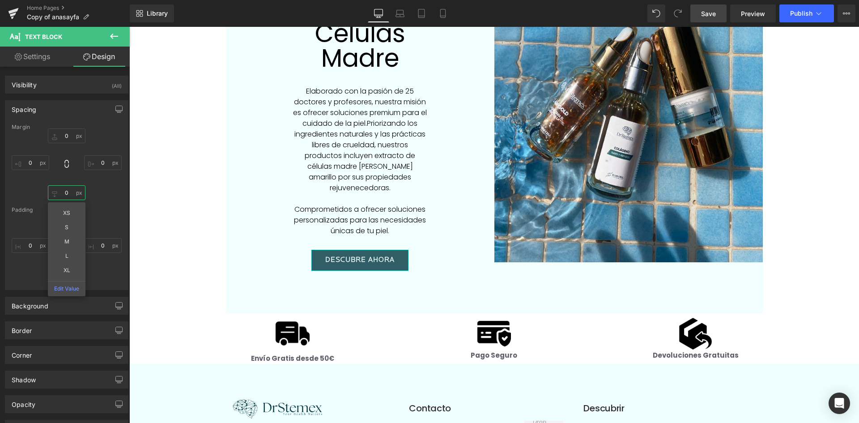
click at [66, 195] on input "0" at bounding box center [67, 192] width 38 height 15
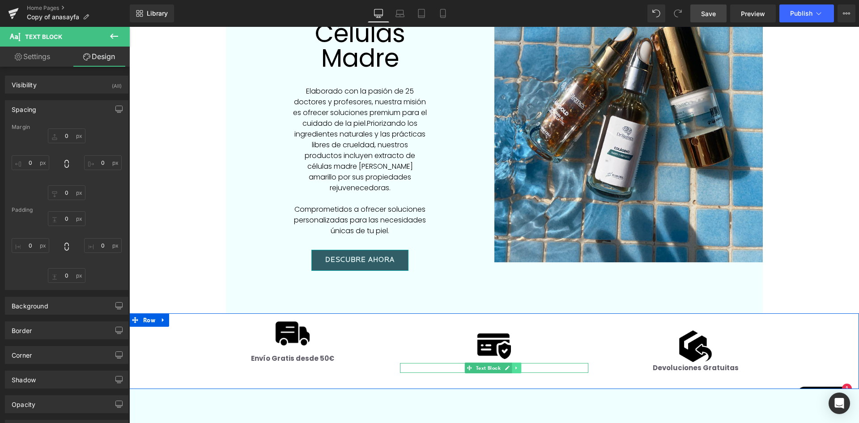
click at [519, 362] on link at bounding box center [516, 367] width 9 height 11
click at [547, 363] on p "Pago Seguro" at bounding box center [494, 368] width 188 height 10
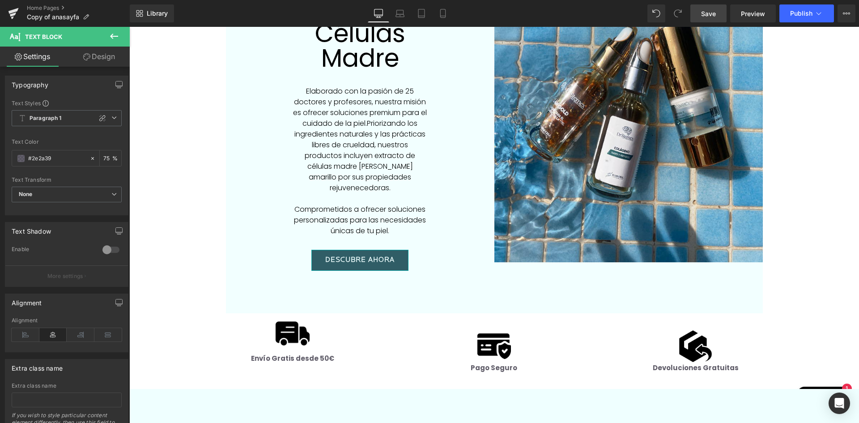
click at [98, 54] on link "Design" at bounding box center [99, 57] width 65 height 20
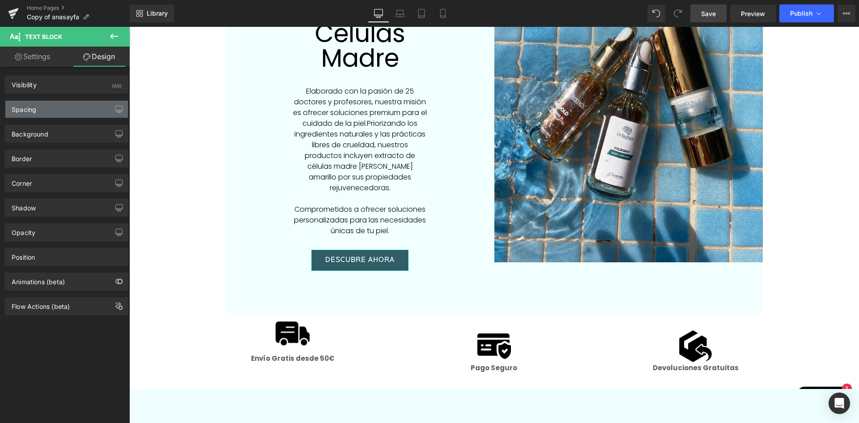
click at [47, 109] on div "Spacing" at bounding box center [66, 109] width 123 height 17
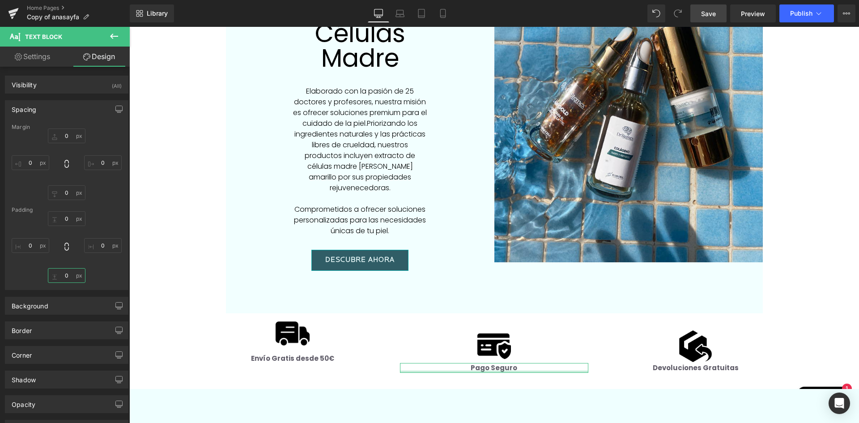
click at [67, 277] on input "0" at bounding box center [67, 275] width 38 height 15
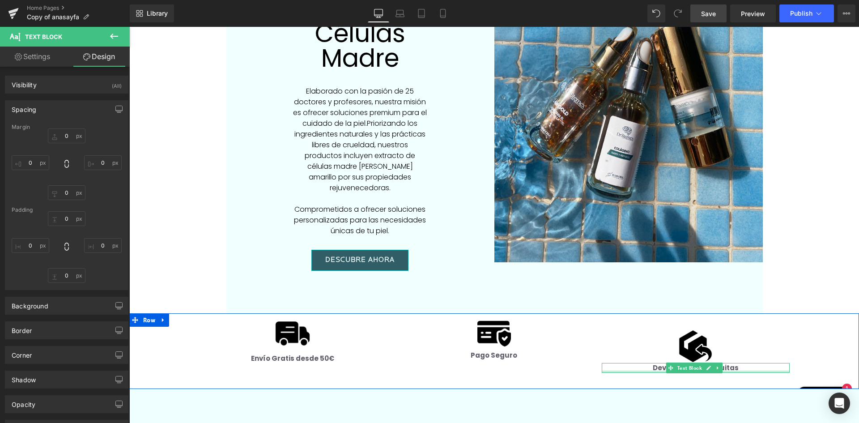
click at [730, 363] on p "Devoluciones Gratuitas" at bounding box center [695, 368] width 188 height 10
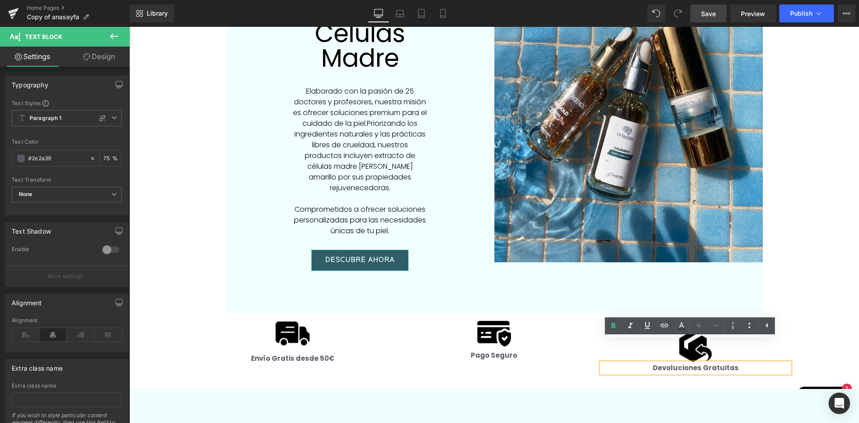
click at [108, 53] on link "Design" at bounding box center [99, 57] width 65 height 20
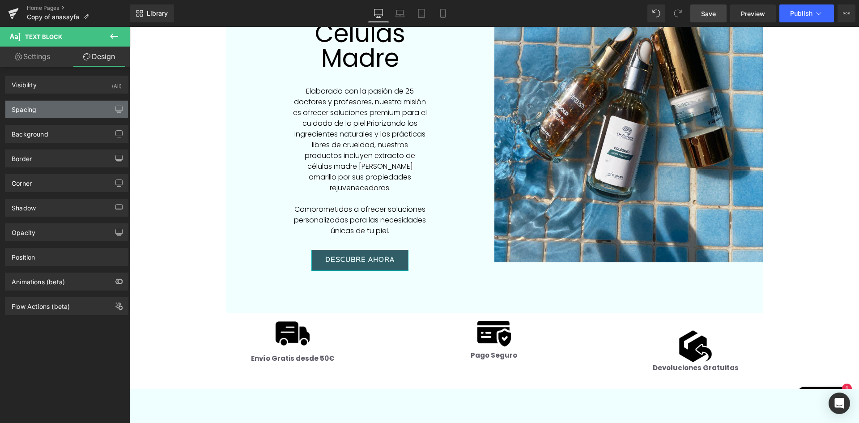
click at [60, 115] on div "Spacing" at bounding box center [66, 109] width 123 height 17
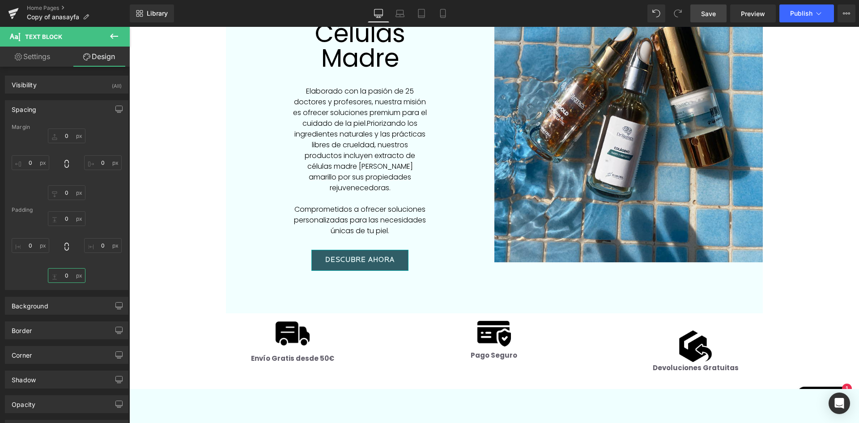
click at [61, 276] on input "0" at bounding box center [67, 275] width 38 height 15
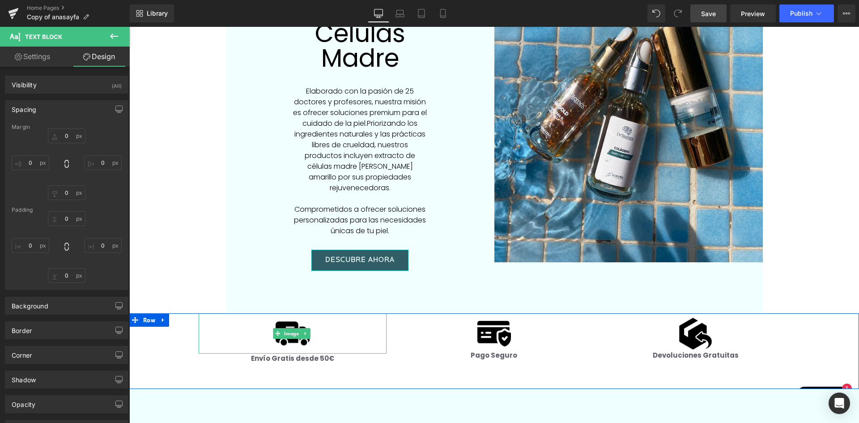
click at [288, 313] on img at bounding box center [292, 333] width 40 height 40
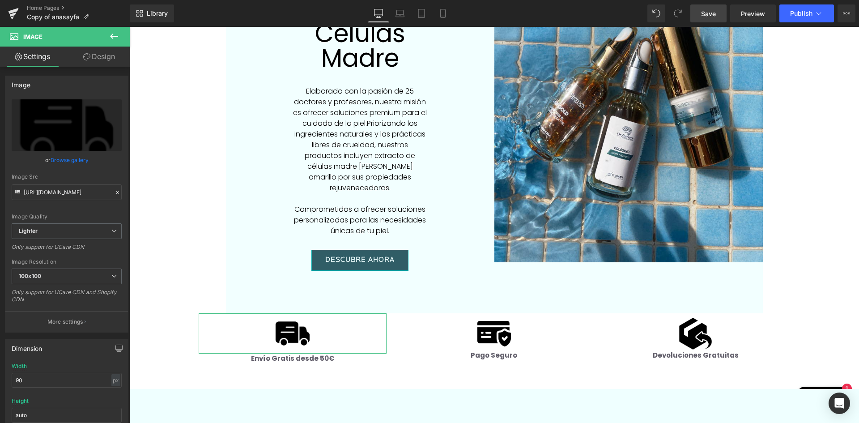
click at [102, 53] on link "Design" at bounding box center [99, 57] width 65 height 20
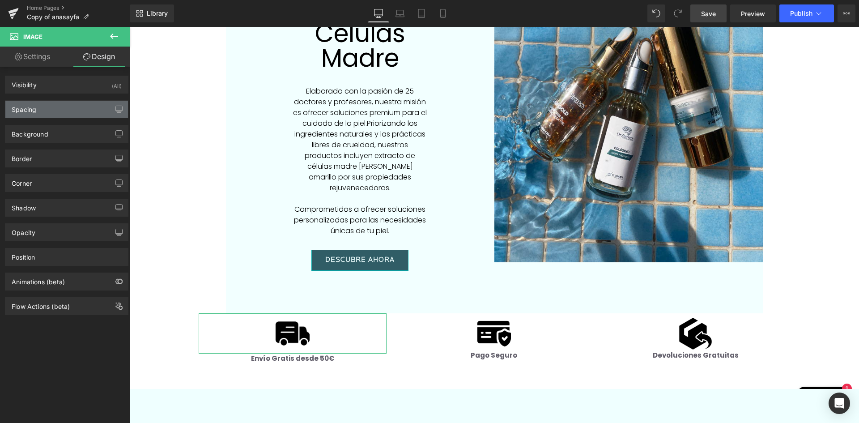
click at [50, 107] on div "Spacing" at bounding box center [66, 109] width 123 height 17
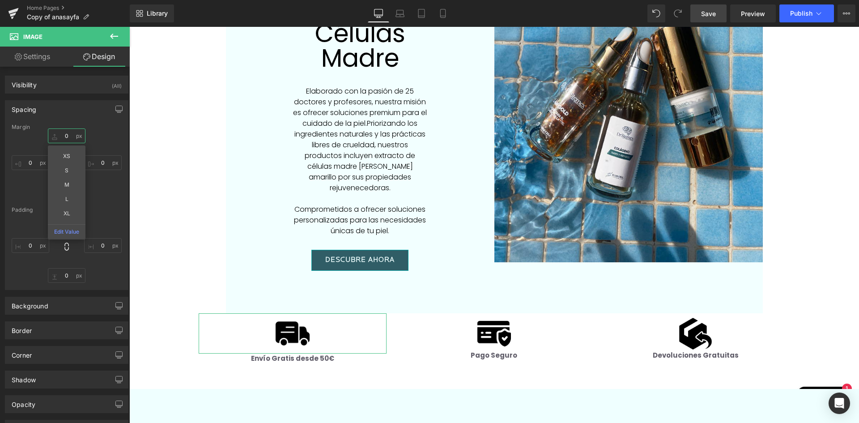
click at [66, 140] on input "text" at bounding box center [67, 135] width 38 height 15
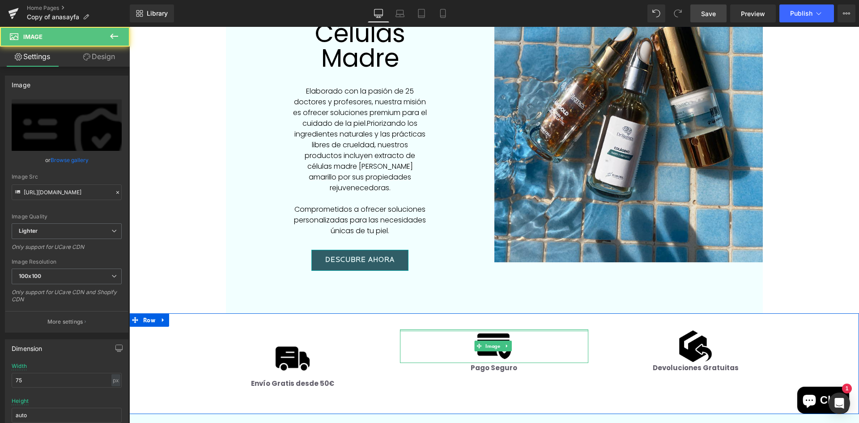
click at [501, 329] on div at bounding box center [494, 330] width 188 height 2
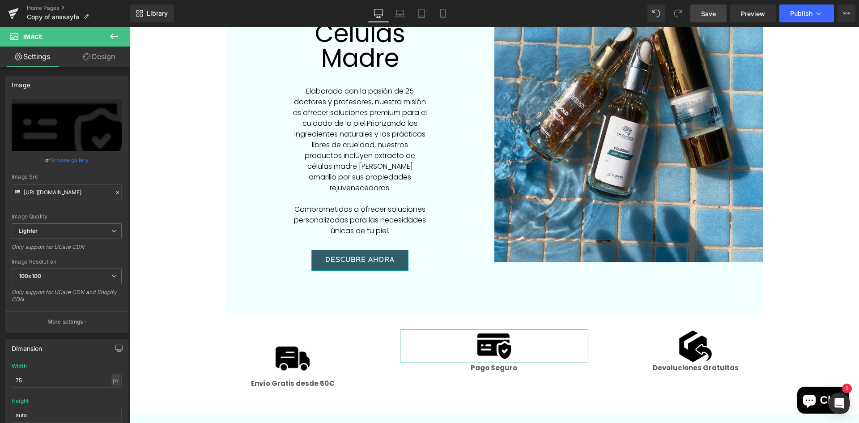
click at [101, 55] on link "Design" at bounding box center [99, 57] width 65 height 20
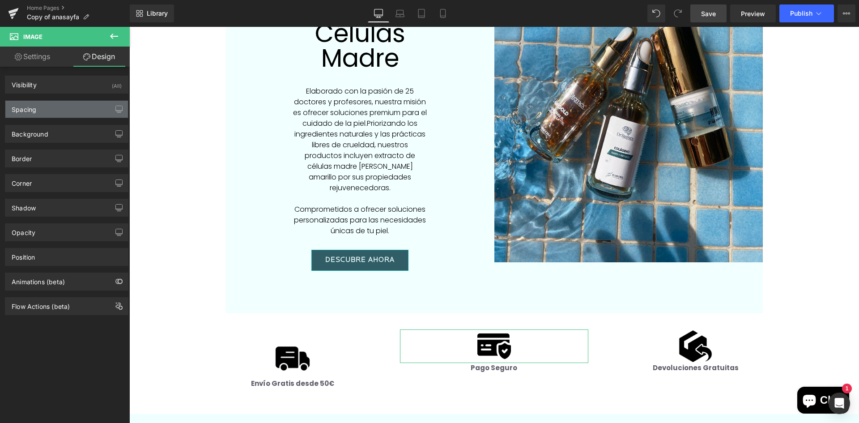
click at [60, 106] on div "Spacing" at bounding box center [66, 109] width 123 height 17
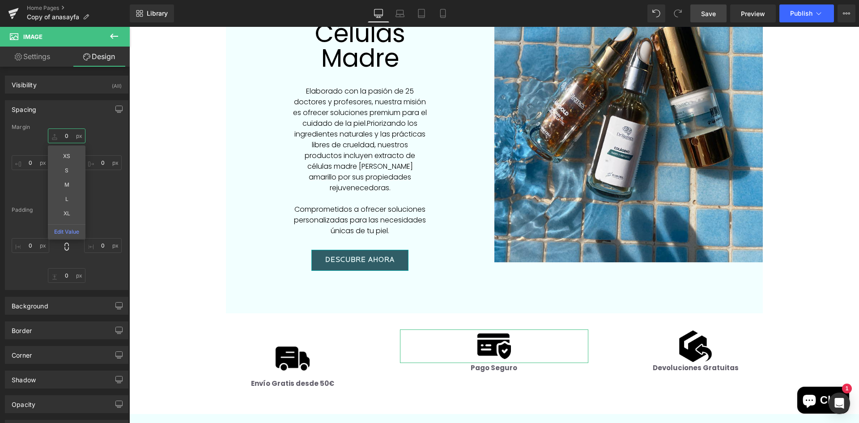
click at [63, 136] on input "text" at bounding box center [67, 135] width 38 height 15
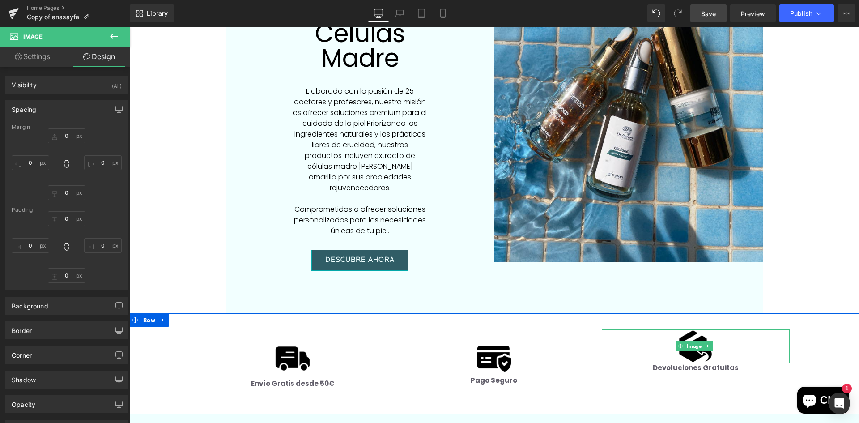
click at [723, 329] on div at bounding box center [695, 346] width 188 height 34
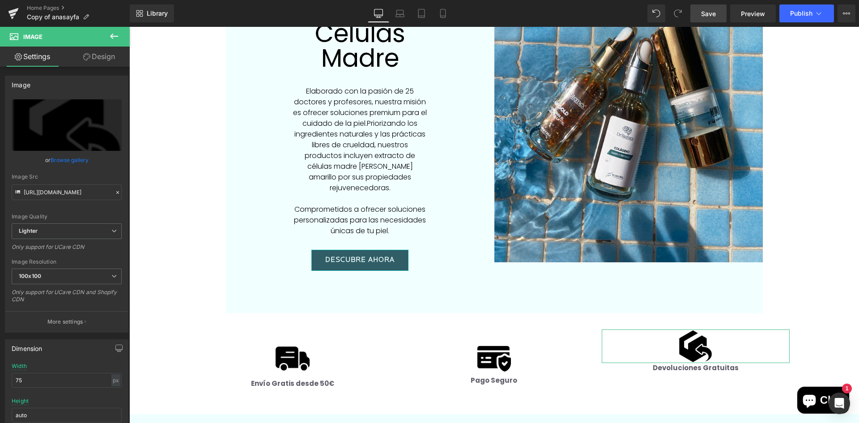
click at [103, 49] on link "Design" at bounding box center [99, 57] width 65 height 20
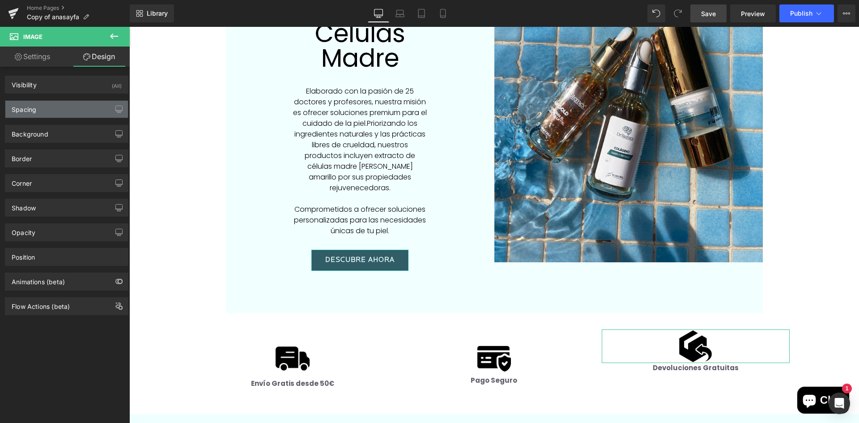
click at [56, 109] on div "Spacing" at bounding box center [66, 109] width 123 height 17
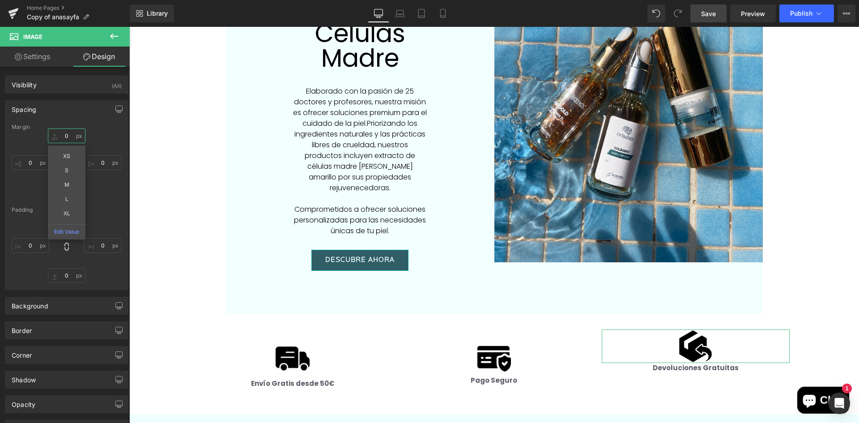
click at [59, 136] on input "0" at bounding box center [67, 135] width 38 height 15
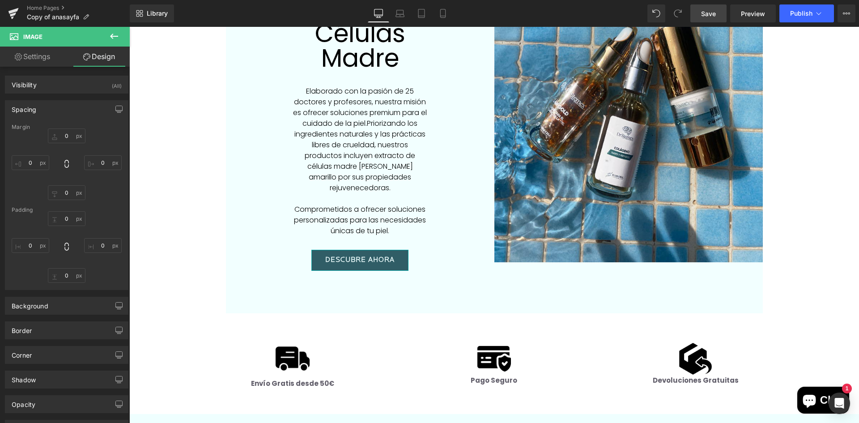
click at [700, 14] on link "Save" at bounding box center [708, 13] width 36 height 18
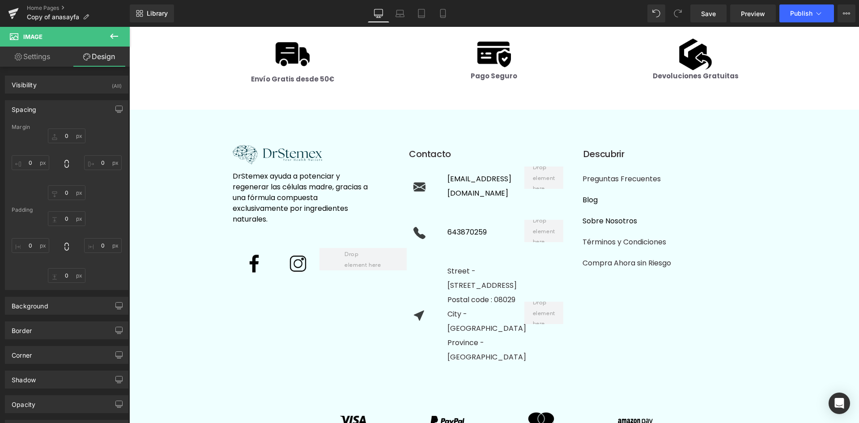
scroll to position [2248, 0]
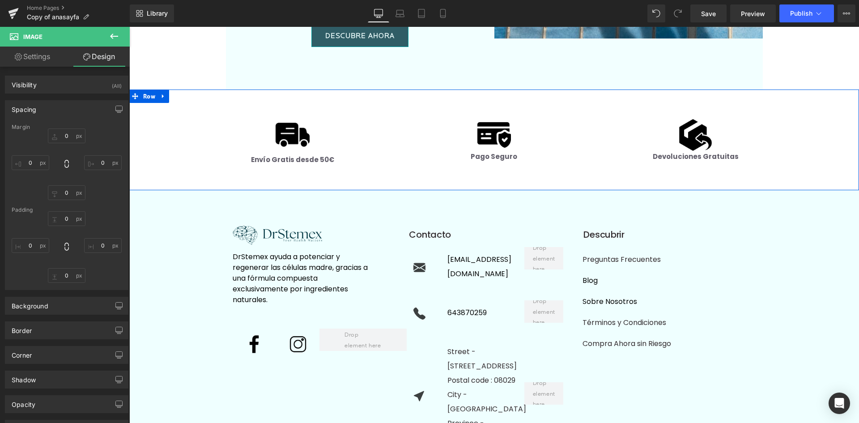
click at [579, 158] on div "Pago Seguro" at bounding box center [494, 169] width 188 height 35
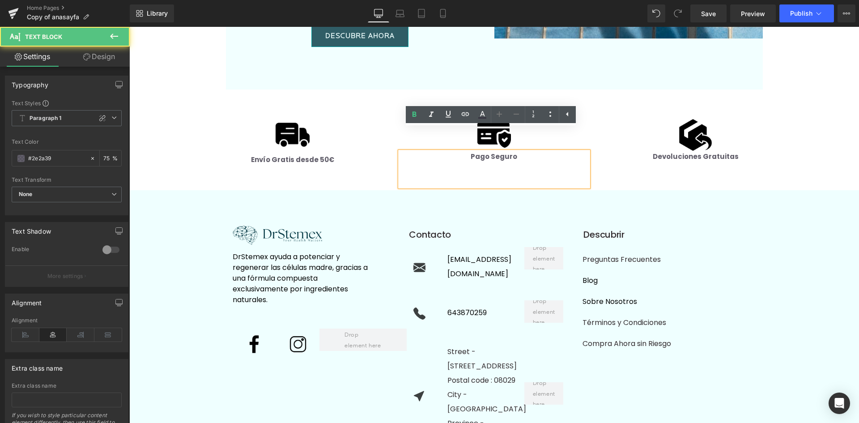
click at [621, 158] on div "Devoluciones Gratuitas" at bounding box center [695, 169] width 188 height 35
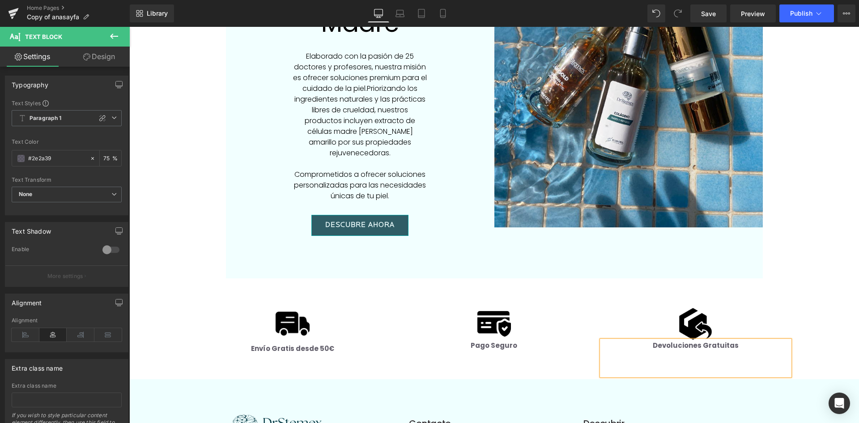
scroll to position [2159, 0]
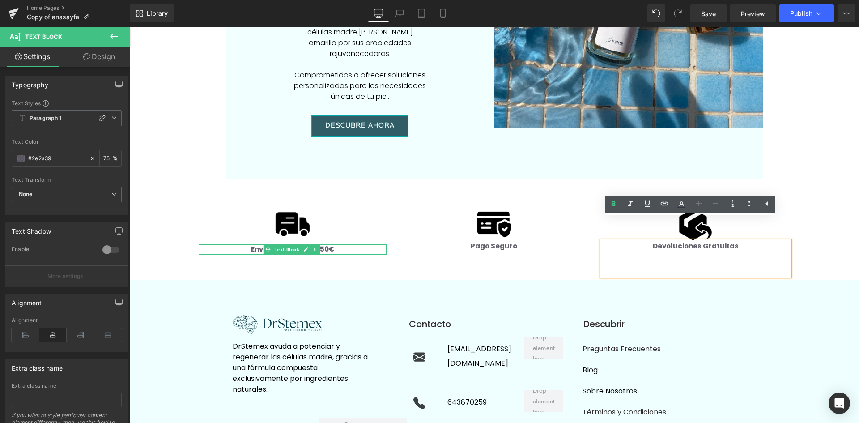
click at [310, 244] on link at bounding box center [305, 249] width 9 height 11
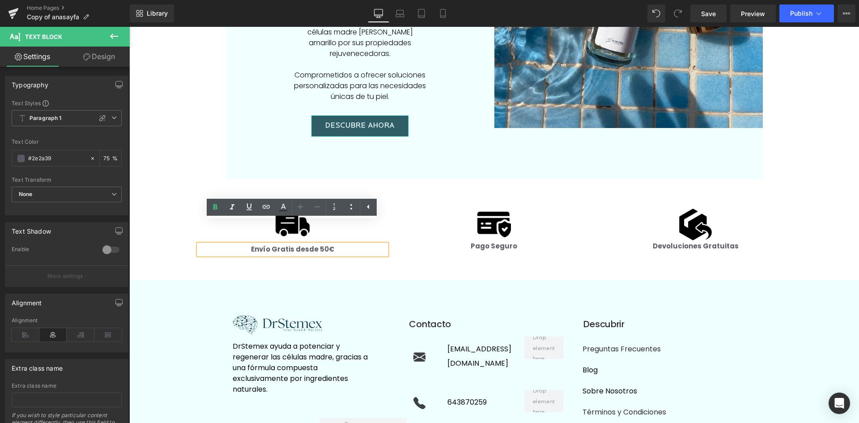
click at [320, 244] on strong "Envío Gratis desde 50€" at bounding box center [292, 248] width 83 height 9
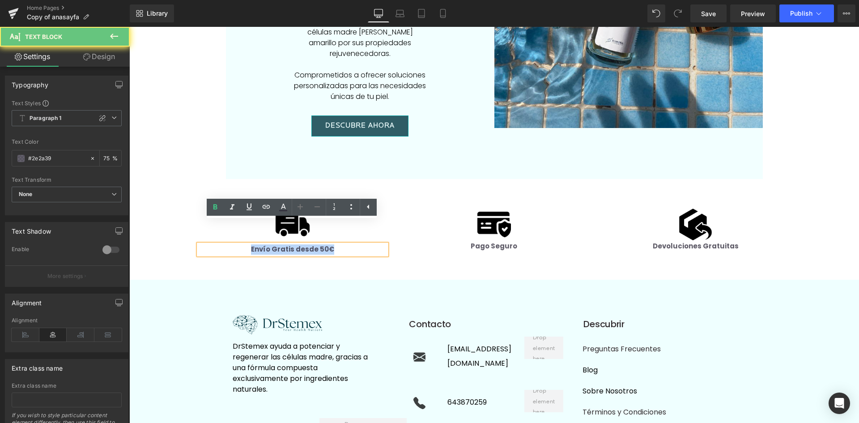
click at [320, 244] on strong "Envío Gratis desde 50€" at bounding box center [292, 248] width 83 height 9
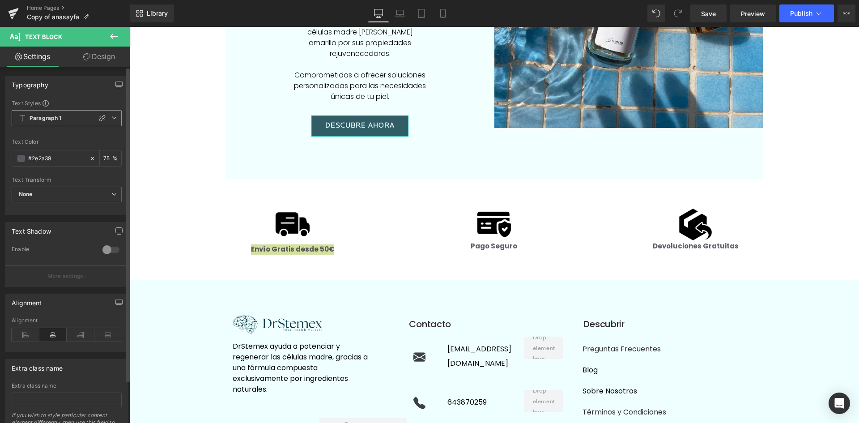
click at [112, 117] on icon at bounding box center [113, 117] width 5 height 5
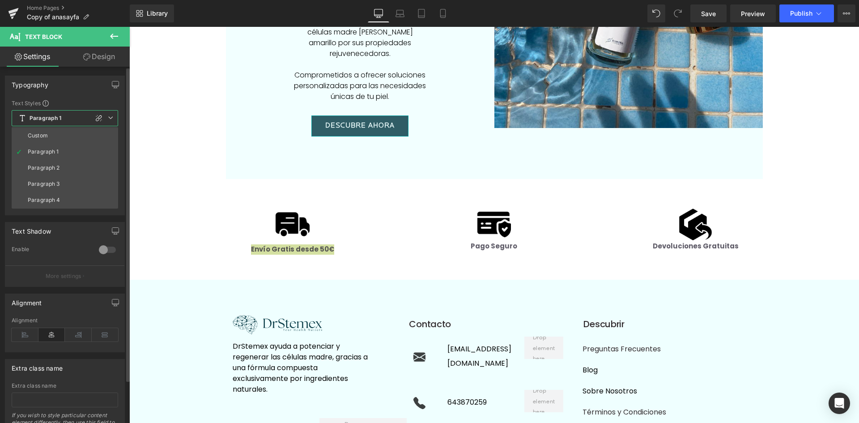
click at [112, 117] on icon at bounding box center [110, 117] width 5 height 5
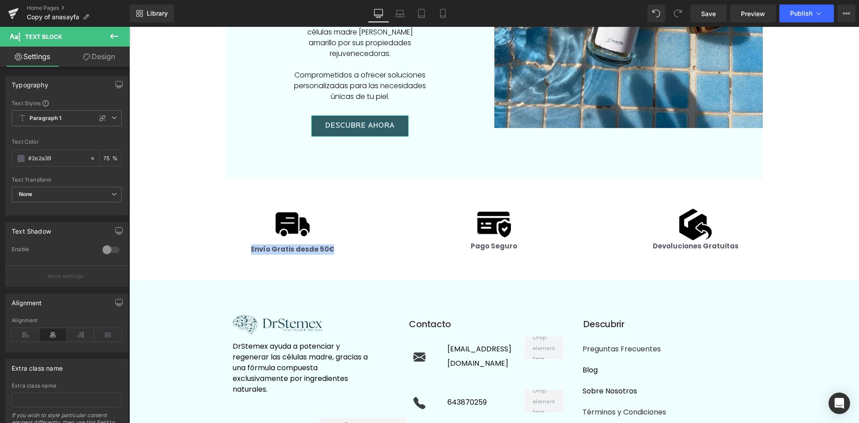
click at [334, 70] on p "Comprometidos a ofrecer soluciones personalizadas para las necesidades únicas d…" at bounding box center [360, 86] width 134 height 32
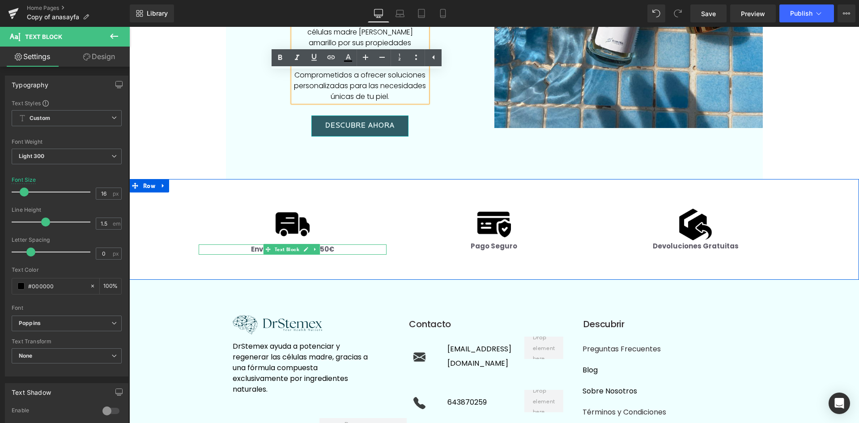
click at [328, 244] on strong "Envío Gratis desde 50€" at bounding box center [292, 248] width 83 height 9
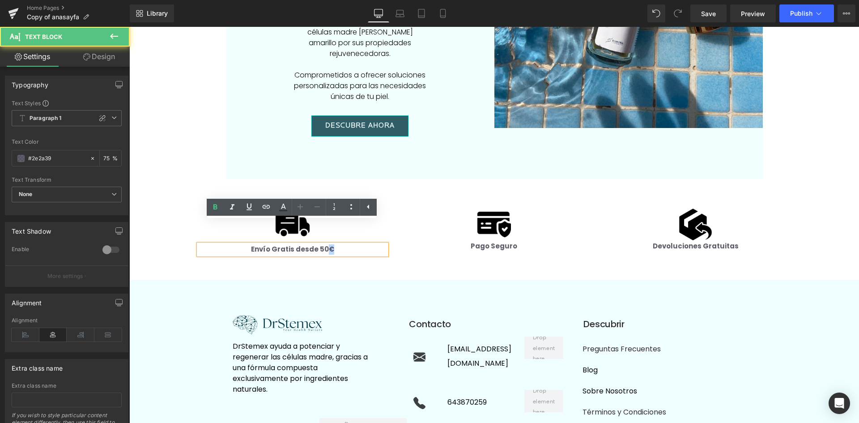
click at [328, 244] on strong "Envío Gratis desde 50€" at bounding box center [292, 248] width 83 height 9
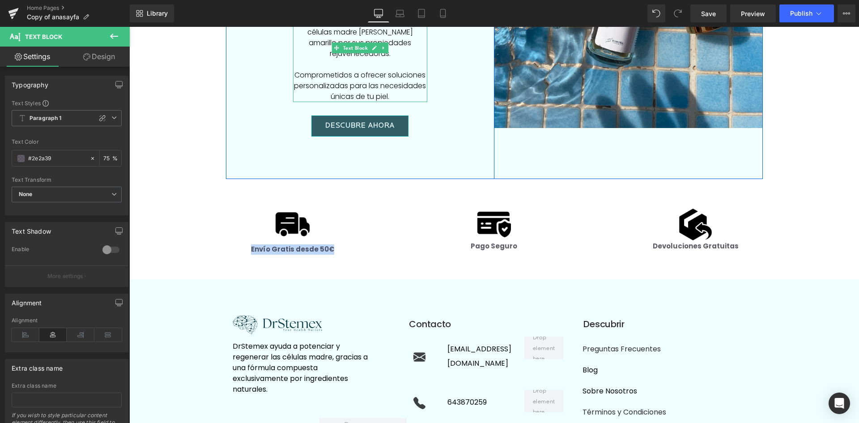
click at [394, 70] on p "Comprometidos a ofrecer soluciones personalizadas para las necesidades únicas d…" at bounding box center [360, 86] width 134 height 32
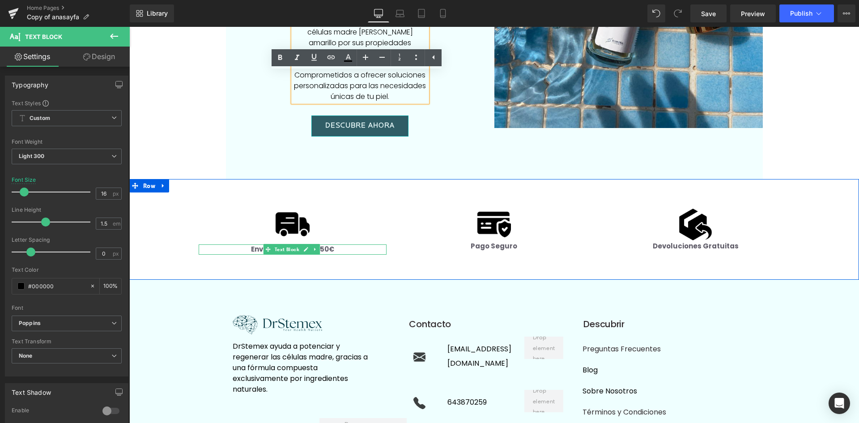
click at [328, 244] on strong "Envío Gratis desde 50€" at bounding box center [292, 248] width 83 height 9
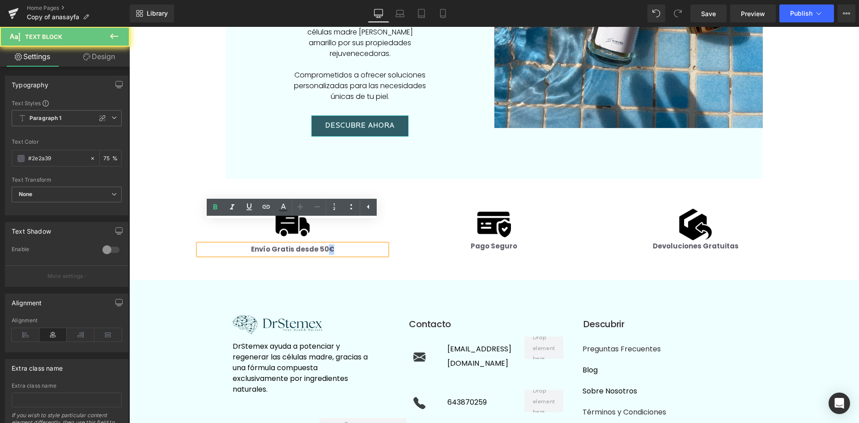
click at [328, 244] on strong "Envío Gratis desde 50€" at bounding box center [292, 248] width 83 height 9
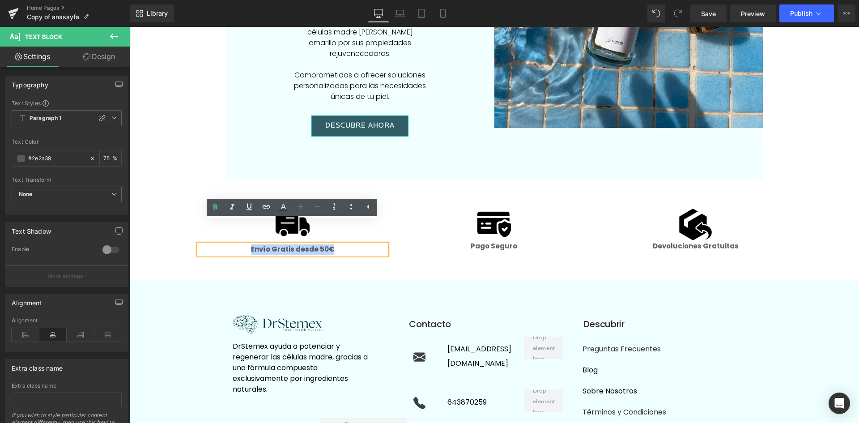
click at [546, 248] on div "Pago Seguro" at bounding box center [494, 258] width 188 height 35
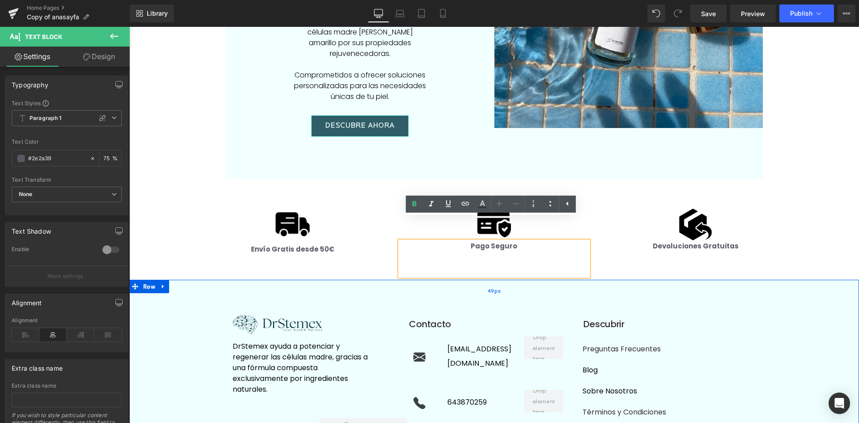
click at [777, 279] on div "49px" at bounding box center [493, 290] width 729 height 22
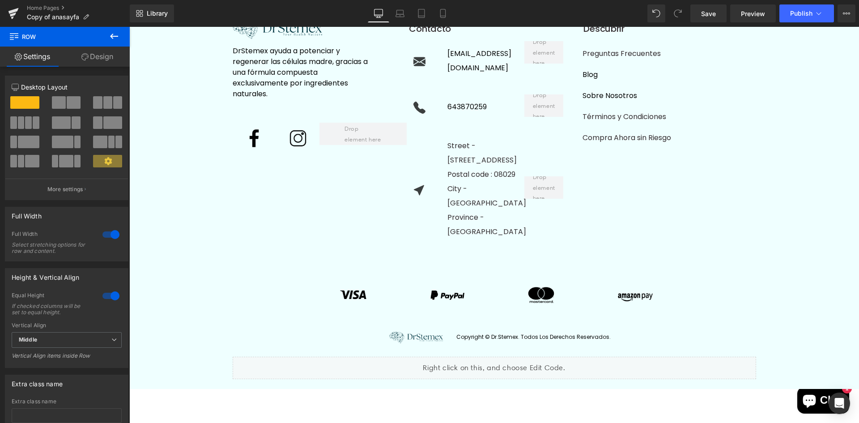
scroll to position [2514, 0]
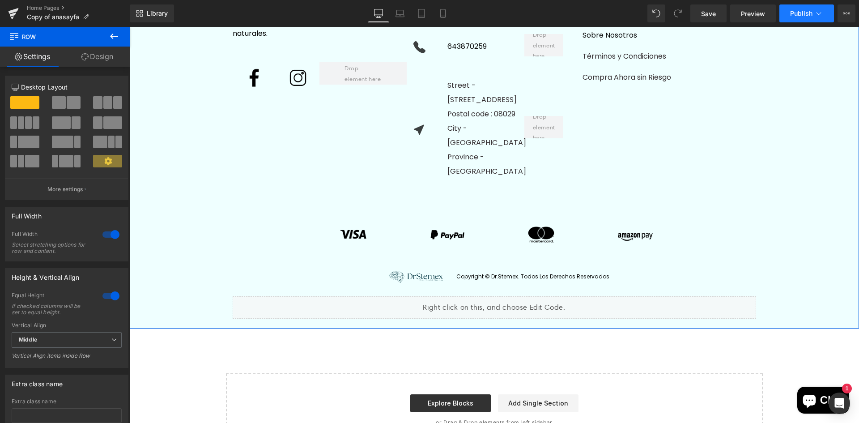
click at [800, 15] on span "Publish" at bounding box center [801, 13] width 22 height 7
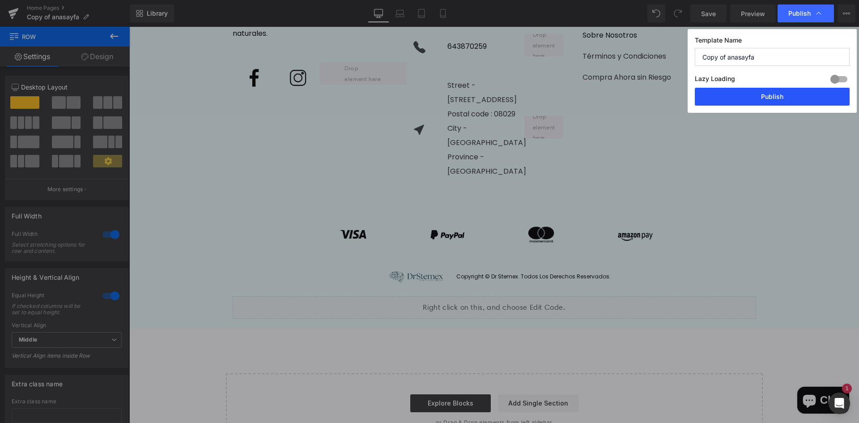
click at [774, 101] on button "Publish" at bounding box center [771, 97] width 155 height 18
